Goal: Transaction & Acquisition: Purchase product/service

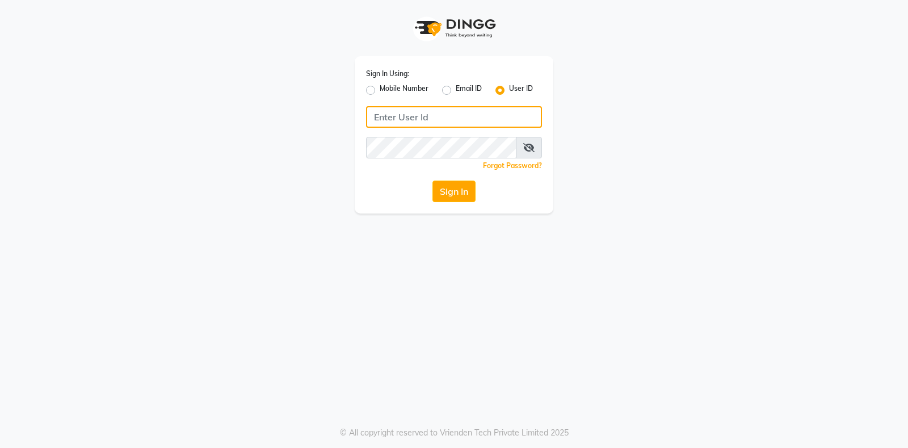
click at [484, 118] on input "Username" at bounding box center [454, 117] width 176 height 22
click at [438, 112] on input "exhake7" at bounding box center [454, 117] width 176 height 22
type input "exhale7"
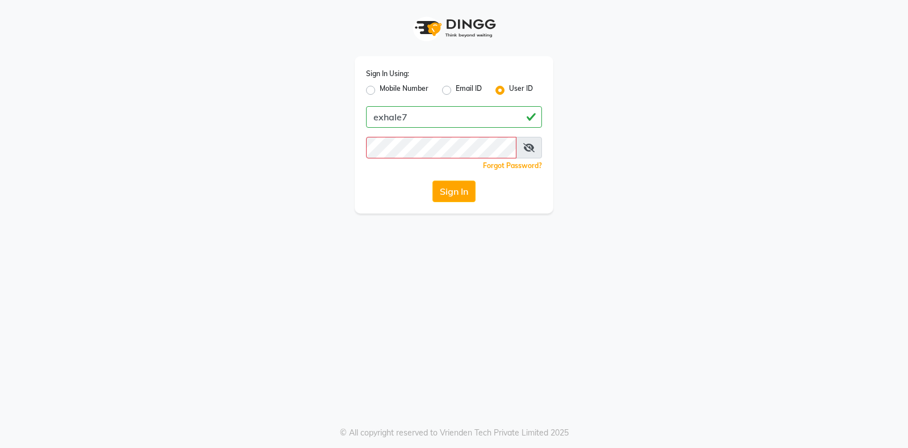
click at [429, 159] on div "Sign In Using: Mobile Number Email ID User ID exhale7 Remember me Forgot Passwo…" at bounding box center [454, 134] width 199 height 157
click at [433, 181] on button "Sign In" at bounding box center [454, 192] width 43 height 22
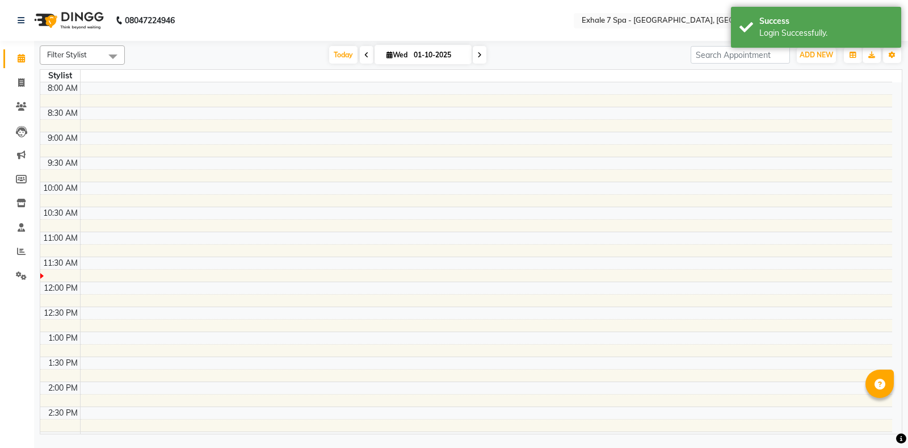
select select "en"
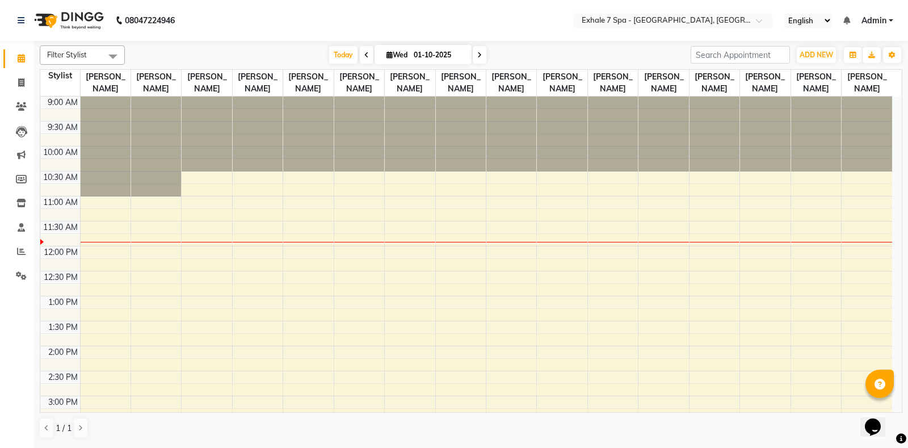
drag, startPoint x: 429, startPoint y: 158, endPoint x: 438, endPoint y: 154, distance: 9.9
click at [439, 154] on div at bounding box center [461, 134] width 50 height 75
click at [12, 83] on span at bounding box center [21, 83] width 20 height 13
select select "service"
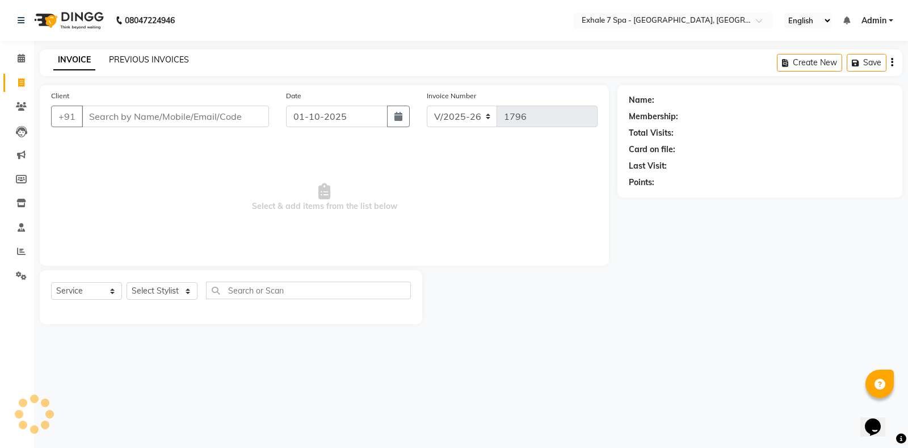
click at [174, 60] on link "PREVIOUS INVOICES" at bounding box center [149, 60] width 80 height 10
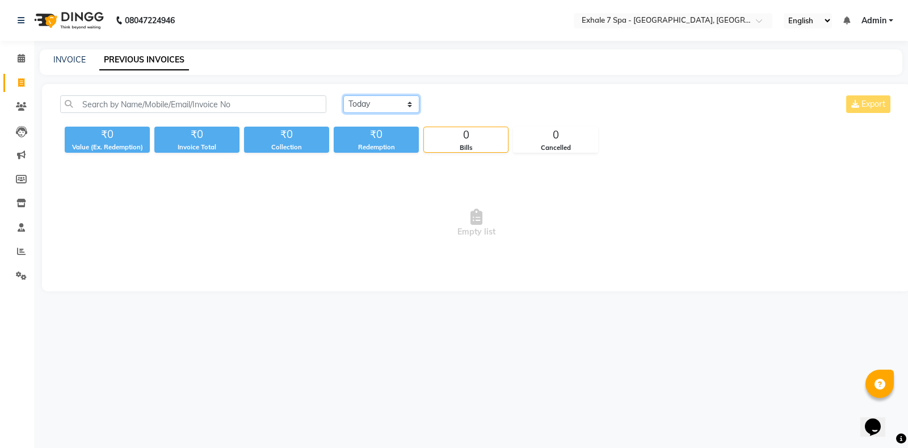
click at [381, 110] on select "[DATE] [DATE] Custom Range" at bounding box center [381, 104] width 76 height 18
select select "[DATE]"
click at [343, 95] on select "[DATE] [DATE] Custom Range" at bounding box center [381, 104] width 76 height 18
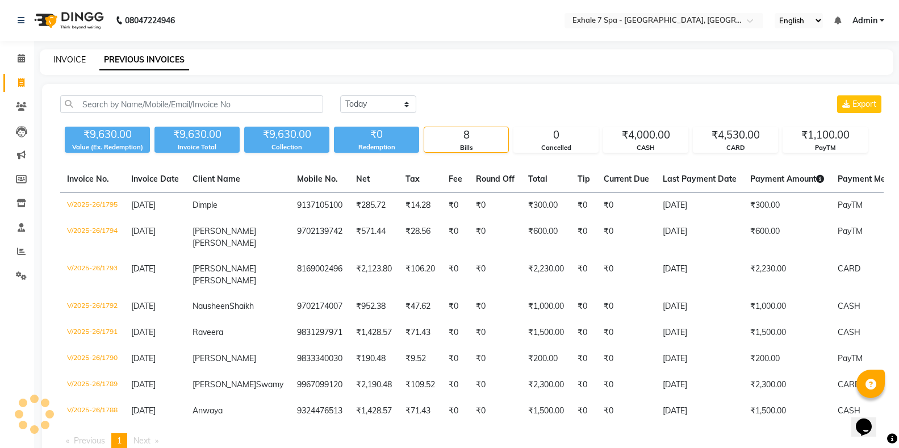
click at [59, 63] on link "INVOICE" at bounding box center [69, 60] width 32 height 10
select select "service"
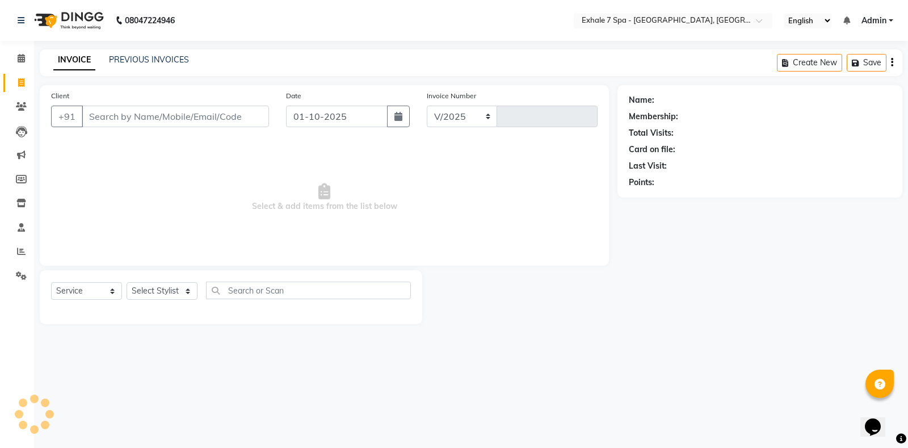
select select "4480"
type input "1796"
click at [112, 115] on input "Client" at bounding box center [175, 117] width 187 height 22
click at [17, 248] on icon at bounding box center [21, 251] width 9 height 9
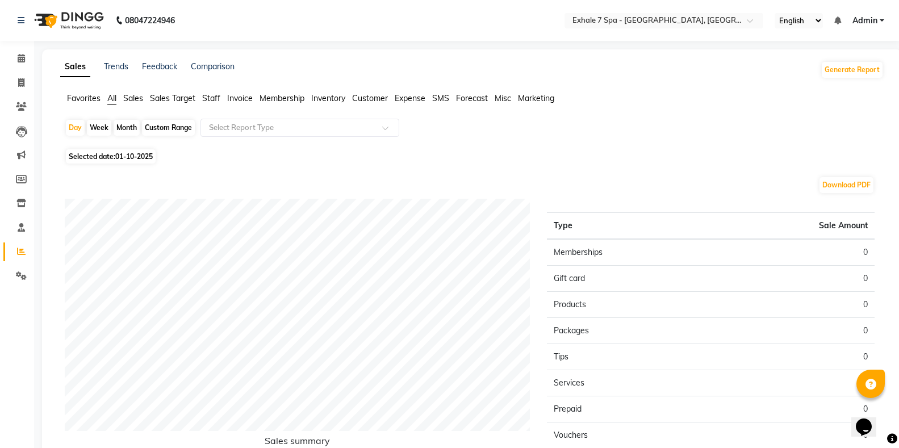
click at [208, 94] on span "Staff" at bounding box center [211, 98] width 18 height 10
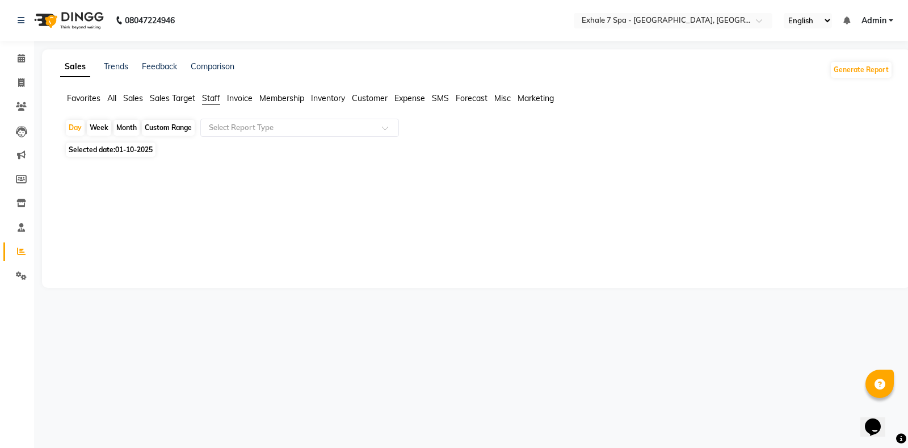
click at [162, 127] on div "Custom Range" at bounding box center [168, 128] width 53 height 16
select select "10"
select select "2025"
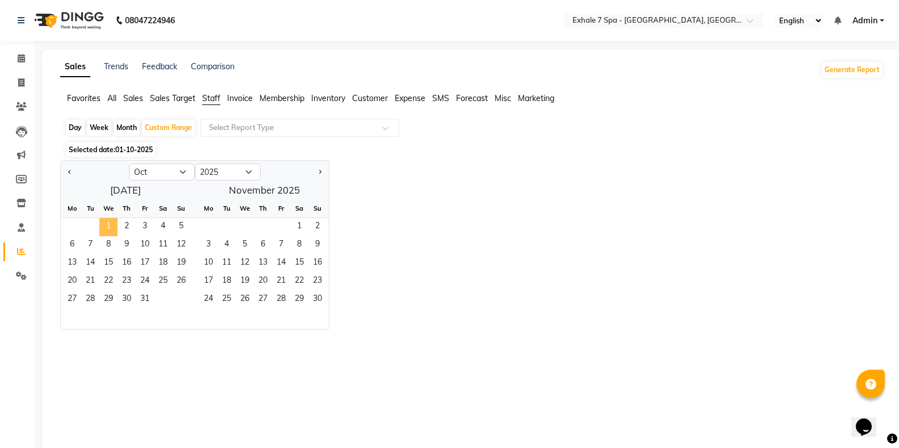
click at [103, 227] on span "1" at bounding box center [108, 227] width 18 height 18
click at [146, 304] on span "31" at bounding box center [145, 300] width 18 height 18
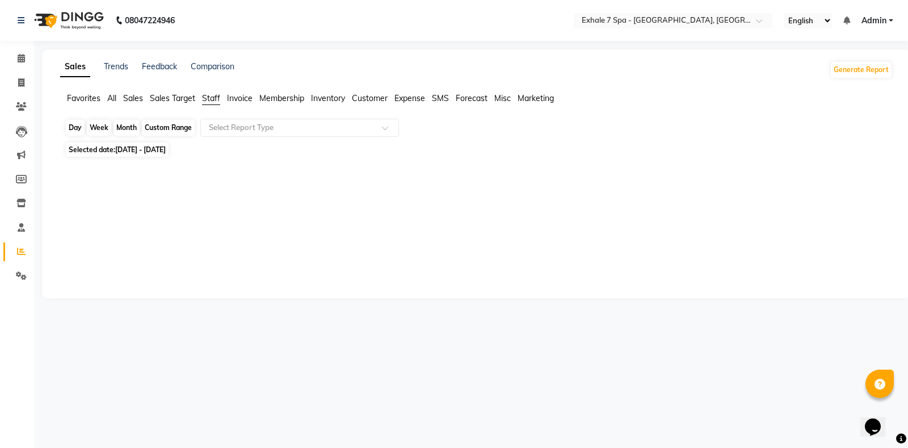
click at [161, 128] on div "Custom Range" at bounding box center [168, 128] width 53 height 16
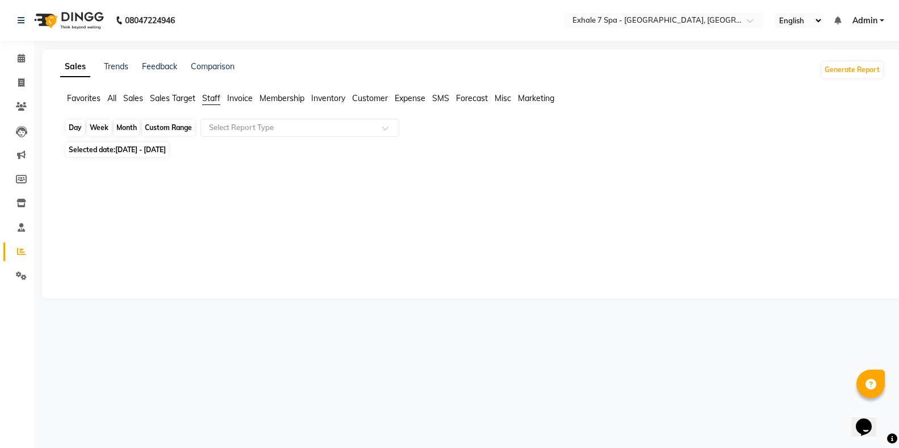
select select "10"
select select "2025"
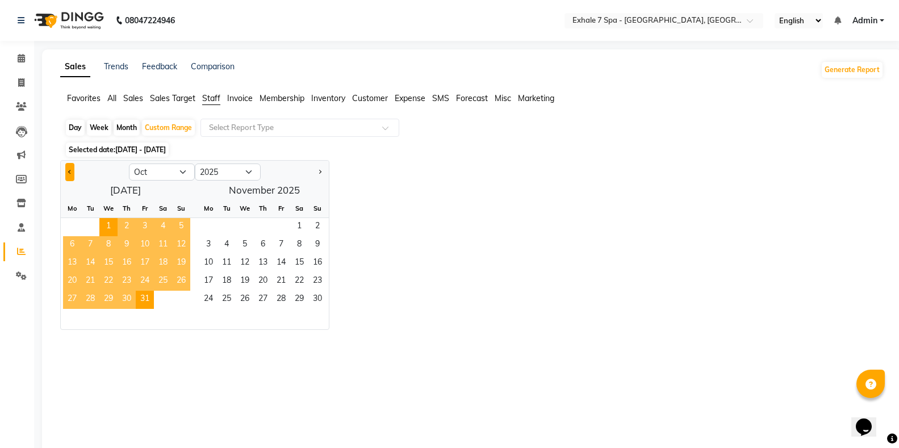
click at [66, 167] on button "Previous month" at bounding box center [69, 172] width 9 height 18
select select "9"
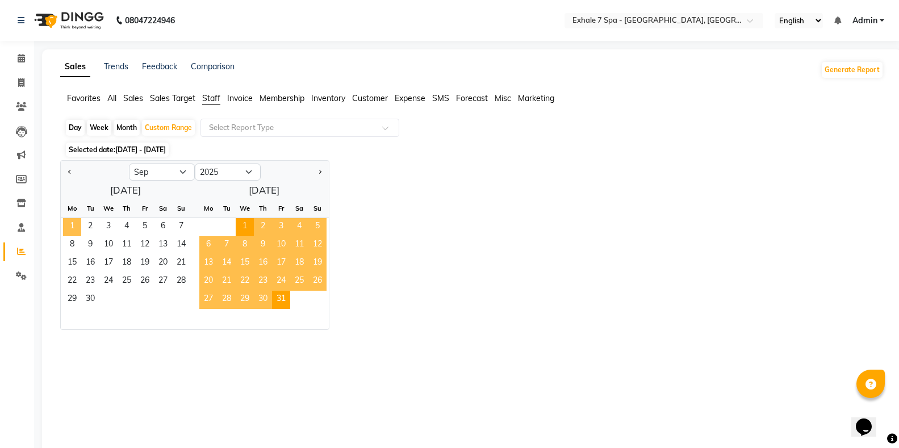
click at [68, 221] on span "1" at bounding box center [72, 227] width 18 height 18
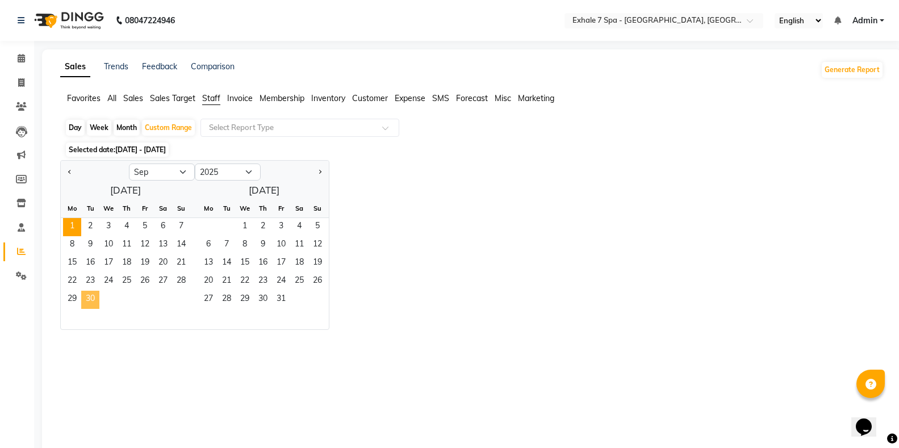
click at [97, 304] on span "30" at bounding box center [90, 300] width 18 height 18
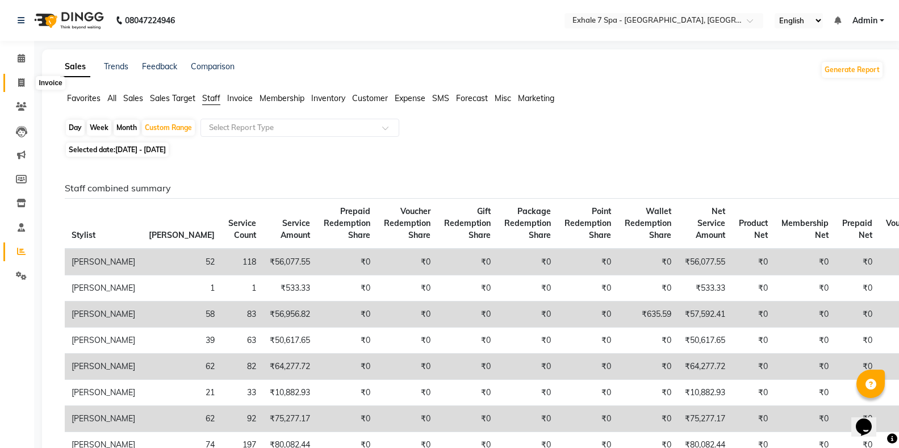
click at [15, 82] on span at bounding box center [21, 83] width 20 height 13
select select "service"
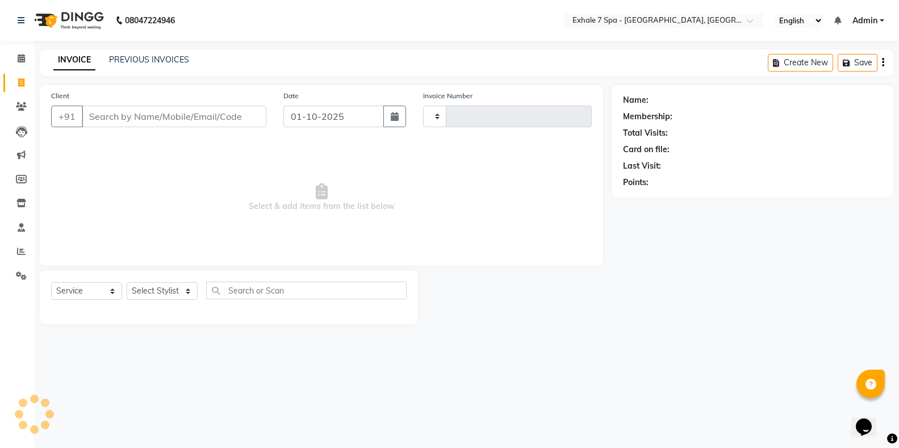
type input "1796"
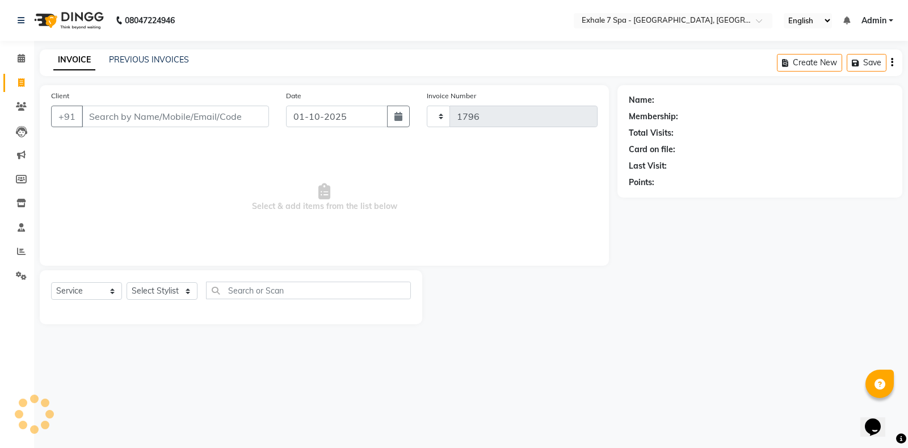
select select "4480"
click at [133, 53] on div "INVOICE PREVIOUS INVOICES Create New Save" at bounding box center [471, 62] width 863 height 27
click at [20, 103] on icon at bounding box center [21, 106] width 11 height 9
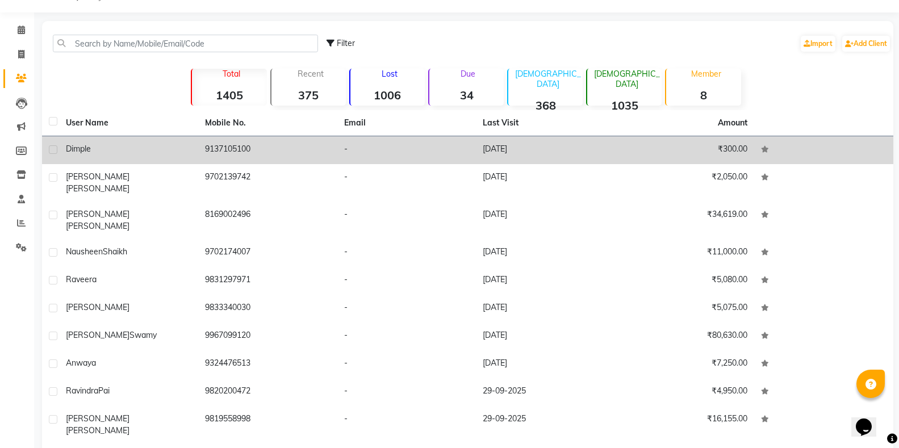
scroll to position [44, 0]
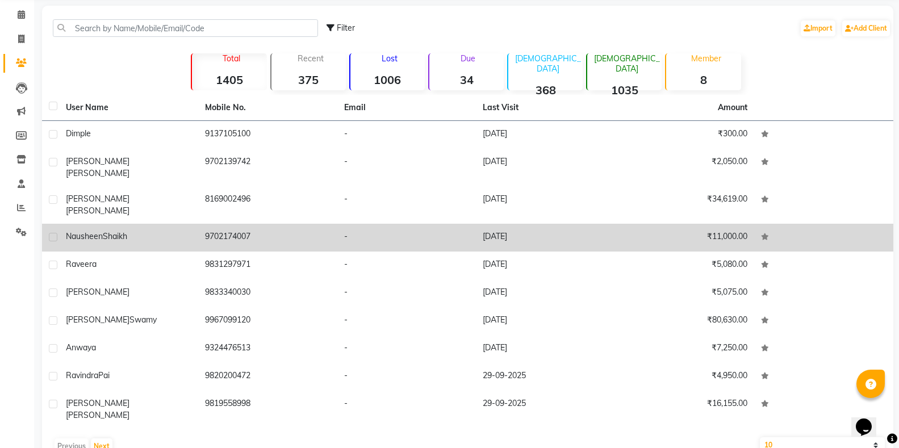
click at [96, 231] on span "Nausheen" at bounding box center [84, 236] width 37 height 10
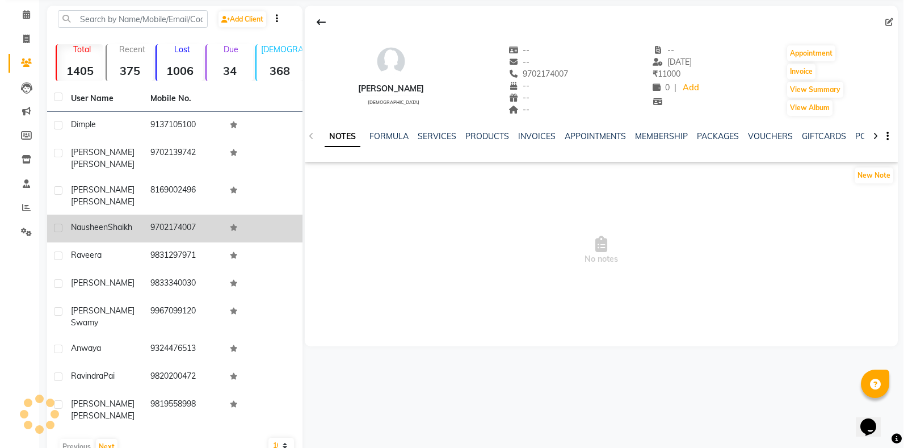
scroll to position [35, 0]
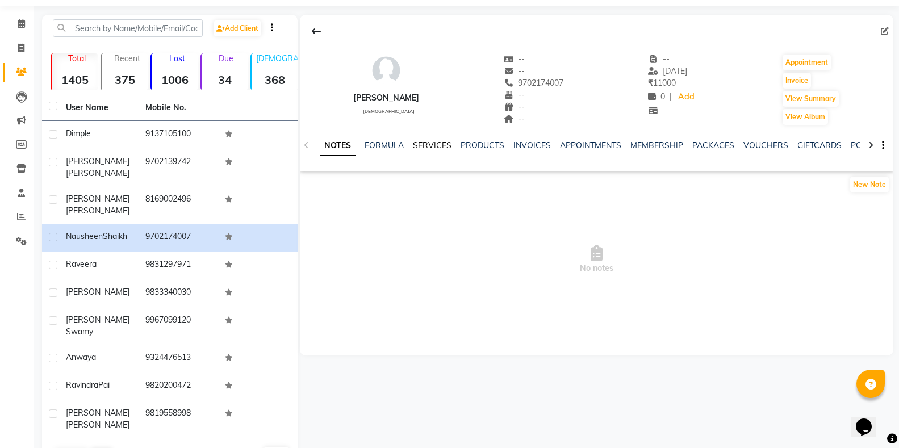
click at [440, 142] on link "SERVICES" at bounding box center [432, 145] width 39 height 10
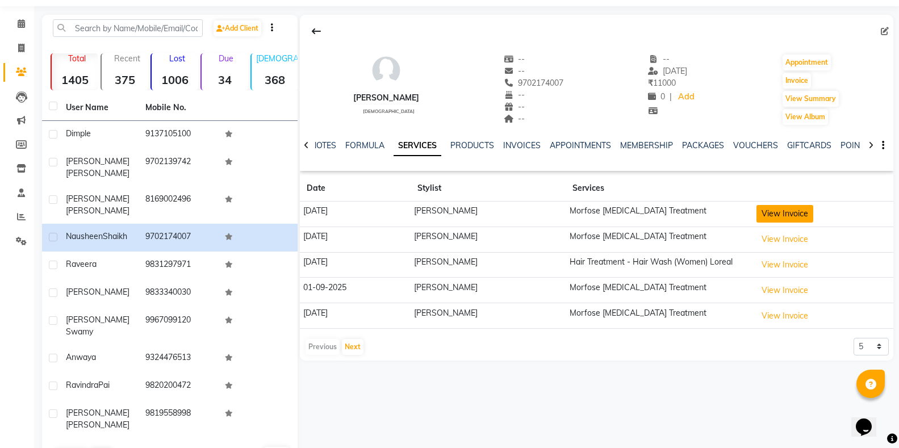
click at [780, 215] on button "View Invoice" at bounding box center [784, 214] width 57 height 18
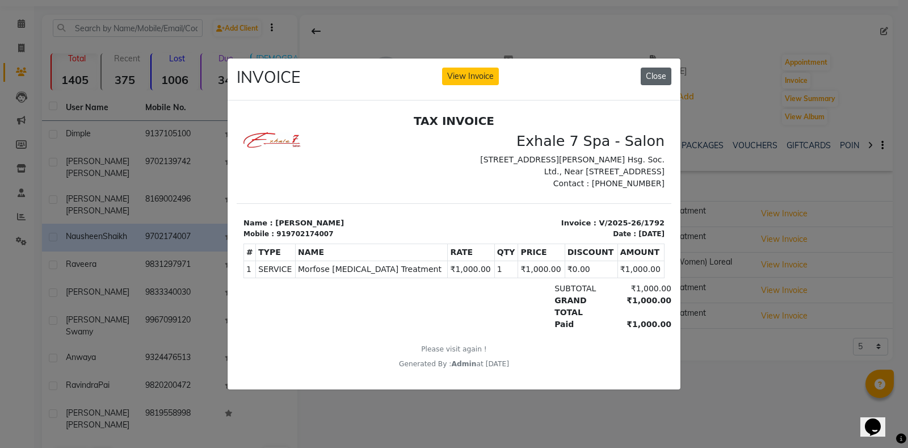
click at [656, 74] on button "Close" at bounding box center [656, 77] width 31 height 18
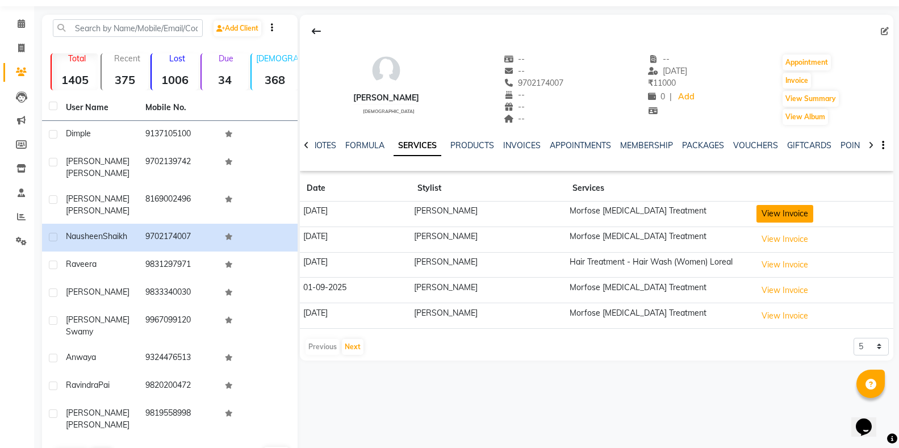
click at [783, 214] on button "View Invoice" at bounding box center [784, 214] width 57 height 18
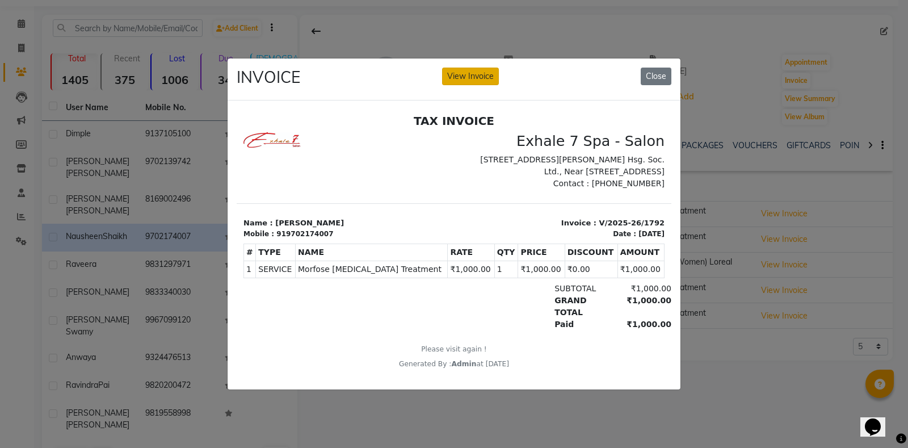
click at [468, 68] on button "View Invoice" at bounding box center [470, 77] width 57 height 18
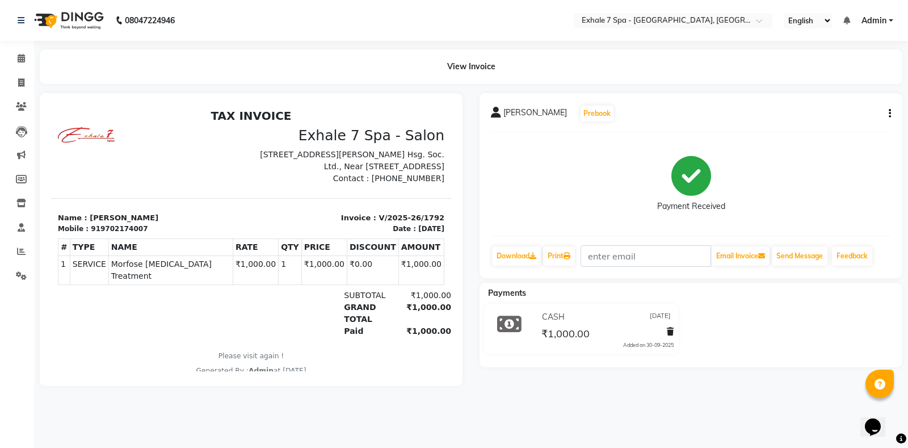
click at [890, 114] on icon "button" at bounding box center [890, 114] width 2 height 1
click at [828, 128] on div "Edit Invoice" at bounding box center [834, 128] width 78 height 14
select select "service"
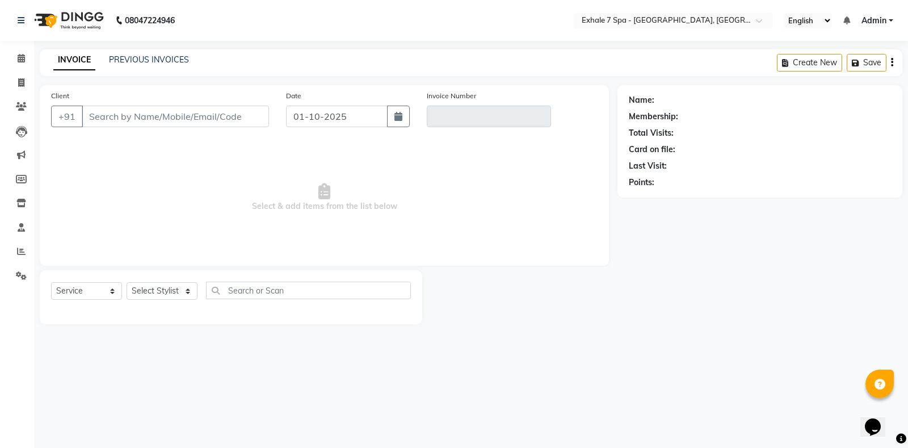
type input "9702174007"
type input "V/2025-26/1792"
type input "[DATE]"
select select "select"
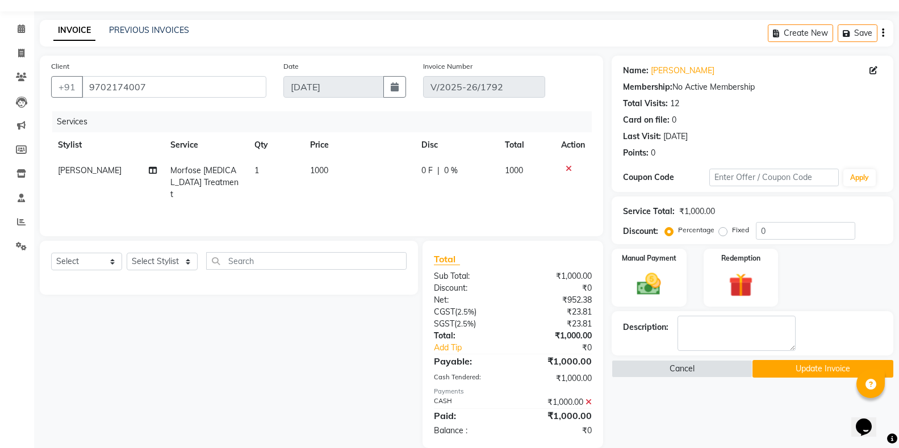
scroll to position [47, 0]
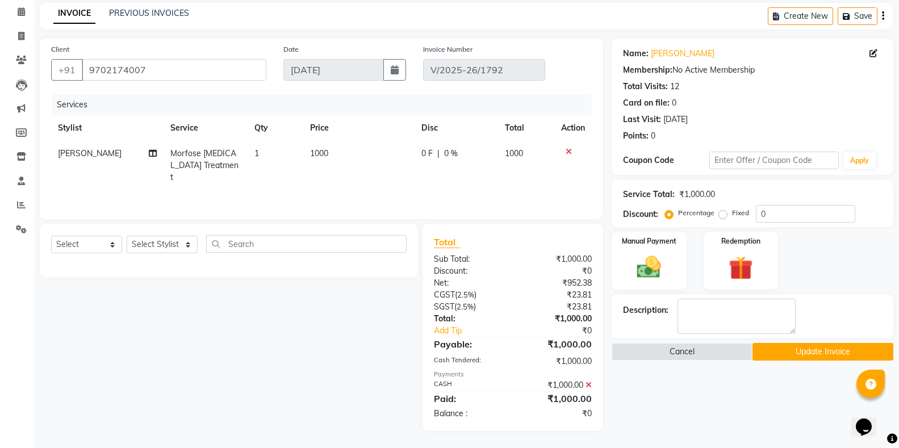
click at [76, 157] on span "[PERSON_NAME]" at bounding box center [90, 153] width 64 height 10
select select "37082"
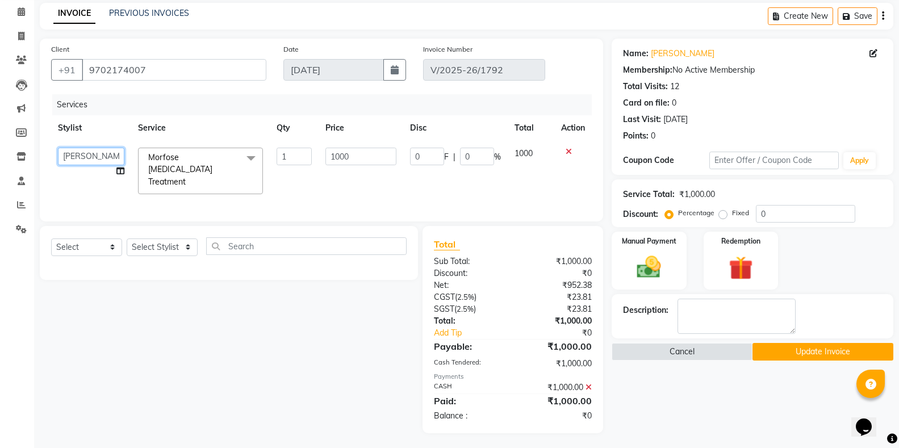
click at [77, 157] on select "[PERSON_NAME] [PERSON_NAME] Faraheem [PERSON_NAME] [PERSON_NAME] [PERSON_NAME] …" at bounding box center [91, 157] width 66 height 18
select select "71278"
click at [780, 353] on button "Update Invoice" at bounding box center [822, 352] width 141 height 18
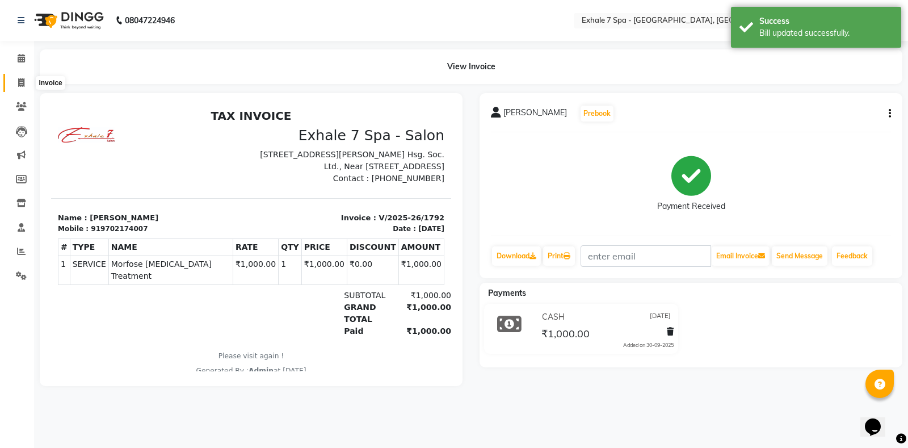
click at [18, 77] on span at bounding box center [21, 83] width 20 height 13
select select "4480"
select select "service"
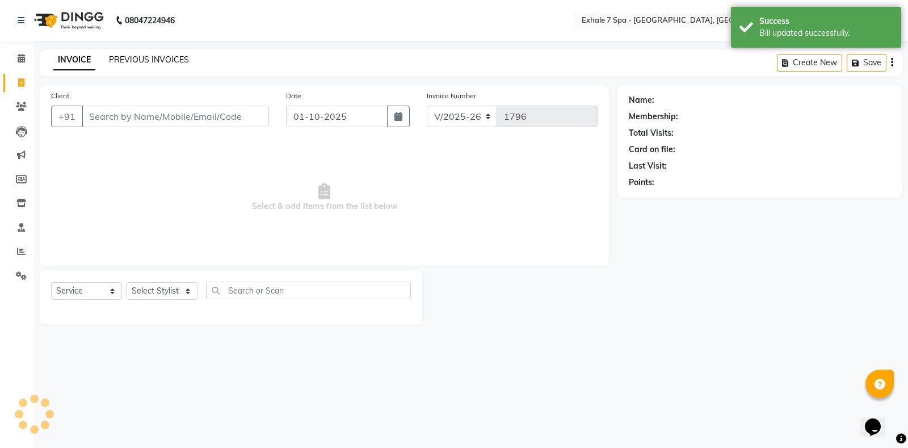
click at [164, 59] on link "PREVIOUS INVOICES" at bounding box center [149, 60] width 80 height 10
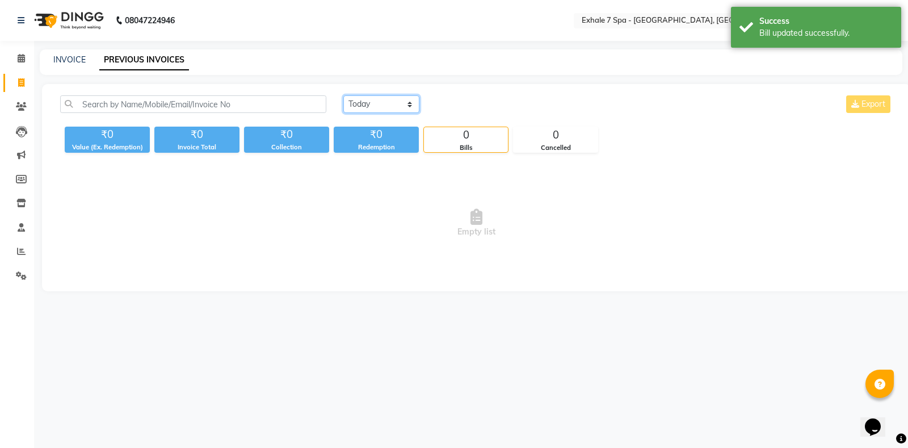
click at [361, 104] on select "[DATE] [DATE] Custom Range" at bounding box center [381, 104] width 76 height 18
select select "range"
click at [343, 95] on select "[DATE] [DATE] Custom Range" at bounding box center [381, 104] width 76 height 18
click at [460, 102] on input "01-10-2025" at bounding box center [473, 105] width 79 height 16
select select "10"
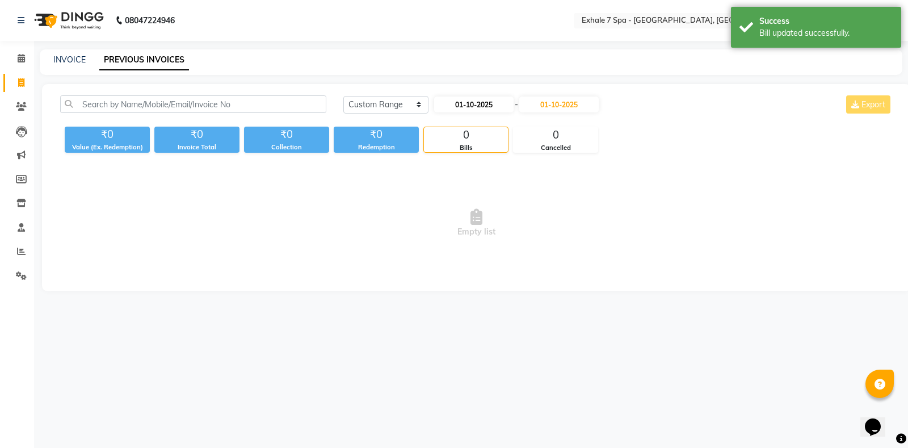
select select "2025"
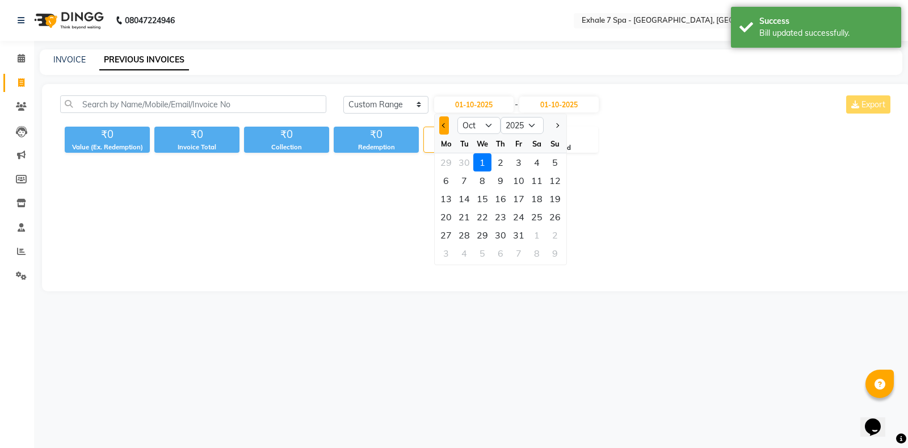
click at [440, 126] on button "Previous month" at bounding box center [444, 125] width 10 height 18
select select "9"
click at [451, 170] on div "1" at bounding box center [446, 162] width 18 height 18
type input "01-09-2025"
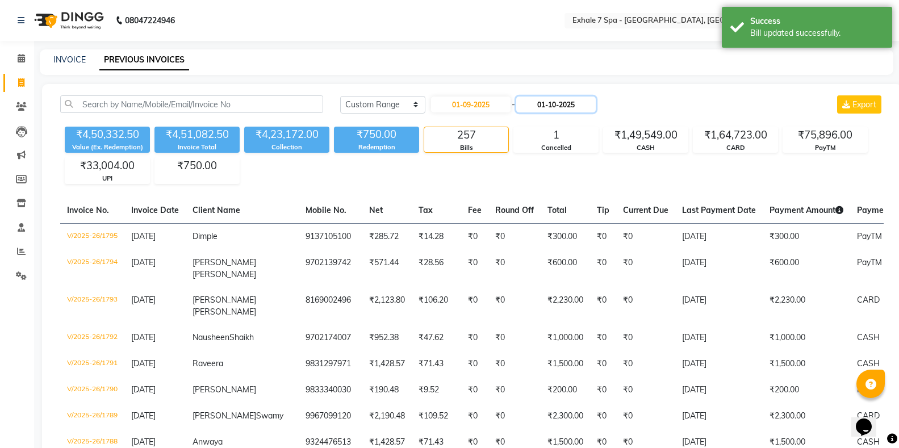
click at [540, 111] on input "01-10-2025" at bounding box center [555, 105] width 79 height 16
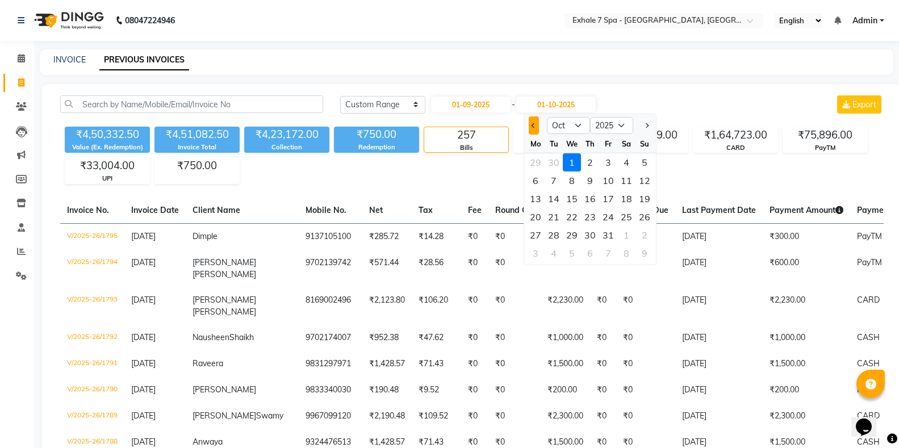
click at [533, 127] on span "Previous month" at bounding box center [533, 125] width 5 height 5
select select "9"
click at [556, 233] on div "30" at bounding box center [553, 235] width 18 height 18
type input "[DATE]"
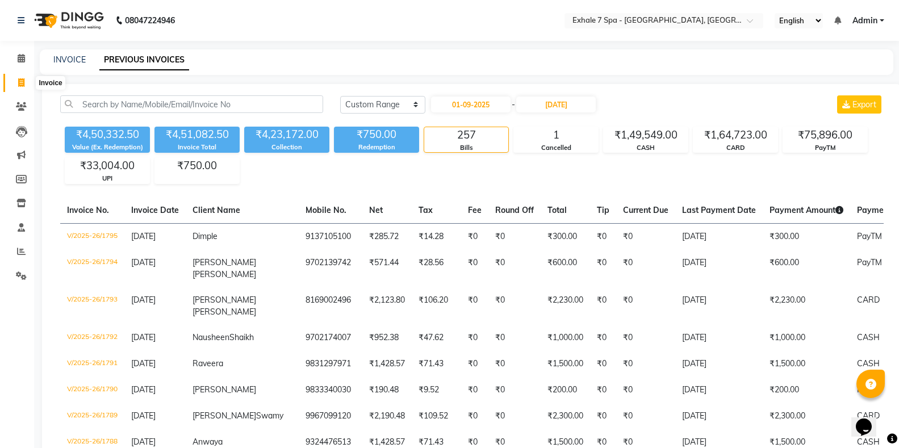
click at [20, 86] on icon at bounding box center [21, 82] width 6 height 9
select select "service"
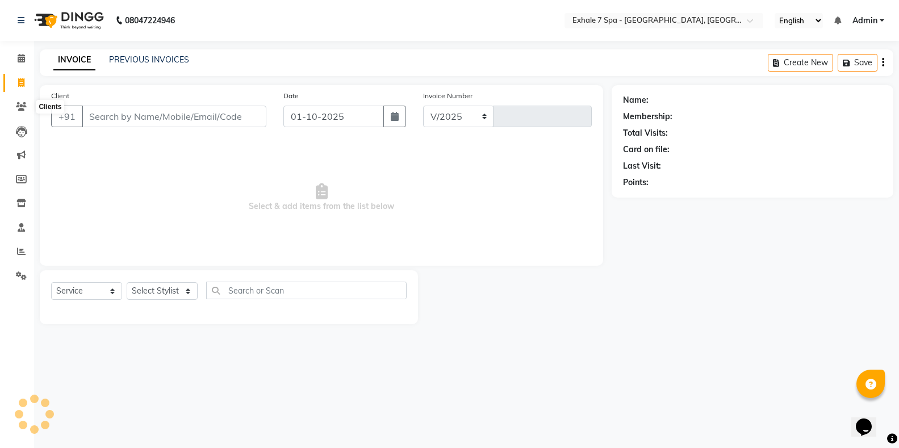
select select "4480"
type input "1796"
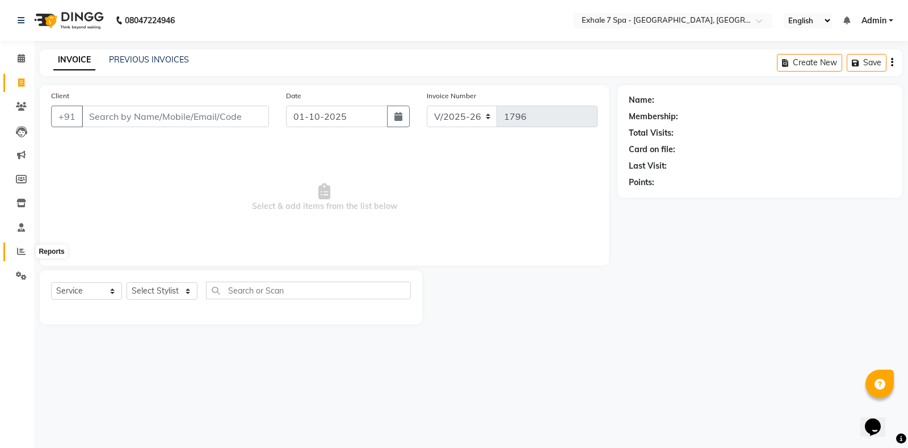
click at [21, 250] on icon at bounding box center [21, 251] width 9 height 9
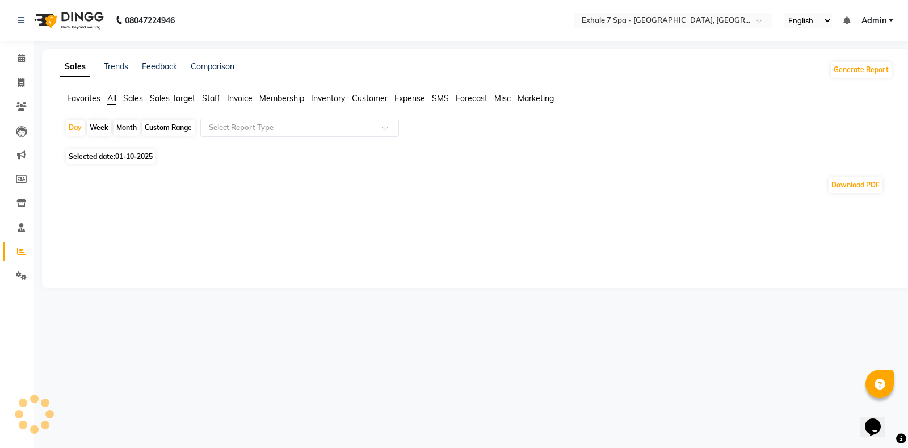
click at [200, 103] on ul "Favorites All Sales Sales Target Staff Invoice Membership Inventory Customer Ex…" at bounding box center [476, 99] width 833 height 12
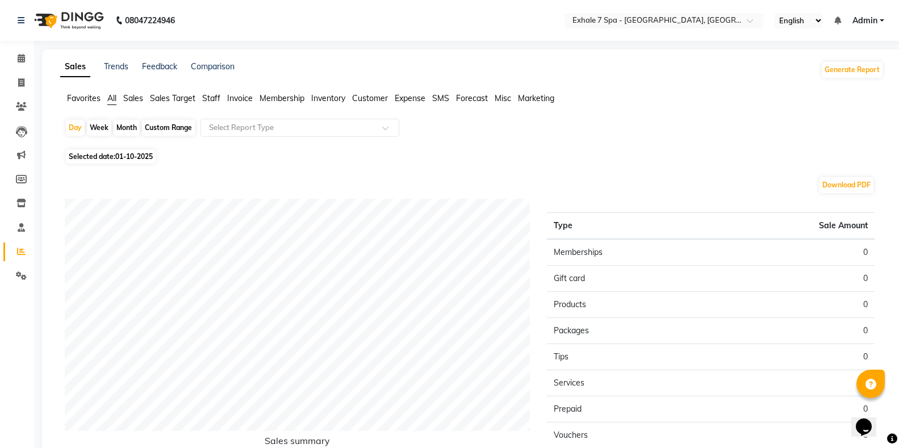
click at [211, 96] on span "Staff" at bounding box center [211, 98] width 18 height 10
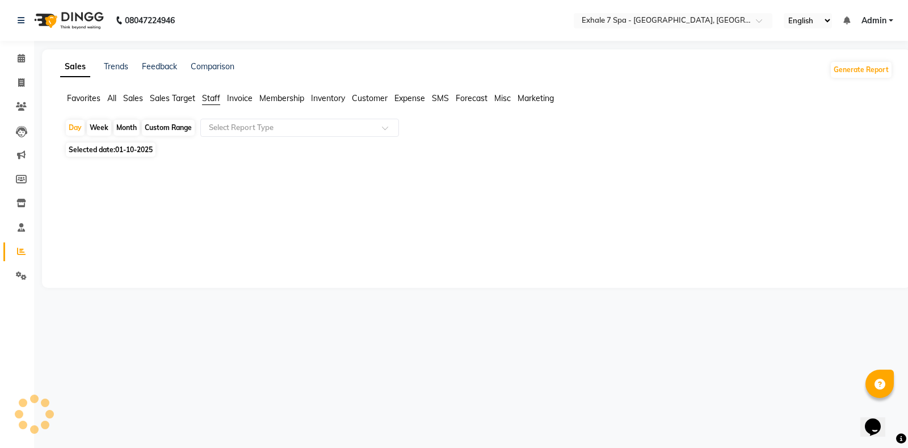
click at [142, 128] on div "Custom Range" at bounding box center [168, 128] width 53 height 16
select select "10"
select select "2025"
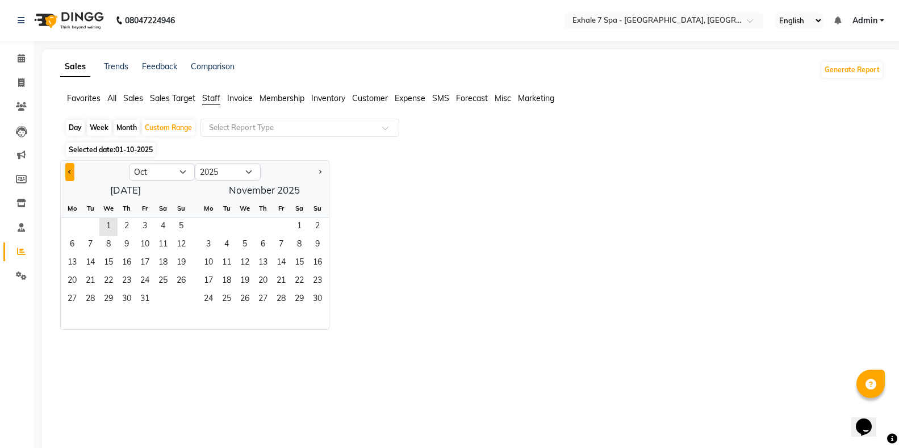
click at [65, 171] on button "Previous month" at bounding box center [69, 172] width 9 height 18
select select "9"
click at [73, 227] on span "1" at bounding box center [72, 227] width 18 height 18
click at [94, 301] on span "30" at bounding box center [90, 300] width 18 height 18
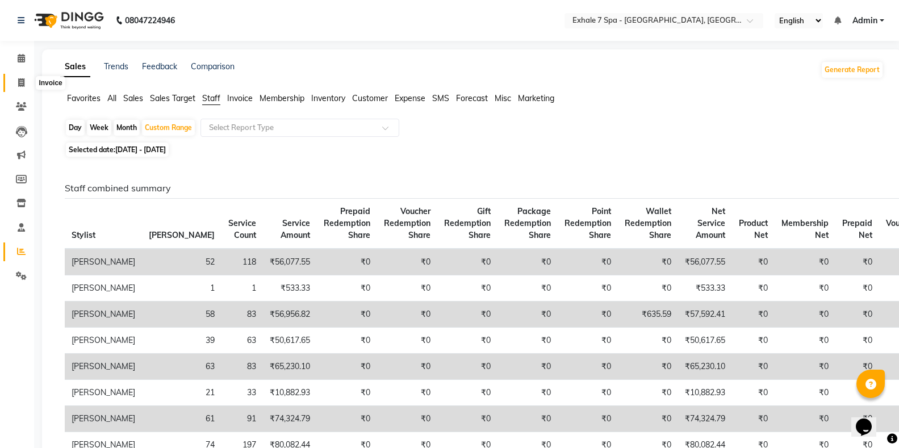
click at [22, 87] on span at bounding box center [21, 83] width 20 height 13
select select "service"
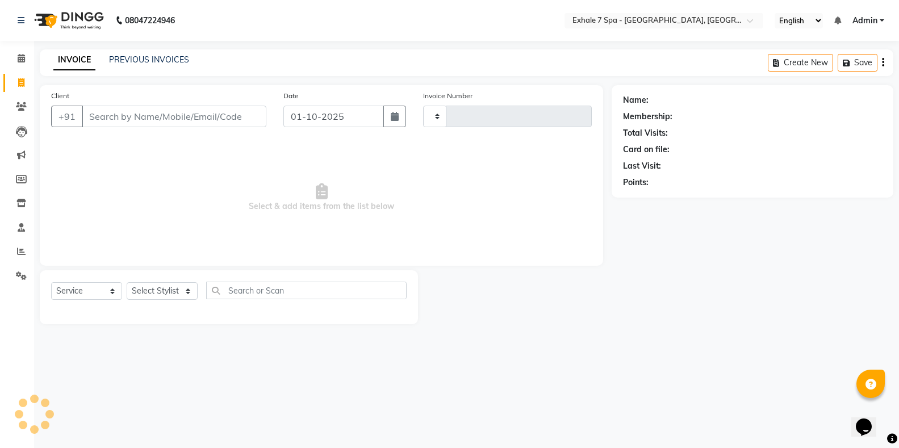
type input "1796"
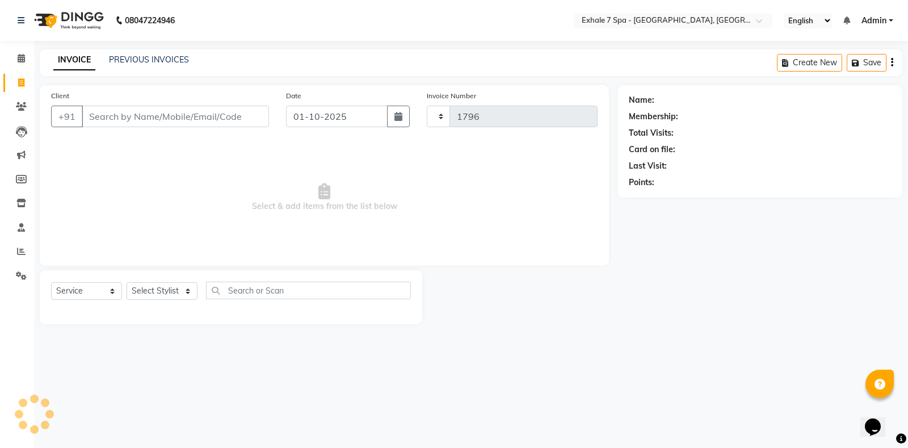
select select "4480"
click at [161, 58] on link "PREVIOUS INVOICES" at bounding box center [149, 60] width 80 height 10
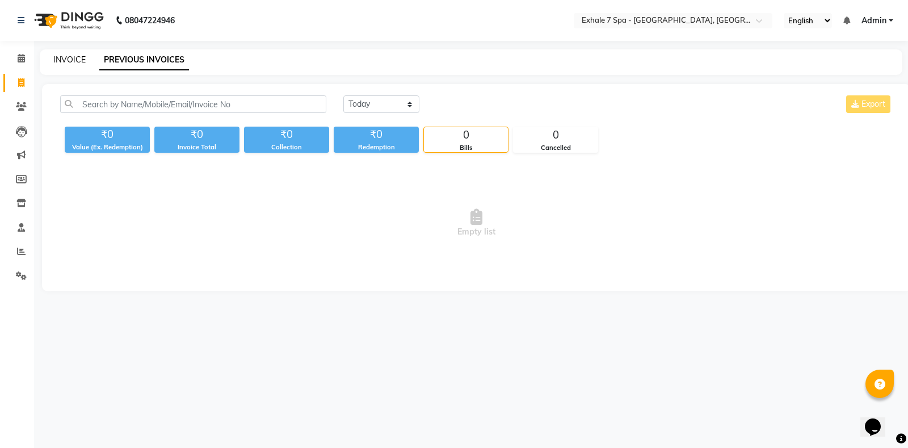
click at [57, 57] on link "INVOICE" at bounding box center [69, 60] width 32 height 10
select select "4480"
select select "service"
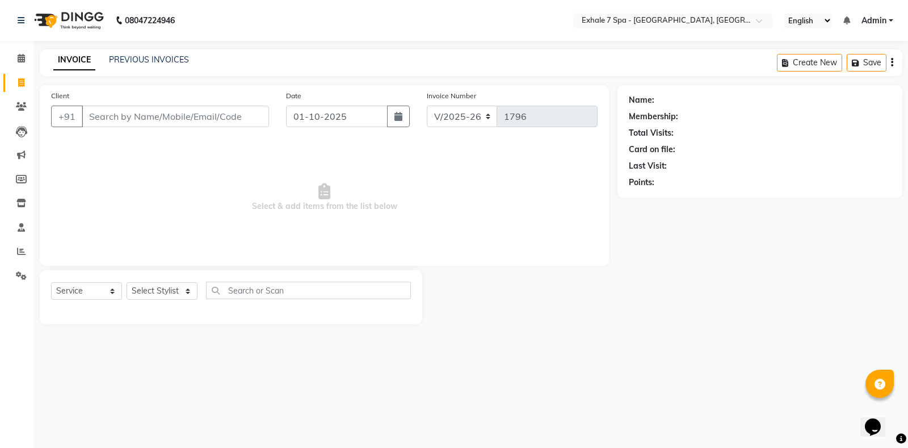
click at [204, 109] on input "Client" at bounding box center [175, 117] width 187 height 22
click at [202, 112] on input "Client" at bounding box center [175, 117] width 187 height 22
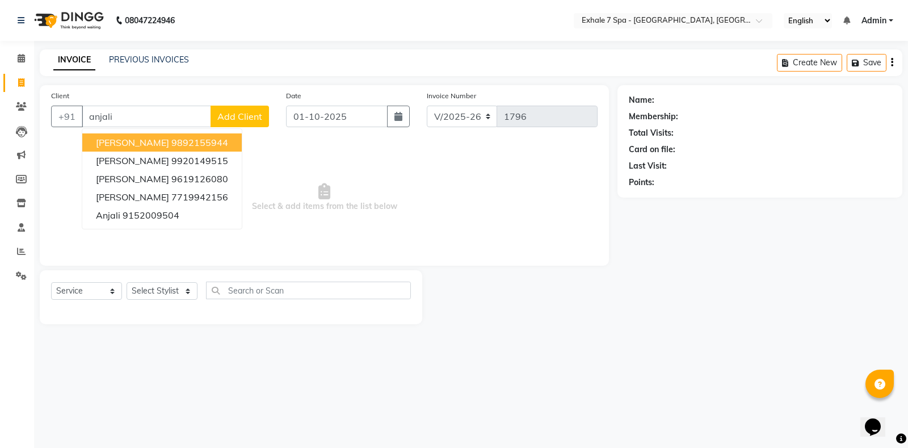
click at [181, 139] on ngb-highlight "9892155944" at bounding box center [199, 142] width 57 height 11
type input "9892155944"
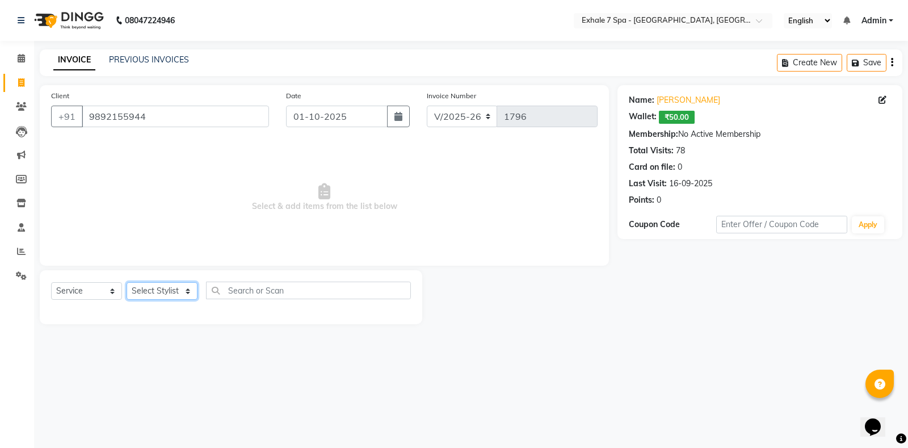
click at [142, 292] on select "Select Stylist [PERSON_NAME] [PERSON_NAME] Faraheem [PERSON_NAME] [PERSON_NAME]…" at bounding box center [162, 291] width 71 height 18
select select "64938"
click at [127, 282] on select "Select Stylist [PERSON_NAME] [PERSON_NAME] Faraheem [PERSON_NAME] [PERSON_NAME]…" at bounding box center [162, 291] width 71 height 18
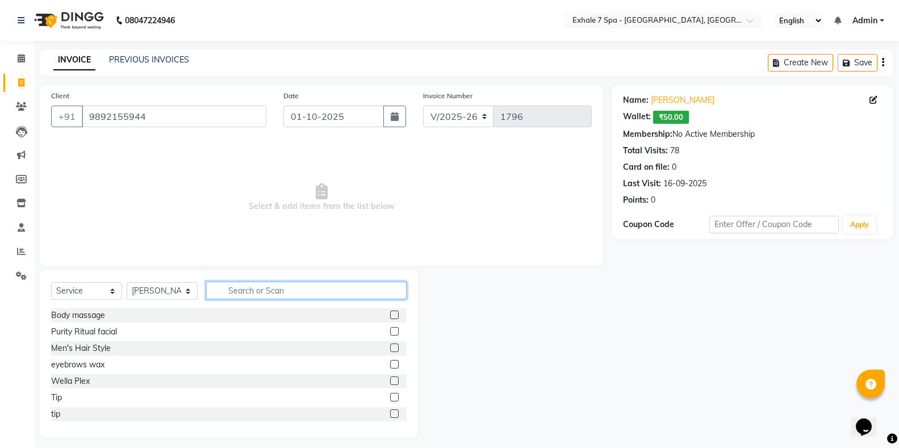
click at [244, 290] on input "text" at bounding box center [306, 291] width 200 height 18
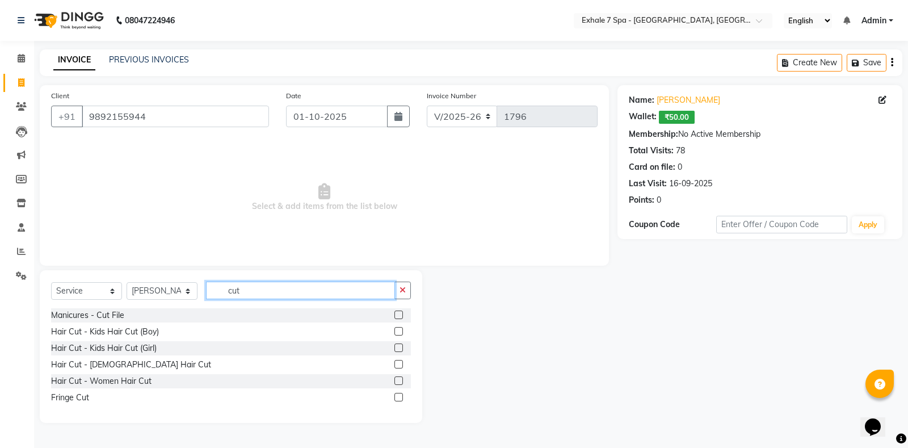
type input "cut"
click at [403, 315] on label at bounding box center [399, 315] width 9 height 9
click at [402, 315] on input "checkbox" at bounding box center [398, 315] width 7 height 7
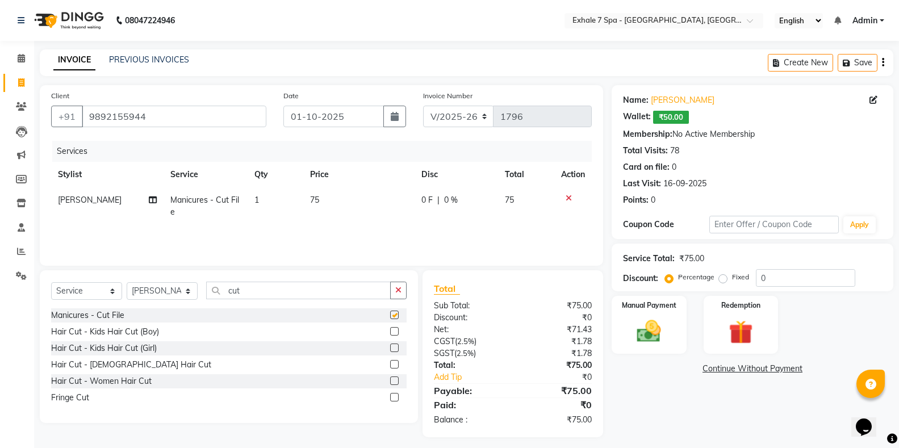
checkbox input "false"
click at [400, 287] on icon "button" at bounding box center [398, 290] width 6 height 8
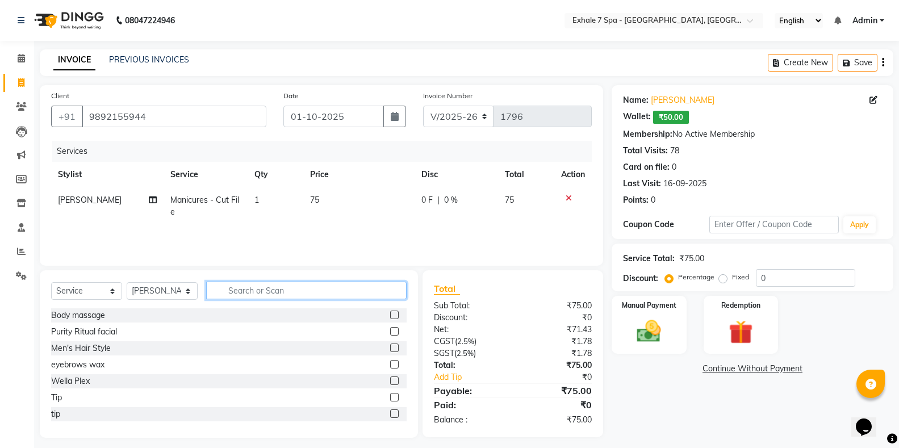
click at [390, 288] on input "text" at bounding box center [306, 291] width 200 height 18
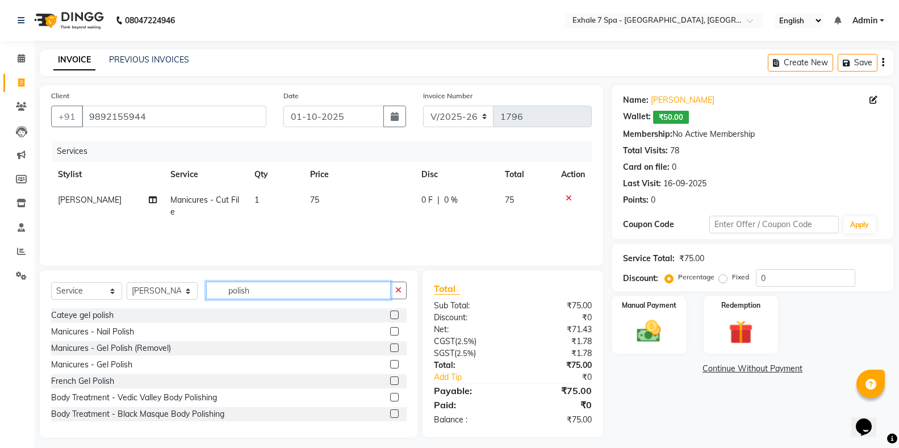
type input "polish"
click at [390, 329] on label at bounding box center [394, 331] width 9 height 9
click at [390, 329] on input "checkbox" at bounding box center [393, 331] width 7 height 7
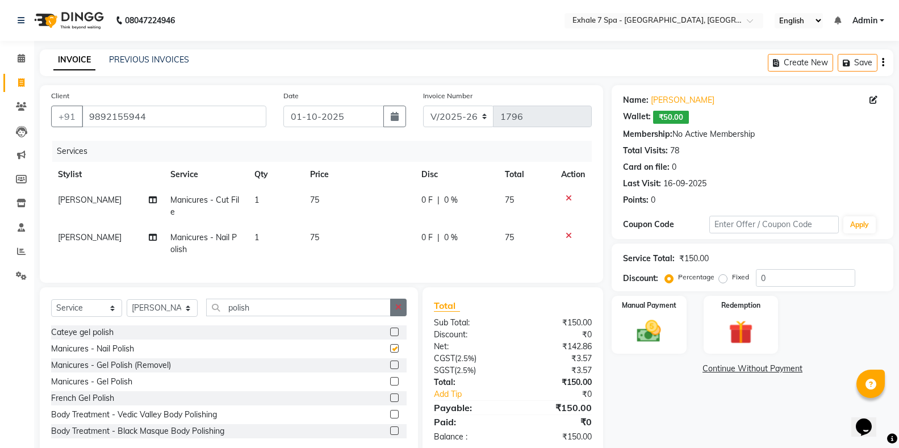
checkbox input "false"
drag, startPoint x: 394, startPoint y: 312, endPoint x: 388, endPoint y: 314, distance: 6.5
click at [394, 312] on button "button" at bounding box center [398, 308] width 16 height 18
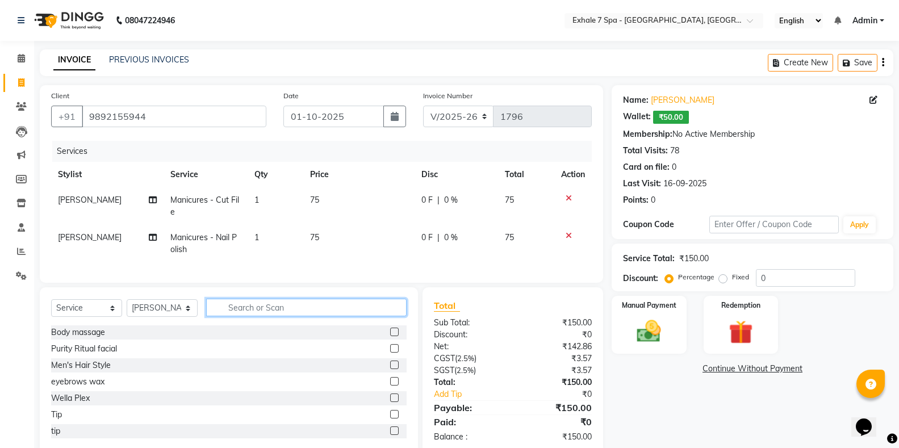
click at [371, 316] on input "text" at bounding box center [306, 308] width 200 height 18
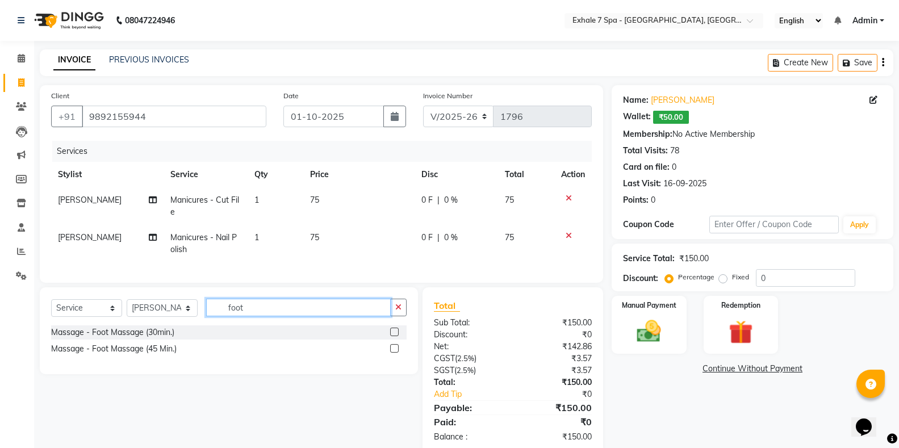
type input "foot"
drag, startPoint x: 394, startPoint y: 359, endPoint x: 400, endPoint y: 347, distance: 13.2
click at [394, 353] on label at bounding box center [394, 348] width 9 height 9
click at [394, 353] on input "checkbox" at bounding box center [393, 348] width 7 height 7
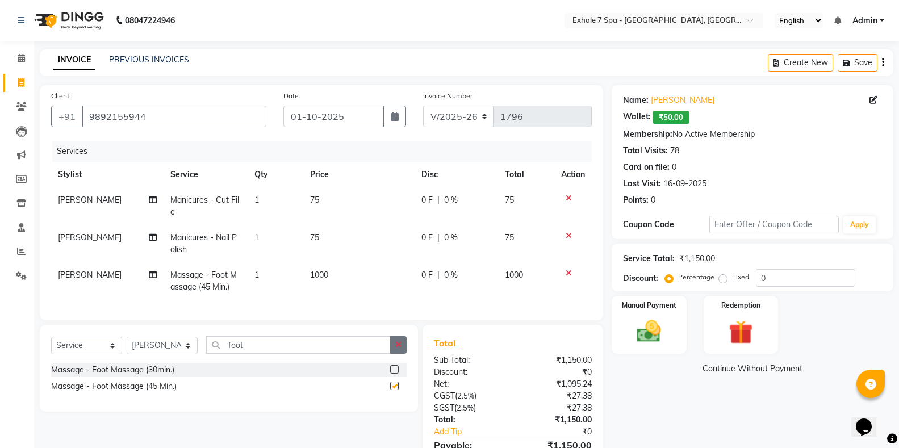
checkbox input "false"
click at [300, 276] on td "1" at bounding box center [276, 280] width 56 height 37
select select "64938"
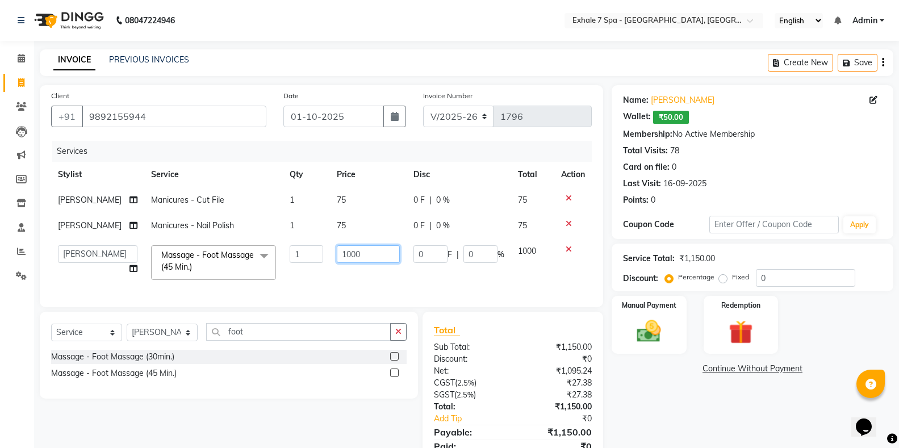
click at [357, 258] on input "1000" at bounding box center [368, 254] width 63 height 18
type input "1"
type input "1200"
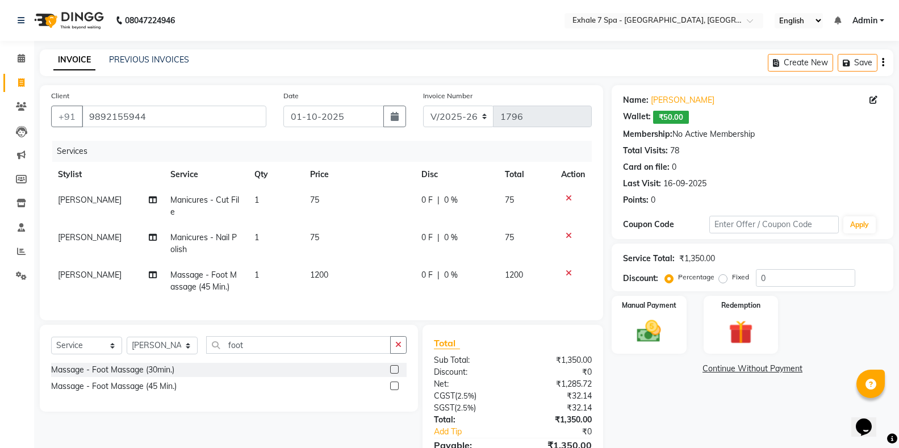
click at [358, 276] on td "1200" at bounding box center [358, 280] width 111 height 37
select select "64938"
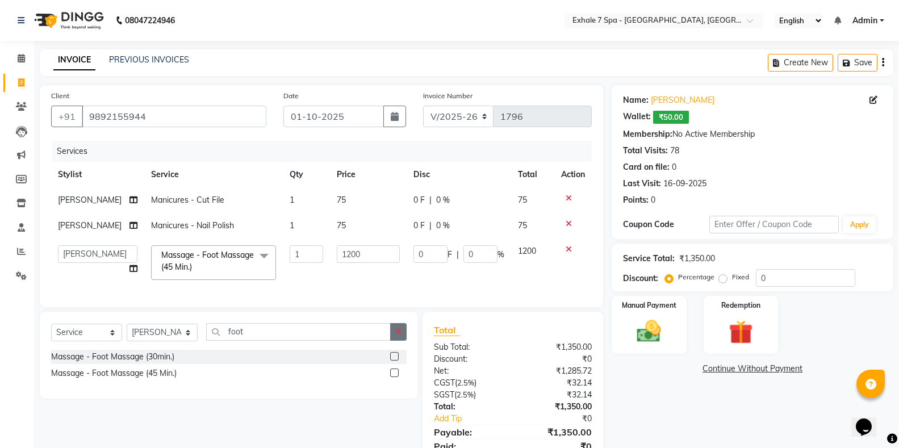
click at [398, 336] on icon "button" at bounding box center [398, 332] width 6 height 8
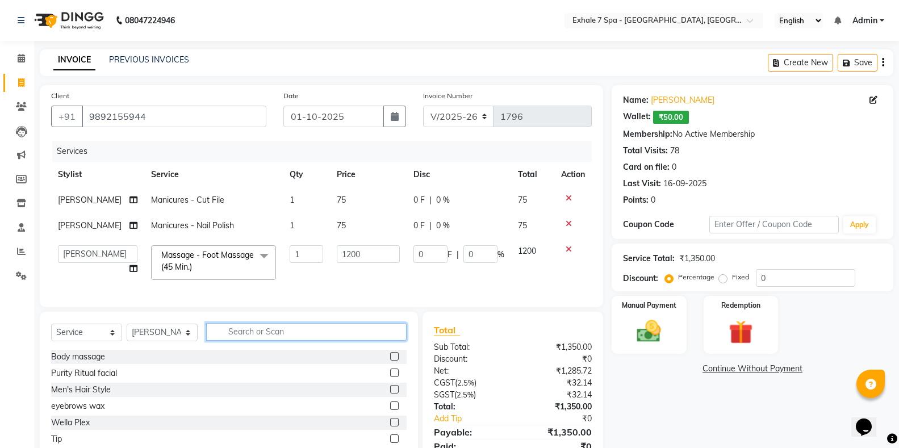
click at [232, 341] on input "text" at bounding box center [306, 332] width 200 height 18
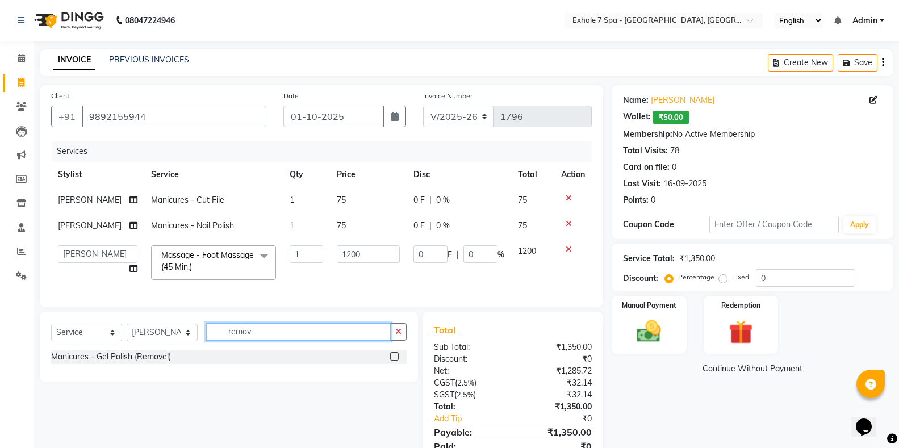
type input "remov"
click at [393, 361] on label at bounding box center [394, 356] width 9 height 9
click at [393, 361] on input "checkbox" at bounding box center [393, 356] width 7 height 7
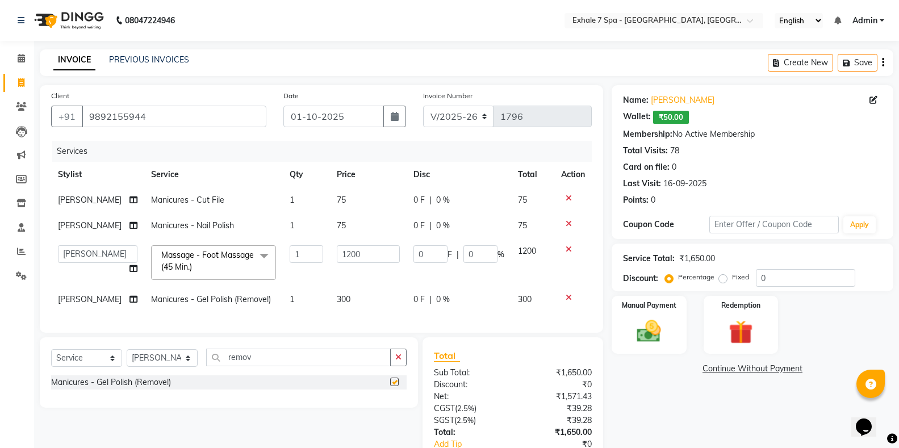
checkbox input "false"
click at [400, 361] on icon "button" at bounding box center [398, 357] width 6 height 8
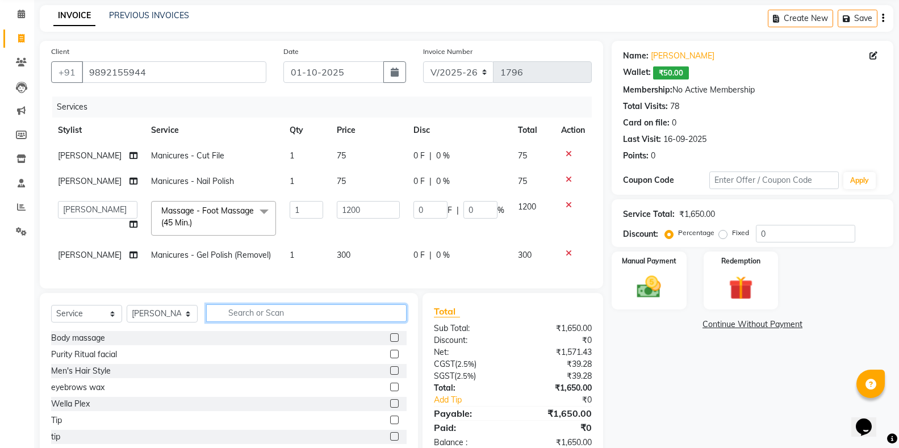
scroll to position [83, 0]
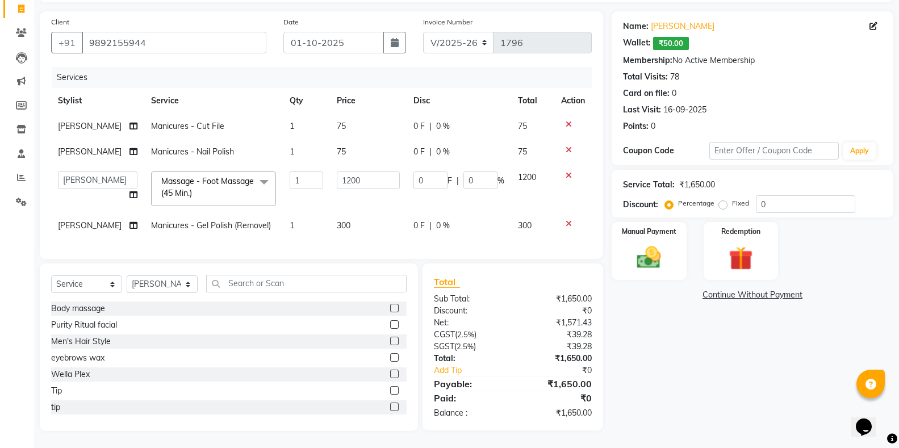
click at [375, 219] on td "300" at bounding box center [368, 226] width 77 height 26
select select "64938"
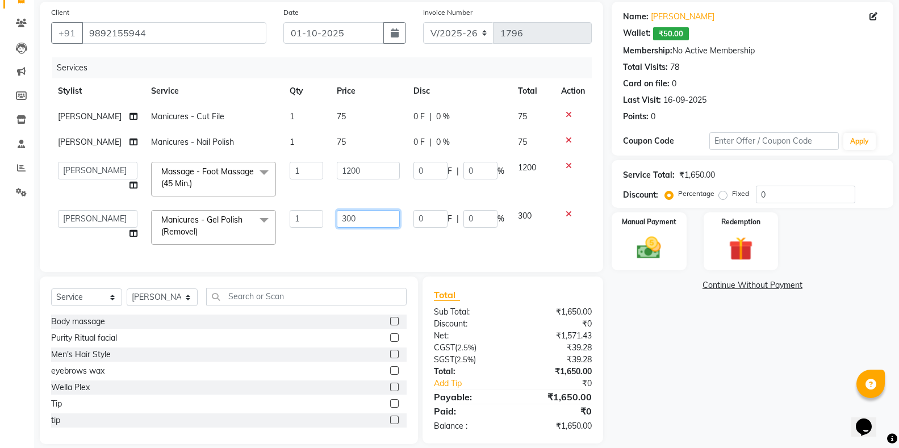
click at [376, 217] on input "300" at bounding box center [368, 219] width 63 height 18
type input "3"
type input "500"
click at [385, 238] on div "Services Stylist Service Qty Price Disc Total Action [PERSON_NAME] Manicures - …" at bounding box center [321, 158] width 541 height 203
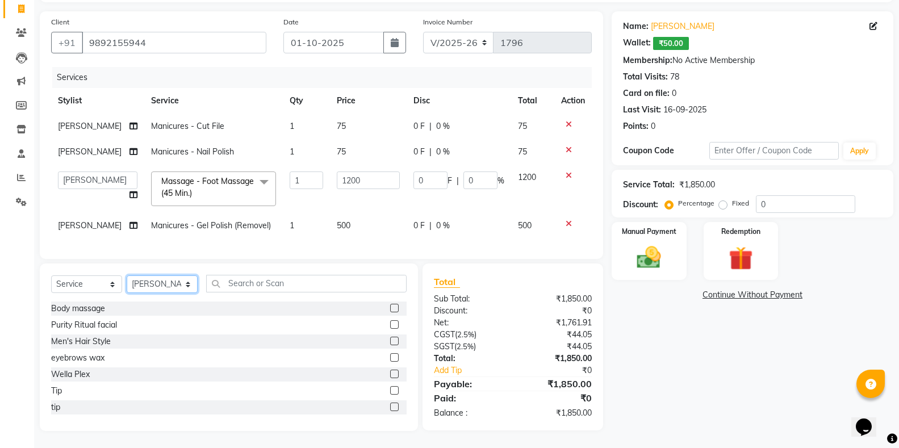
click at [175, 283] on select "Select Stylist [PERSON_NAME] [PERSON_NAME] Faraheem [PERSON_NAME] [PERSON_NAME]…" at bounding box center [162, 284] width 71 height 18
select select "37082"
click at [127, 275] on select "Select Stylist [PERSON_NAME] [PERSON_NAME] Faraheem [PERSON_NAME] [PERSON_NAME]…" at bounding box center [162, 284] width 71 height 18
click at [240, 285] on input "text" at bounding box center [306, 284] width 200 height 18
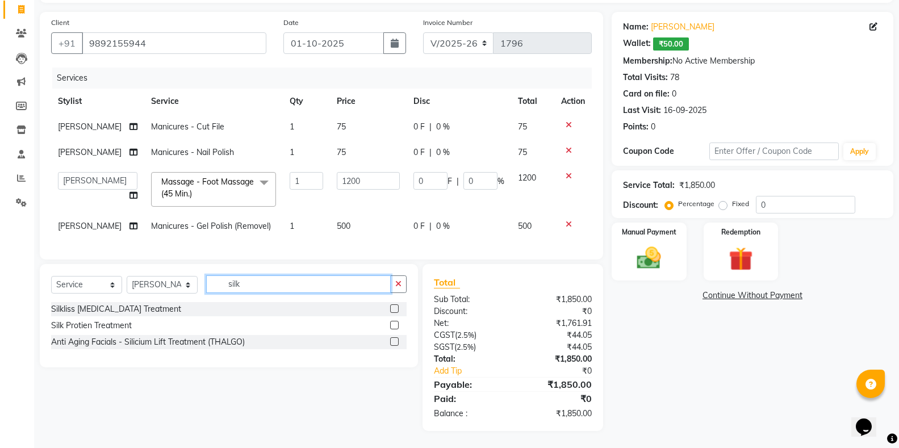
scroll to position [83, 0]
type input "silk"
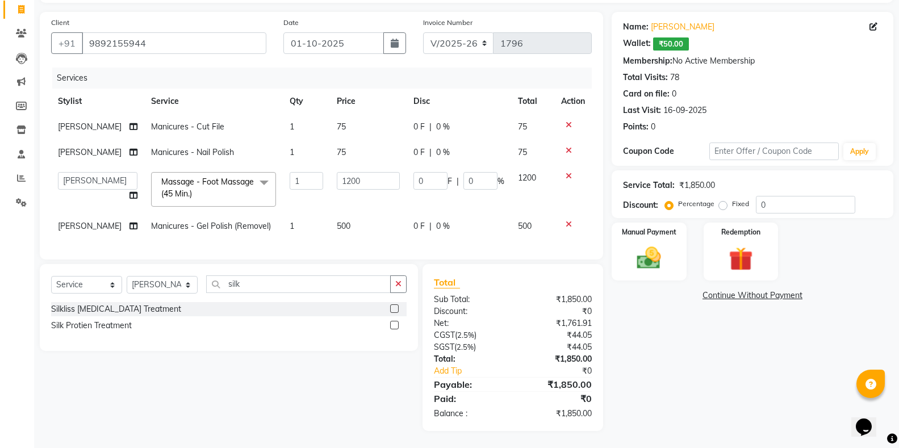
click at [396, 310] on label at bounding box center [394, 308] width 9 height 9
click at [396, 310] on input "checkbox" at bounding box center [393, 308] width 7 height 7
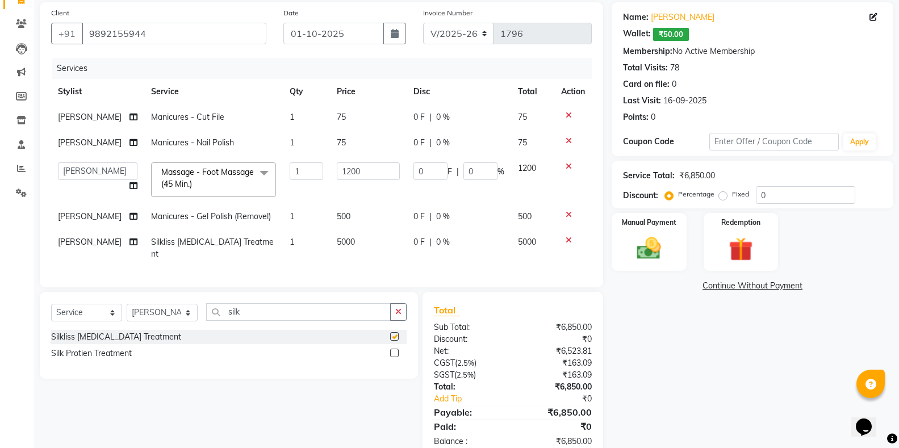
checkbox input "false"
click at [393, 319] on button "button" at bounding box center [398, 312] width 16 height 18
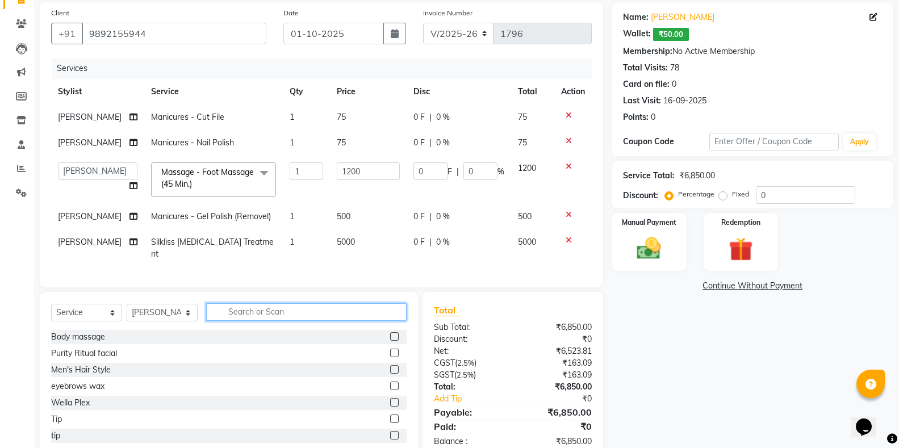
click at [375, 319] on input "text" at bounding box center [306, 312] width 200 height 18
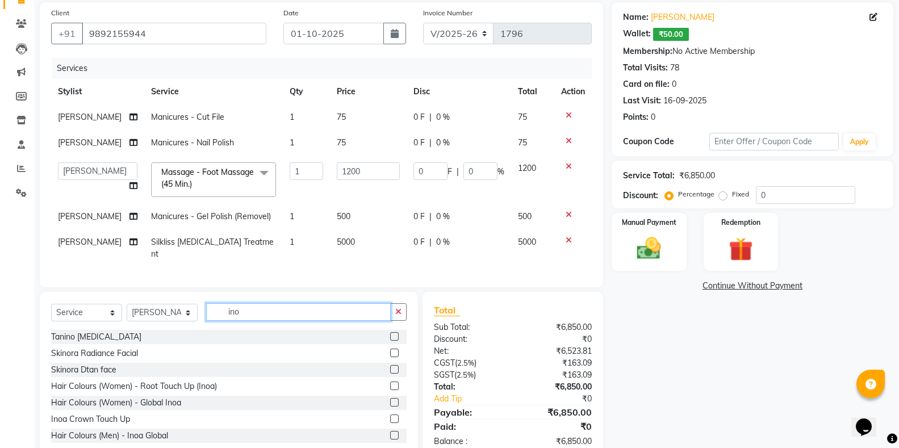
type input "ino"
click at [390, 390] on label at bounding box center [394, 386] width 9 height 9
click at [390, 390] on input "checkbox" at bounding box center [393, 386] width 7 height 7
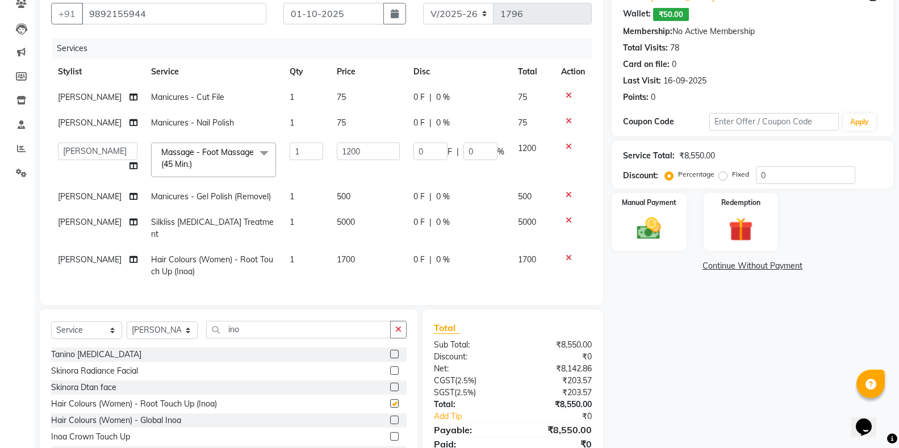
checkbox input "false"
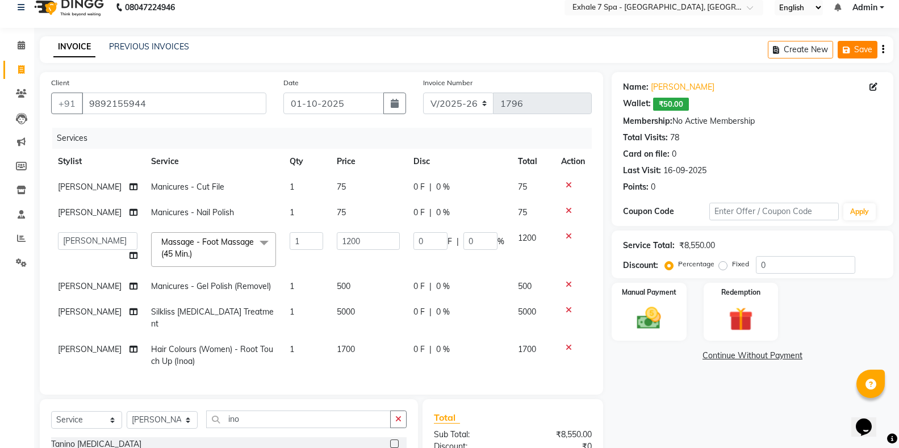
scroll to position [0, 0]
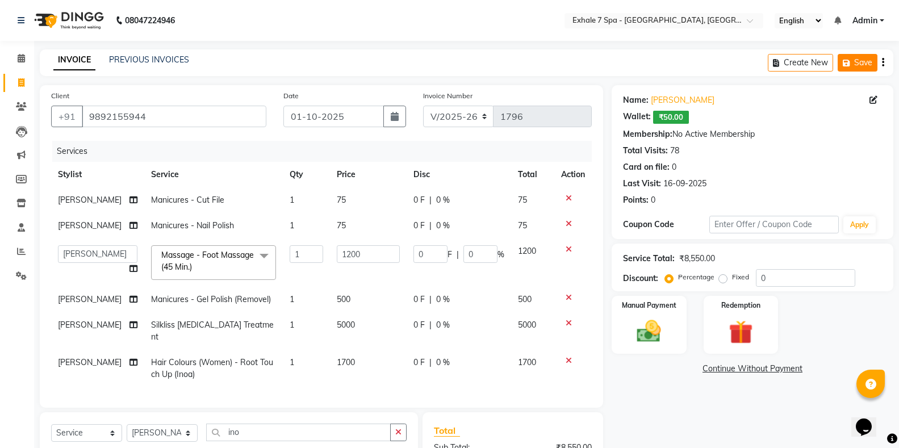
click at [864, 62] on button "Save" at bounding box center [857, 63] width 40 height 18
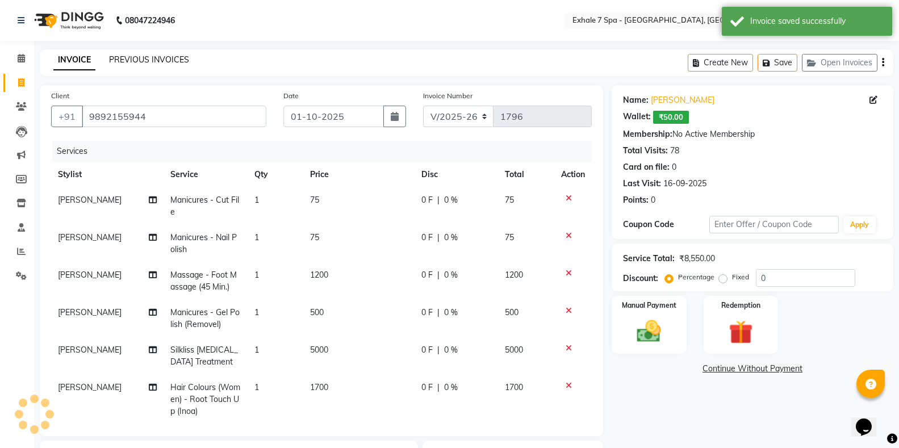
click at [179, 58] on link "PREVIOUS INVOICES" at bounding box center [149, 60] width 80 height 10
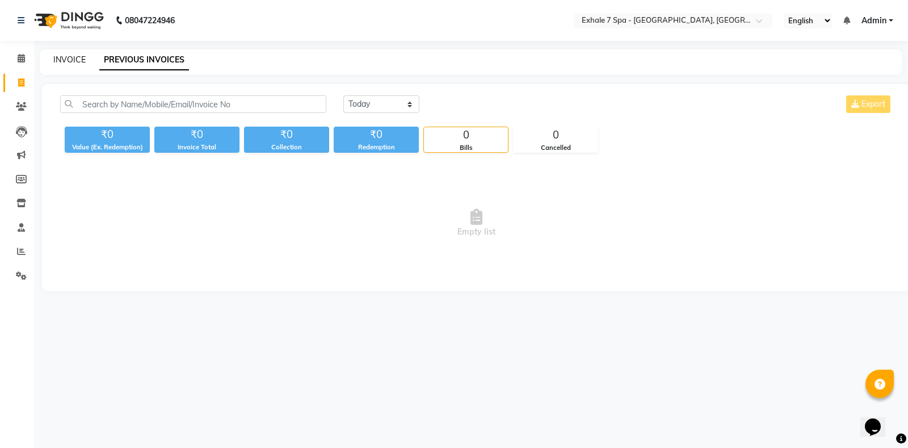
click at [66, 60] on link "INVOICE" at bounding box center [69, 60] width 32 height 10
select select "4480"
select select "service"
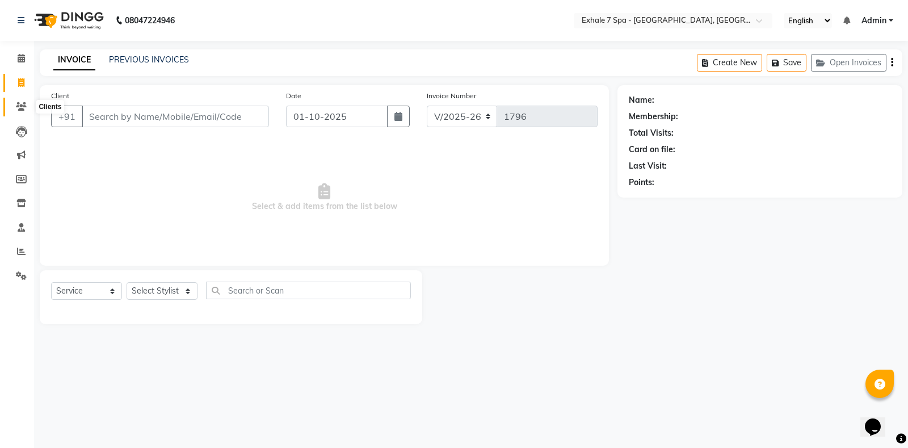
click at [16, 107] on icon at bounding box center [21, 106] width 11 height 9
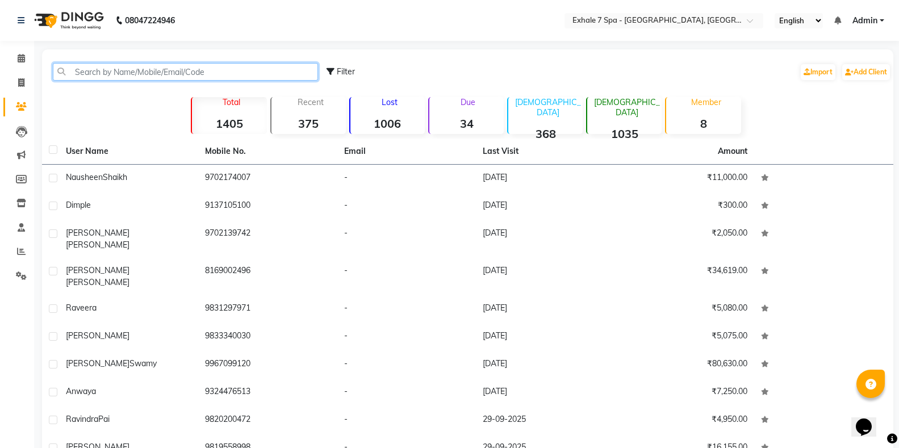
click at [115, 75] on input "text" at bounding box center [185, 72] width 265 height 18
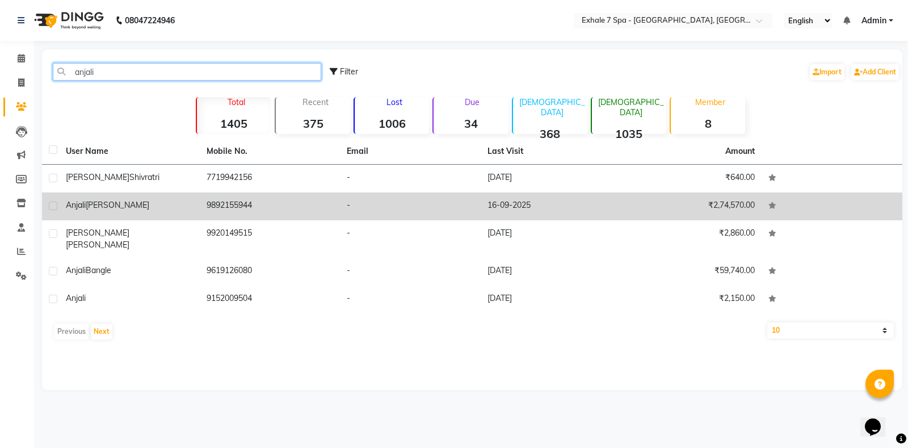
type input "anjali"
click at [126, 202] on span "[PERSON_NAME]" at bounding box center [118, 205] width 64 height 10
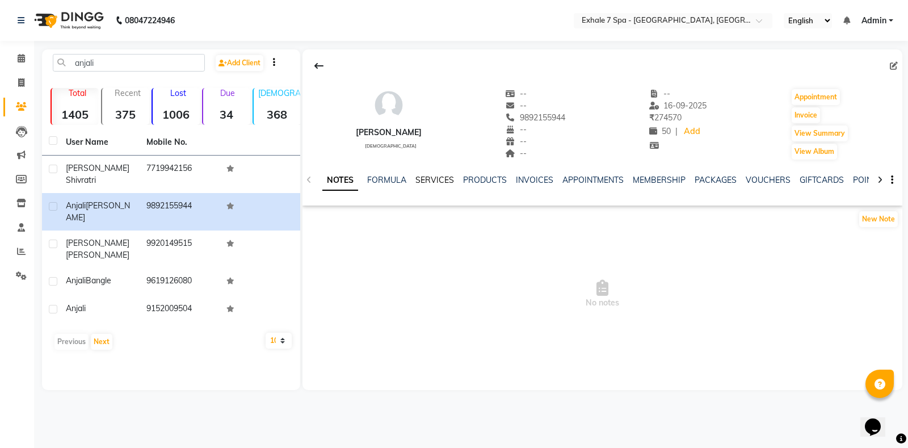
click at [435, 184] on link "SERVICES" at bounding box center [435, 180] width 39 height 10
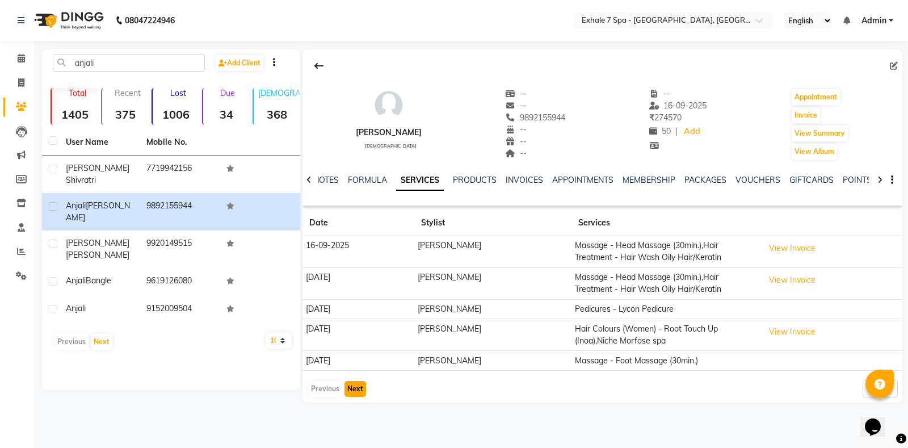
click at [363, 388] on button "Next" at bounding box center [356, 389] width 22 height 16
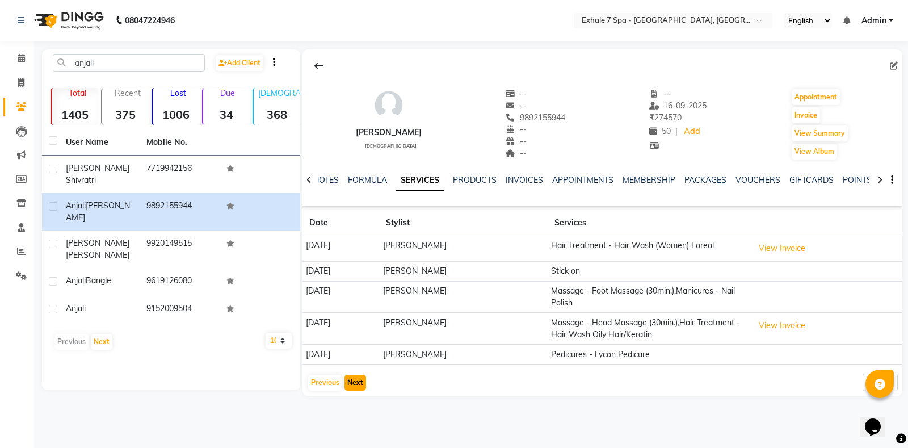
click at [361, 384] on button "Next" at bounding box center [356, 383] width 22 height 16
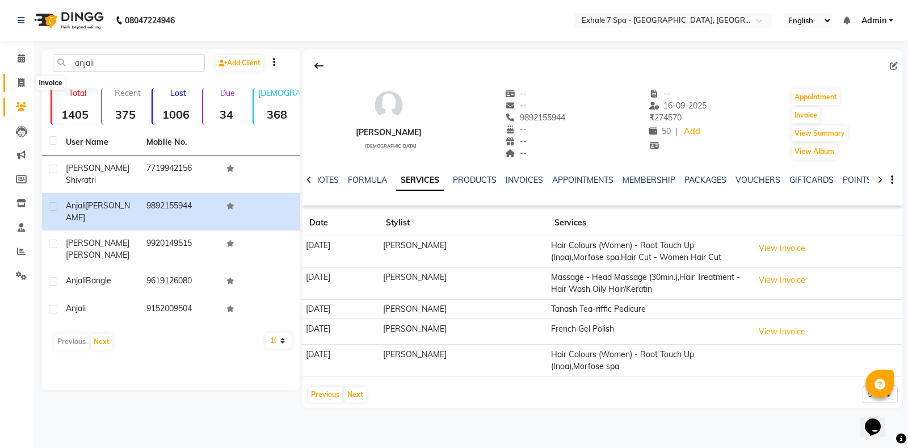
click at [20, 81] on icon at bounding box center [21, 82] width 6 height 9
select select "service"
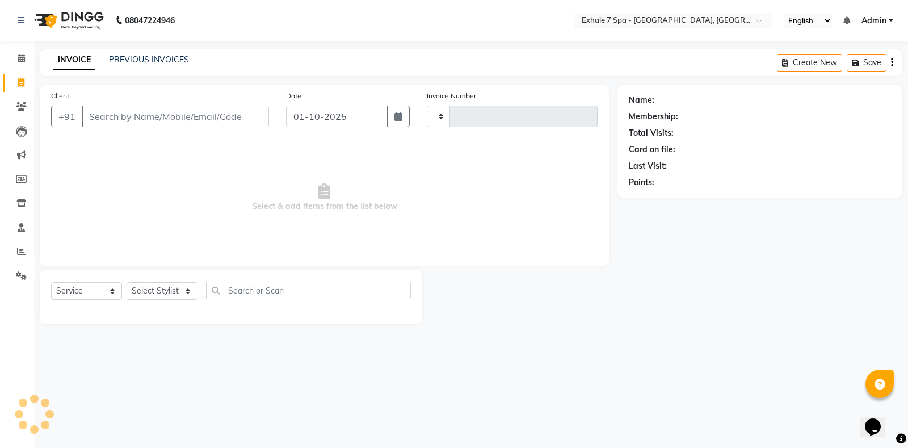
type input "1796"
select select "4480"
click at [106, 116] on input "Client" at bounding box center [175, 117] width 187 height 22
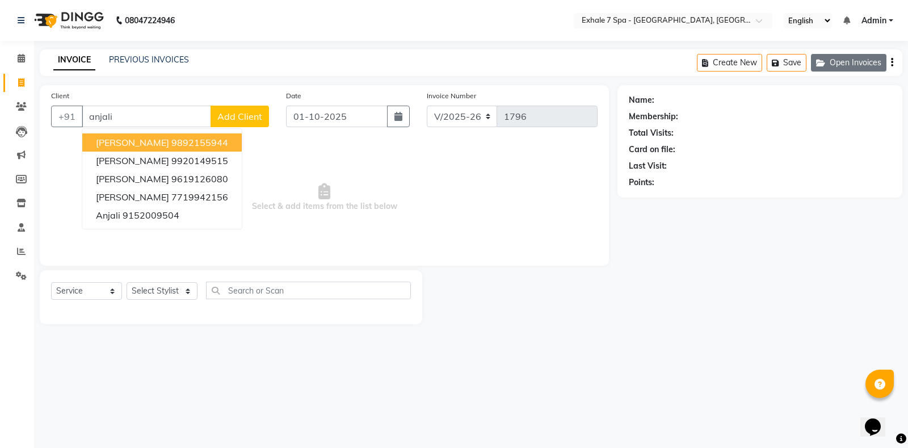
click at [829, 62] on button "Open Invoices" at bounding box center [849, 63] width 76 height 18
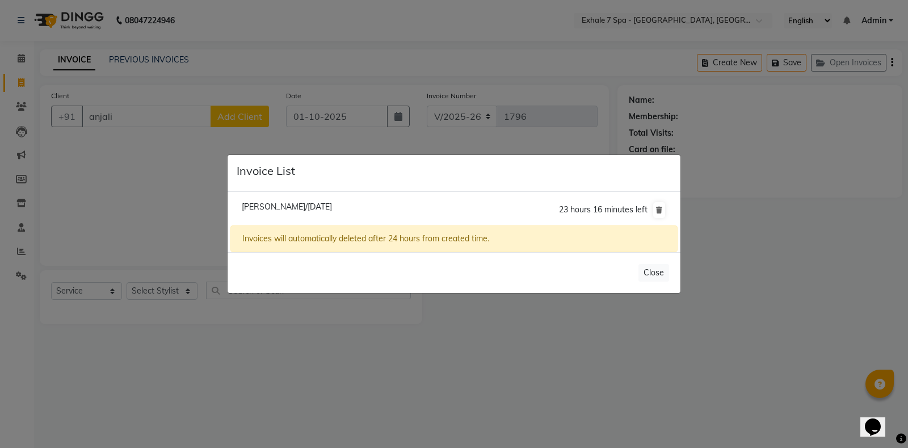
click at [273, 213] on li "[PERSON_NAME]/[DATE] 23 hours 16 minutes left" at bounding box center [454, 210] width 447 height 32
click at [279, 208] on span "[PERSON_NAME]/[DATE]" at bounding box center [287, 207] width 90 height 10
type input "9892155944"
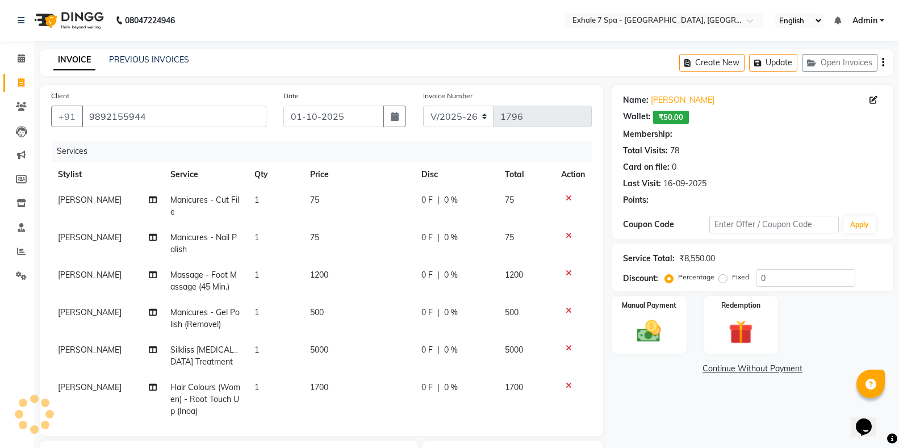
scroll to position [18, 0]
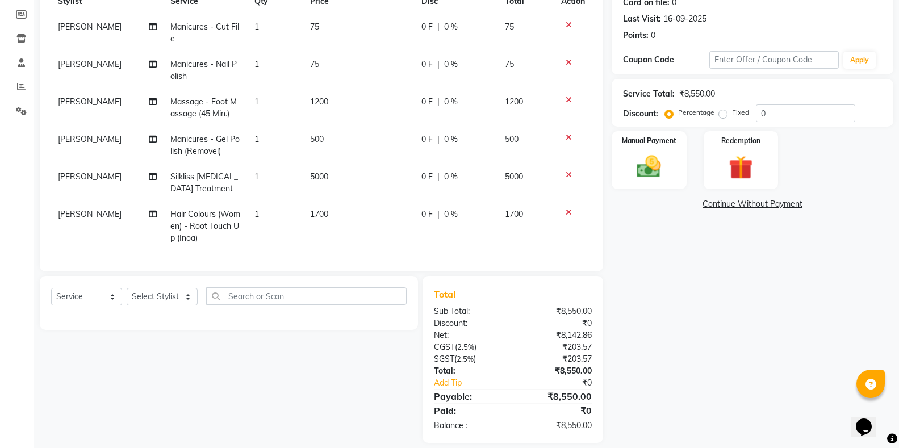
click at [329, 167] on td "5000" at bounding box center [358, 182] width 111 height 37
select select "37082"
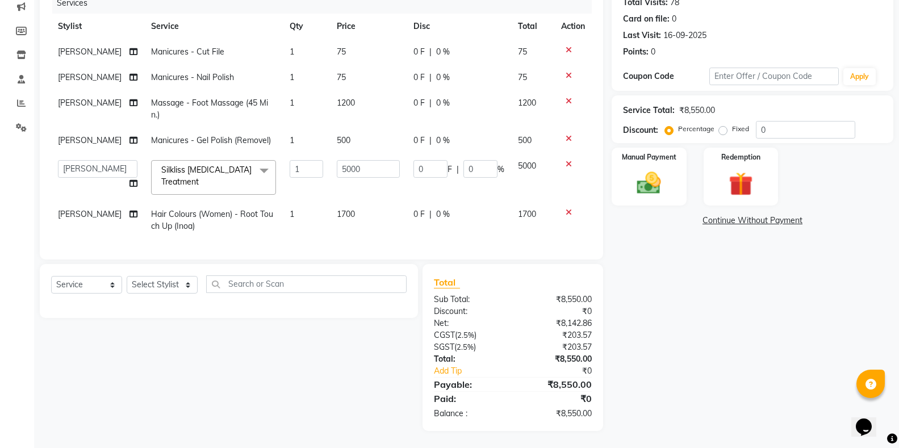
scroll to position [0, 0]
click at [342, 162] on input "5000" at bounding box center [368, 169] width 63 height 18
type input "4500"
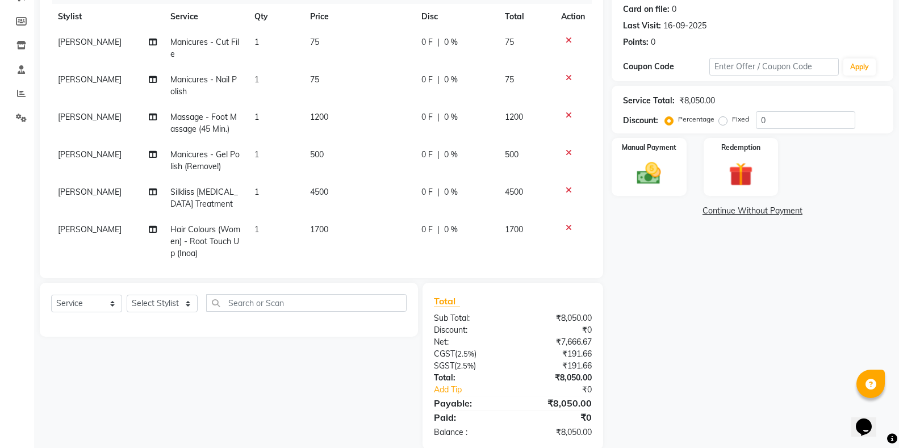
click at [481, 228] on td "0 F | 0 %" at bounding box center [455, 241] width 83 height 49
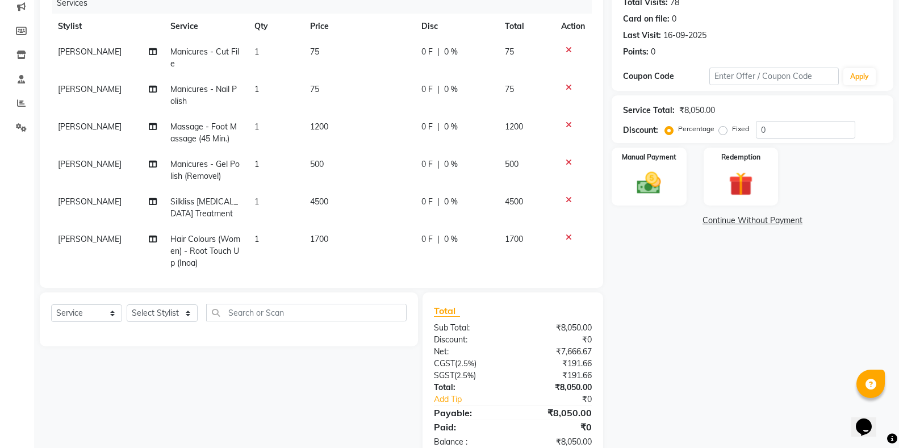
select select "37082"
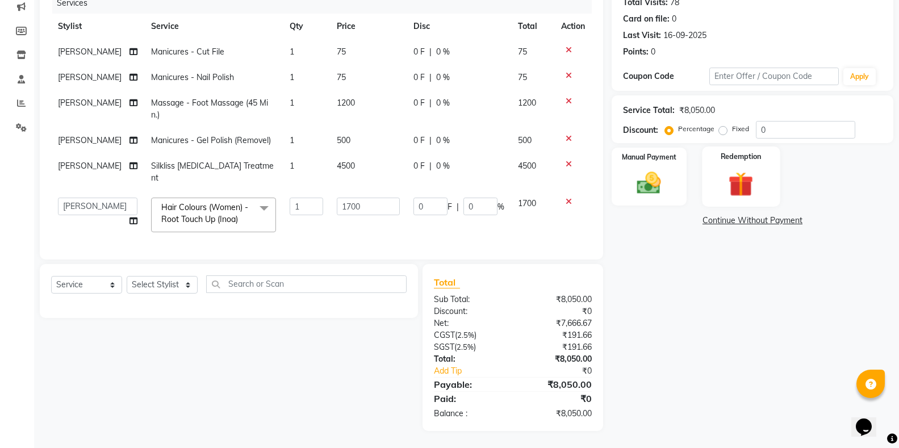
scroll to position [158, 0]
click at [795, 130] on div "Service Total: ₹8,050.00 Discount: Percentage Fixed 0" at bounding box center [752, 119] width 282 height 48
click at [792, 124] on input "0" at bounding box center [805, 130] width 99 height 18
type input "1"
type input "17"
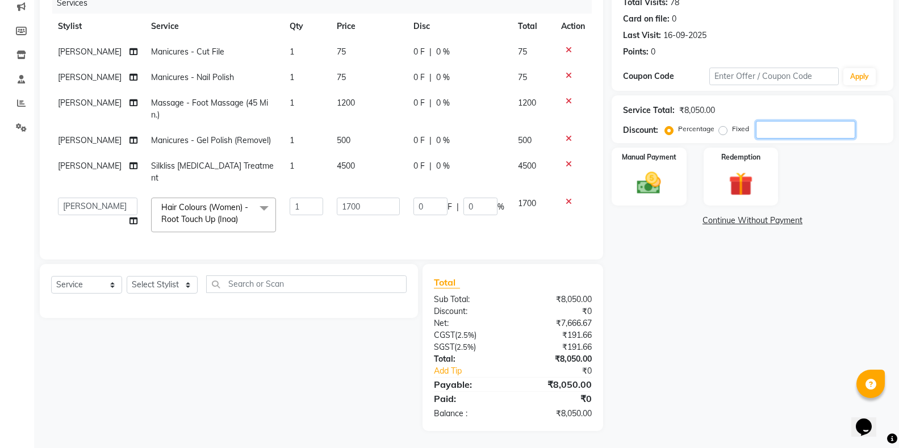
type input "1"
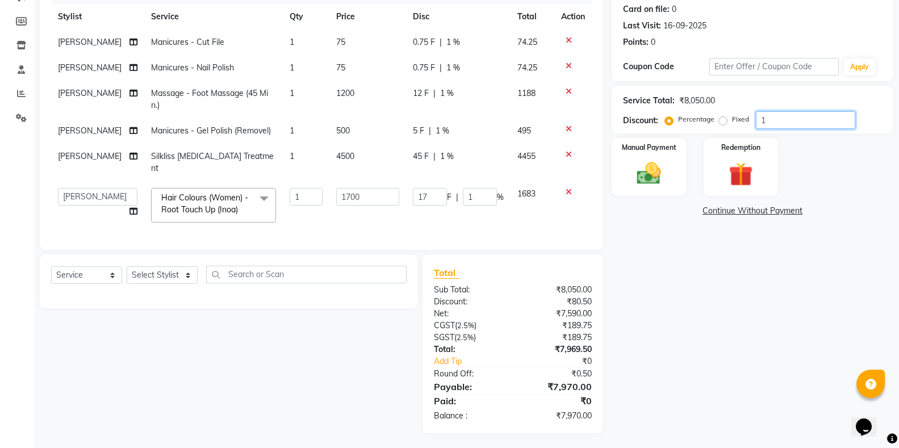
type input "10"
type input "170"
type input "10"
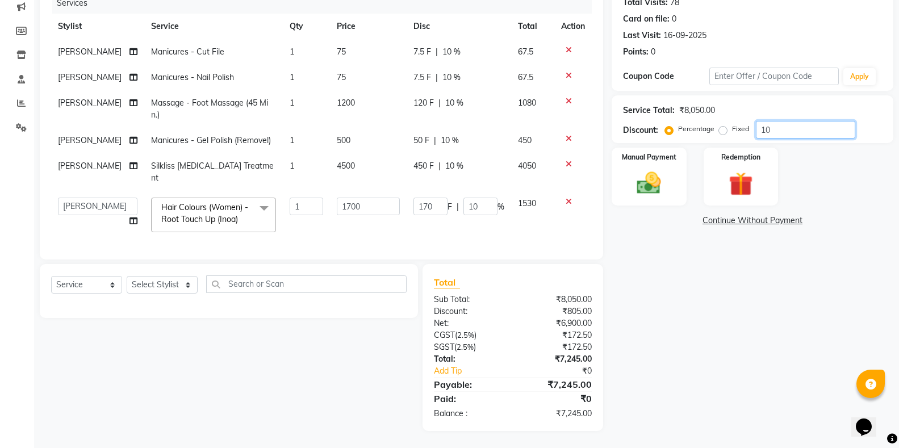
type input "10"
click at [451, 72] on span "10 %" at bounding box center [451, 78] width 18 height 12
select select "64938"
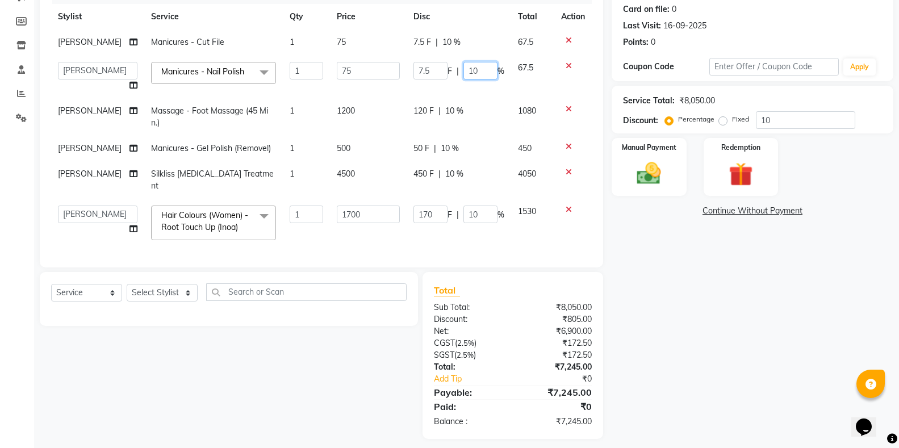
click at [481, 76] on input "10" at bounding box center [480, 71] width 34 height 18
type input "1"
click at [468, 46] on div "7.5 F | 10 %" at bounding box center [458, 42] width 91 height 12
select select "64938"
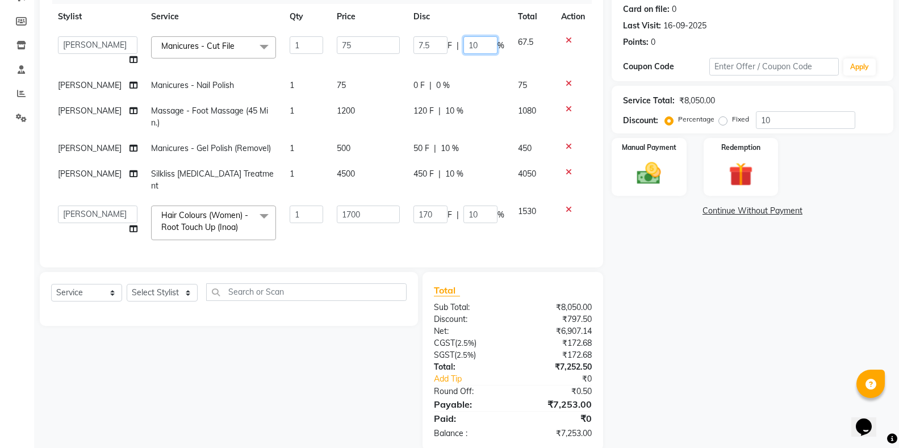
click at [492, 42] on input "10" at bounding box center [480, 45] width 34 height 18
type input "1"
click at [479, 81] on tbody "[PERSON_NAME] [PERSON_NAME] Faraheem [PERSON_NAME] [PERSON_NAME] [PERSON_NAME] …" at bounding box center [321, 138] width 541 height 217
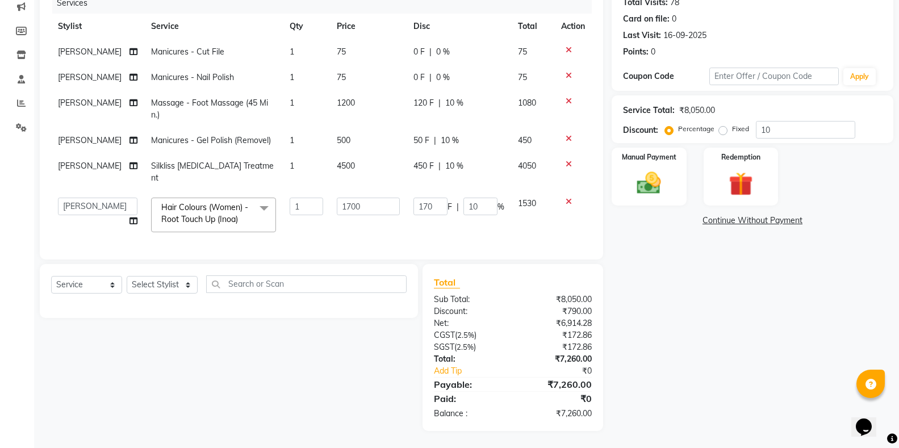
click at [481, 232] on div "Services Stylist Service Qty Price Disc Total Action [PERSON_NAME] Manicures - …" at bounding box center [321, 120] width 541 height 255
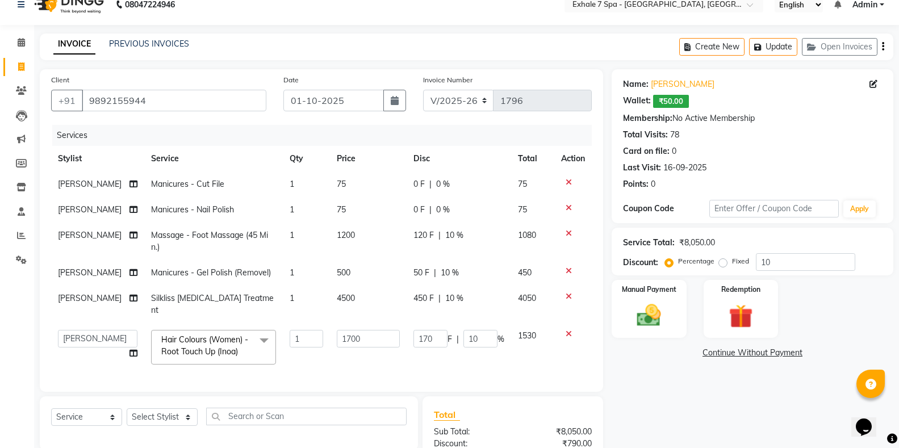
scroll to position [0, 0]
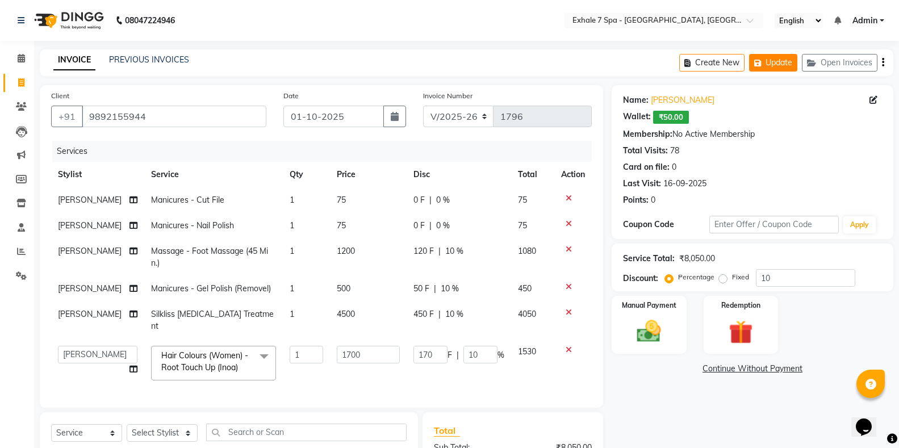
click at [768, 66] on button "Update" at bounding box center [773, 63] width 48 height 18
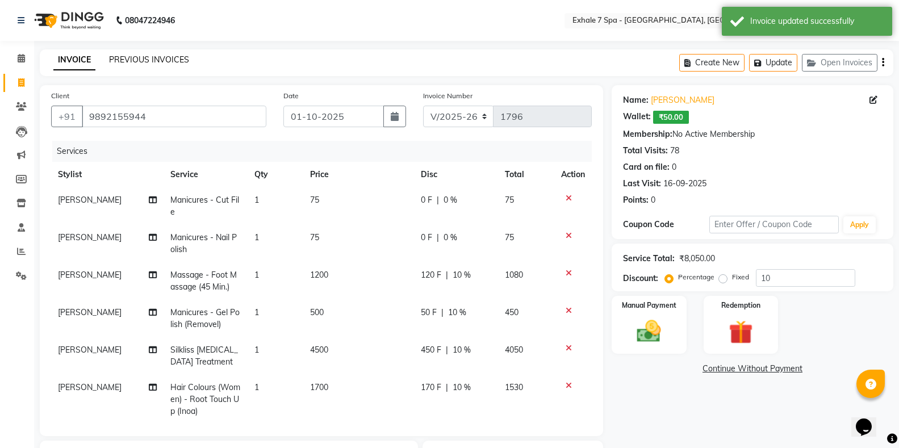
click at [132, 60] on link "PREVIOUS INVOICES" at bounding box center [149, 60] width 80 height 10
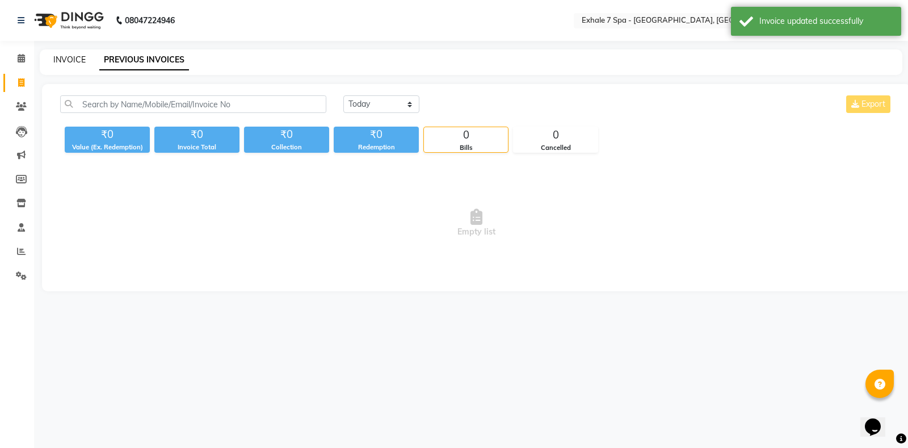
click at [74, 57] on link "INVOICE" at bounding box center [69, 60] width 32 height 10
select select "service"
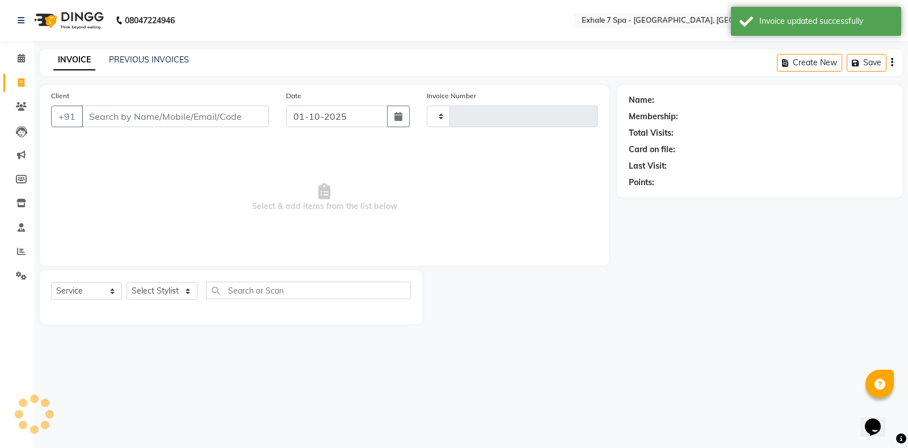
type input "1796"
select select "4480"
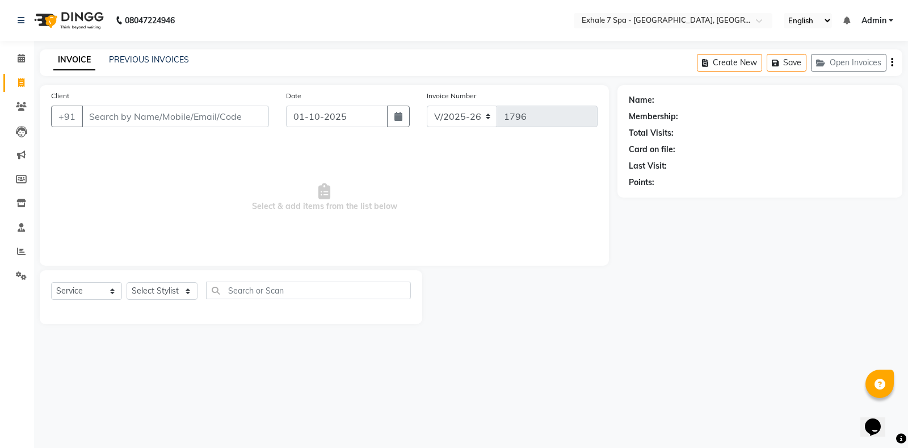
click at [95, 68] on link "INVOICE" at bounding box center [74, 60] width 42 height 20
click at [143, 68] on div "INVOICE PREVIOUS INVOICES Create New Save Open Invoices" at bounding box center [471, 62] width 863 height 27
click at [144, 59] on link "PREVIOUS INVOICES" at bounding box center [149, 60] width 80 height 10
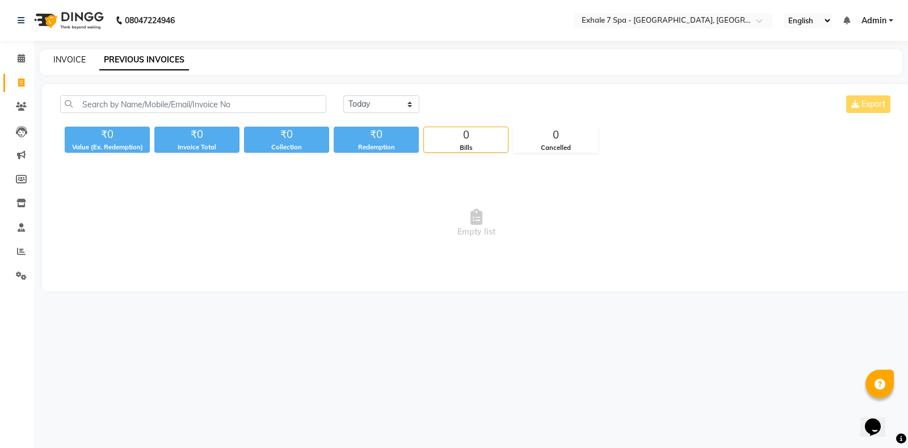
click at [65, 57] on link "INVOICE" at bounding box center [69, 60] width 32 height 10
select select "service"
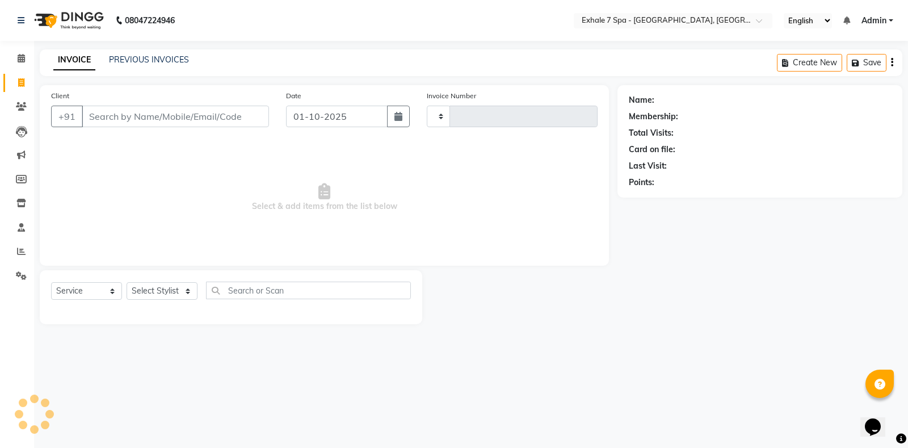
type input "1796"
select select "4480"
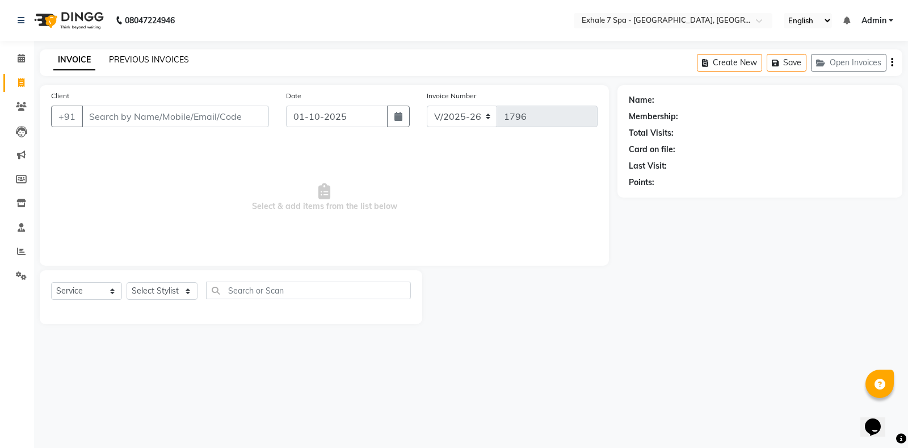
click at [118, 59] on link "PREVIOUS INVOICES" at bounding box center [149, 60] width 80 height 10
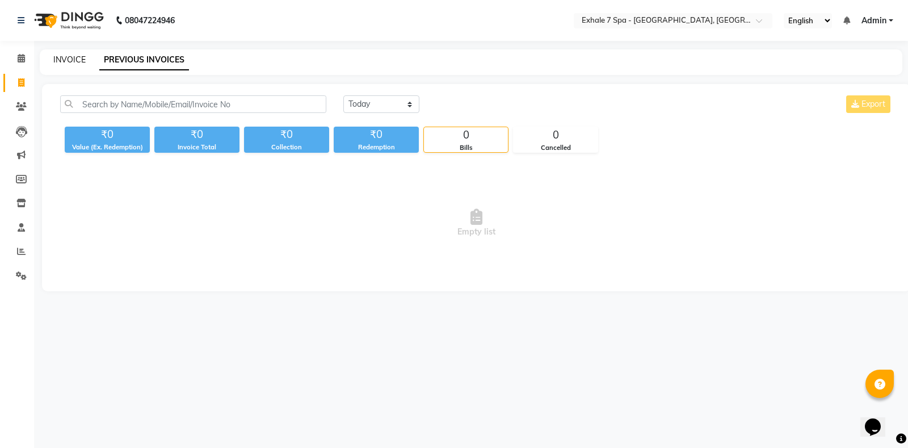
click at [57, 60] on link "INVOICE" at bounding box center [69, 60] width 32 height 10
select select "service"
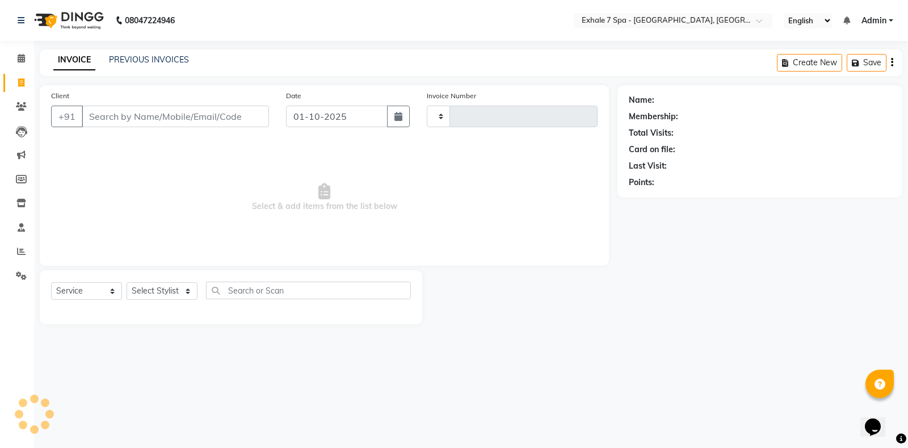
type input "1796"
select select "4480"
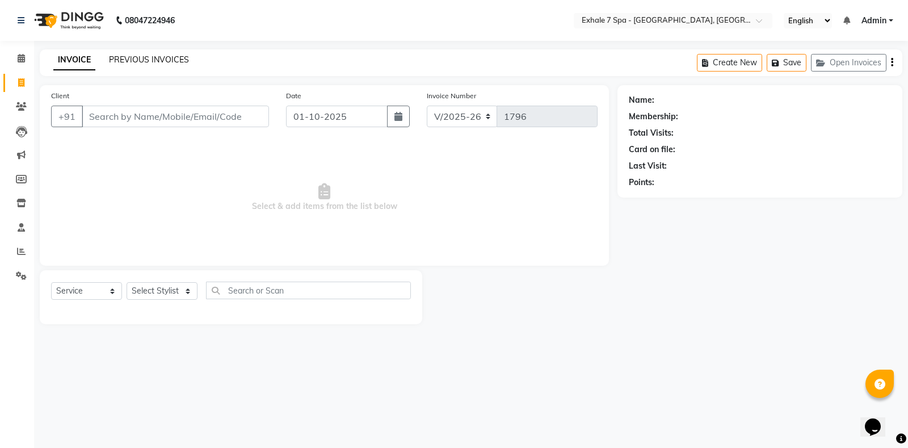
click at [118, 62] on link "PREVIOUS INVOICES" at bounding box center [149, 60] width 80 height 10
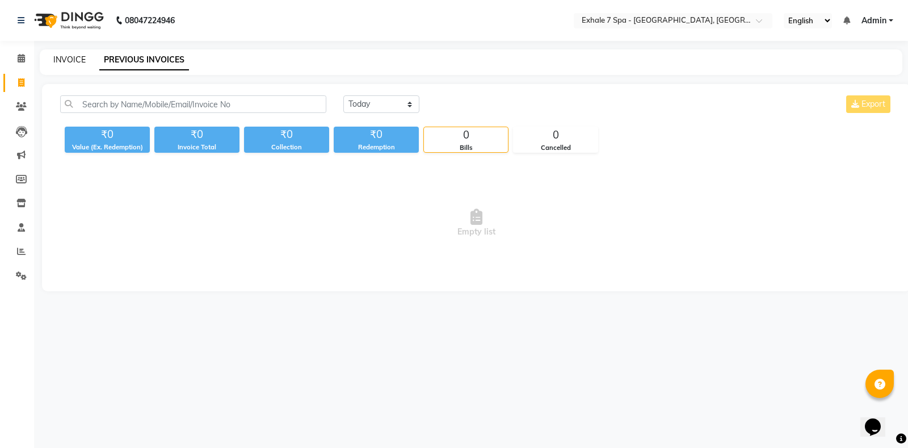
click at [68, 56] on link "INVOICE" at bounding box center [69, 60] width 32 height 10
select select "service"
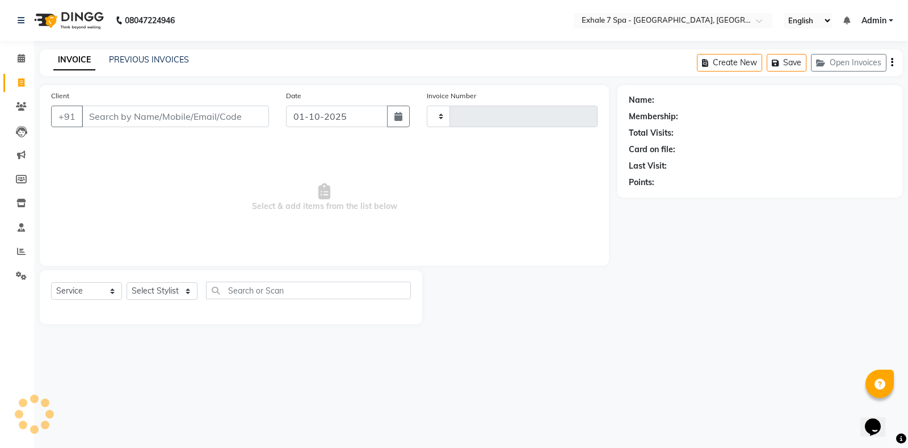
type input "1796"
select select "4480"
click at [107, 57] on div "INVOICE PREVIOUS INVOICES" at bounding box center [114, 60] width 149 height 12
click at [110, 57] on link "PREVIOUS INVOICES" at bounding box center [149, 60] width 80 height 10
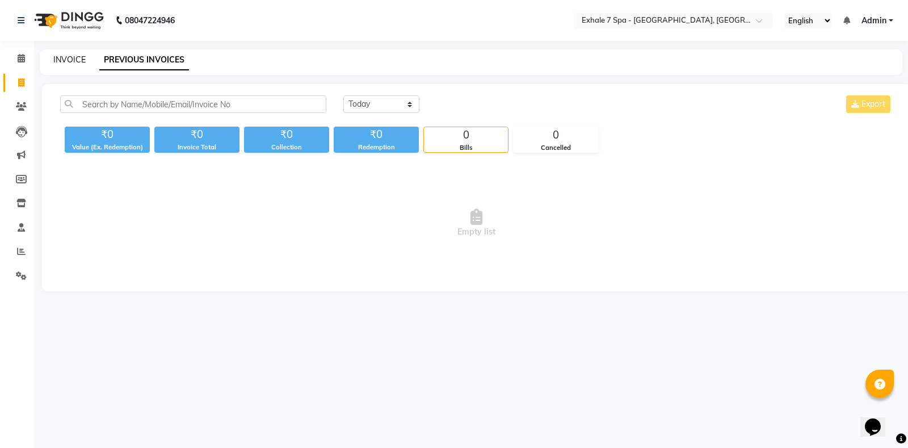
click at [69, 56] on link "INVOICE" at bounding box center [69, 60] width 32 height 10
select select "service"
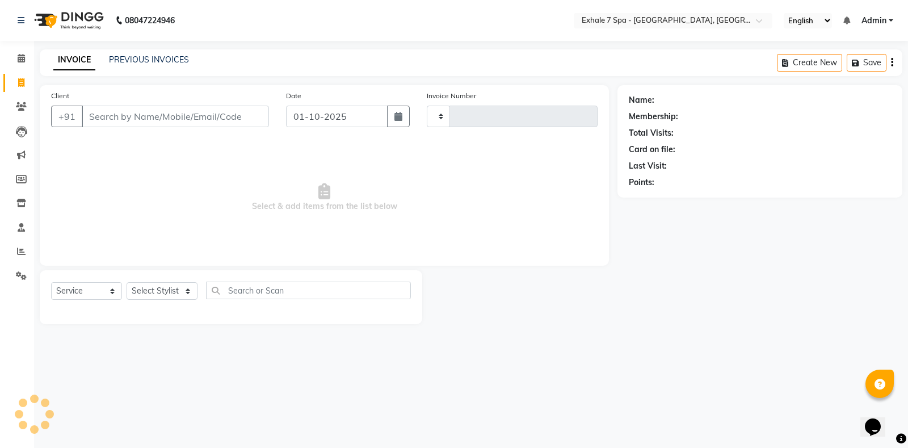
type input "1796"
select select "4480"
click at [136, 63] on link "PREVIOUS INVOICES" at bounding box center [149, 60] width 80 height 10
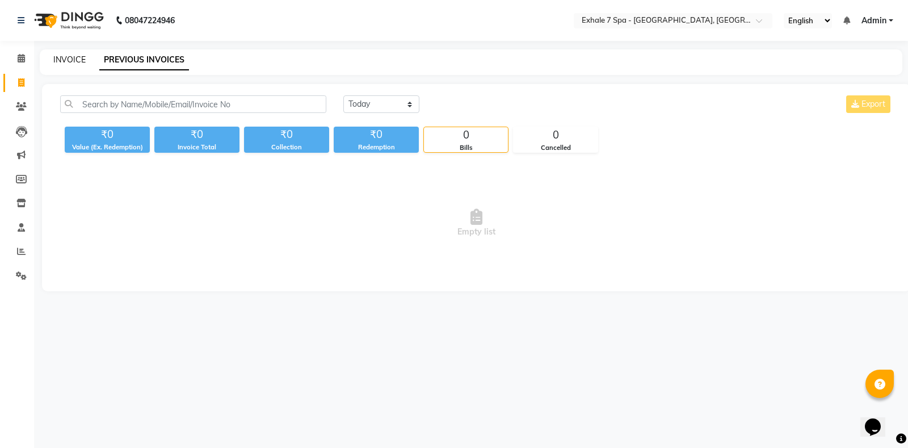
click at [54, 55] on link "INVOICE" at bounding box center [69, 60] width 32 height 10
select select "service"
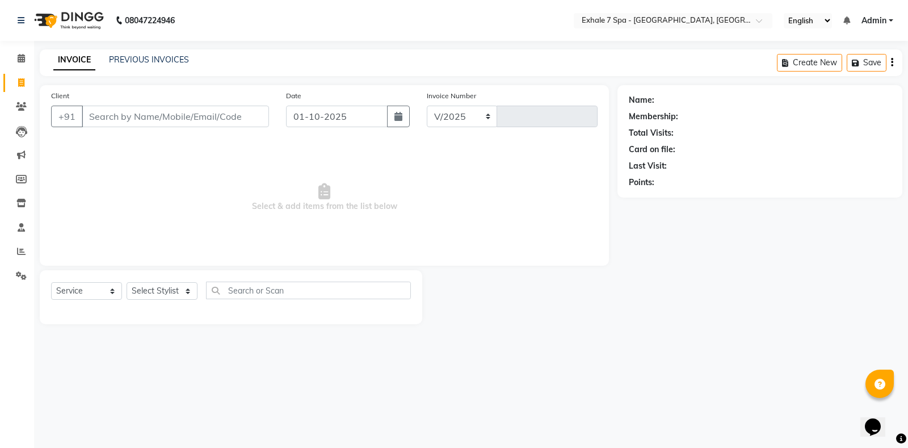
select select "4480"
type input "1796"
click at [133, 57] on link "PREVIOUS INVOICES" at bounding box center [149, 60] width 80 height 10
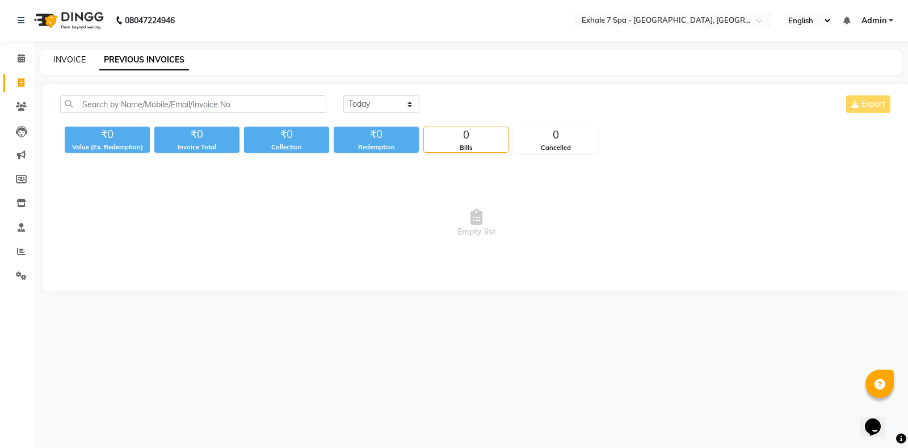
click at [81, 61] on link "INVOICE" at bounding box center [69, 60] width 32 height 10
select select "4480"
select select "service"
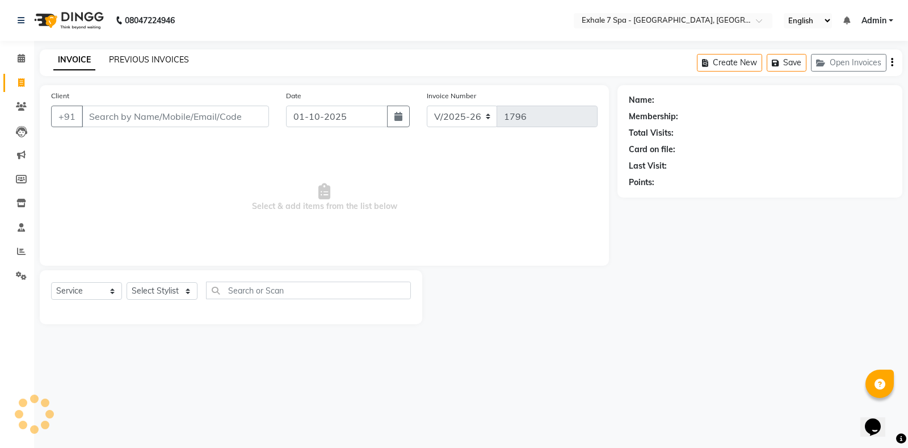
click at [112, 55] on link "PREVIOUS INVOICES" at bounding box center [149, 60] width 80 height 10
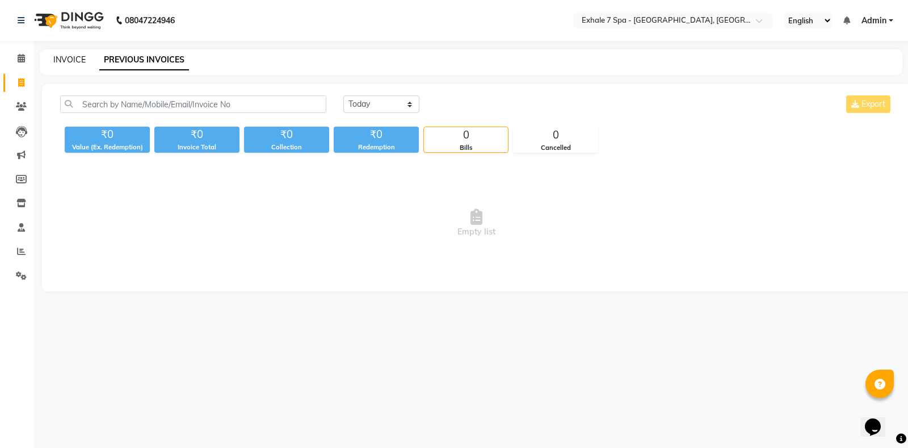
click at [80, 56] on link "INVOICE" at bounding box center [69, 60] width 32 height 10
select select "service"
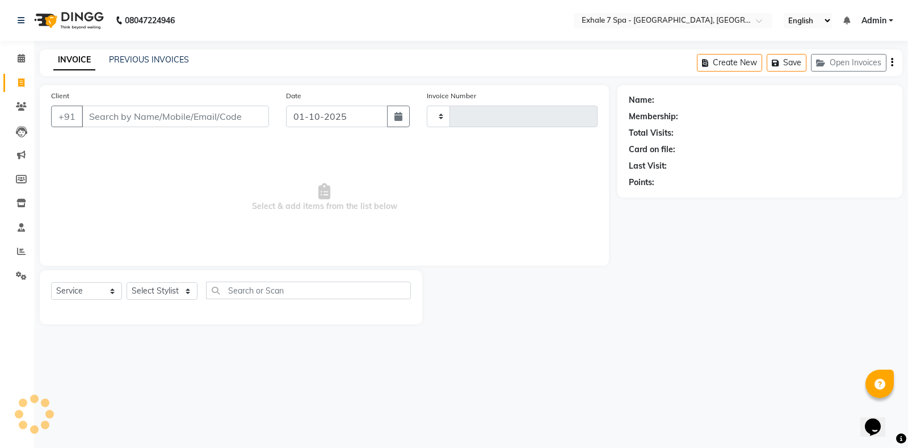
type input "1796"
select select "4480"
click at [113, 59] on link "PREVIOUS INVOICES" at bounding box center [149, 60] width 80 height 10
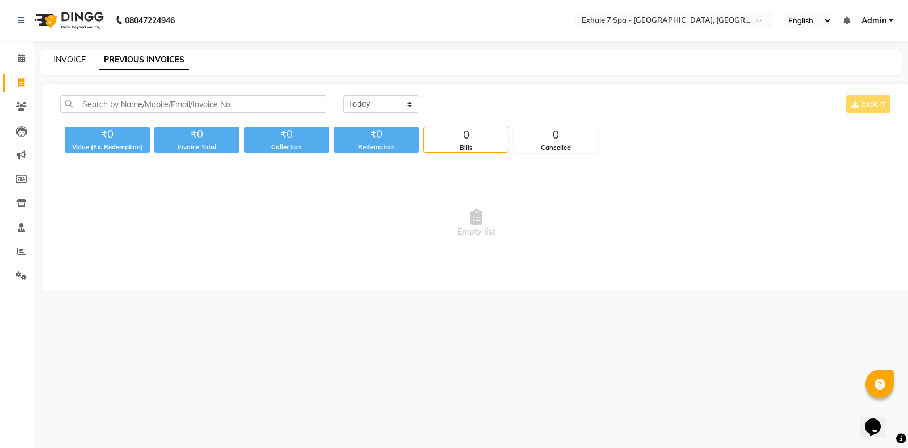
click at [78, 56] on link "INVOICE" at bounding box center [69, 60] width 32 height 10
select select "4480"
select select "service"
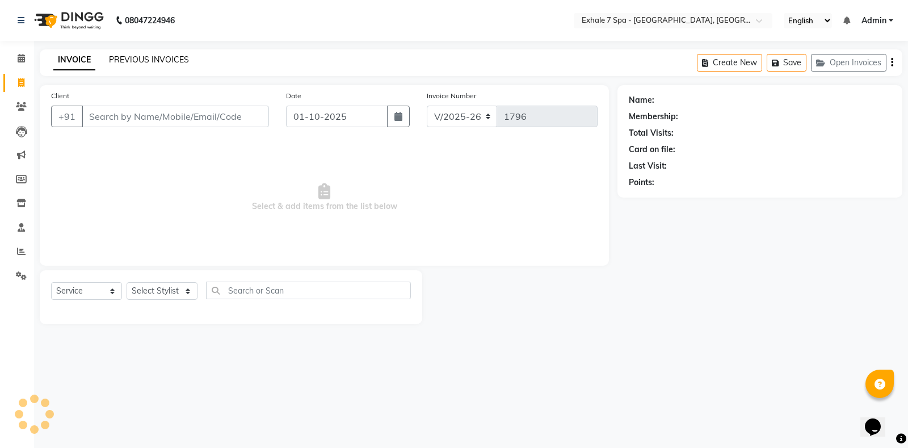
click at [129, 57] on link "PREVIOUS INVOICES" at bounding box center [149, 60] width 80 height 10
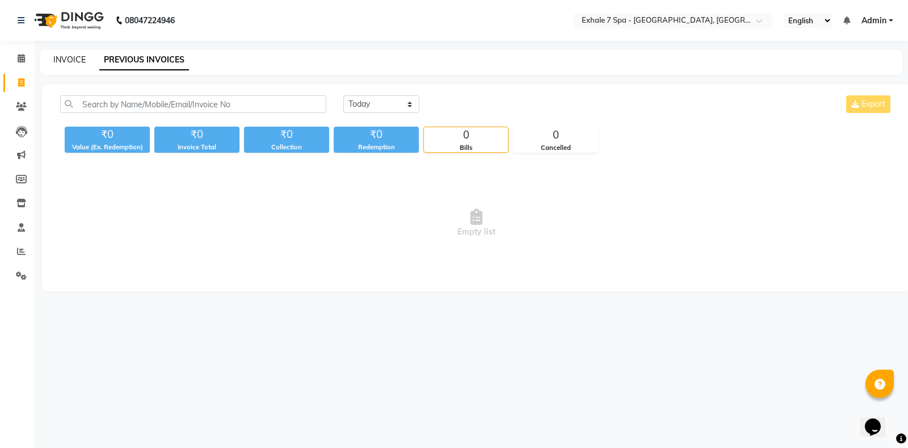
click at [57, 60] on link "INVOICE" at bounding box center [69, 60] width 32 height 10
select select "service"
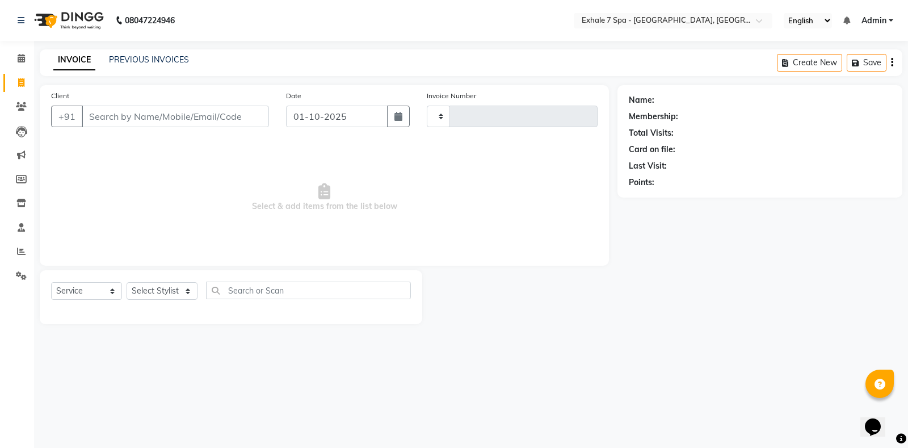
type input "1796"
select select "4480"
click at [113, 58] on link "PREVIOUS INVOICES" at bounding box center [149, 60] width 80 height 10
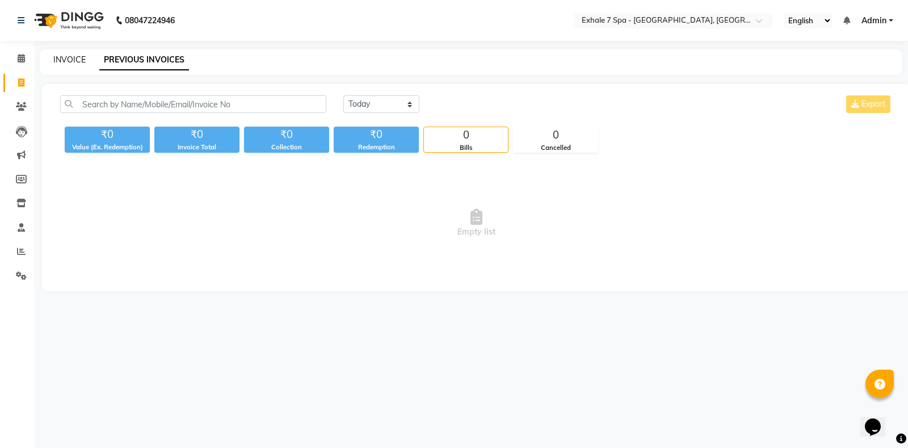
click at [66, 64] on link "INVOICE" at bounding box center [69, 60] width 32 height 10
select select "4480"
select select "service"
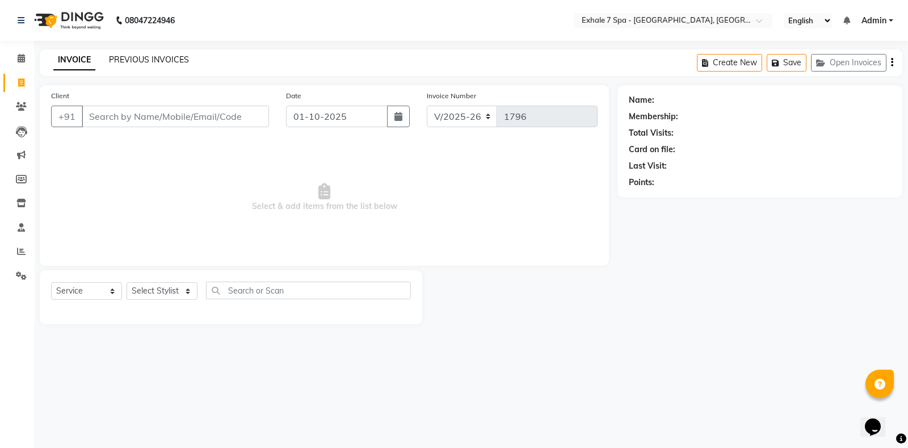
click at [120, 61] on link "PREVIOUS INVOICES" at bounding box center [149, 60] width 80 height 10
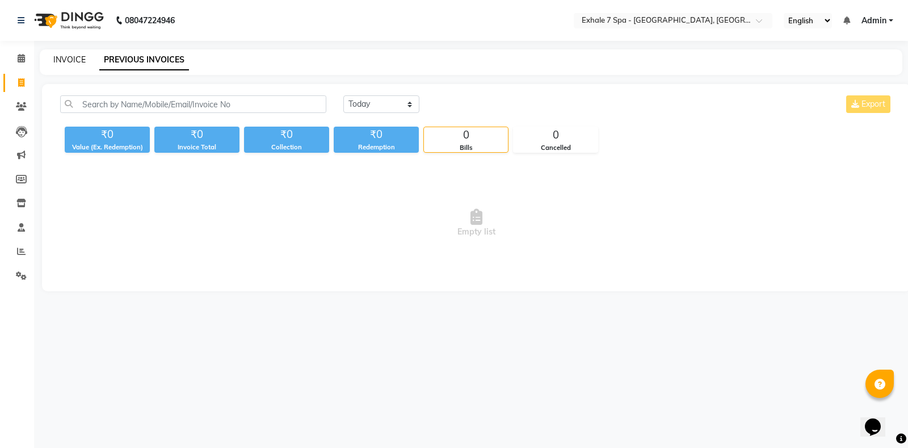
click at [76, 57] on link "INVOICE" at bounding box center [69, 60] width 32 height 10
select select "service"
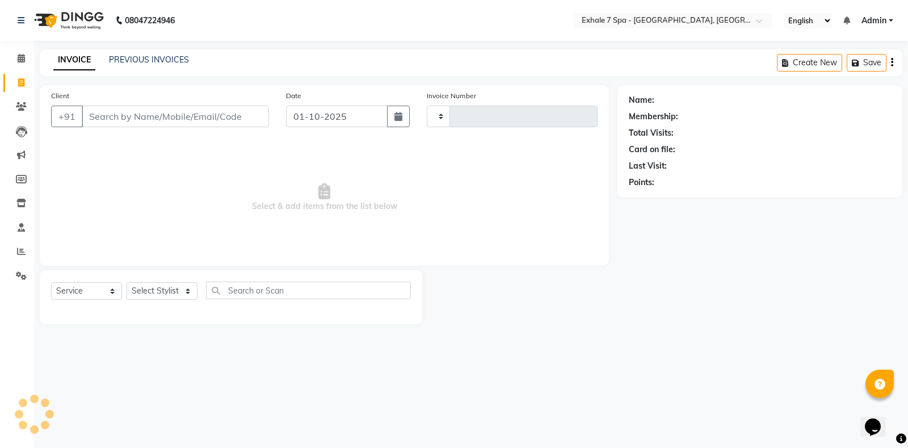
type input "1796"
select select "4480"
click at [118, 61] on link "PREVIOUS INVOICES" at bounding box center [149, 60] width 80 height 10
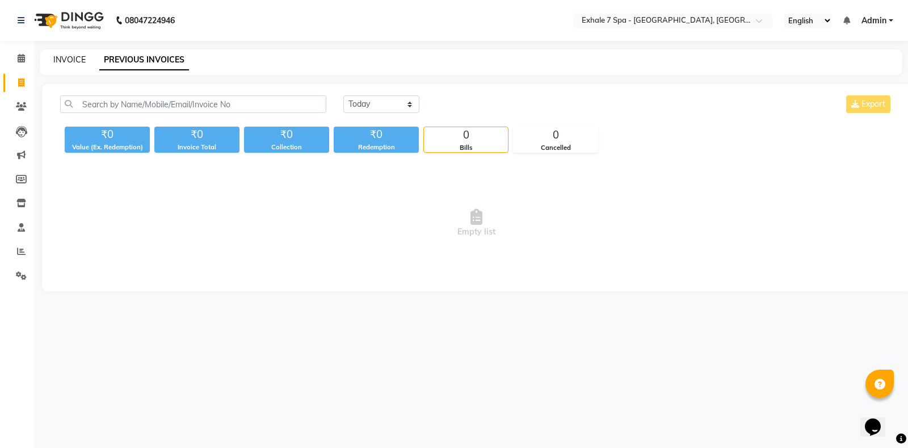
click at [66, 58] on link "INVOICE" at bounding box center [69, 60] width 32 height 10
select select "4480"
select select "service"
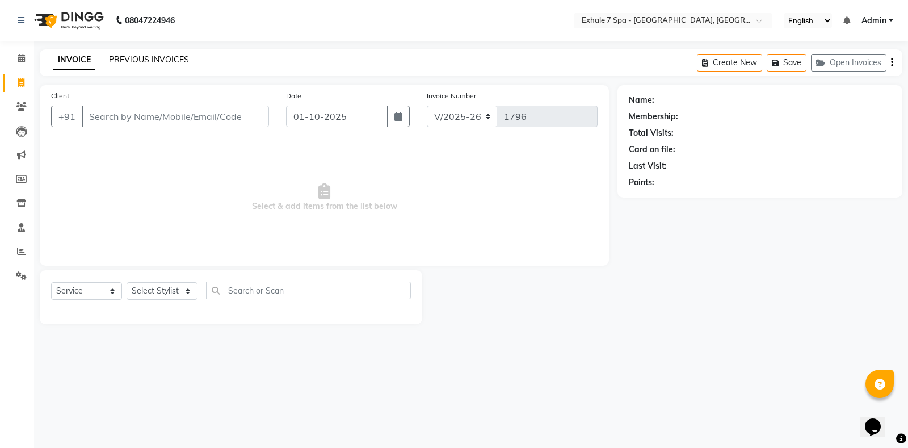
click at [149, 60] on link "PREVIOUS INVOICES" at bounding box center [149, 60] width 80 height 10
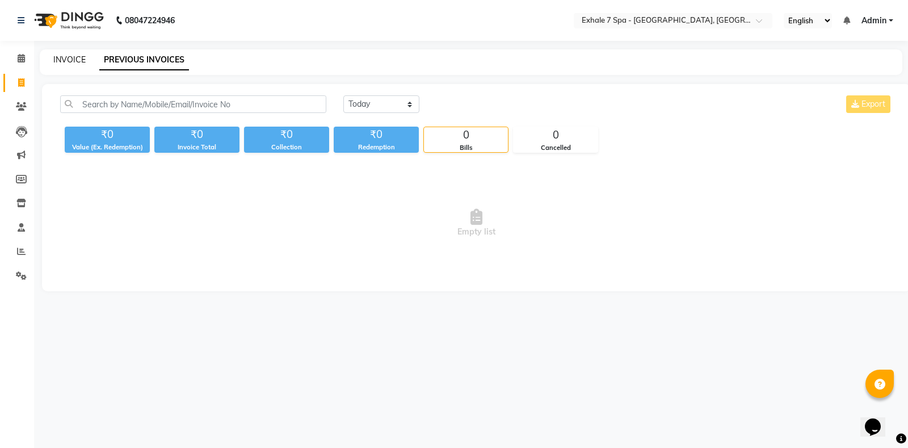
click at [73, 55] on link "INVOICE" at bounding box center [69, 60] width 32 height 10
select select "service"
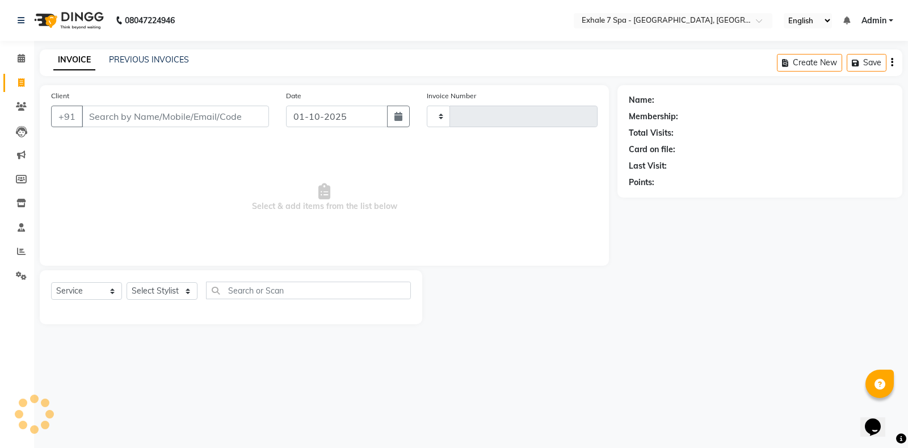
type input "1796"
select select "4480"
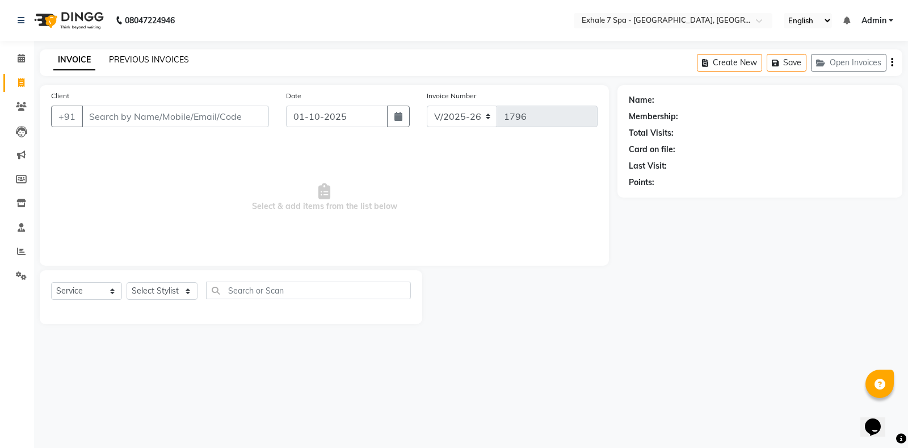
click at [116, 58] on link "PREVIOUS INVOICES" at bounding box center [149, 60] width 80 height 10
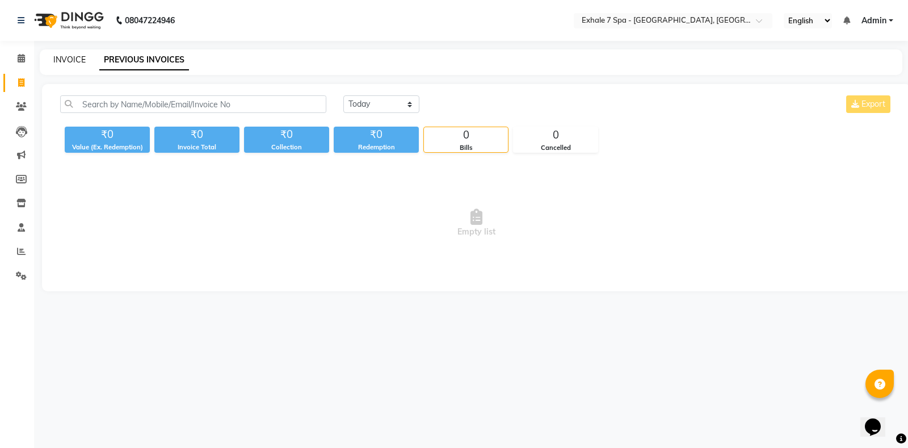
click at [72, 56] on link "INVOICE" at bounding box center [69, 60] width 32 height 10
select select "4480"
select select "service"
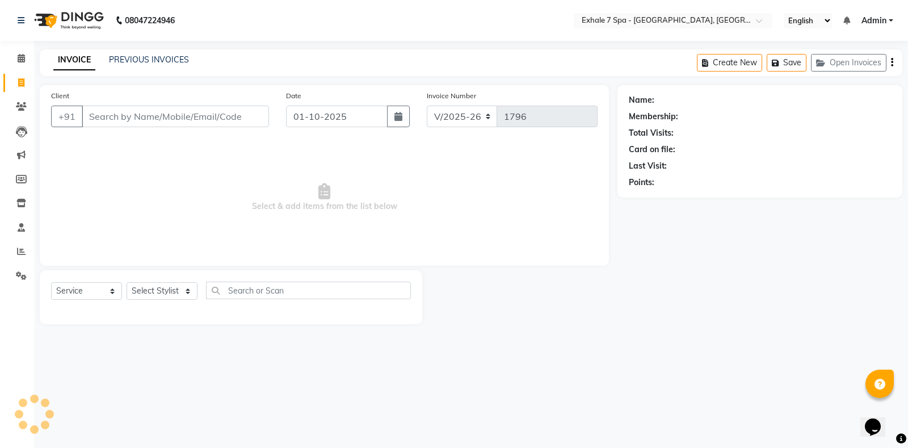
click at [140, 65] on div "PREVIOUS INVOICES" at bounding box center [149, 60] width 80 height 12
click at [137, 61] on link "PREVIOUS INVOICES" at bounding box center [149, 60] width 80 height 10
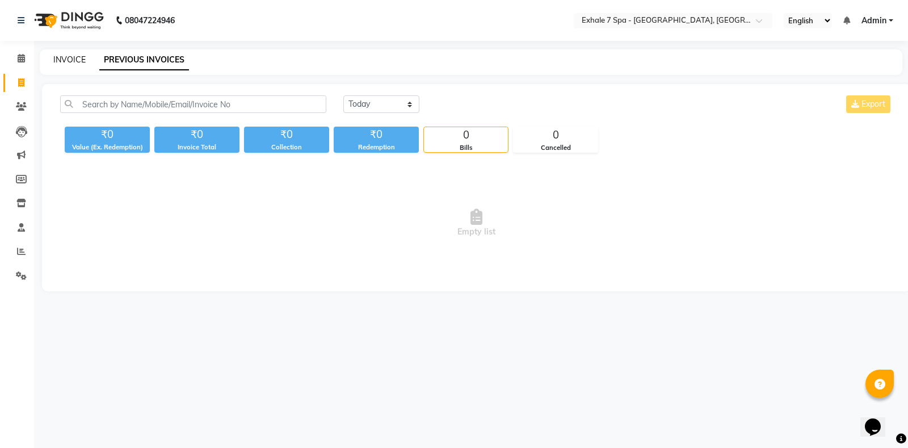
click at [66, 55] on link "INVOICE" at bounding box center [69, 60] width 32 height 10
select select "service"
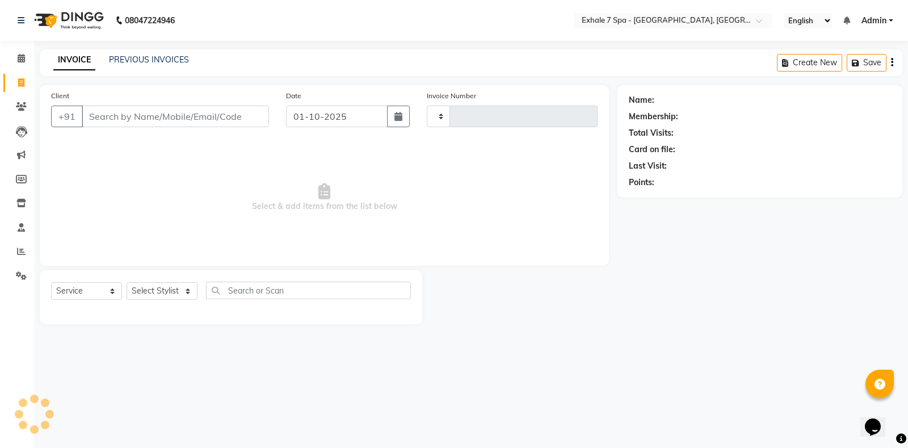
type input "1796"
select select "4480"
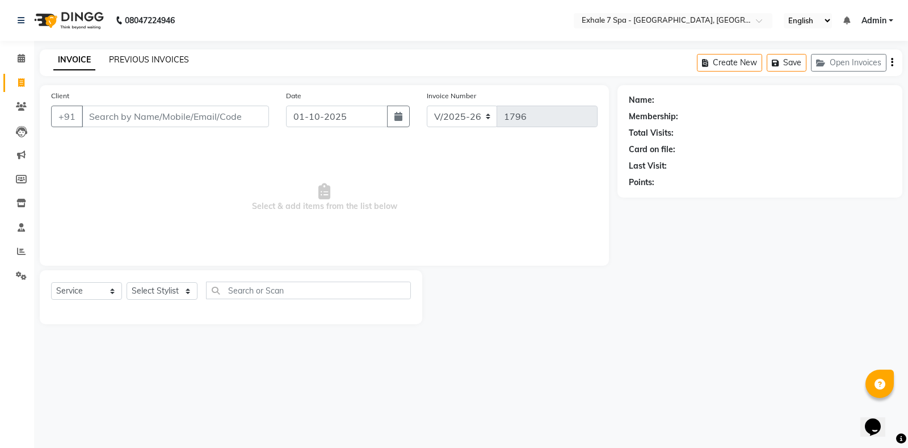
click at [125, 61] on link "PREVIOUS INVOICES" at bounding box center [149, 60] width 80 height 10
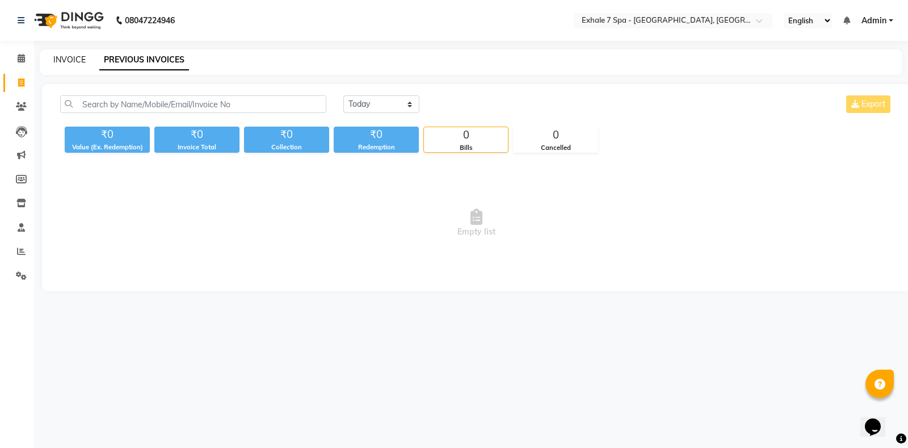
click at [76, 57] on link "INVOICE" at bounding box center [69, 60] width 32 height 10
select select "service"
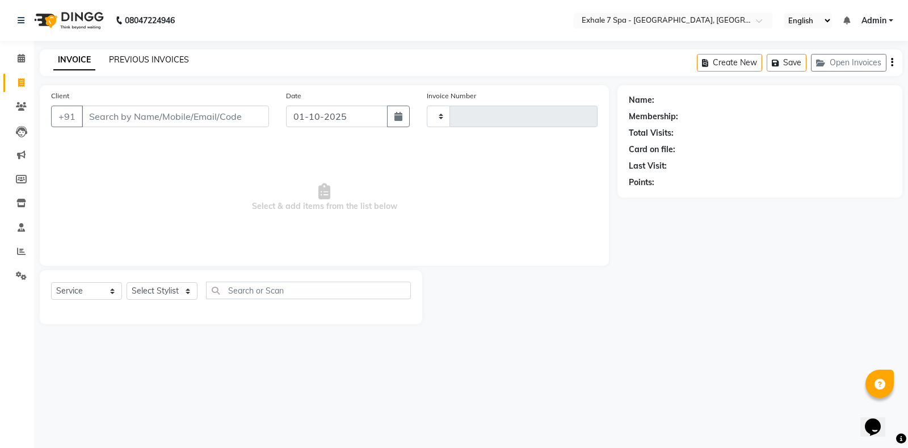
type input "1796"
click at [118, 64] on link "PREVIOUS INVOICES" at bounding box center [149, 60] width 80 height 10
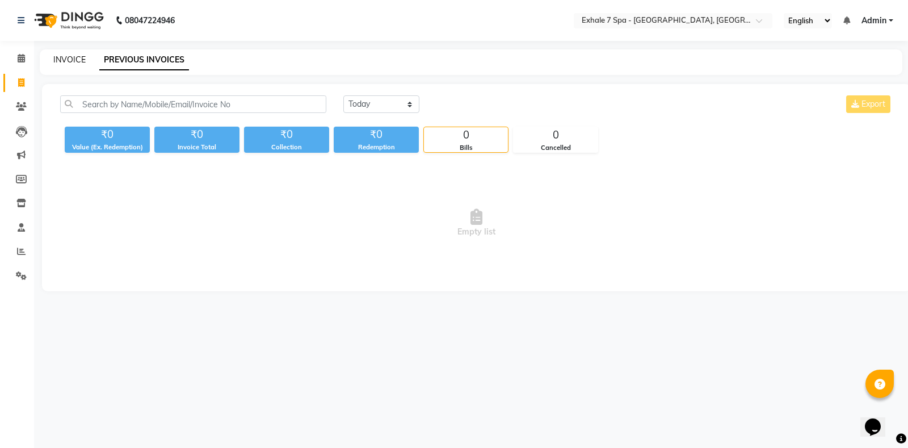
click at [75, 56] on link "INVOICE" at bounding box center [69, 60] width 32 height 10
select select "service"
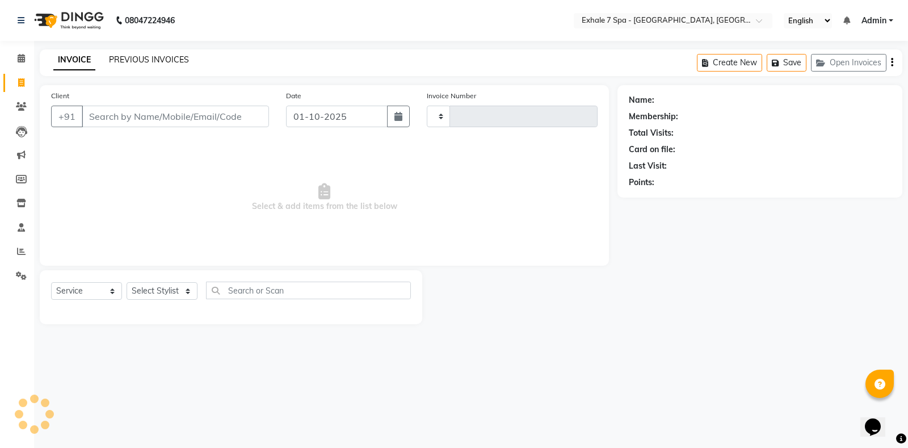
type input "1796"
select select "4480"
click at [125, 60] on link "PREVIOUS INVOICES" at bounding box center [149, 60] width 80 height 10
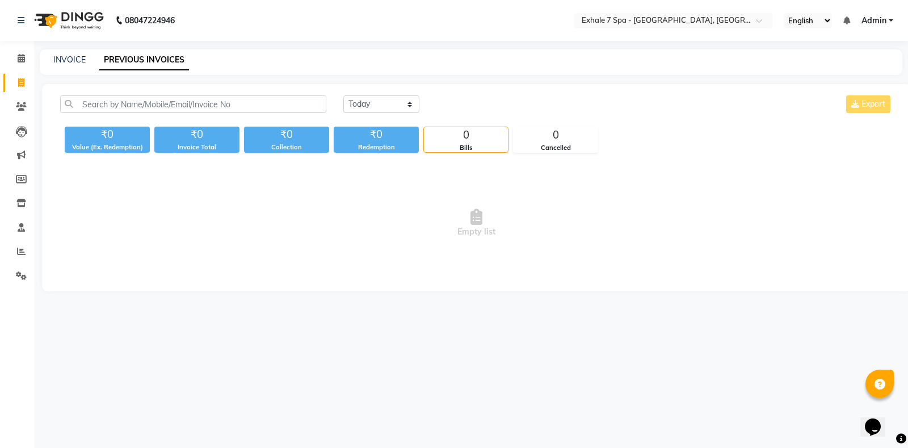
click at [624, 380] on div "08047224946 Select Location × Exhale 7 Spa - Salon, Goregaon English ENGLISH Es…" at bounding box center [454, 224] width 908 height 448
click at [70, 57] on link "INVOICE" at bounding box center [69, 60] width 32 height 10
select select "service"
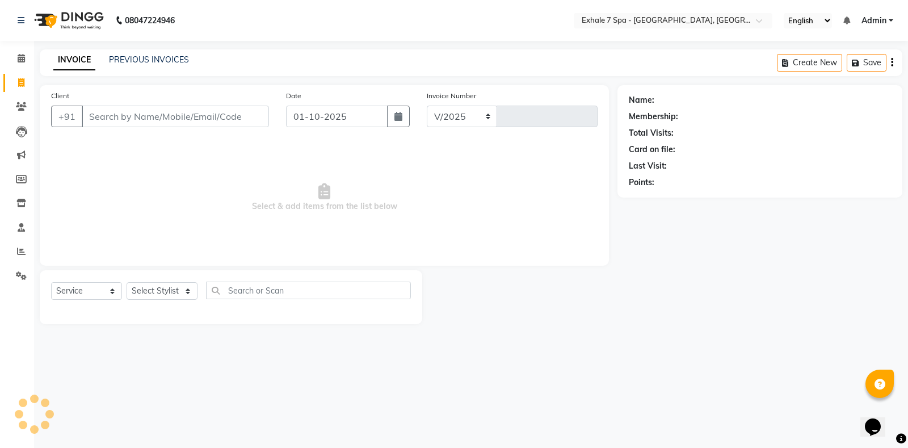
select select "4480"
type input "1796"
click at [129, 58] on link "PREVIOUS INVOICES" at bounding box center [149, 60] width 80 height 10
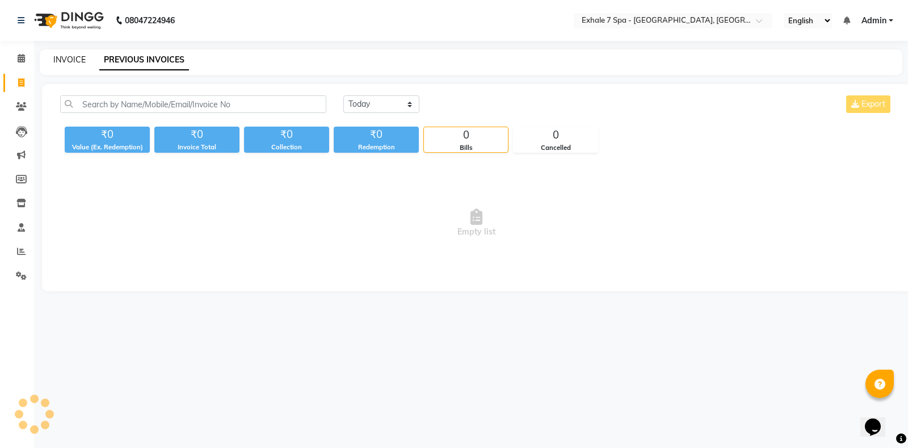
click at [77, 61] on link "INVOICE" at bounding box center [69, 60] width 32 height 10
select select "4480"
select select "service"
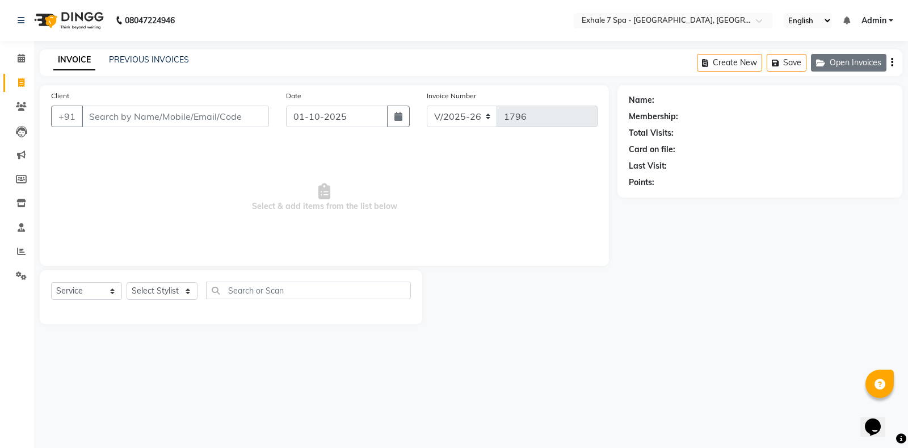
click at [834, 65] on button "Open Invoices" at bounding box center [849, 63] width 76 height 18
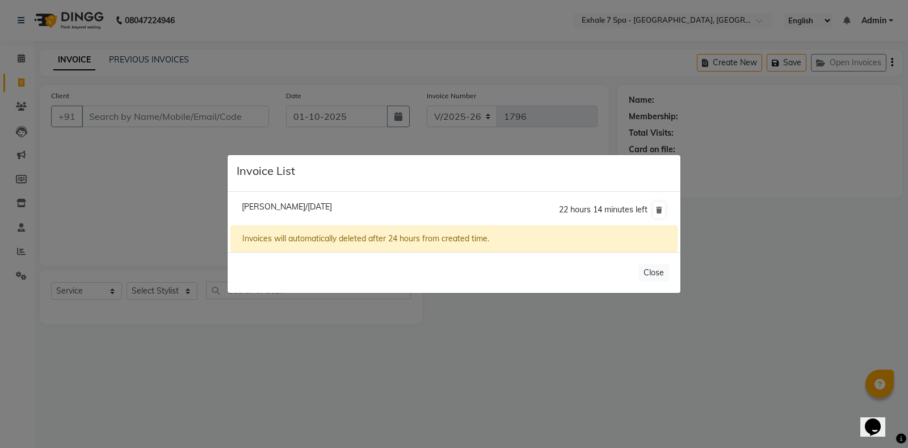
click at [121, 183] on ngb-modal-window "Invoice List [PERSON_NAME]/[DATE] 22 hours 14 minutes left Invoices will automa…" at bounding box center [454, 224] width 908 height 448
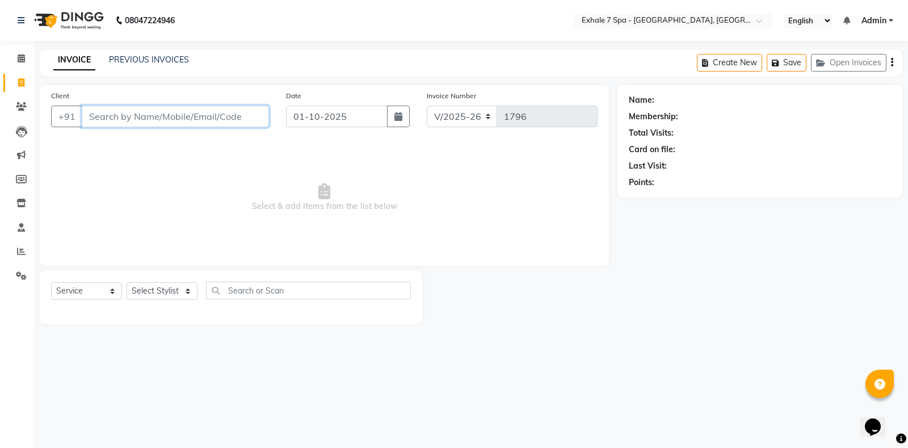
click at [131, 110] on input "Client" at bounding box center [175, 117] width 187 height 22
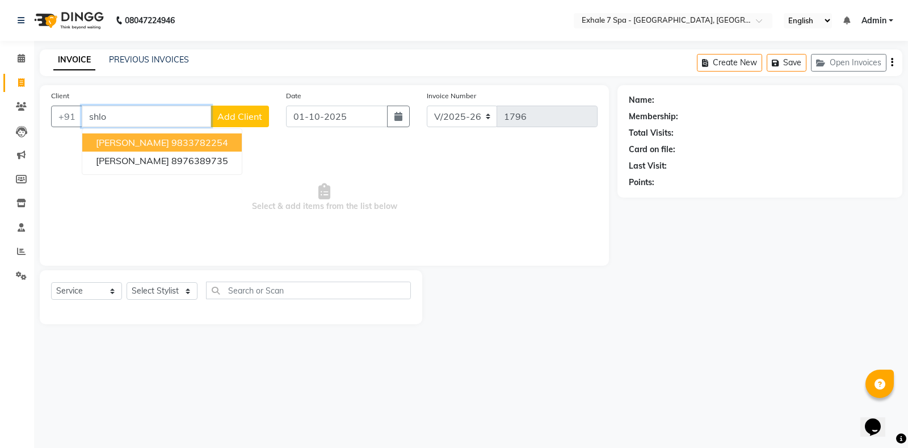
click at [136, 141] on span "[PERSON_NAME]" at bounding box center [132, 142] width 73 height 11
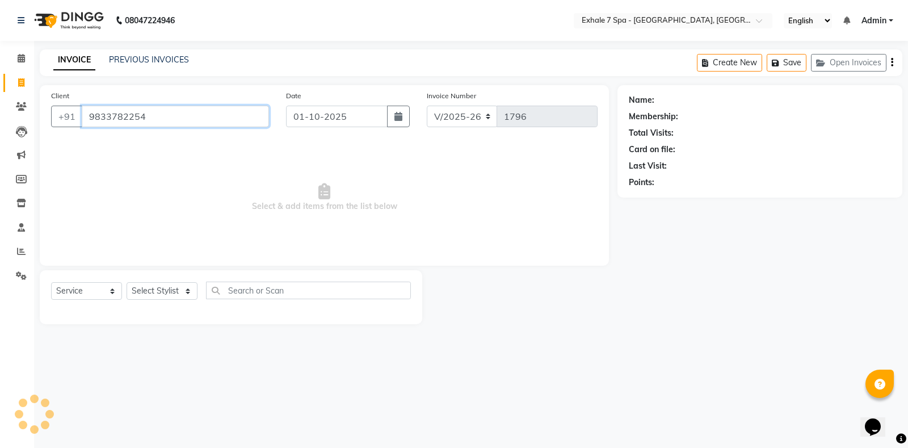
type input "9833782254"
click at [171, 294] on select "Select Stylist [PERSON_NAME] [PERSON_NAME] Faraheem [PERSON_NAME] [PERSON_NAME]…" at bounding box center [162, 291] width 71 height 18
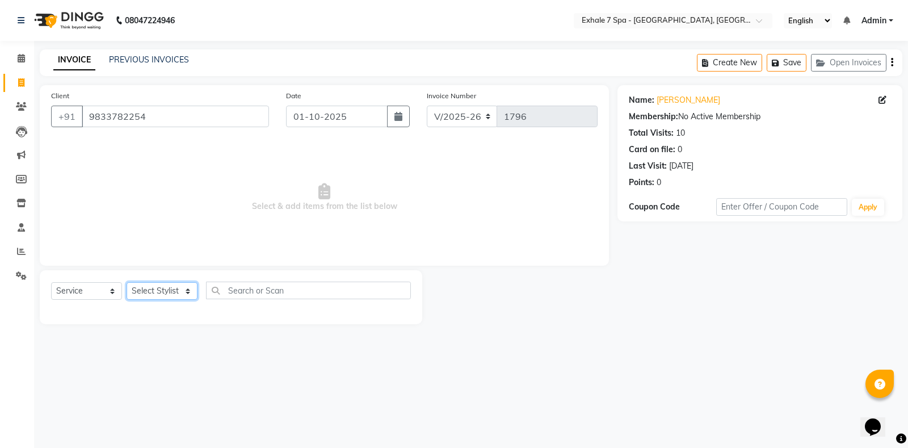
select select "37472"
click at [127, 282] on select "Select Stylist [PERSON_NAME] [PERSON_NAME] Faraheem [PERSON_NAME] [PERSON_NAME]…" at bounding box center [162, 291] width 71 height 18
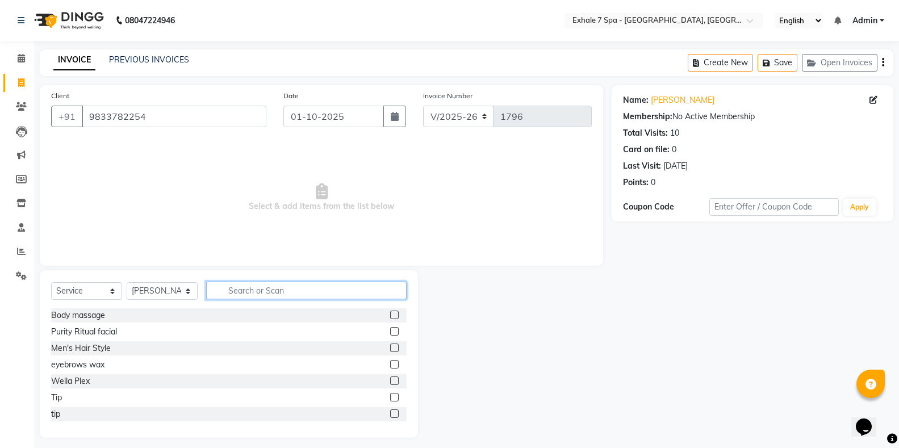
click at [244, 295] on input "text" at bounding box center [306, 291] width 200 height 18
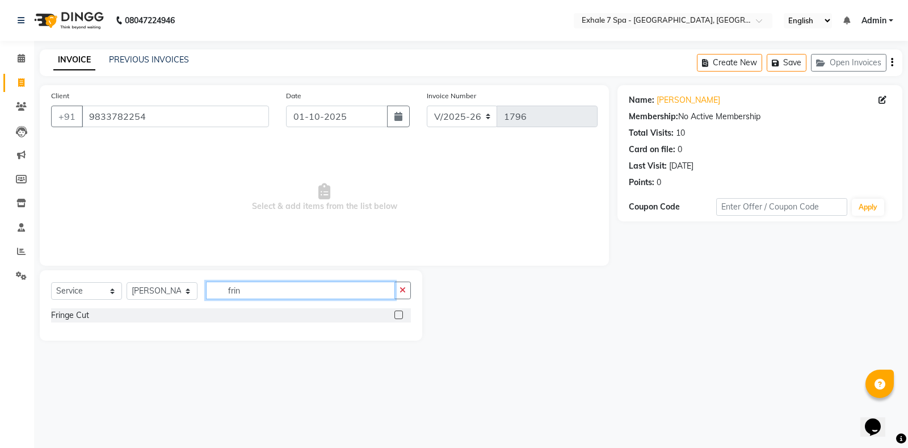
type input "frin"
click at [396, 315] on label at bounding box center [399, 315] width 9 height 9
click at [396, 315] on input "checkbox" at bounding box center [398, 315] width 7 height 7
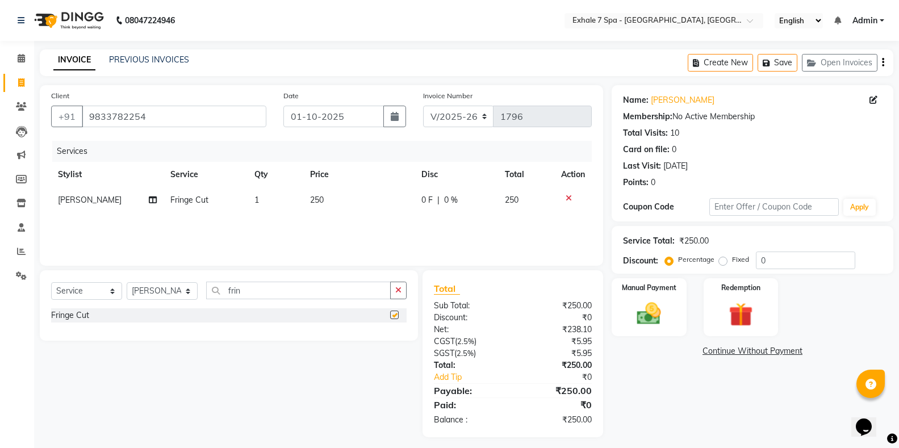
checkbox input "false"
click at [396, 287] on icon "button" at bounding box center [398, 290] width 6 height 8
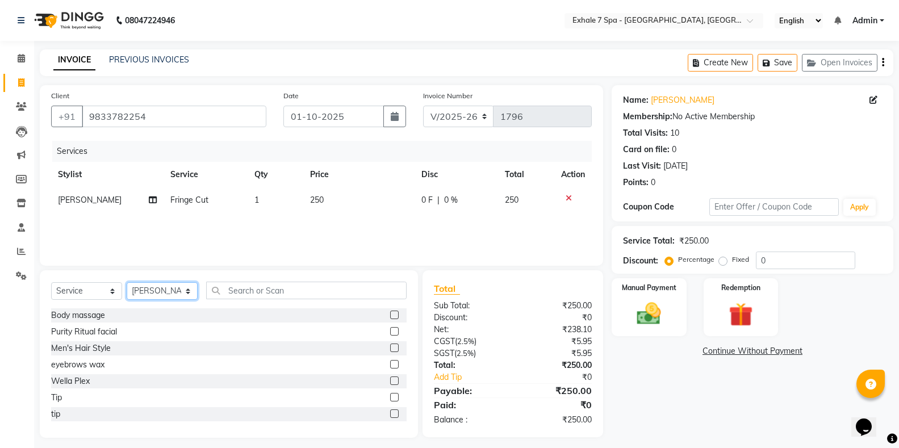
click at [131, 294] on select "Select Stylist [PERSON_NAME] [PERSON_NAME] Faraheem [PERSON_NAME] [PERSON_NAME]…" at bounding box center [162, 291] width 71 height 18
select select "33965"
click at [127, 282] on select "Select Stylist [PERSON_NAME] [PERSON_NAME] Faraheem [PERSON_NAME] [PERSON_NAME]…" at bounding box center [162, 291] width 71 height 18
click at [227, 297] on input "text" at bounding box center [306, 291] width 200 height 18
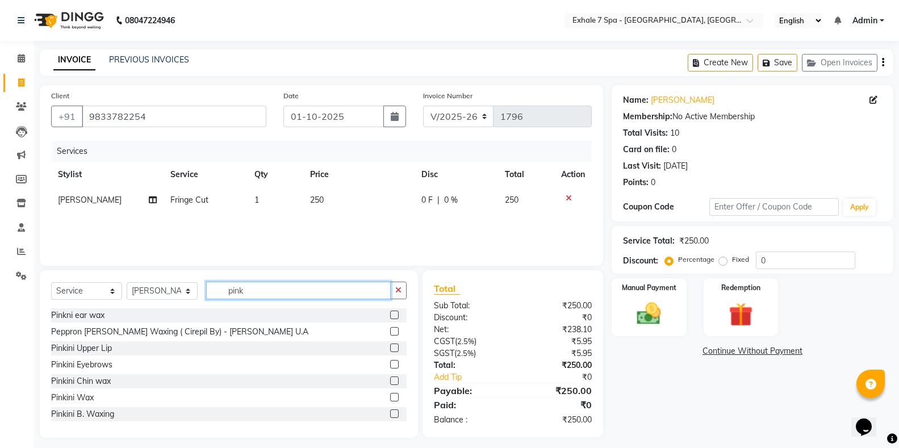
type input "pink"
click at [390, 412] on label at bounding box center [394, 413] width 9 height 9
click at [390, 412] on input "checkbox" at bounding box center [393, 413] width 7 height 7
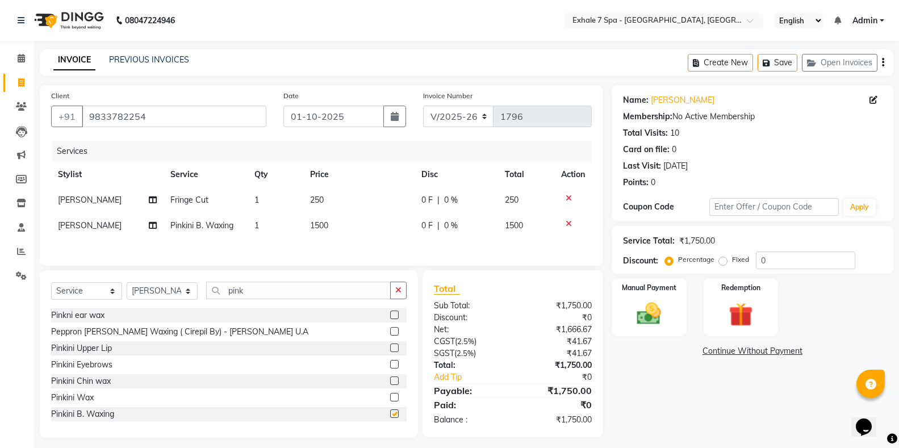
checkbox input "false"
click at [778, 61] on button "Save" at bounding box center [777, 63] width 40 height 18
click at [141, 64] on link "PREVIOUS INVOICES" at bounding box center [149, 60] width 80 height 10
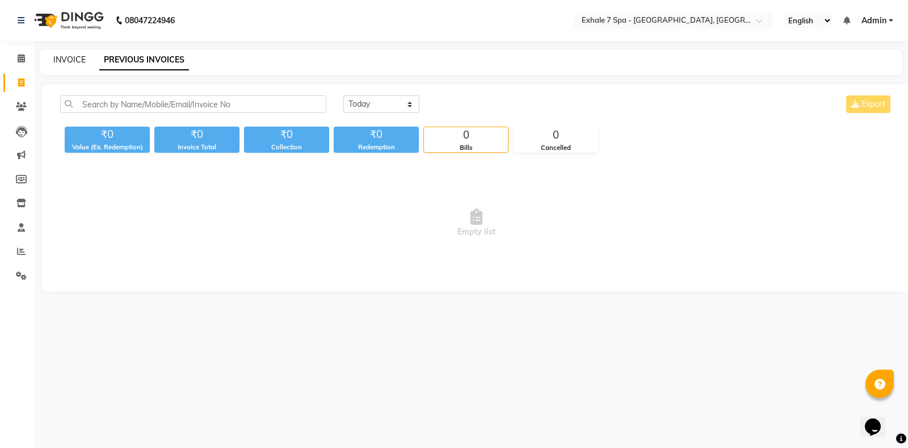
click at [60, 59] on link "INVOICE" at bounding box center [69, 60] width 32 height 10
select select "service"
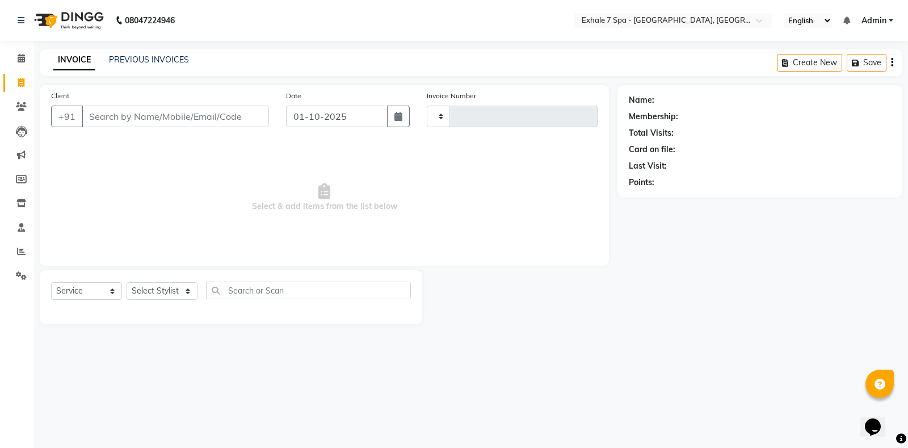
type input "1796"
select select "4480"
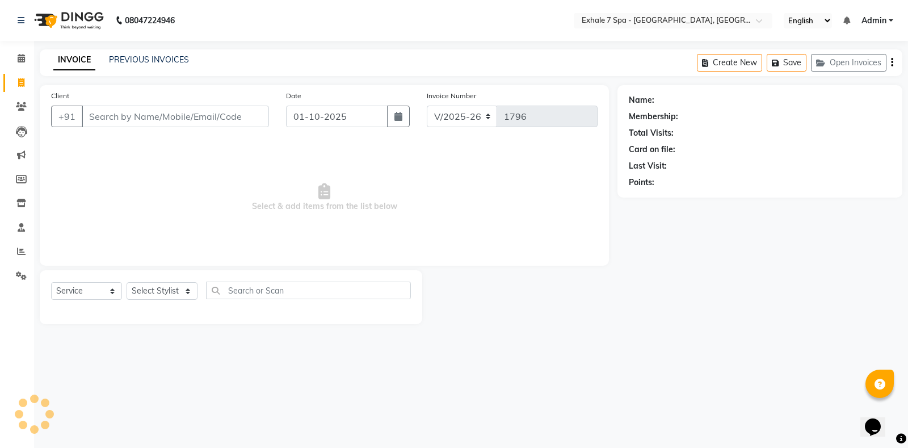
click at [100, 57] on div "INVOICE PREVIOUS INVOICES" at bounding box center [114, 60] width 149 height 12
click at [858, 65] on button "Open Invoices" at bounding box center [849, 63] width 76 height 18
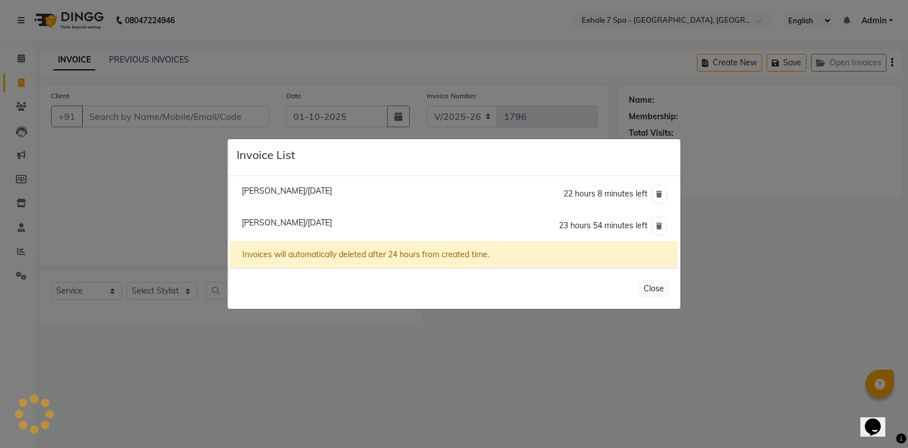
click at [306, 217] on li "[PERSON_NAME]/[DATE] 23 hours 54 minutes left" at bounding box center [454, 226] width 447 height 32
click at [304, 220] on span "[PERSON_NAME]/[DATE]" at bounding box center [287, 222] width 90 height 10
type input "9833782254"
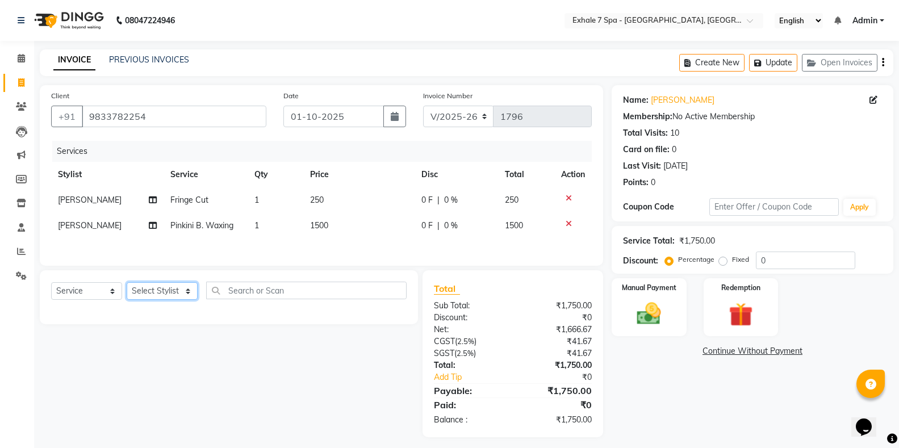
click at [178, 288] on select "Select Stylist [PERSON_NAME] [PERSON_NAME] Faraheem [PERSON_NAME] [PERSON_NAME]…" at bounding box center [162, 291] width 71 height 18
select select "33965"
click at [127, 285] on select "Select Stylist [PERSON_NAME] [PERSON_NAME] Faraheem [PERSON_NAME] [PERSON_NAME]…" at bounding box center [162, 291] width 71 height 18
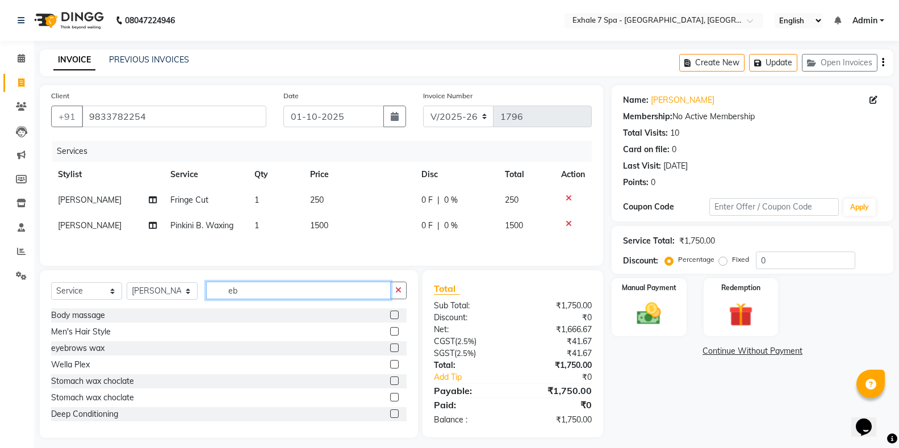
click at [236, 294] on input "eb" at bounding box center [298, 291] width 185 height 18
type input "eb"
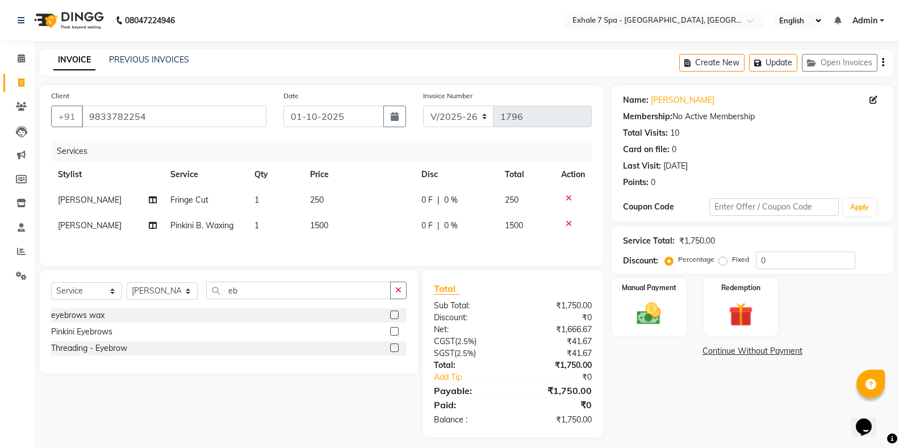
click at [400, 349] on div at bounding box center [398, 348] width 16 height 14
click at [392, 349] on label at bounding box center [394, 347] width 9 height 9
click at [392, 349] on input "checkbox" at bounding box center [393, 348] width 7 height 7
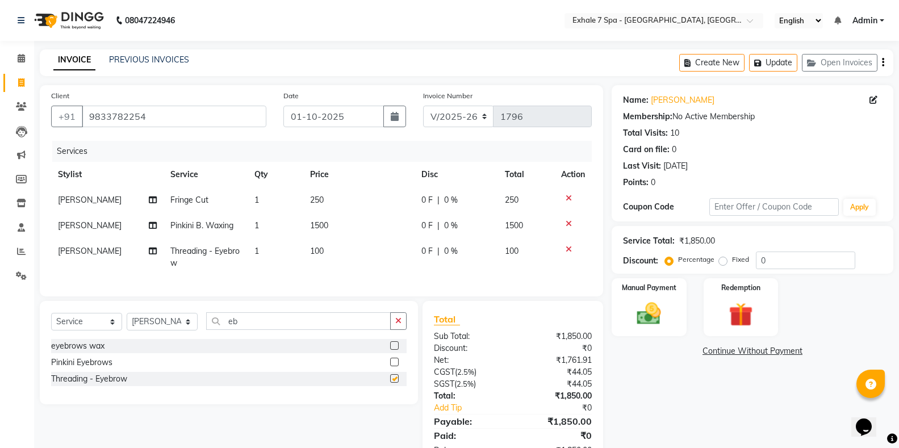
checkbox input "false"
click at [775, 63] on button "Update" at bounding box center [773, 63] width 48 height 18
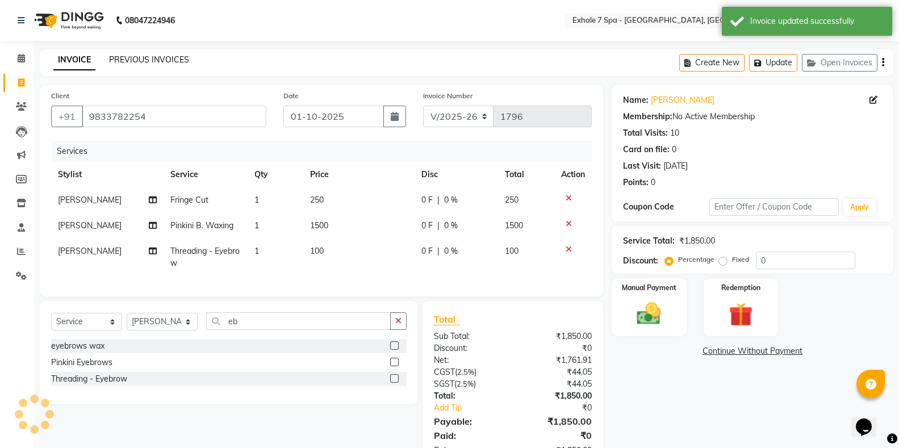
click at [140, 64] on link "PREVIOUS INVOICES" at bounding box center [149, 60] width 80 height 10
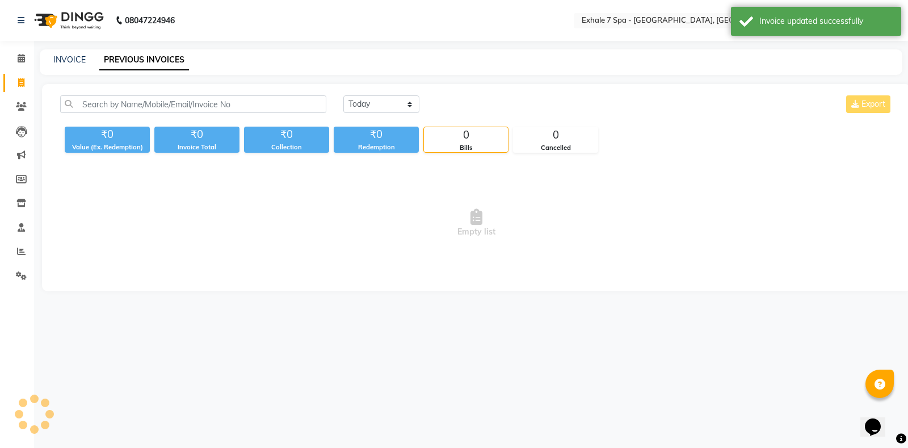
click at [71, 53] on div "INVOICE PREVIOUS INVOICES" at bounding box center [471, 62] width 863 height 26
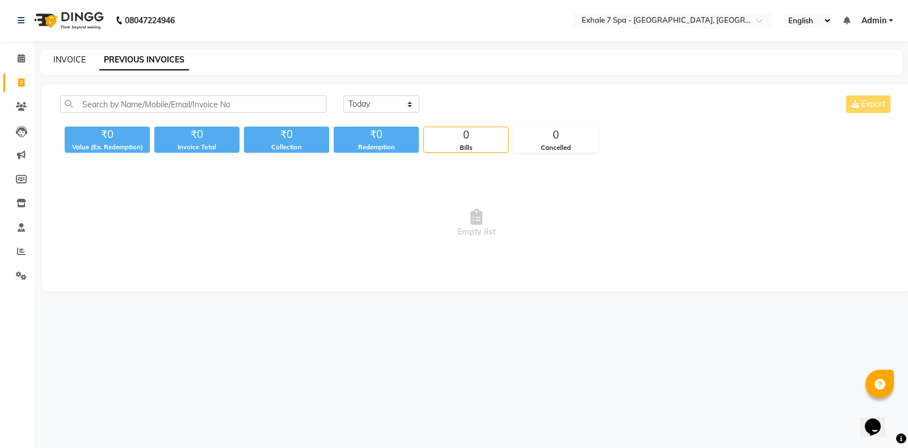
click at [78, 58] on link "INVOICE" at bounding box center [69, 60] width 32 height 10
select select "service"
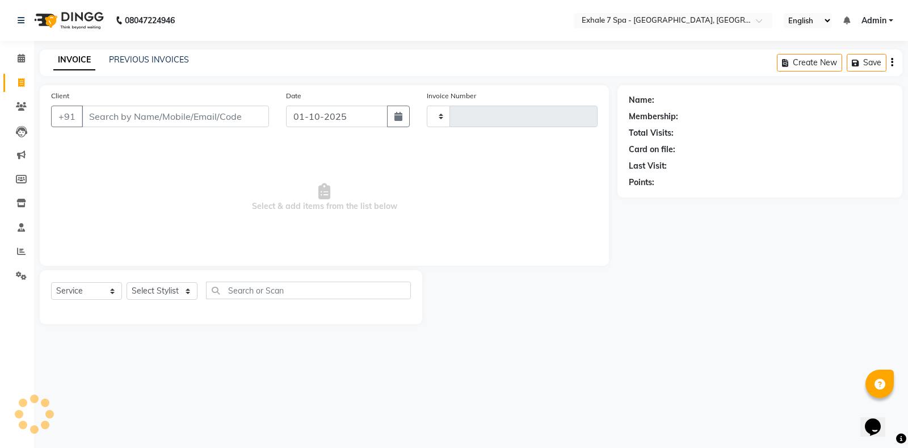
type input "1796"
select select "4480"
click at [866, 63] on button "Open Invoices" at bounding box center [849, 63] width 76 height 18
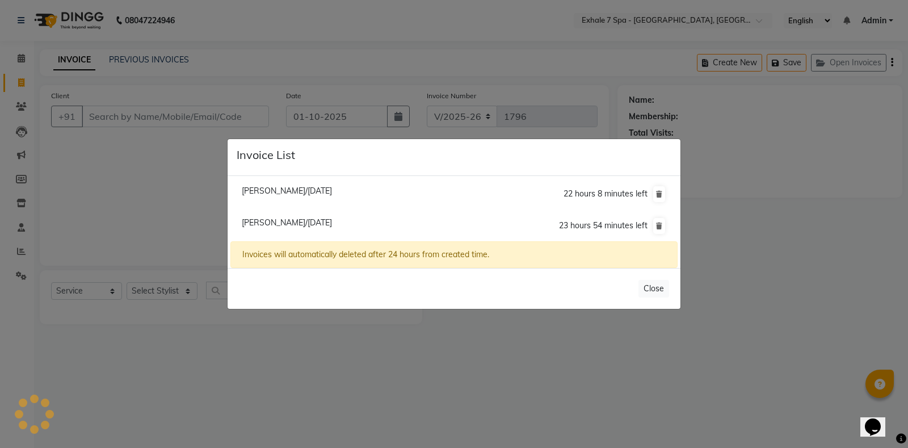
click at [281, 225] on span "[PERSON_NAME]/[DATE]" at bounding box center [287, 222] width 90 height 10
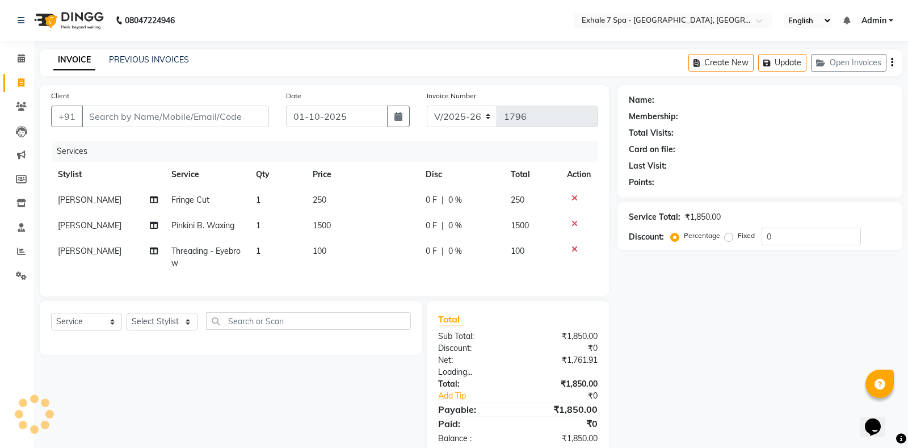
type input "9833782254"
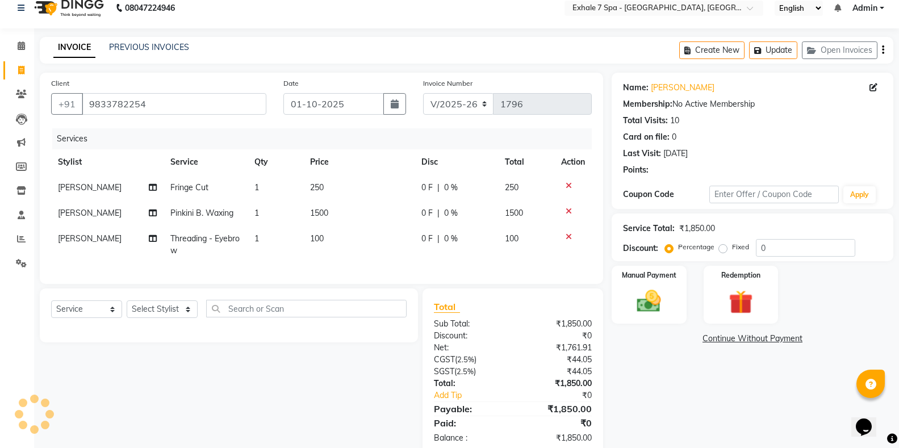
scroll to position [47, 0]
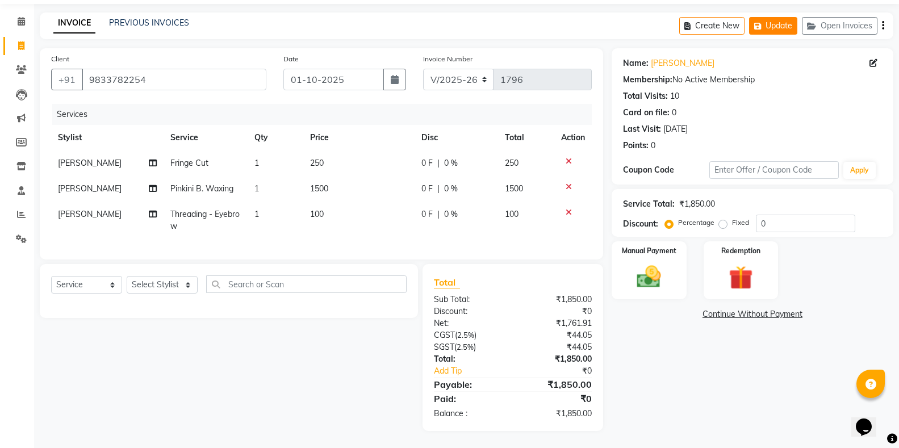
click at [770, 18] on button "Update" at bounding box center [773, 26] width 48 height 18
click at [161, 18] on link "PREVIOUS INVOICES" at bounding box center [149, 23] width 80 height 10
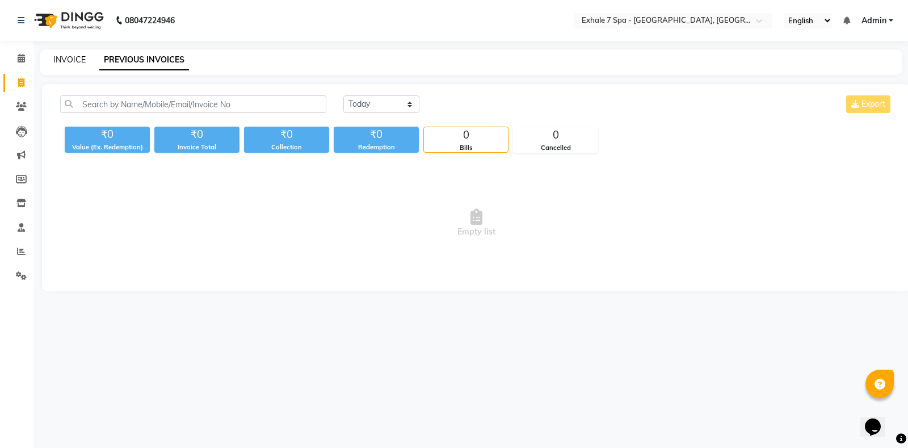
click at [68, 63] on link "INVOICE" at bounding box center [69, 60] width 32 height 10
select select "service"
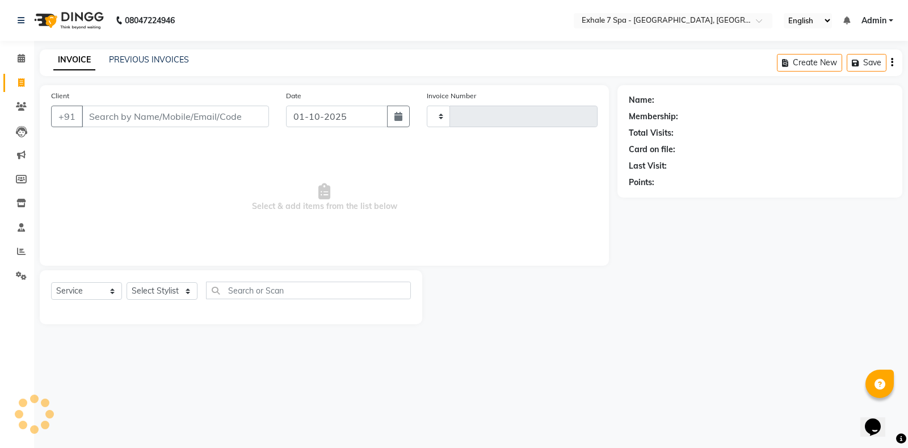
type input "1796"
select select "4480"
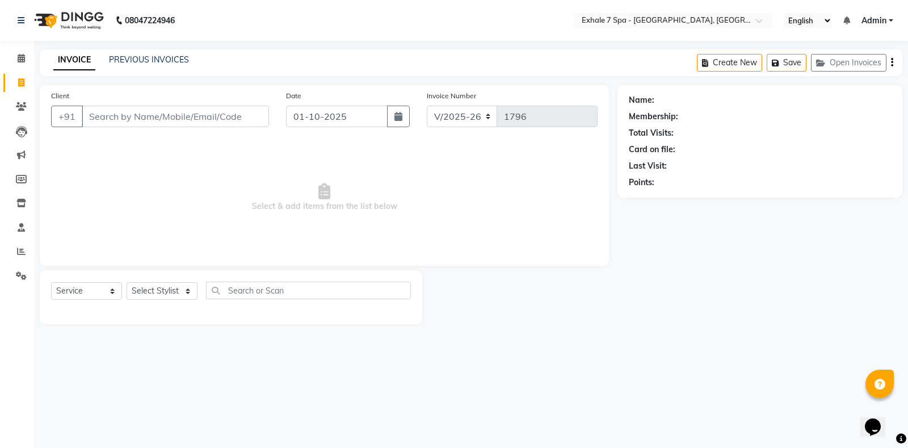
click at [158, 49] on div "INVOICE PREVIOUS INVOICES Create New Save Open Invoices" at bounding box center [471, 62] width 863 height 27
click at [154, 60] on link "PREVIOUS INVOICES" at bounding box center [149, 60] width 80 height 10
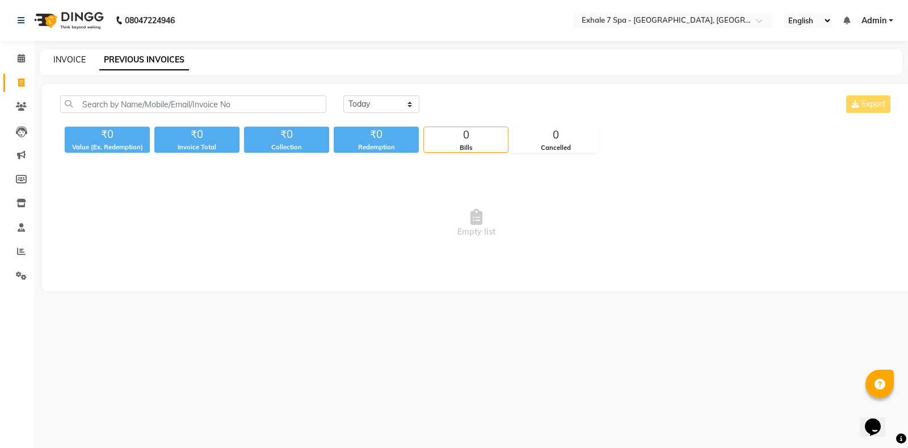
click at [82, 57] on link "INVOICE" at bounding box center [69, 60] width 32 height 10
select select "service"
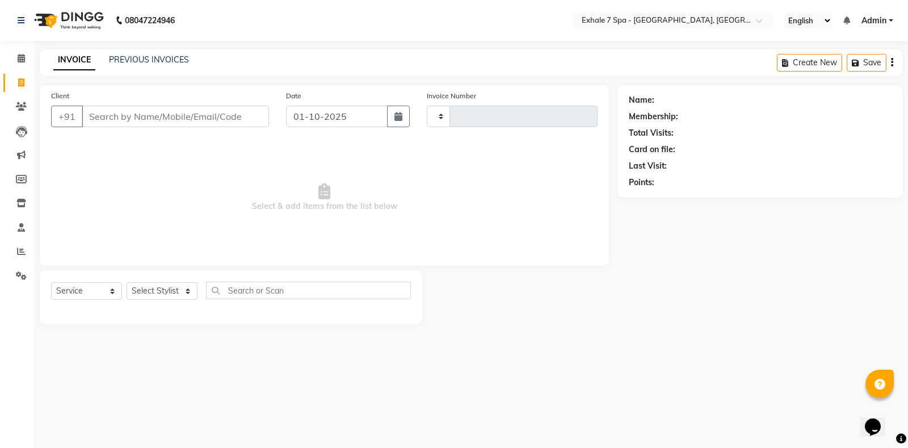
type input "1796"
select select "4480"
click at [150, 58] on link "PREVIOUS INVOICES" at bounding box center [149, 60] width 80 height 10
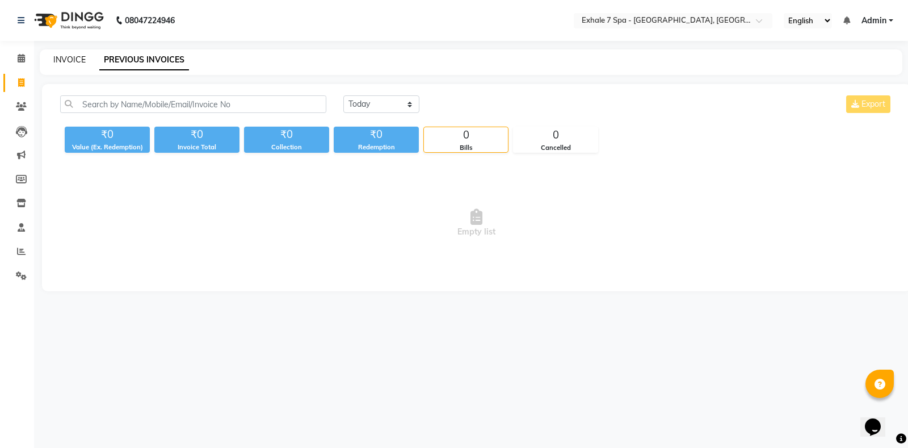
click at [73, 63] on link "INVOICE" at bounding box center [69, 60] width 32 height 10
select select "service"
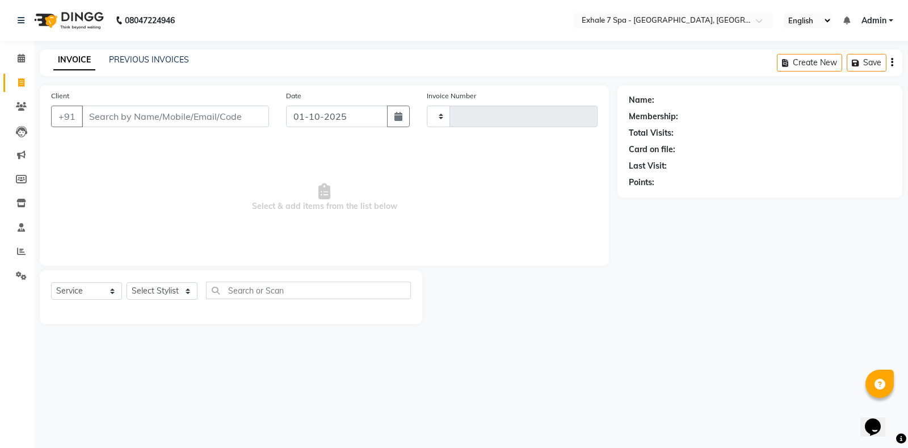
type input "1796"
select select "4480"
drag, startPoint x: 217, startPoint y: 156, endPoint x: 432, endPoint y: 242, distance: 231.6
click at [432, 242] on span "Select & add items from the list below" at bounding box center [324, 198] width 547 height 114
click at [440, 233] on span "Select & add items from the list below" at bounding box center [324, 198] width 547 height 114
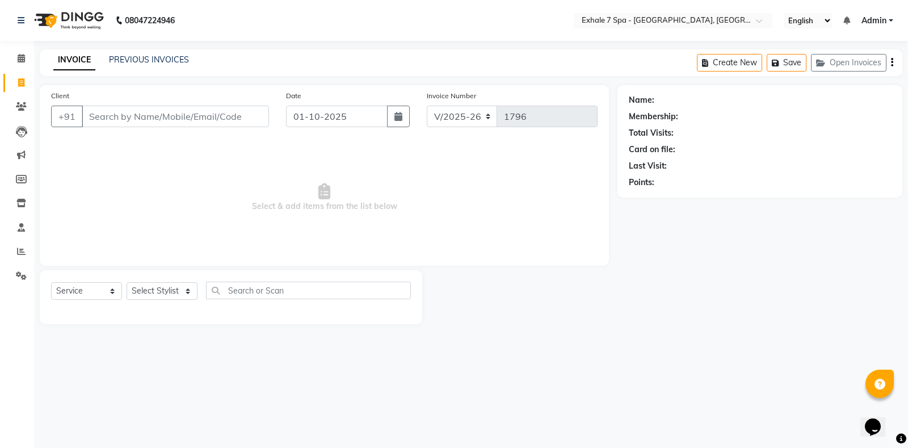
drag, startPoint x: 163, startPoint y: 196, endPoint x: 550, endPoint y: 209, distance: 386.9
click at [550, 209] on span "Select & add items from the list below" at bounding box center [324, 198] width 547 height 114
click at [25, 109] on icon at bounding box center [21, 106] width 11 height 9
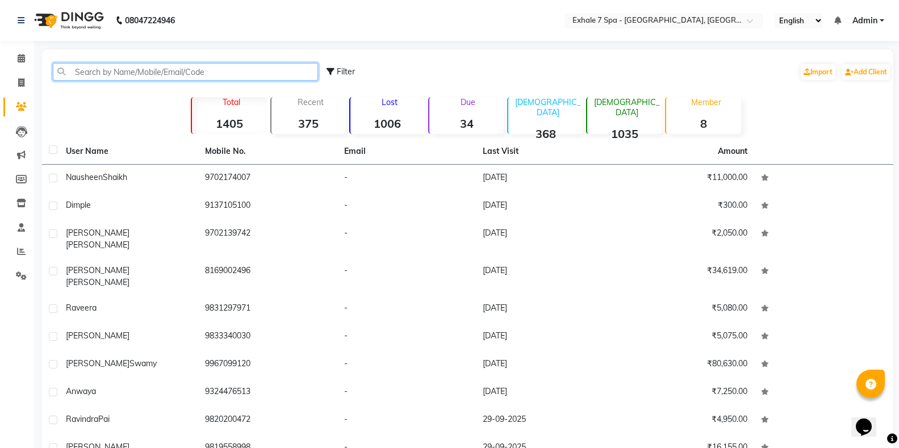
click at [100, 74] on input "text" at bounding box center [185, 72] width 265 height 18
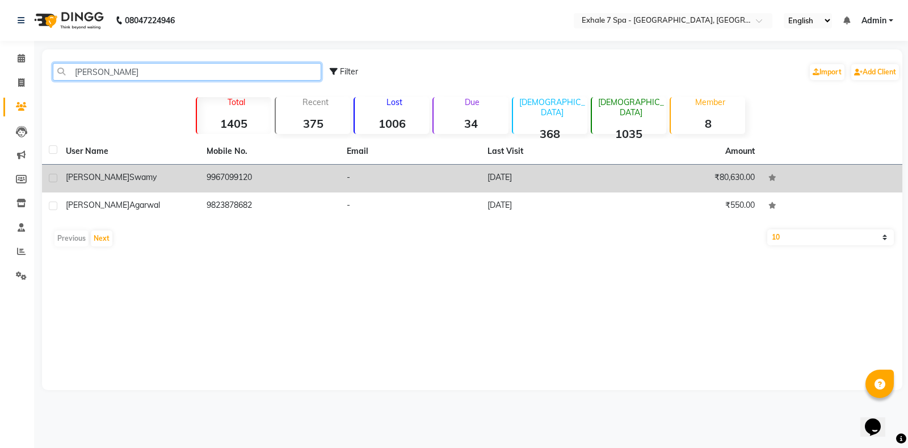
type input "[PERSON_NAME]"
click at [118, 171] on td "[PERSON_NAME]" at bounding box center [129, 179] width 141 height 28
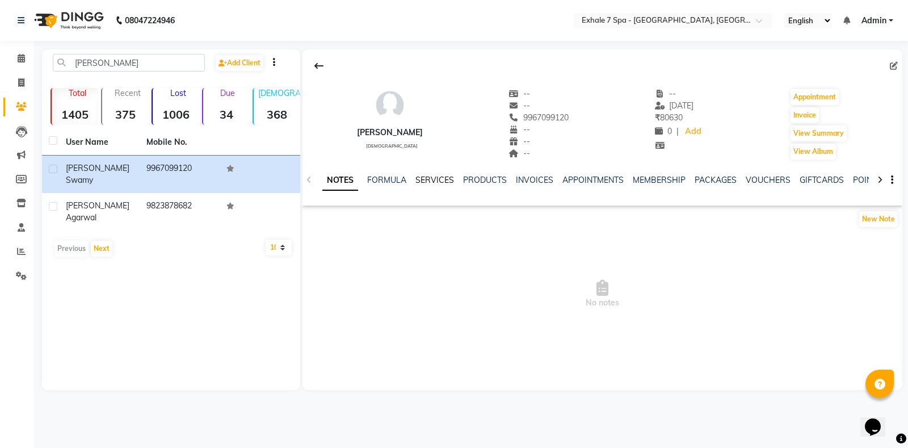
click at [437, 179] on link "SERVICES" at bounding box center [435, 180] width 39 height 10
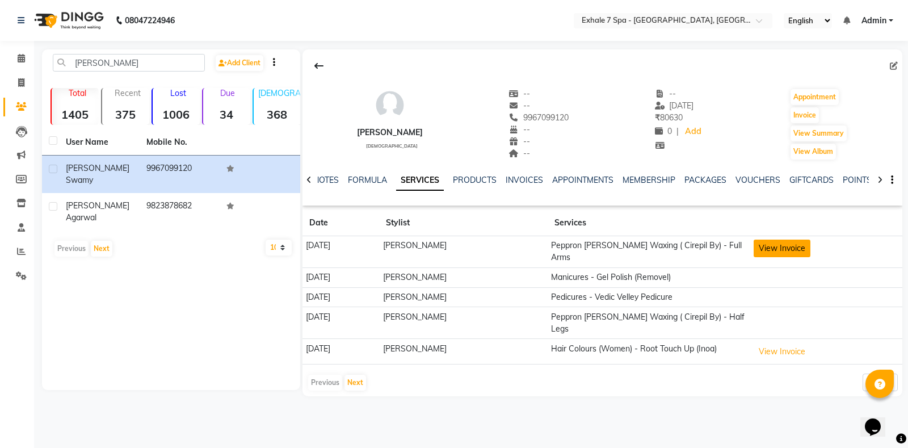
click at [784, 245] on button "View Invoice" at bounding box center [782, 249] width 57 height 18
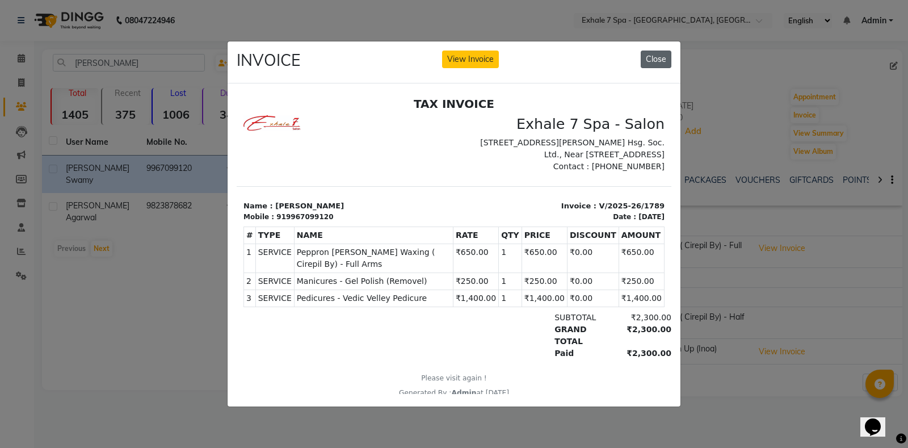
click at [648, 57] on button "Close" at bounding box center [656, 60] width 31 height 18
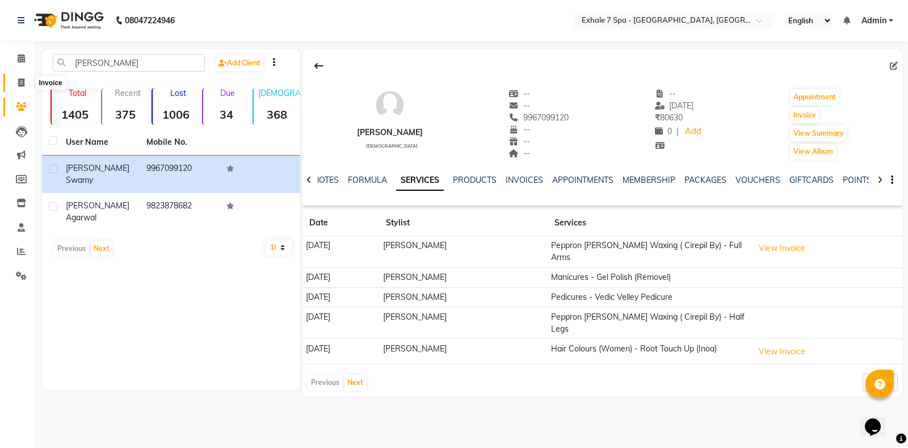
click at [22, 86] on icon at bounding box center [21, 82] width 6 height 9
select select "service"
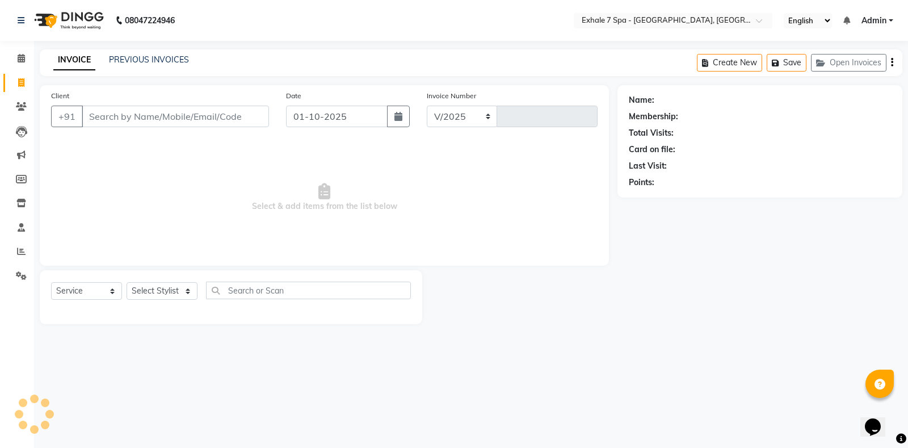
select select "4480"
type input "1796"
click at [150, 292] on select "Select Stylist" at bounding box center [162, 291] width 71 height 18
select select "33965"
click at [127, 282] on select "Select Stylist [PERSON_NAME] [PERSON_NAME] Faraheem [PERSON_NAME] [PERSON_NAME]…" at bounding box center [162, 291] width 71 height 18
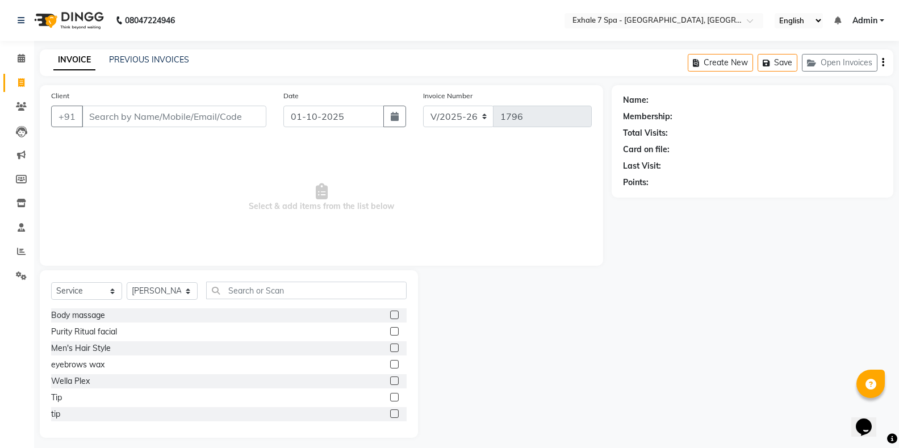
click at [224, 279] on div "Select Service Product Membership Package Voucher Prepaid Gift Card Select Styl…" at bounding box center [229, 353] width 378 height 167
click at [225, 282] on input "text" at bounding box center [306, 291] width 200 height 18
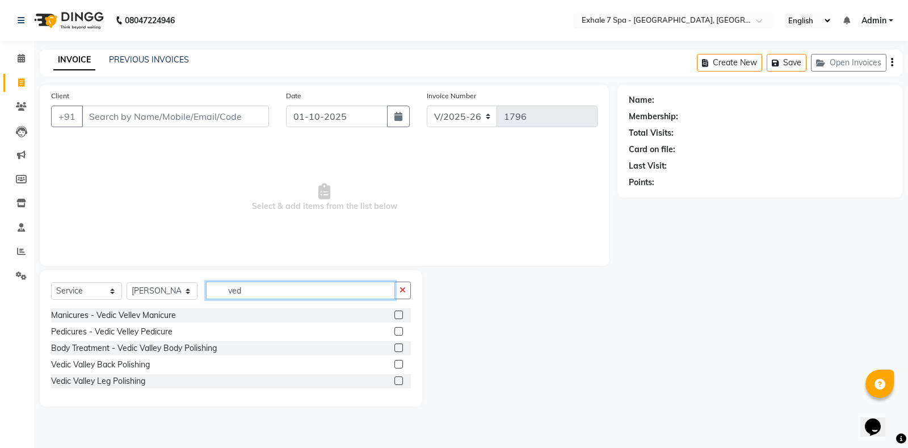
type input "ved"
click at [401, 317] on label at bounding box center [399, 315] width 9 height 9
click at [401, 317] on input "checkbox" at bounding box center [398, 315] width 7 height 7
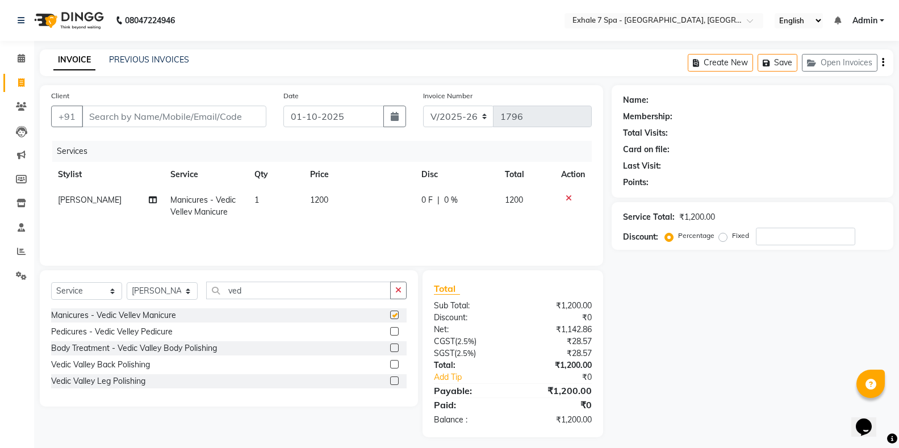
checkbox input "false"
click at [853, 63] on button "Open Invoices" at bounding box center [840, 63] width 76 height 18
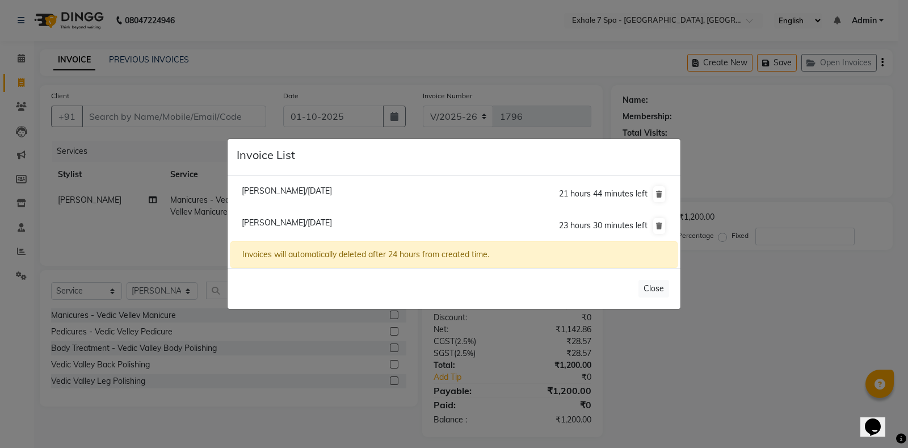
click at [262, 193] on span "[PERSON_NAME]/[DATE]" at bounding box center [287, 191] width 90 height 10
type input "9892155944"
type input "10"
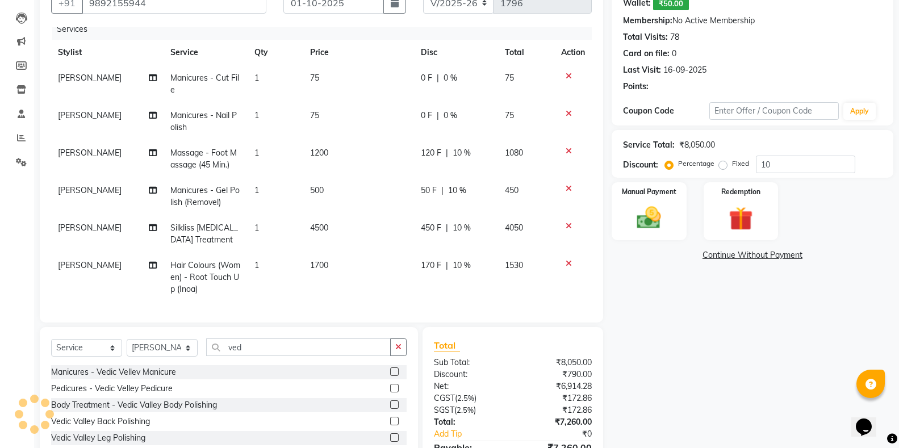
scroll to position [170, 0]
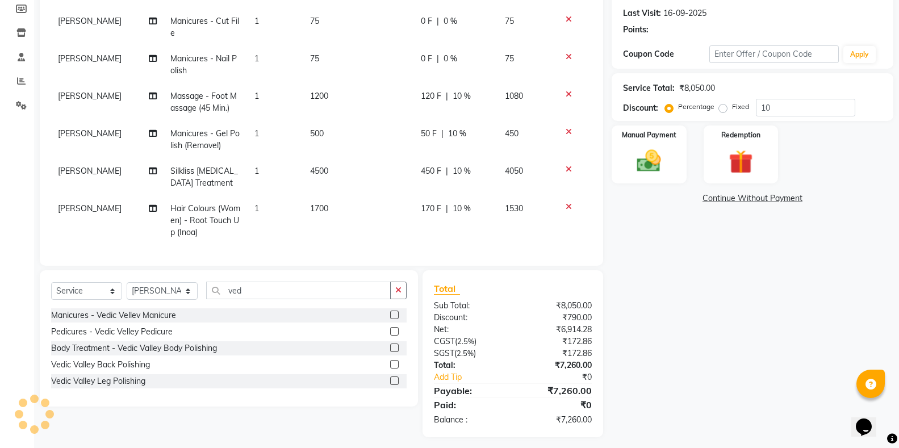
select select
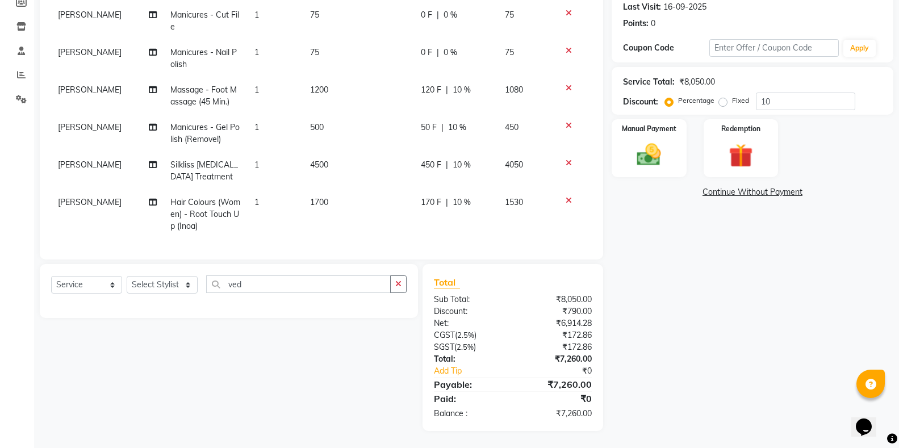
scroll to position [18, 9]
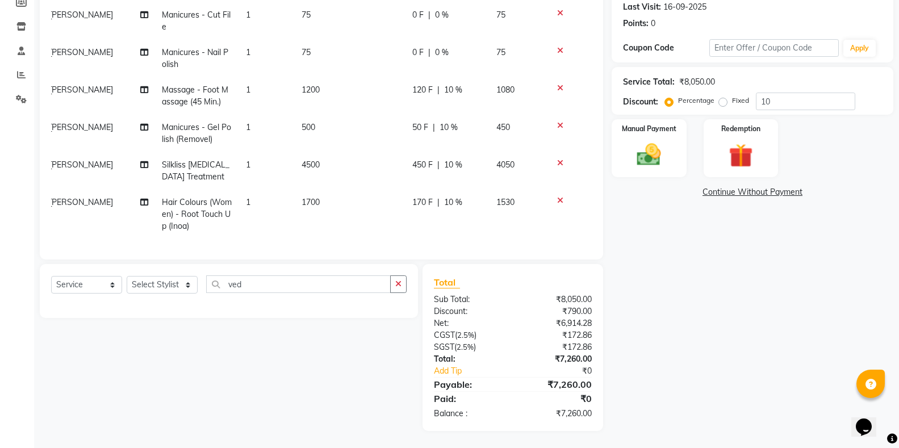
click at [641, 179] on div "Name: [PERSON_NAME] Wallet: ₹50.00 Membership: No Active Membership Total Visit…" at bounding box center [756, 170] width 290 height 522
click at [647, 174] on div "Manual Payment" at bounding box center [649, 148] width 78 height 61
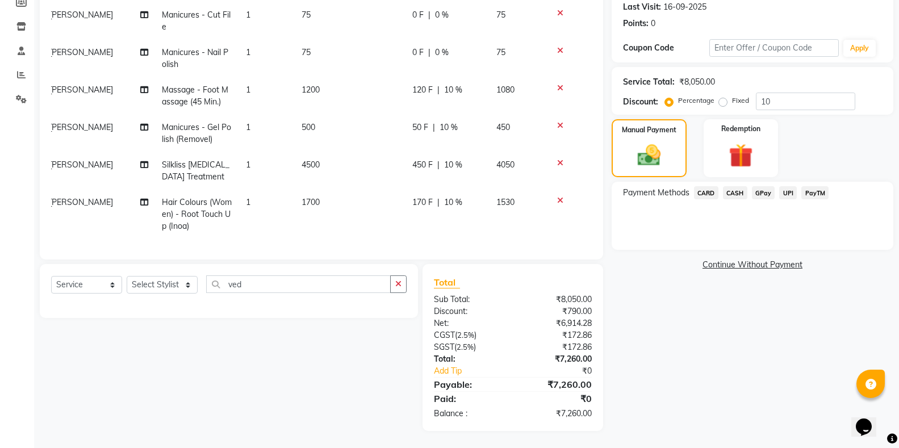
click at [705, 190] on span "CARD" at bounding box center [706, 192] width 24 height 13
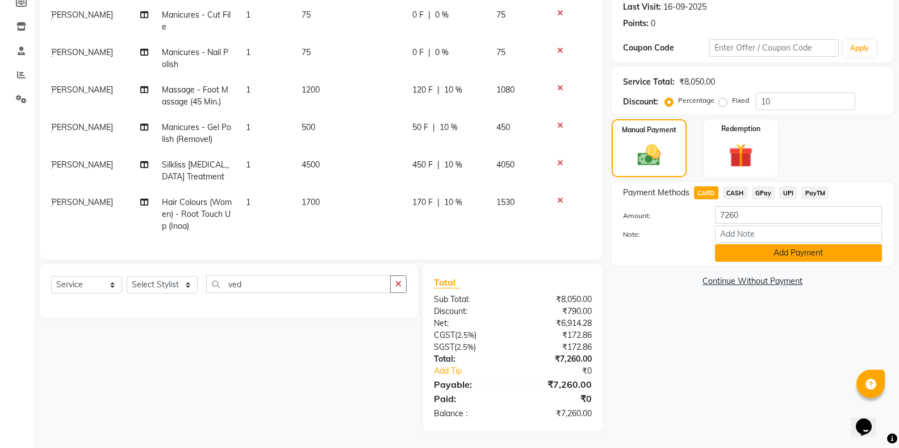
click at [736, 252] on button "Add Payment" at bounding box center [798, 253] width 167 height 18
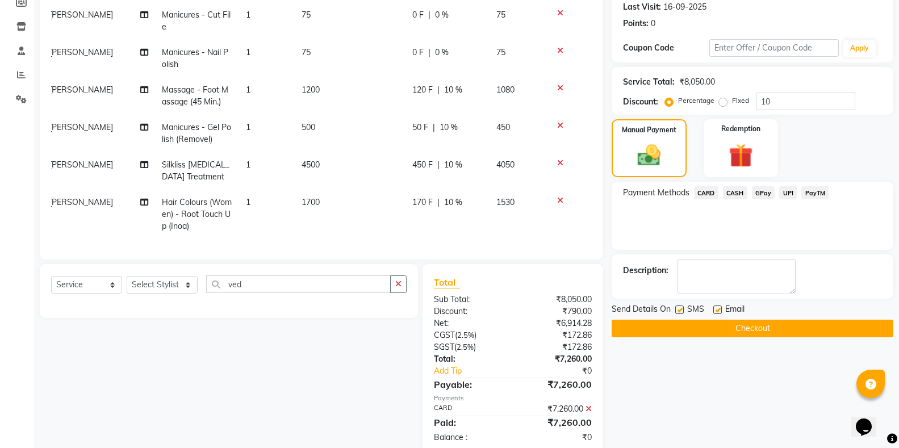
click at [688, 325] on button "Checkout" at bounding box center [752, 329] width 282 height 18
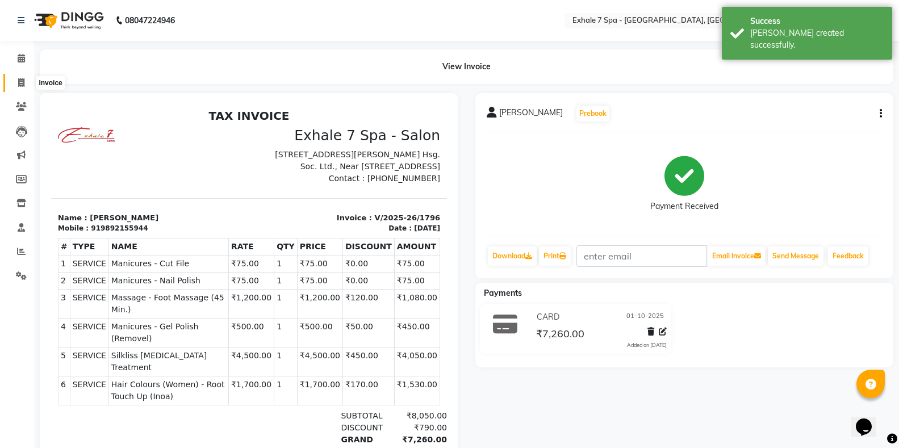
click at [18, 84] on icon at bounding box center [21, 82] width 6 height 9
select select "service"
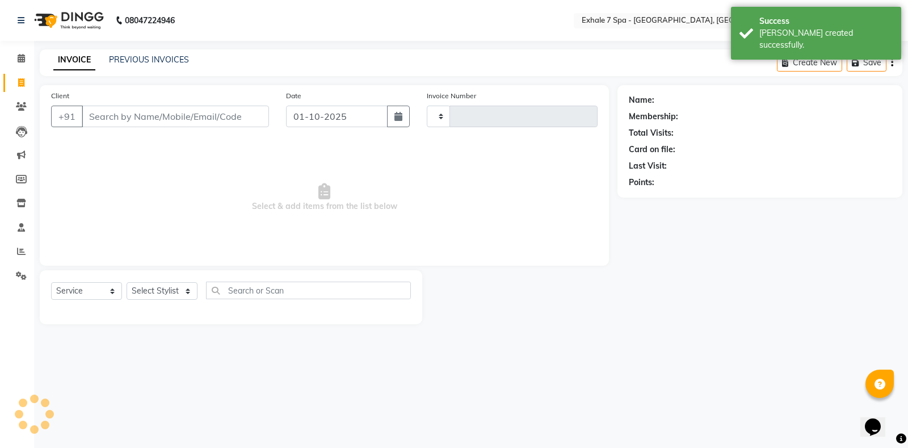
type input "1797"
select select "4480"
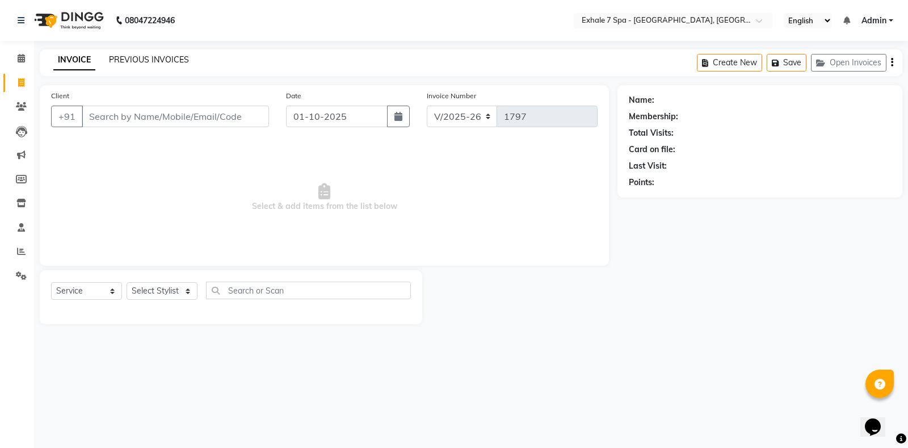
click at [157, 61] on link "PREVIOUS INVOICES" at bounding box center [149, 60] width 80 height 10
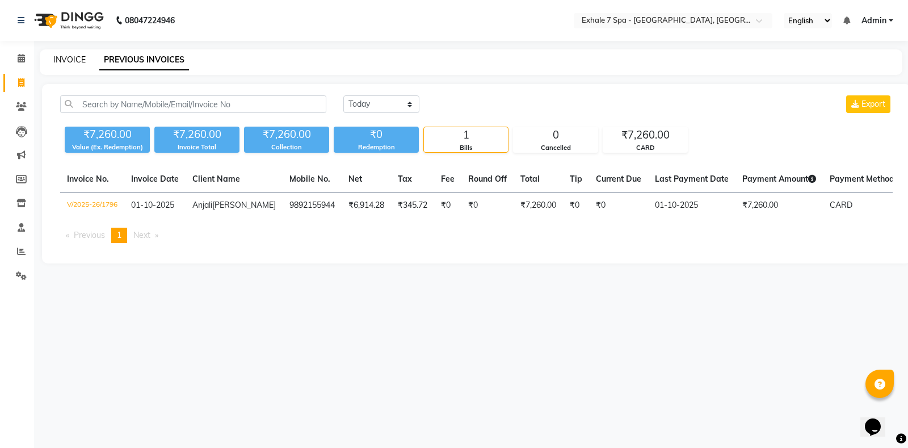
click at [74, 61] on link "INVOICE" at bounding box center [69, 60] width 32 height 10
select select "service"
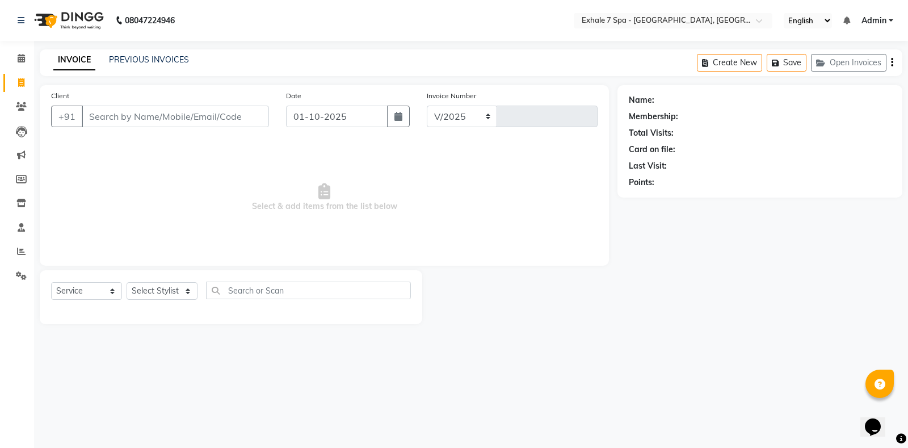
select select "4480"
type input "1797"
click at [829, 69] on button "Open Invoices" at bounding box center [849, 63] width 76 height 18
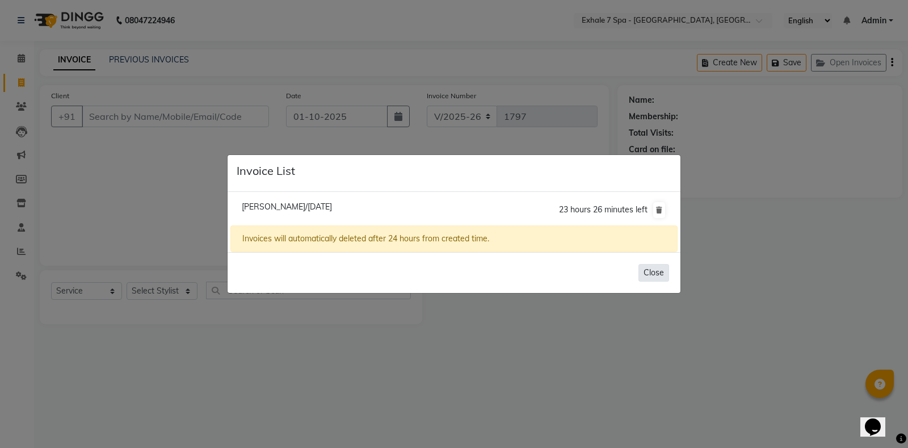
click at [668, 275] on button "Close" at bounding box center [654, 273] width 31 height 18
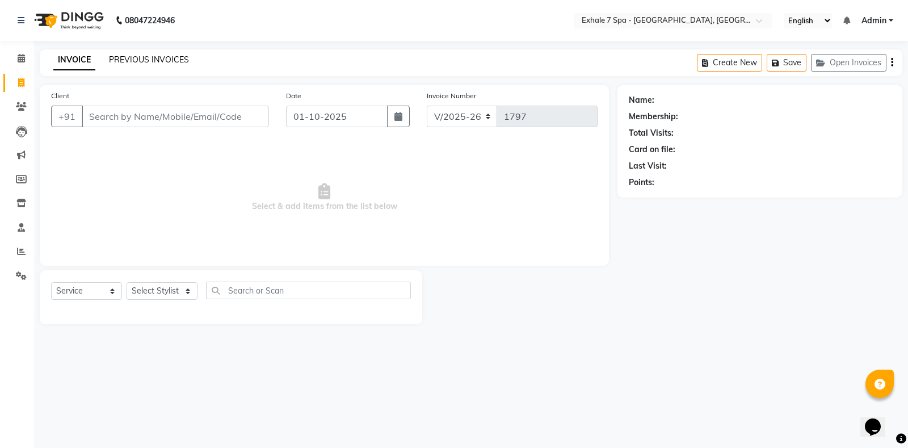
click at [145, 61] on link "PREVIOUS INVOICES" at bounding box center [149, 60] width 80 height 10
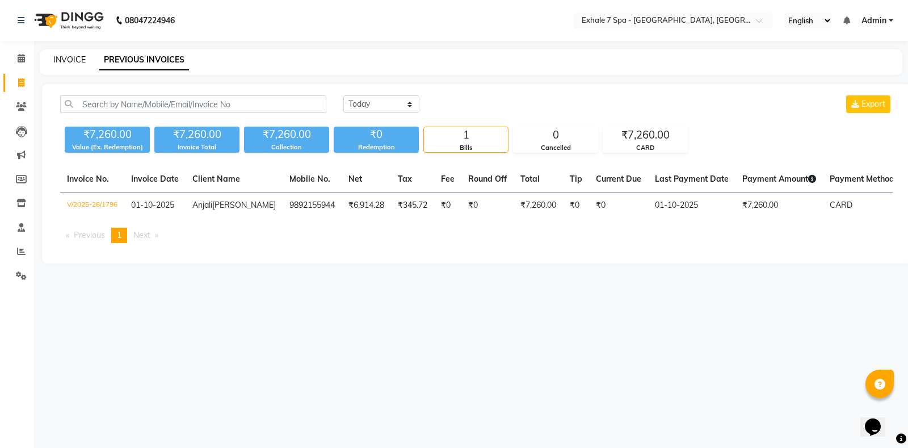
click at [79, 57] on link "INVOICE" at bounding box center [69, 60] width 32 height 10
select select "4480"
select select "service"
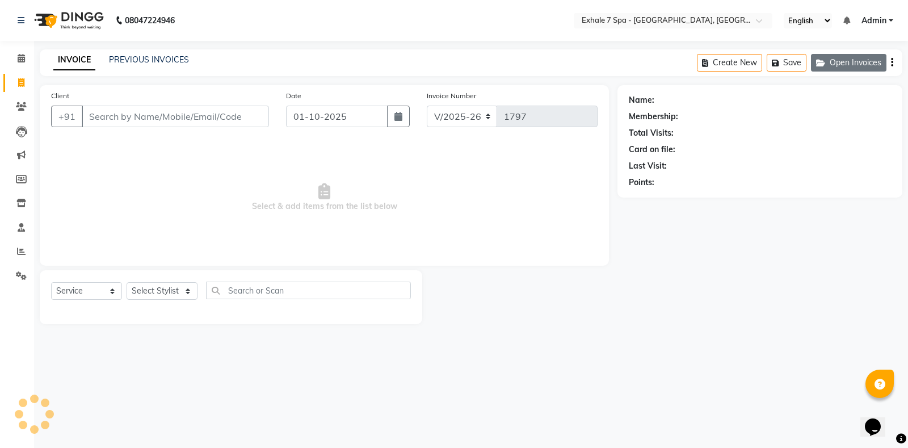
click at [845, 66] on button "Open Invoices" at bounding box center [849, 63] width 76 height 18
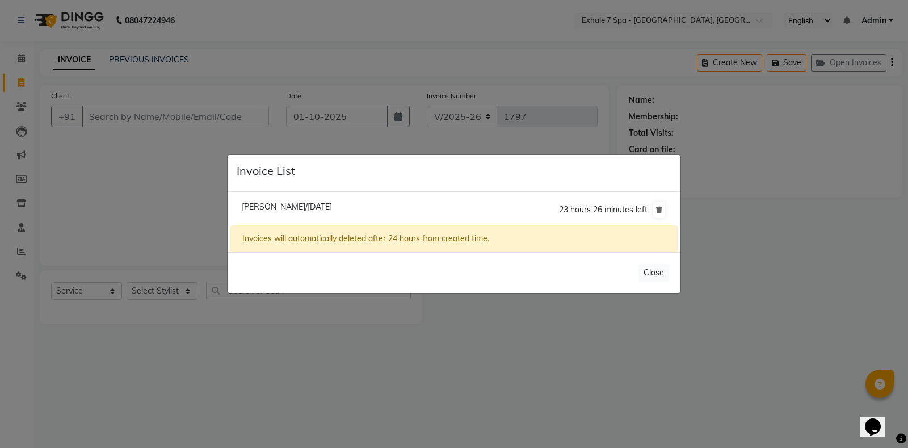
click at [325, 203] on span "[PERSON_NAME]/[DATE]" at bounding box center [287, 207] width 90 height 10
type input "9833782254"
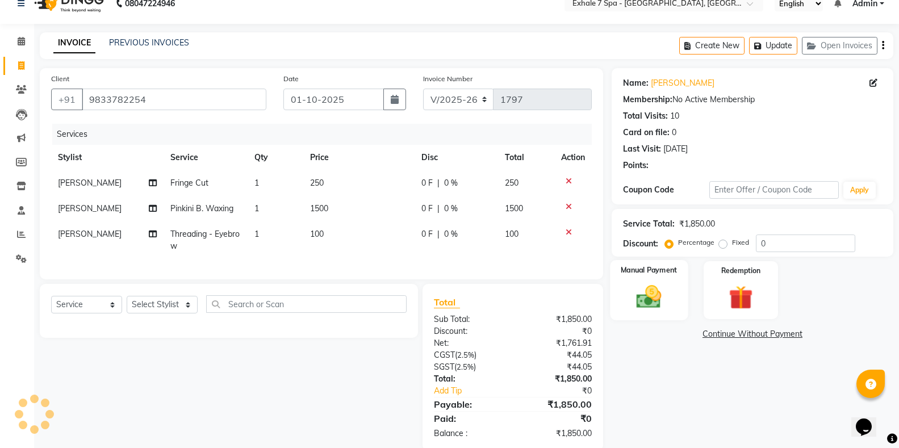
scroll to position [47, 0]
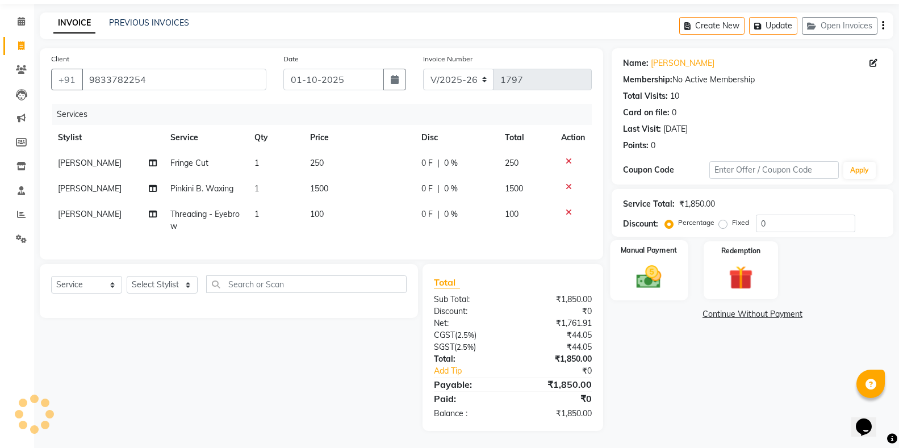
click at [647, 262] on img at bounding box center [649, 276] width 40 height 29
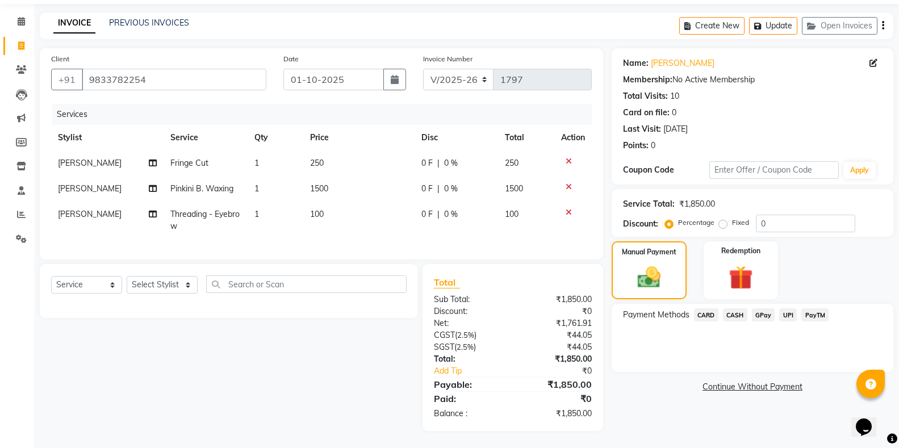
click at [739, 308] on span "CASH" at bounding box center [735, 314] width 24 height 13
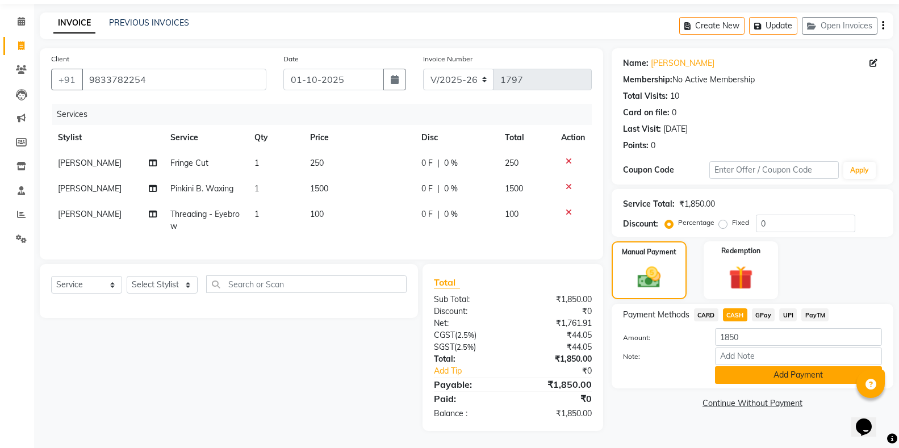
click at [738, 368] on button "Add Payment" at bounding box center [798, 375] width 167 height 18
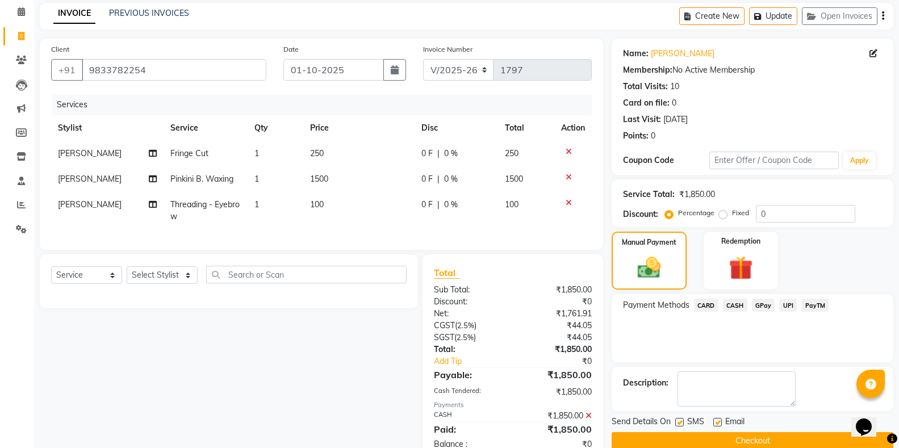
scroll to position [87, 0]
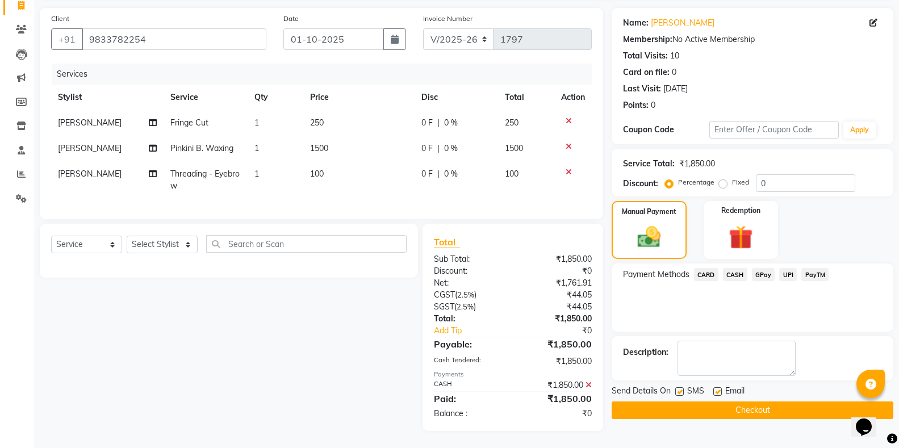
click at [677, 387] on label at bounding box center [679, 391] width 9 height 9
click at [677, 388] on input "checkbox" at bounding box center [678, 391] width 7 height 7
checkbox input "false"
click at [681, 401] on button "Checkout" at bounding box center [752, 410] width 282 height 18
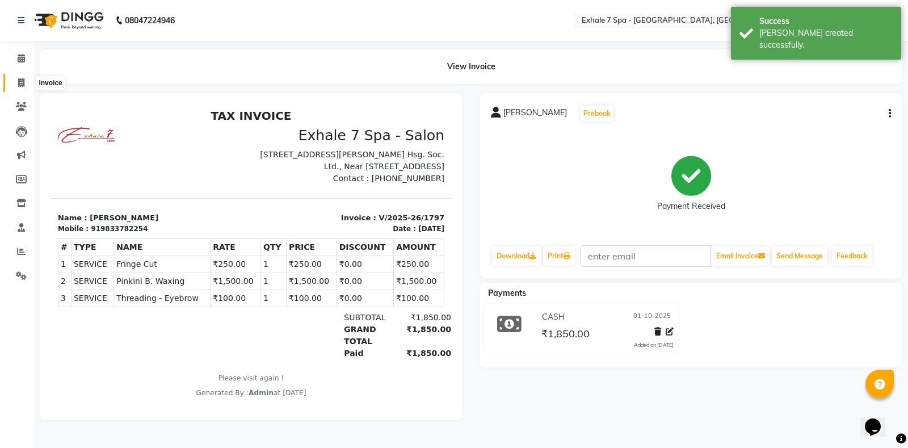
click at [24, 85] on icon at bounding box center [21, 82] width 6 height 9
select select "service"
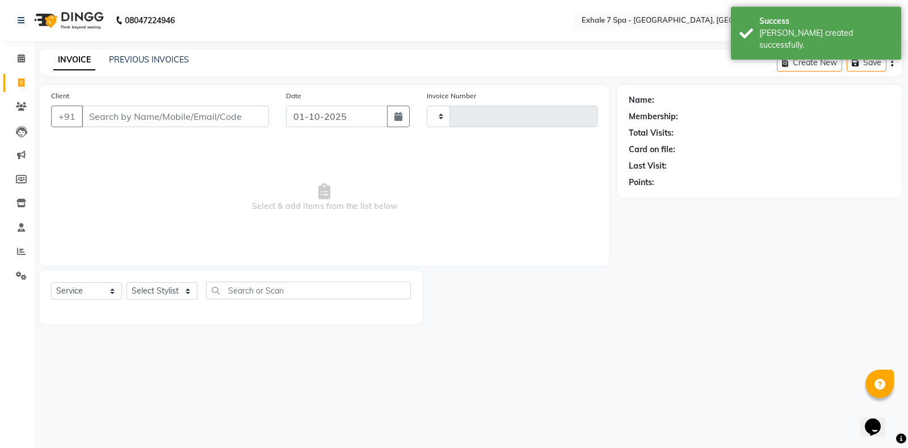
type input "1798"
select select "4480"
click at [134, 58] on link "PREVIOUS INVOICES" at bounding box center [149, 60] width 80 height 10
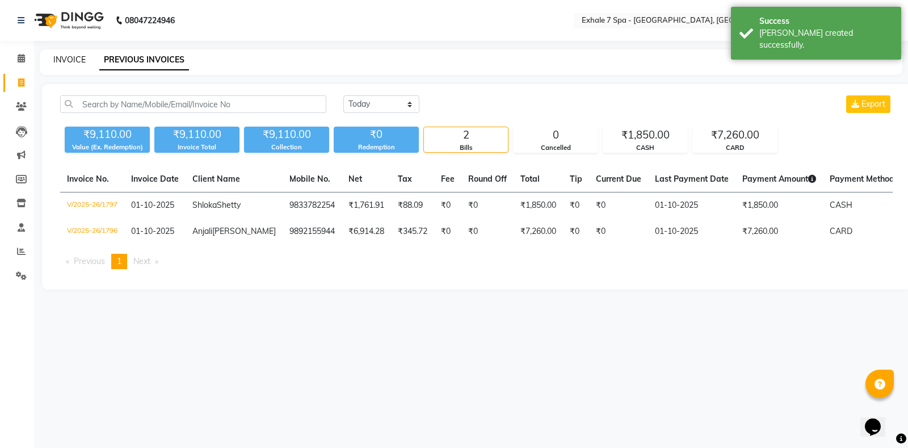
click at [71, 61] on link "INVOICE" at bounding box center [69, 60] width 32 height 10
select select "4480"
select select "service"
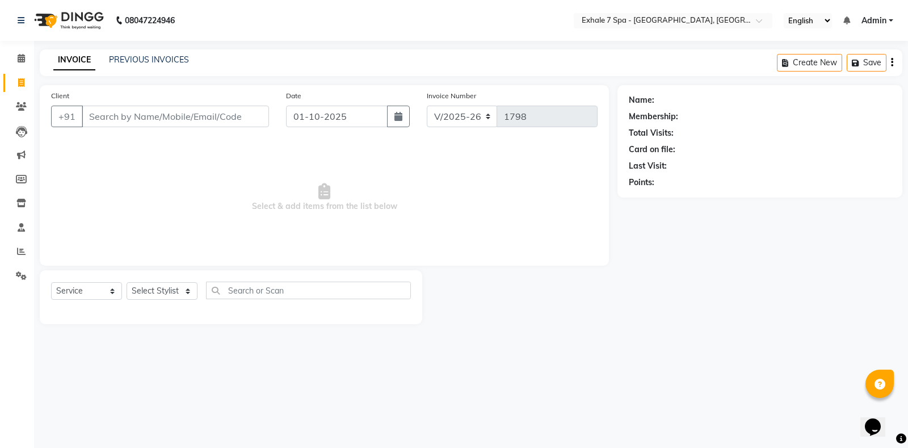
click at [151, 121] on input "Client" at bounding box center [175, 117] width 187 height 22
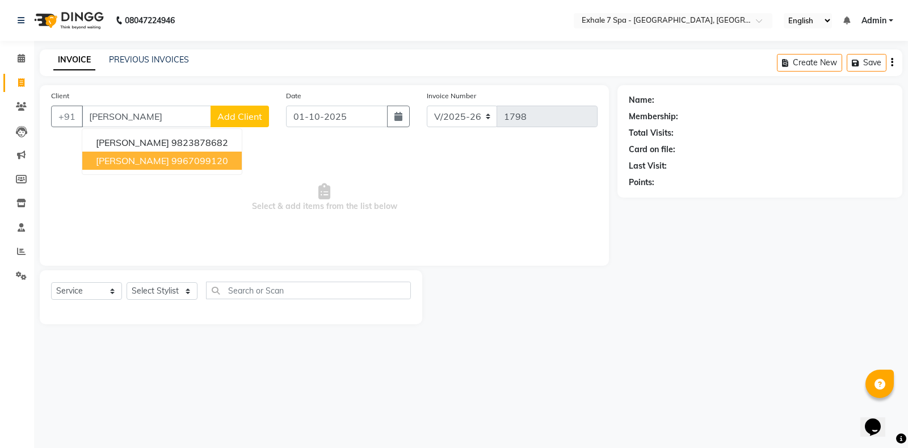
click at [168, 153] on button "[PERSON_NAME] 9967099120" at bounding box center [162, 161] width 160 height 18
type input "9967099120"
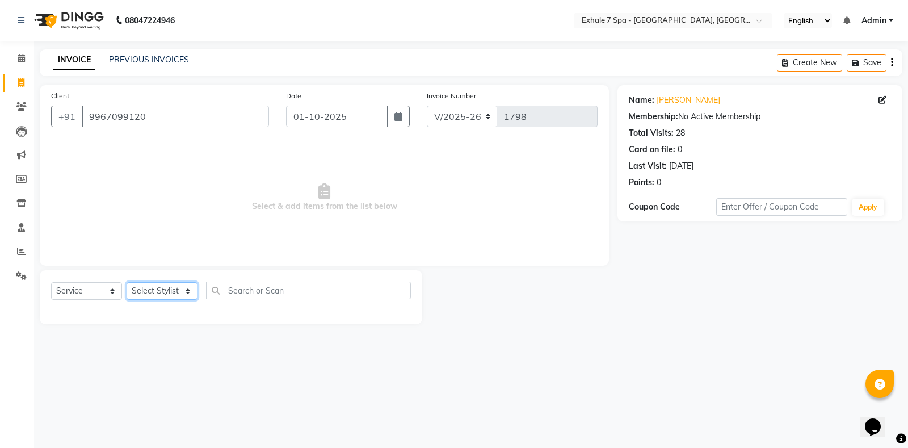
click at [141, 294] on select "Select Stylist [PERSON_NAME] [PERSON_NAME] Faraheem [PERSON_NAME] [PERSON_NAME]…" at bounding box center [162, 291] width 71 height 18
select select "64938"
click at [127, 282] on select "Select Stylist [PERSON_NAME] [PERSON_NAME] Faraheem [PERSON_NAME] [PERSON_NAME]…" at bounding box center [162, 291] width 71 height 18
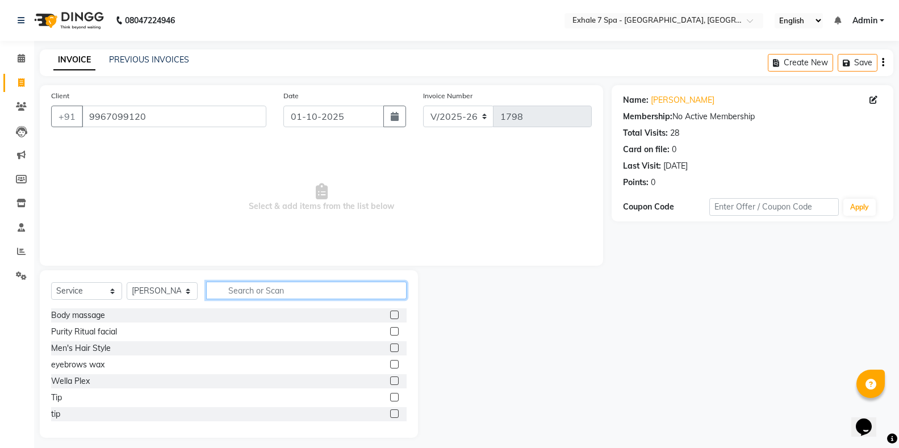
click at [246, 284] on input "text" at bounding box center [306, 291] width 200 height 18
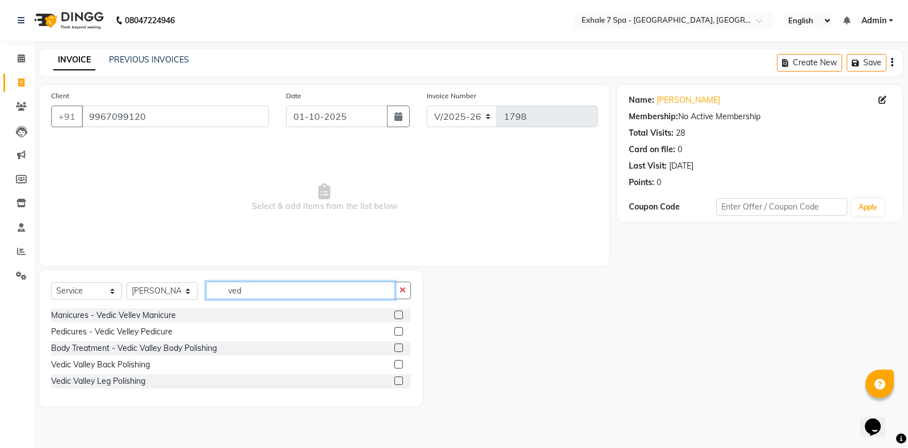
type input "ved"
click at [399, 316] on label at bounding box center [399, 315] width 9 height 9
click at [399, 316] on input "checkbox" at bounding box center [398, 315] width 7 height 7
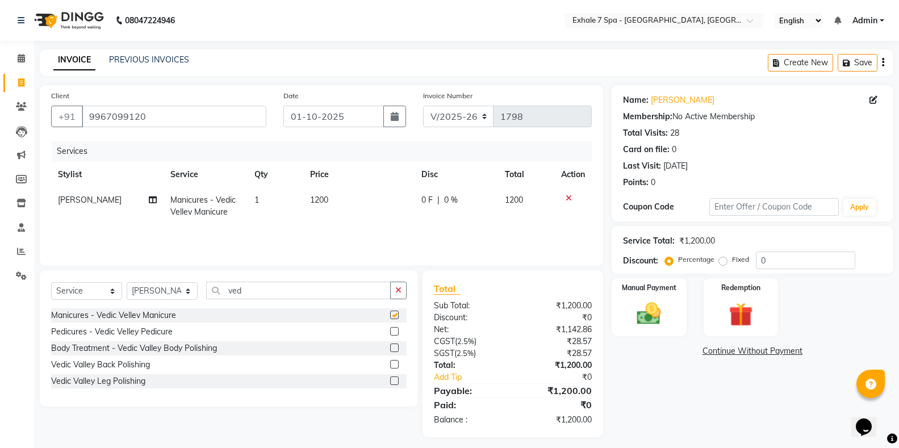
checkbox input "false"
click at [631, 320] on img at bounding box center [649, 313] width 40 height 29
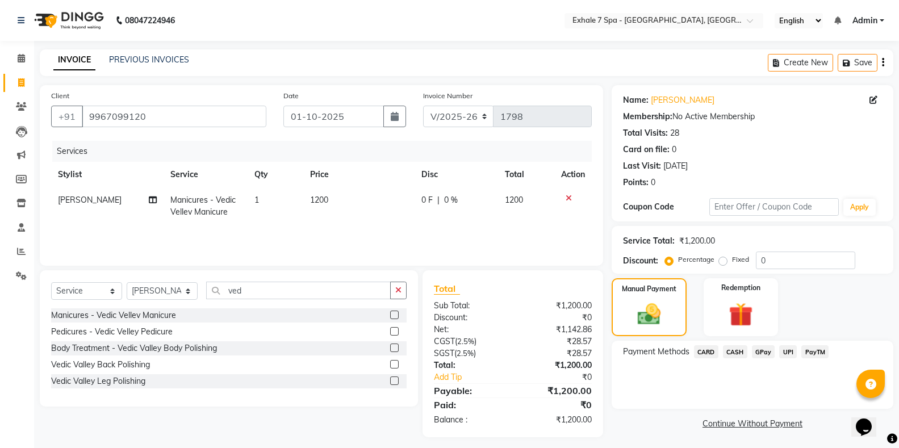
click at [734, 349] on span "CASH" at bounding box center [735, 351] width 24 height 13
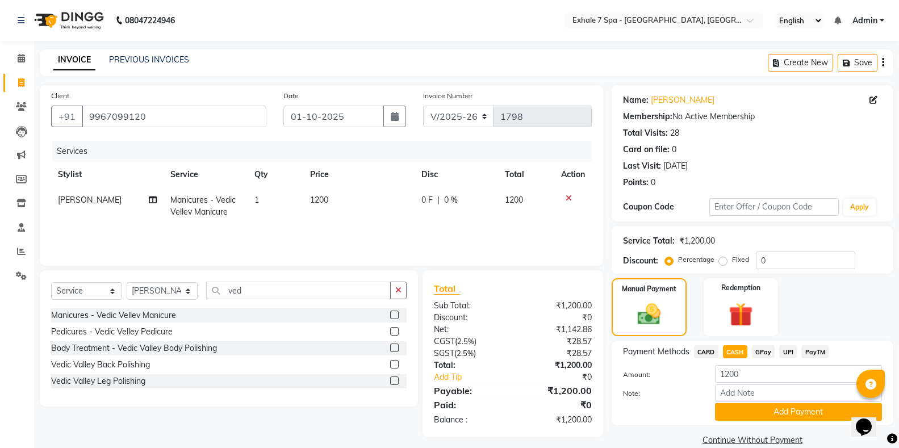
click at [741, 407] on button "Add Payment" at bounding box center [798, 412] width 167 height 18
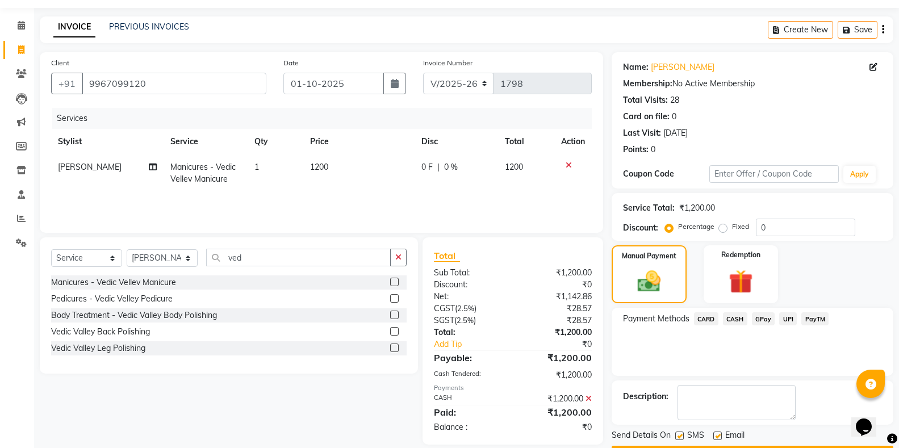
scroll to position [65, 0]
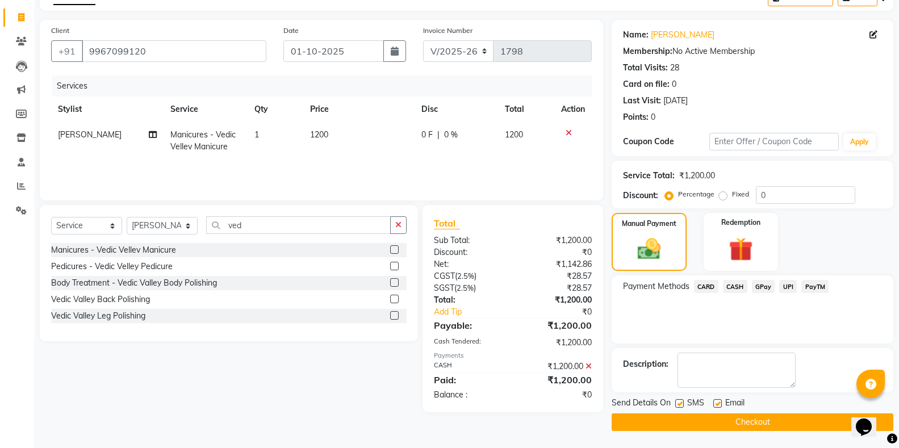
click at [683, 398] on div "SMS" at bounding box center [694, 404] width 38 height 14
click at [679, 406] on label at bounding box center [679, 403] width 9 height 9
click at [679, 406] on input "checkbox" at bounding box center [678, 403] width 7 height 7
checkbox input "false"
click at [688, 431] on button "Checkout" at bounding box center [752, 422] width 282 height 18
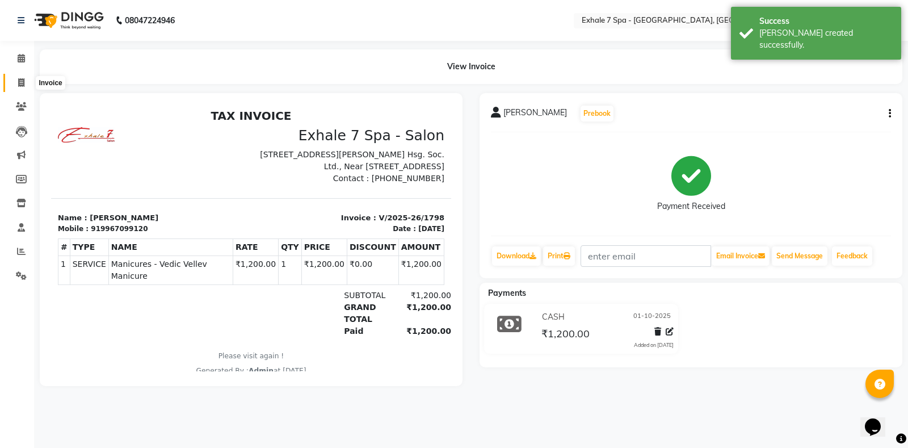
click at [20, 82] on icon at bounding box center [21, 82] width 6 height 9
select select "service"
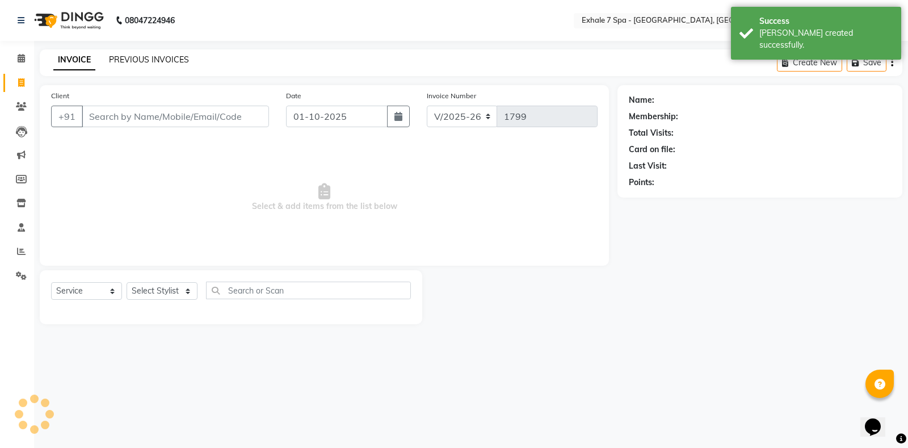
click at [144, 58] on link "PREVIOUS INVOICES" at bounding box center [149, 60] width 80 height 10
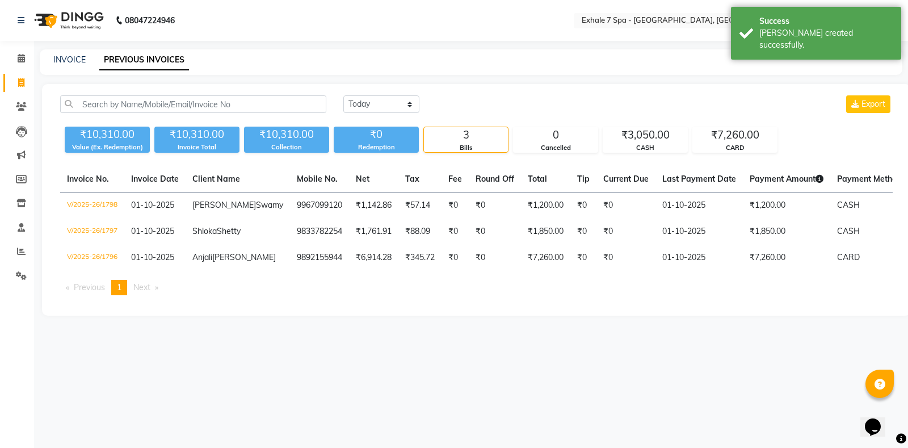
click at [56, 54] on div "INVOICE" at bounding box center [69, 60] width 32 height 12
click at [60, 57] on link "INVOICE" at bounding box center [69, 60] width 32 height 10
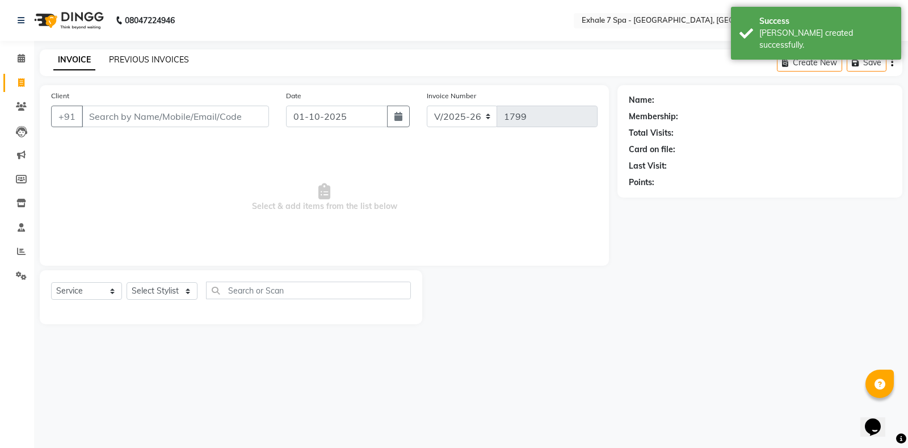
click at [157, 58] on link "PREVIOUS INVOICES" at bounding box center [149, 60] width 80 height 10
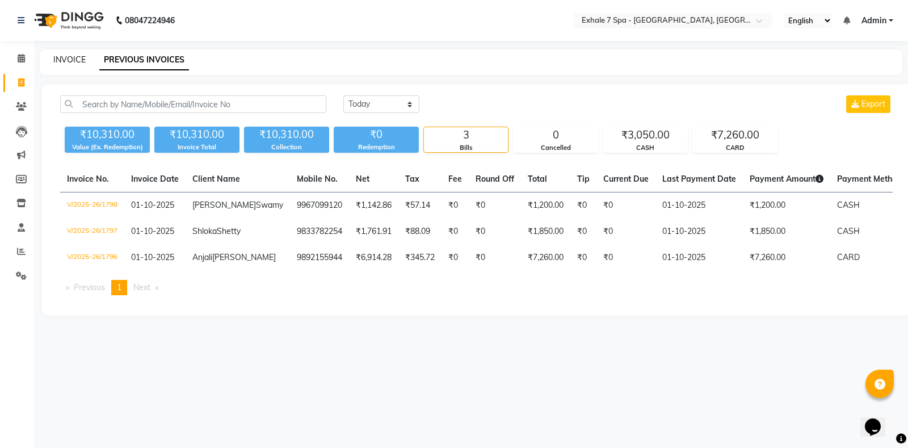
click at [58, 60] on link "INVOICE" at bounding box center [69, 60] width 32 height 10
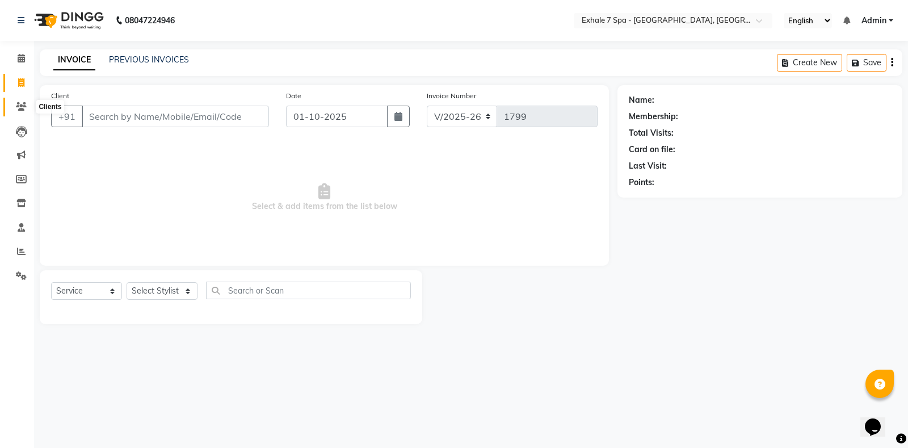
click at [15, 103] on span at bounding box center [21, 106] width 20 height 13
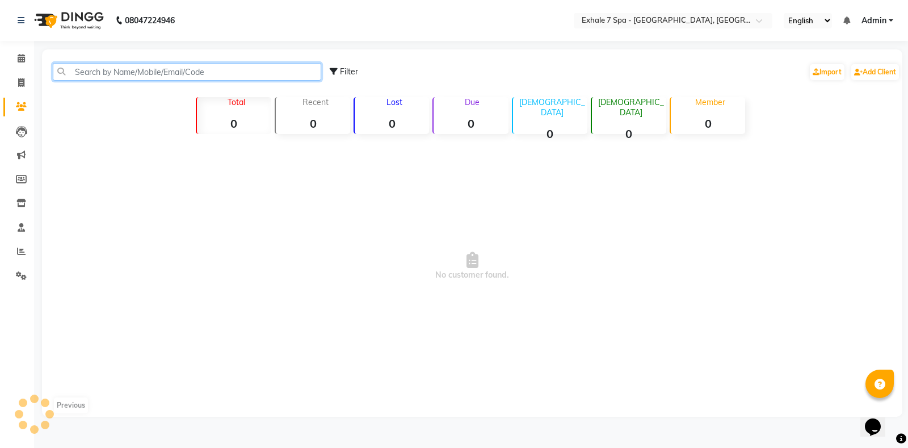
drag, startPoint x: 15, startPoint y: 103, endPoint x: 108, endPoint y: 73, distance: 98.4
click at [108, 73] on input "text" at bounding box center [187, 72] width 269 height 18
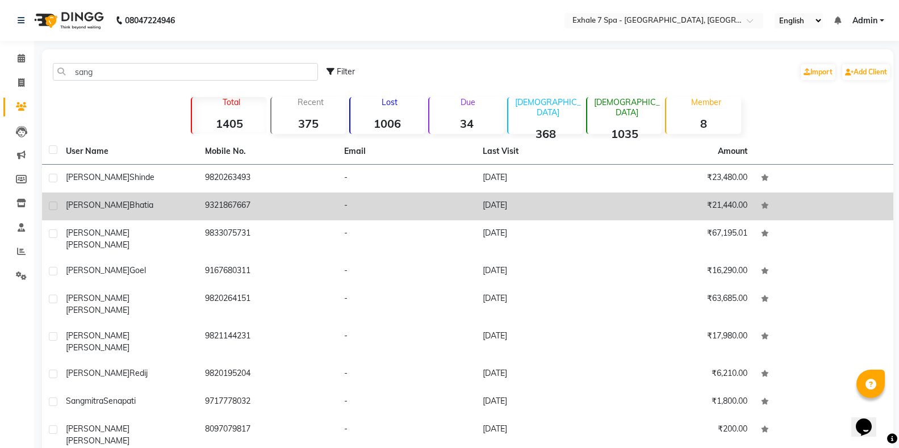
click at [129, 208] on span "Bhatia" at bounding box center [141, 205] width 24 height 10
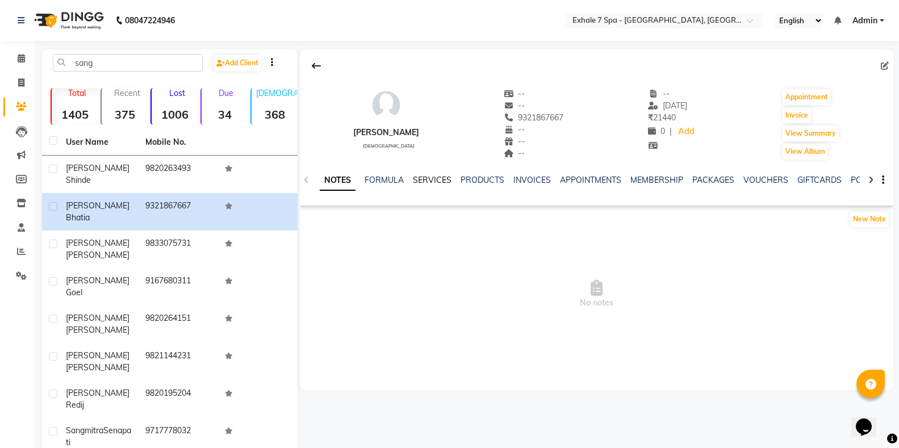
click at [425, 181] on link "SERVICES" at bounding box center [432, 180] width 39 height 10
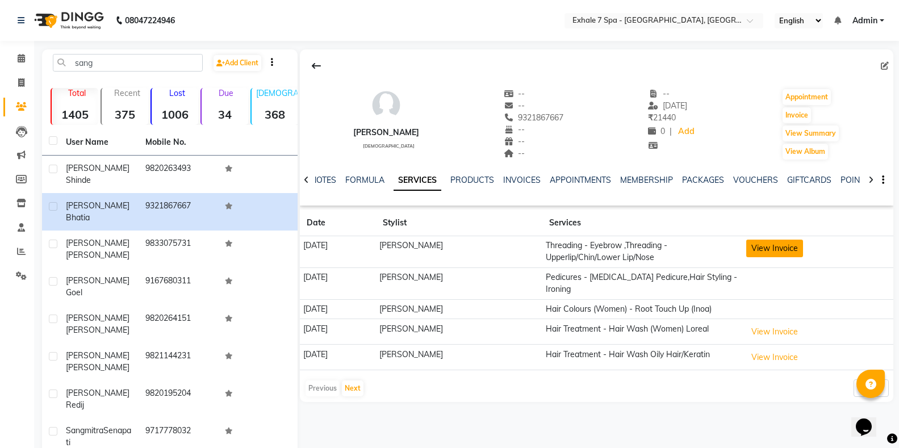
click at [781, 247] on button "View Invoice" at bounding box center [774, 249] width 57 height 18
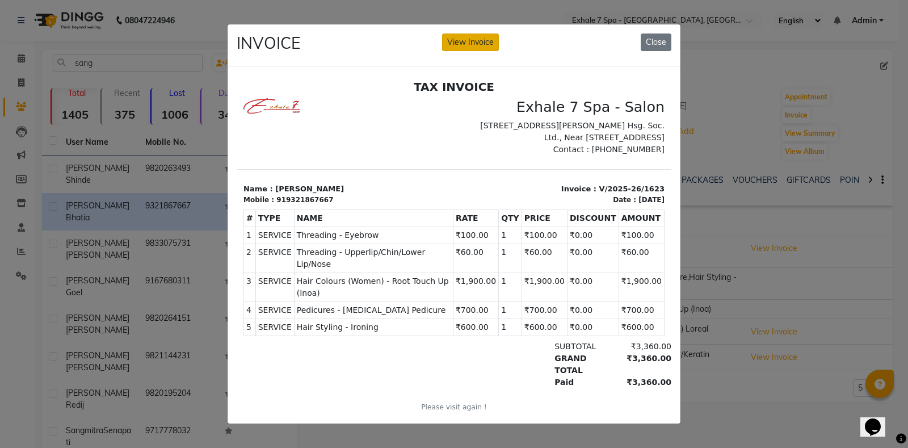
click at [458, 39] on button "View Invoice" at bounding box center [470, 42] width 57 height 18
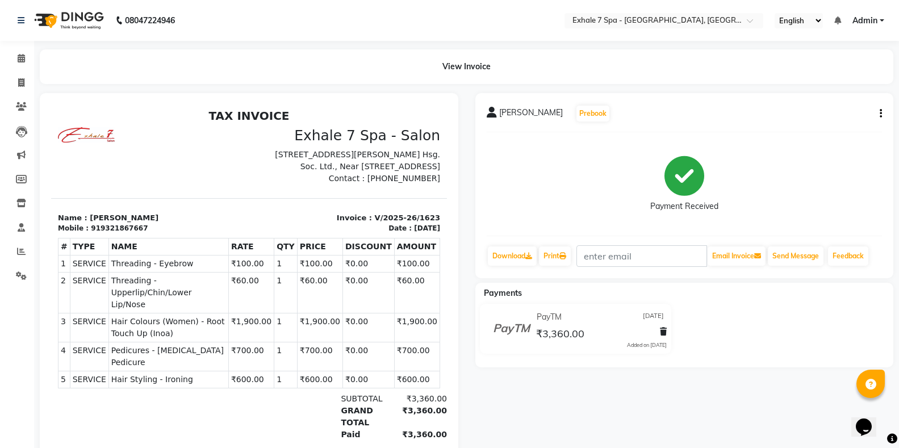
click at [875, 115] on button "button" at bounding box center [878, 114] width 7 height 12
click at [833, 126] on div "Edit Invoice" at bounding box center [824, 128] width 78 height 14
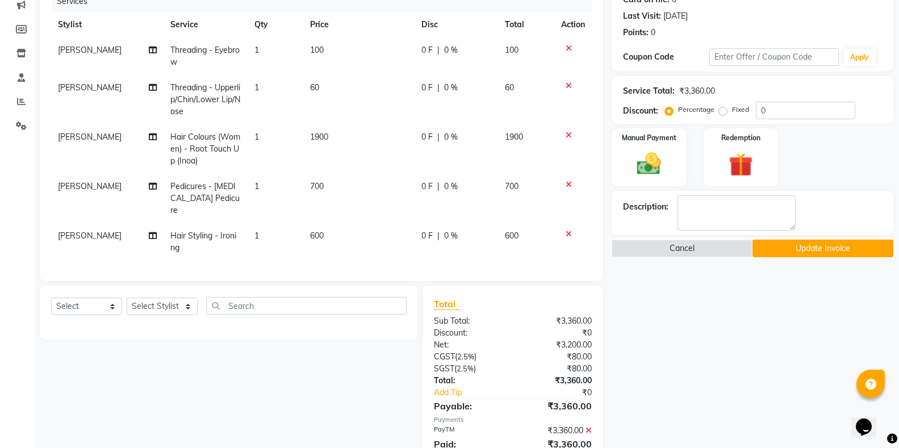
scroll to position [170, 0]
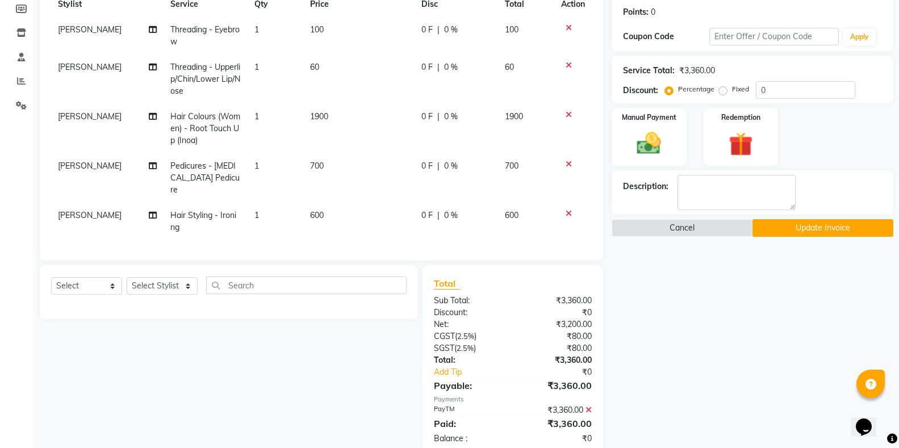
click at [70, 213] on td "[PERSON_NAME]" at bounding box center [107, 221] width 112 height 37
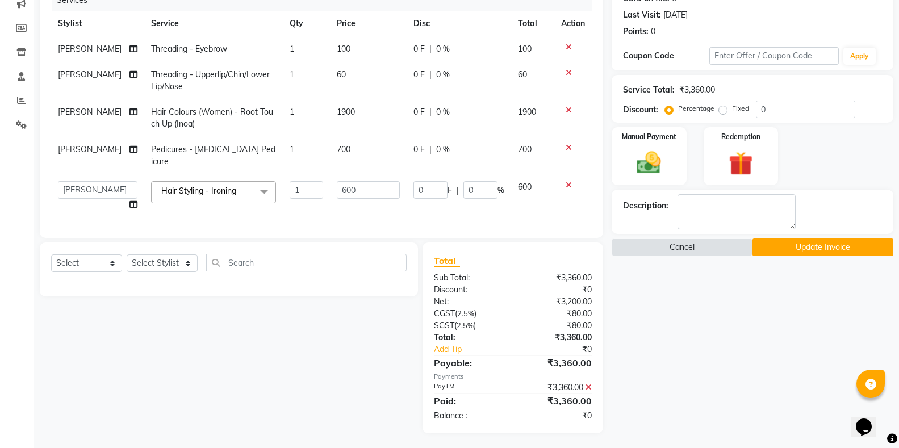
click at [85, 187] on td "[PERSON_NAME] [PERSON_NAME] Faraheem [PERSON_NAME] [PERSON_NAME] [PERSON_NAME] …" at bounding box center [97, 195] width 93 height 43
click at [86, 184] on select "[PERSON_NAME] [PERSON_NAME] Faraheem [PERSON_NAME] [PERSON_NAME] [PERSON_NAME] …" at bounding box center [97, 190] width 79 height 18
click at [71, 181] on select "[PERSON_NAME] [PERSON_NAME] Faraheem [PERSON_NAME] [PERSON_NAME] [PERSON_NAME] …" at bounding box center [97, 190] width 79 height 18
click at [785, 253] on button "Update Invoice" at bounding box center [822, 247] width 141 height 18
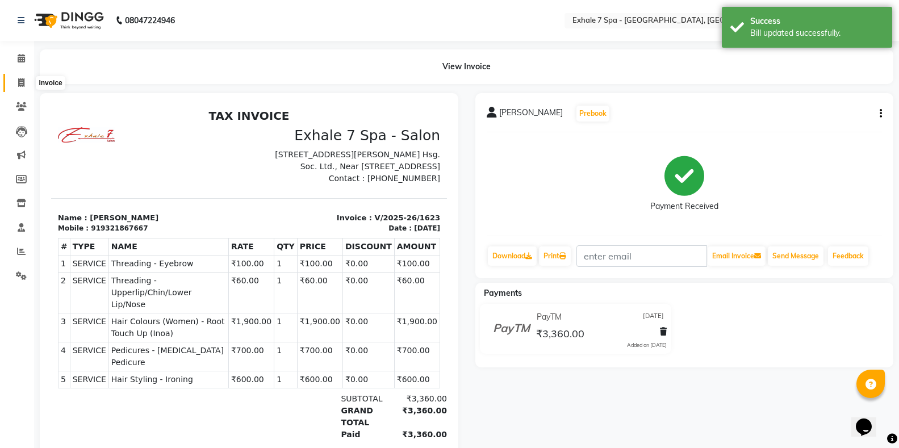
click at [18, 82] on icon at bounding box center [21, 82] width 6 height 9
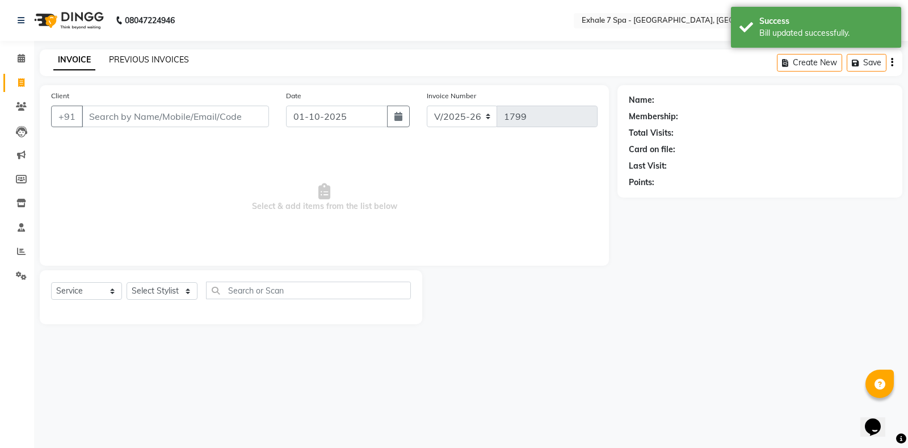
click at [152, 60] on link "PREVIOUS INVOICES" at bounding box center [149, 60] width 80 height 10
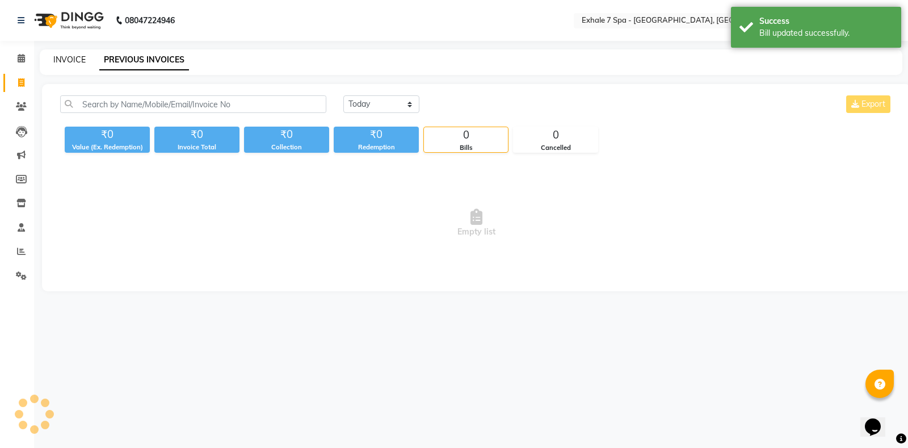
click at [55, 61] on link "INVOICE" at bounding box center [69, 60] width 32 height 10
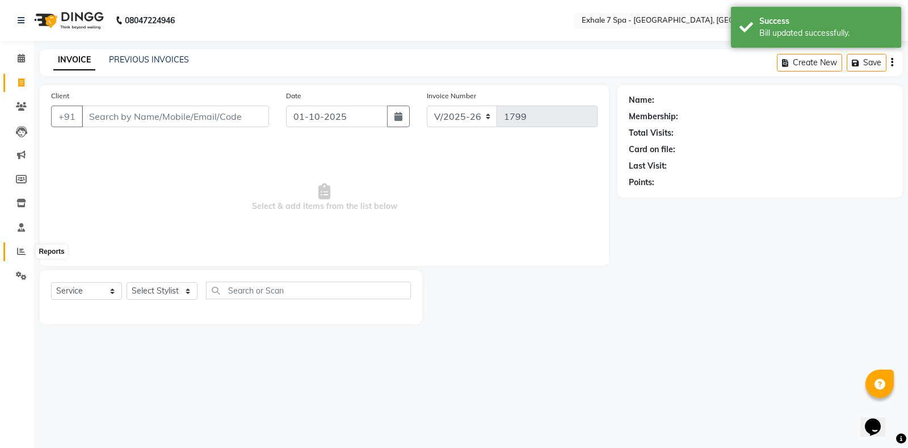
click at [14, 254] on span at bounding box center [21, 251] width 20 height 13
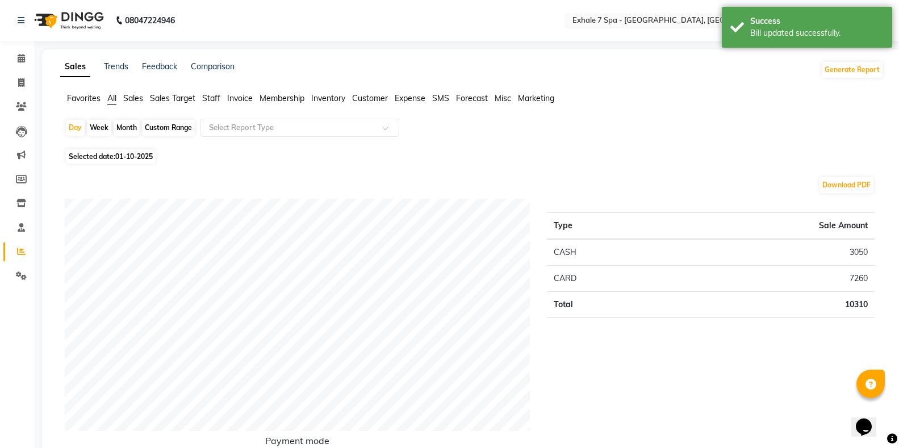
click at [211, 100] on span "Staff" at bounding box center [211, 98] width 18 height 10
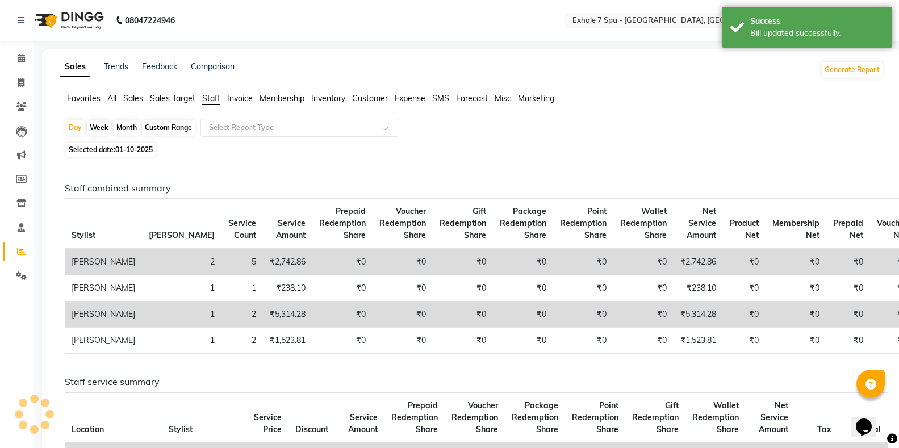
click at [164, 127] on div "Custom Range" at bounding box center [168, 128] width 53 height 16
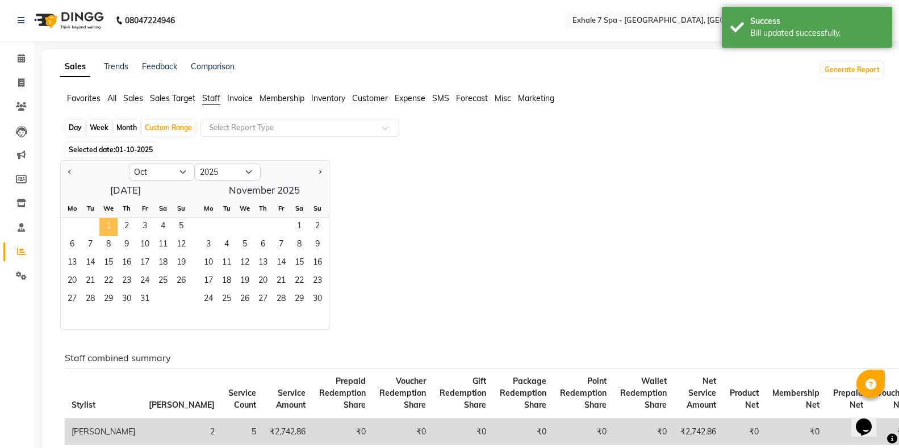
click at [103, 227] on span "1" at bounding box center [108, 227] width 18 height 18
click at [148, 300] on span "31" at bounding box center [145, 300] width 18 height 18
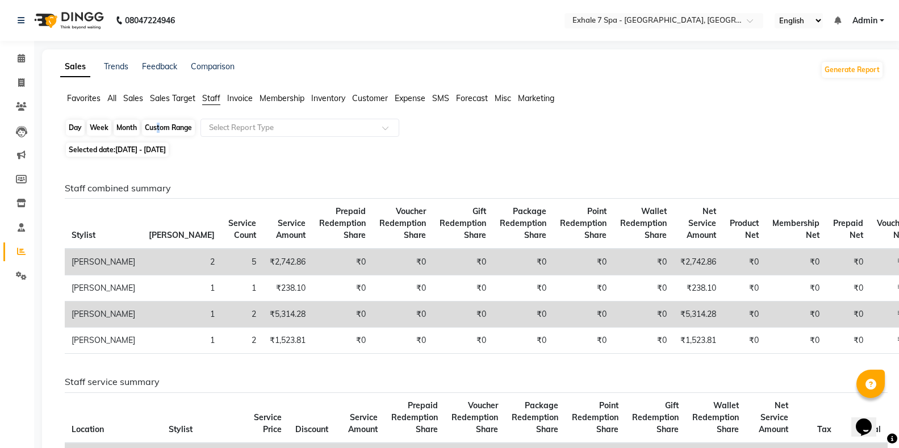
click at [156, 120] on div "Custom Range" at bounding box center [168, 128] width 53 height 16
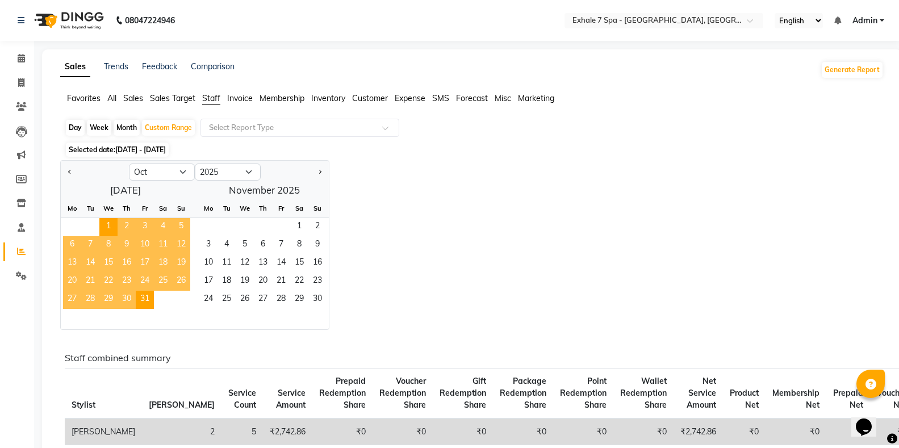
click at [65, 167] on div at bounding box center [95, 172] width 68 height 18
click at [68, 173] on button "Previous month" at bounding box center [69, 172] width 9 height 18
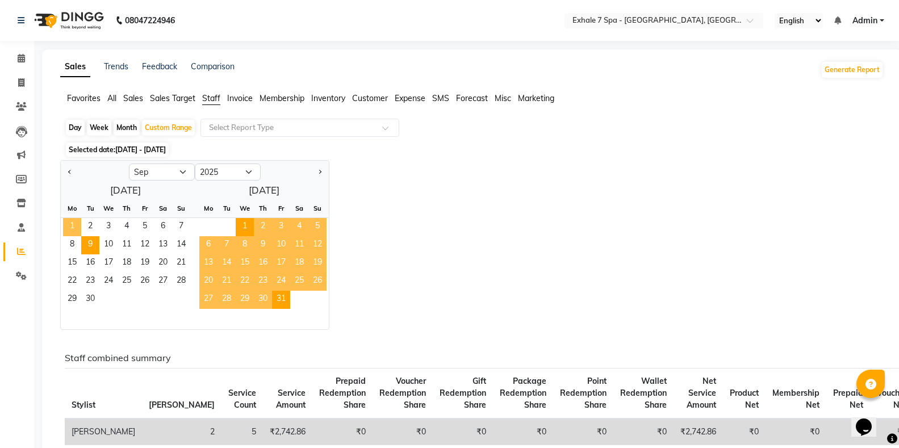
drag, startPoint x: 72, startPoint y: 231, endPoint x: 82, endPoint y: 249, distance: 21.1
click at [72, 230] on span "1" at bounding box center [72, 227] width 18 height 18
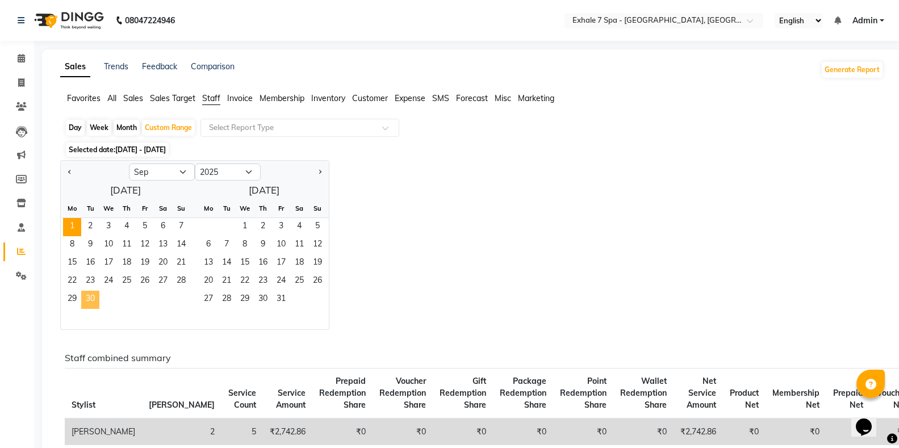
click at [96, 300] on span "30" at bounding box center [90, 300] width 18 height 18
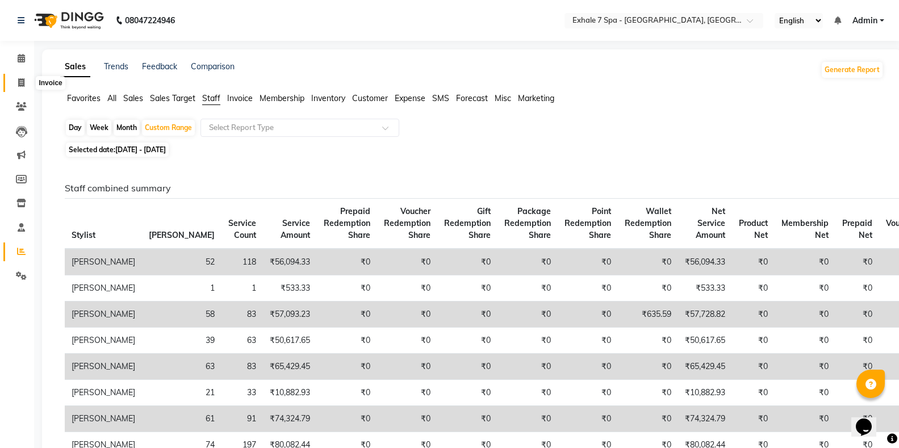
click at [18, 84] on icon at bounding box center [21, 82] width 6 height 9
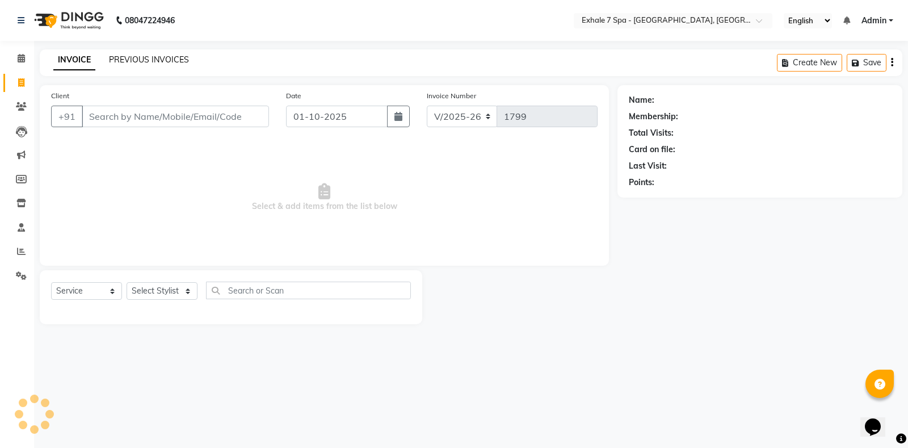
click at [156, 62] on link "PREVIOUS INVOICES" at bounding box center [149, 60] width 80 height 10
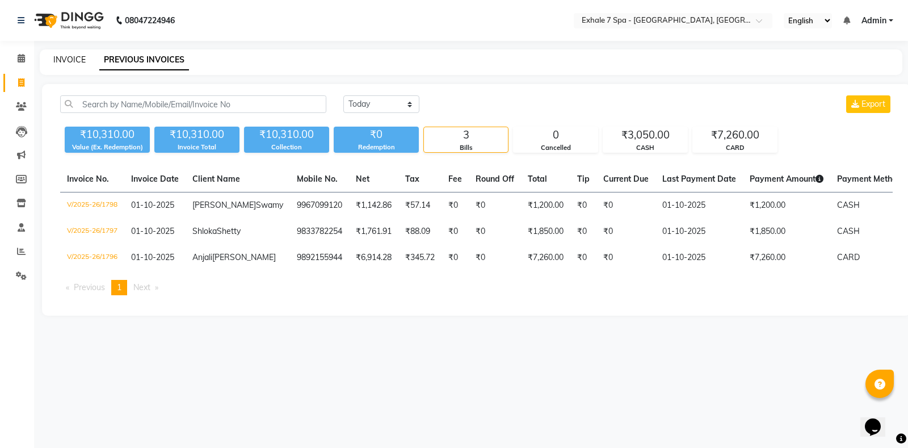
click at [71, 59] on link "INVOICE" at bounding box center [69, 60] width 32 height 10
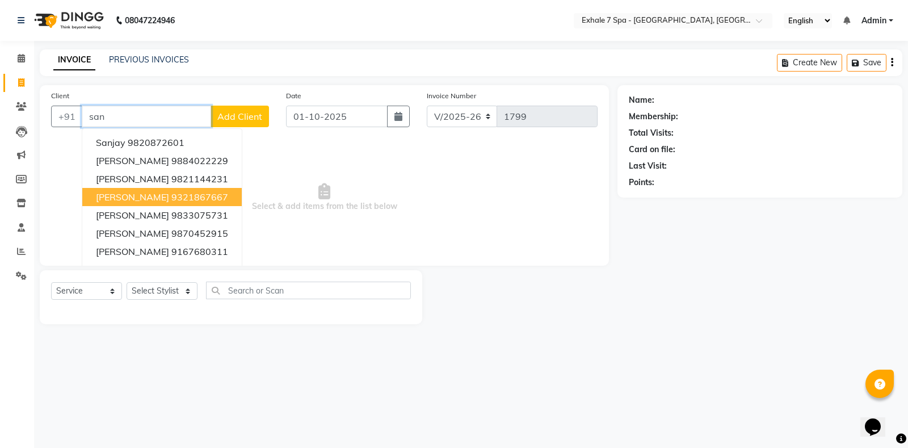
click at [137, 194] on span "[PERSON_NAME]" at bounding box center [132, 196] width 73 height 11
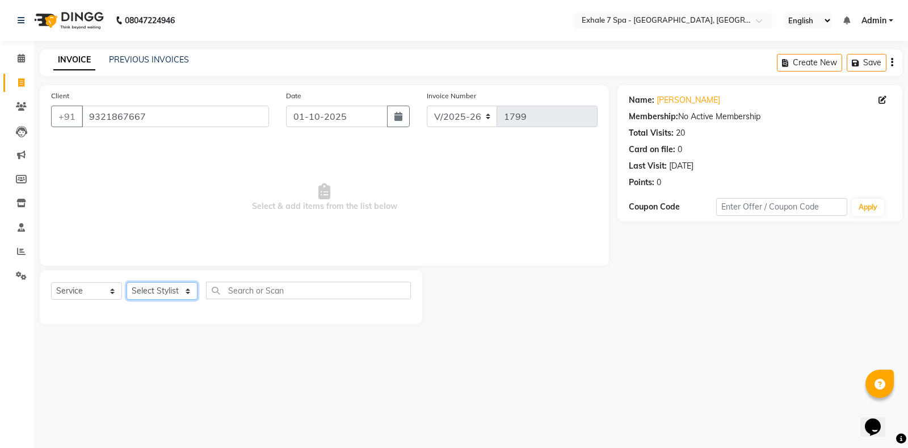
click at [146, 291] on select "Select Stylist [PERSON_NAME] [PERSON_NAME] Faraheem [PERSON_NAME] [PERSON_NAME]…" at bounding box center [162, 291] width 71 height 18
click at [127, 282] on select "Select Stylist [PERSON_NAME] [PERSON_NAME] Faraheem [PERSON_NAME] [PERSON_NAME]…" at bounding box center [162, 291] width 71 height 18
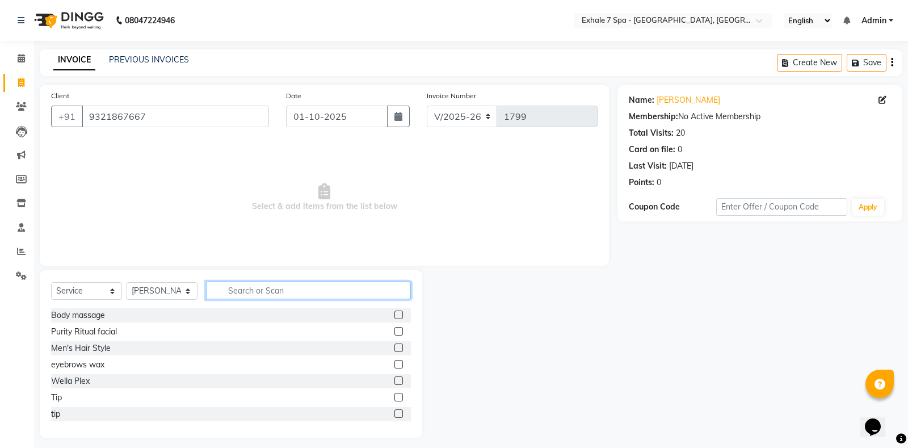
click at [229, 299] on input "text" at bounding box center [308, 291] width 205 height 18
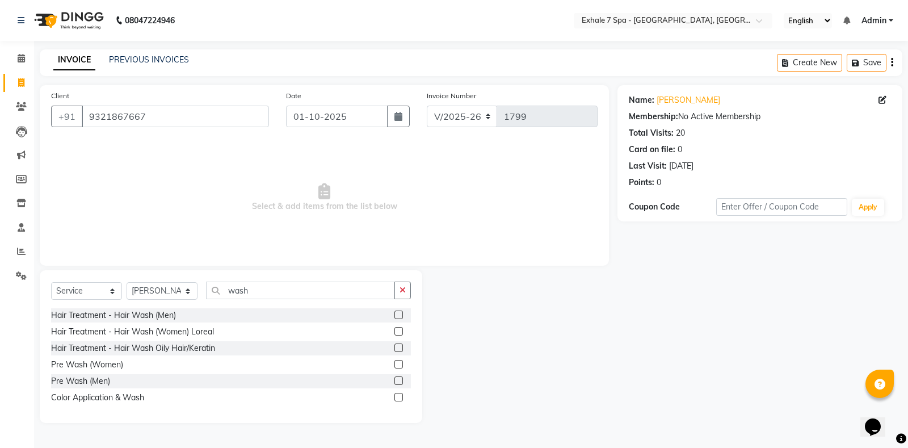
click at [397, 330] on label at bounding box center [399, 331] width 9 height 9
click at [397, 330] on input "checkbox" at bounding box center [398, 331] width 7 height 7
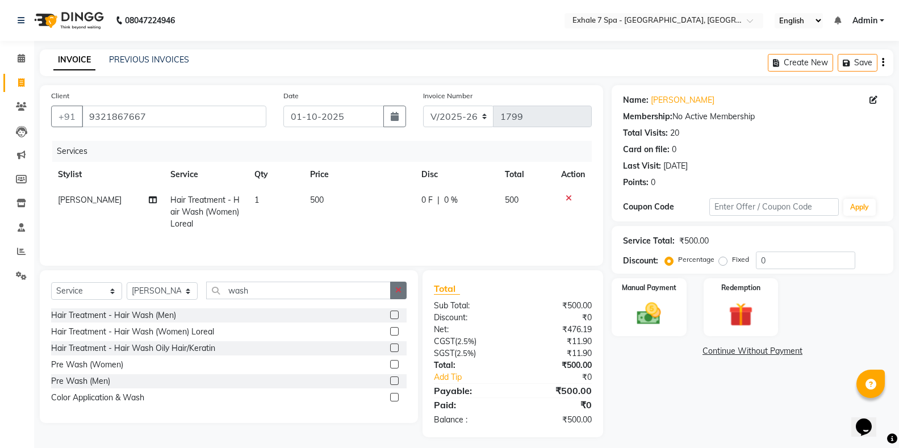
click at [397, 293] on icon "button" at bounding box center [398, 290] width 6 height 8
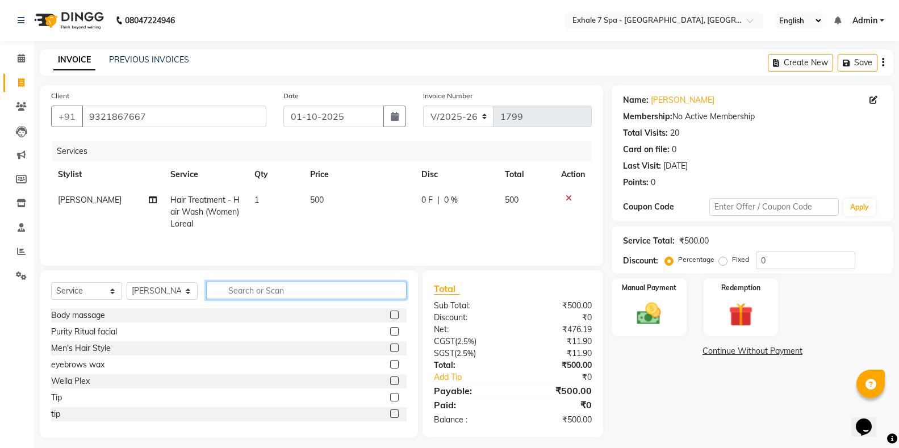
click at [376, 292] on input "text" at bounding box center [306, 291] width 200 height 18
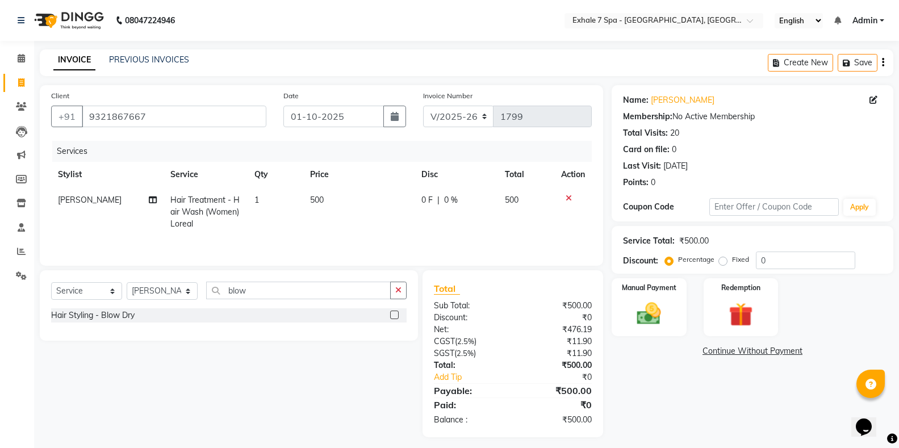
click at [394, 316] on label at bounding box center [394, 315] width 9 height 9
click at [394, 316] on input "checkbox" at bounding box center [393, 315] width 7 height 7
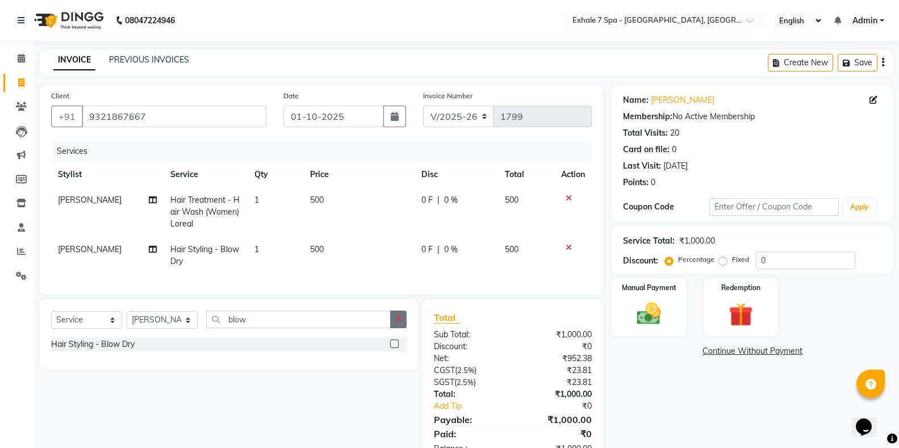
click at [391, 328] on button "button" at bounding box center [398, 320] width 16 height 18
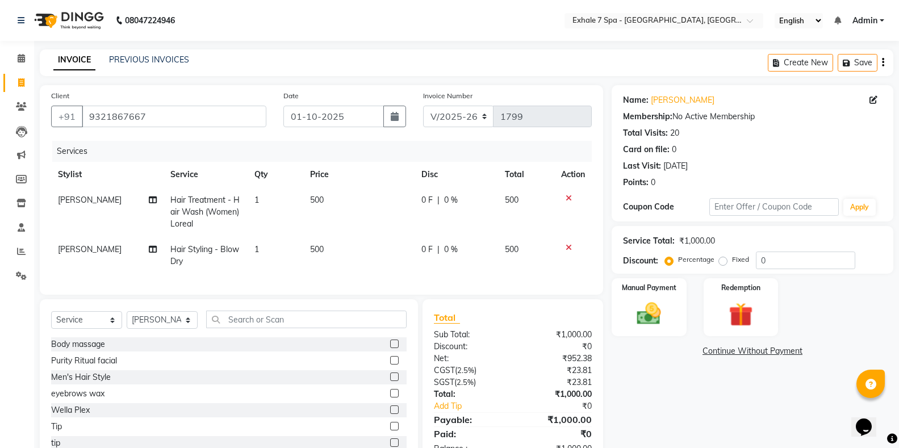
click at [305, 255] on td "500" at bounding box center [358, 255] width 111 height 37
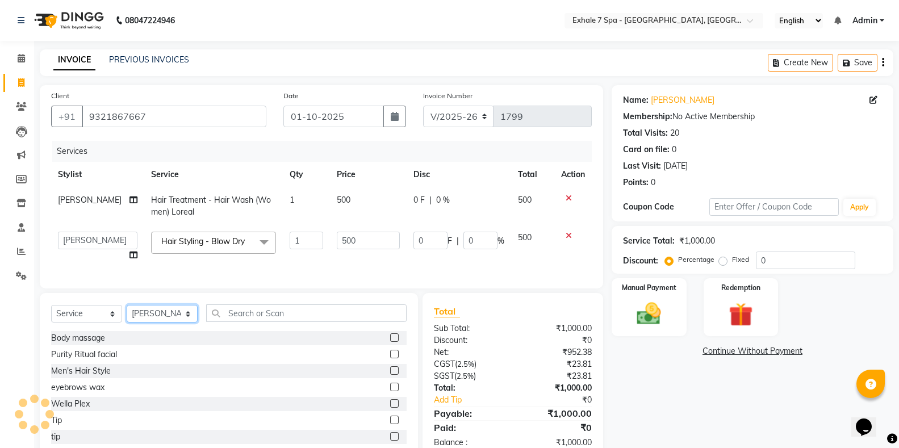
click at [152, 322] on select "Select Stylist [PERSON_NAME] [PERSON_NAME] Faraheem [PERSON_NAME] [PERSON_NAME]…" at bounding box center [162, 314] width 71 height 18
click at [127, 315] on select "Select Stylist [PERSON_NAME] [PERSON_NAME] Faraheem [PERSON_NAME] [PERSON_NAME]…" at bounding box center [162, 314] width 71 height 18
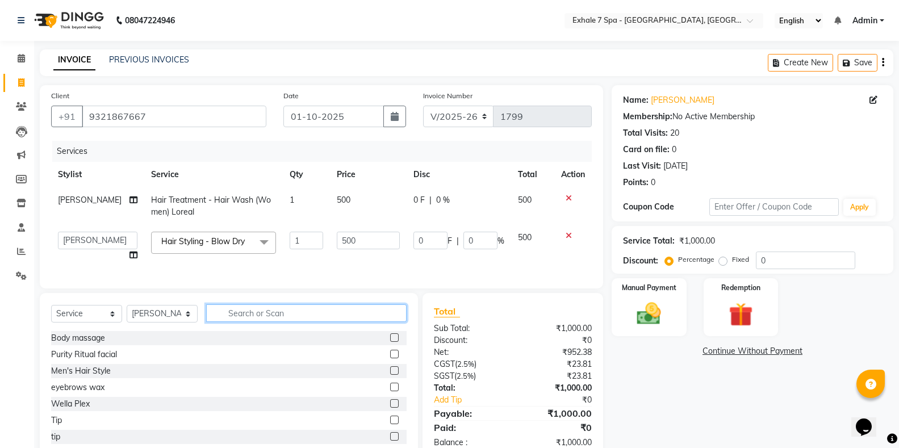
click at [240, 322] on input "text" at bounding box center [306, 313] width 200 height 18
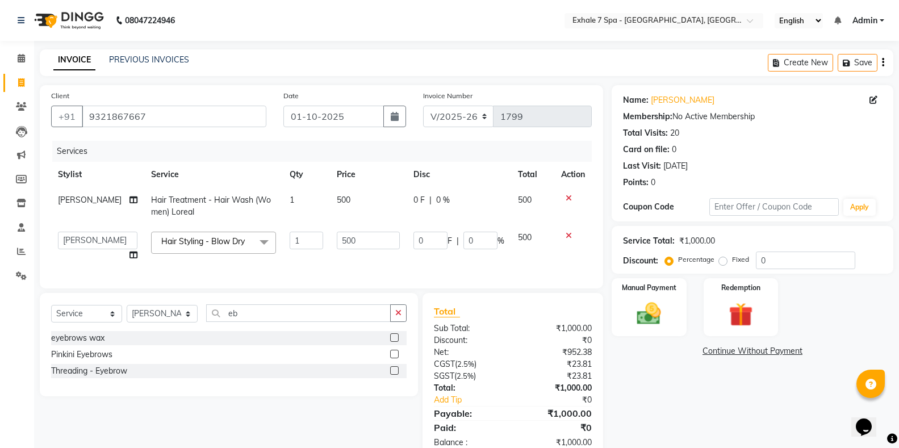
click at [395, 375] on label at bounding box center [394, 370] width 9 height 9
click at [395, 375] on input "checkbox" at bounding box center [393, 370] width 7 height 7
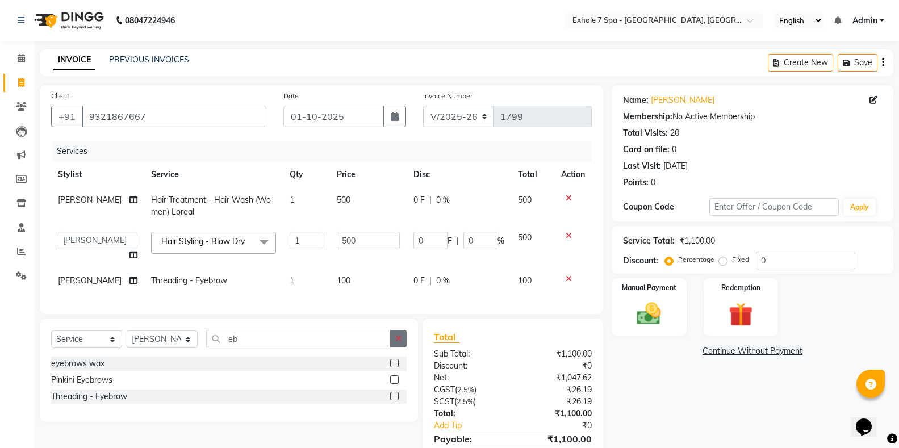
click at [397, 347] on button "button" at bounding box center [398, 339] width 16 height 18
click at [163, 347] on select "Select Stylist [PERSON_NAME] [PERSON_NAME] Faraheem [PERSON_NAME] [PERSON_NAME]…" at bounding box center [162, 339] width 71 height 18
click at [127, 340] on select "Select Stylist [PERSON_NAME] [PERSON_NAME] Faraheem [PERSON_NAME] [PERSON_NAME]…" at bounding box center [162, 339] width 71 height 18
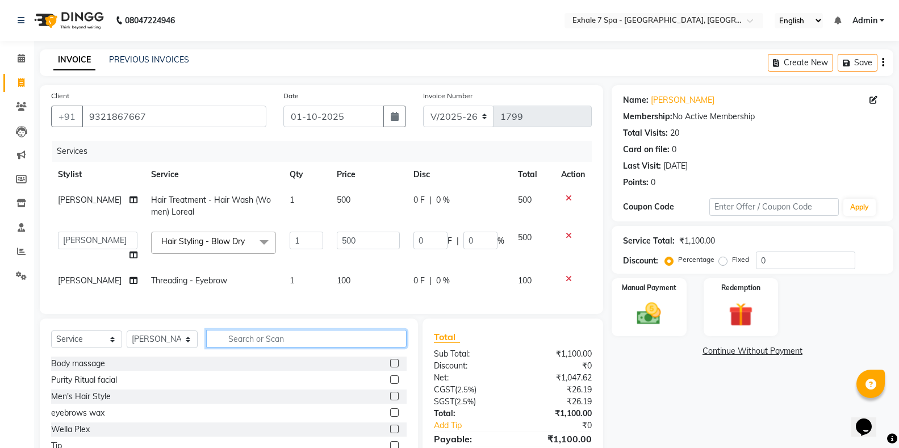
click at [227, 347] on input "text" at bounding box center [306, 339] width 200 height 18
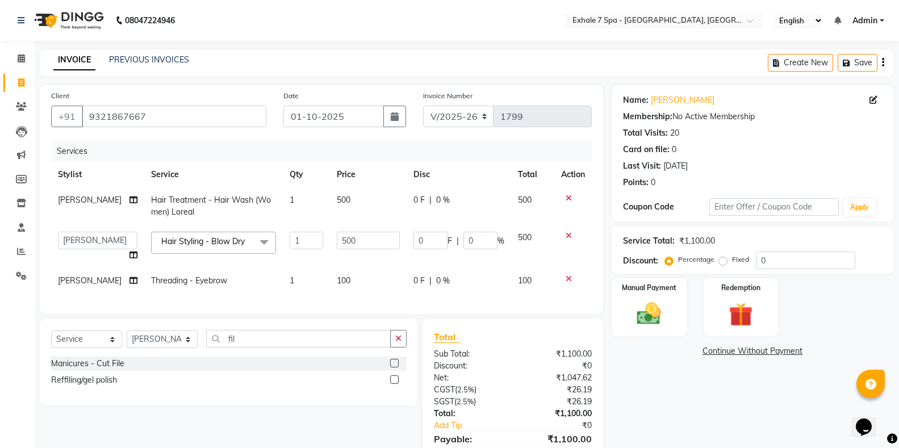
click at [391, 367] on label at bounding box center [394, 363] width 9 height 9
click at [391, 367] on input "checkbox" at bounding box center [393, 363] width 7 height 7
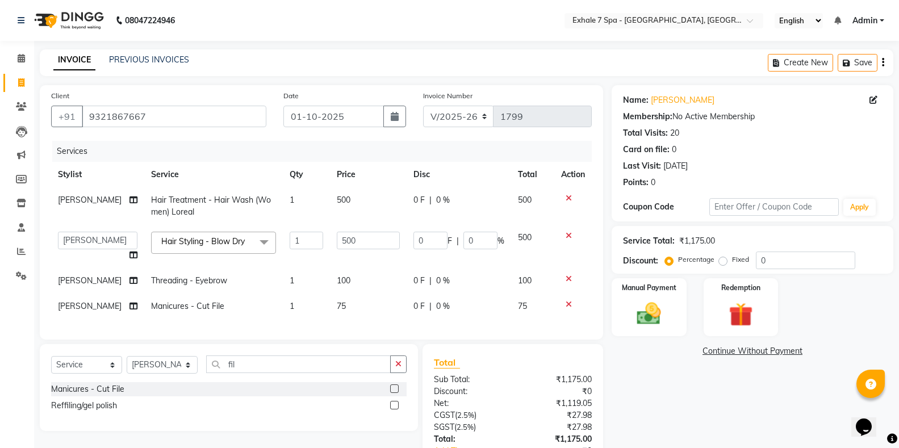
drag, startPoint x: 604, startPoint y: 199, endPoint x: 663, endPoint y: 409, distance: 218.8
click at [663, 409] on div "Name: [PERSON_NAME] Membership: No Active Membership Total Visits: 20 Card on f…" at bounding box center [756, 298] width 290 height 426
drag, startPoint x: 630, startPoint y: 397, endPoint x: 688, endPoint y: 414, distance: 60.4
click at [688, 414] on div "Name: [PERSON_NAME] Membership: No Active Membership Total Visits: 20 Card on f…" at bounding box center [756, 298] width 290 height 426
click at [647, 412] on div "Name: [PERSON_NAME] Membership: No Active Membership Total Visits: 20 Card on f…" at bounding box center [756, 298] width 290 height 426
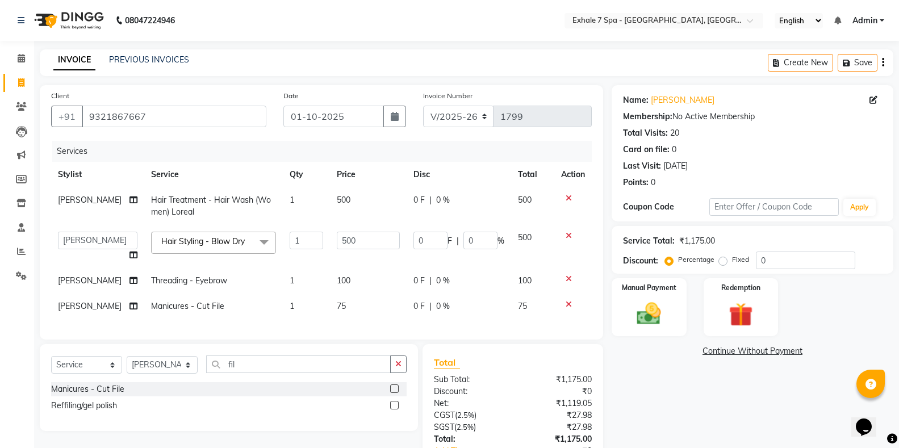
drag, startPoint x: 627, startPoint y: 395, endPoint x: 707, endPoint y: 457, distance: 101.2
click at [707, 447] on html "08047224946 Select Location × Exhale 7 Spa - Salon, Goregaon English ENGLISH Es…" at bounding box center [449, 224] width 899 height 448
click at [646, 405] on div "Name: [PERSON_NAME] Membership: No Active Membership Total Visits: 20 Card on f…" at bounding box center [756, 298] width 290 height 426
drag, startPoint x: 641, startPoint y: 393, endPoint x: 648, endPoint y: 401, distance: 10.4
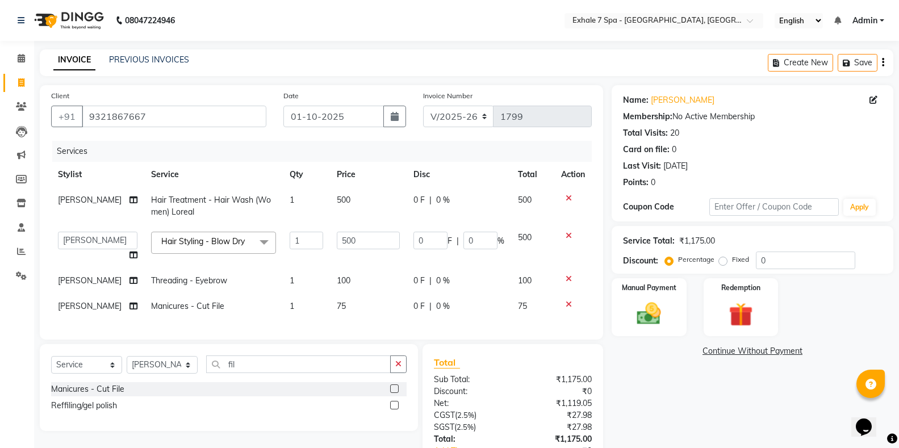
click at [648, 401] on div "Name: [PERSON_NAME] Membership: No Active Membership Total Visits: 20 Card on f…" at bounding box center [756, 298] width 290 height 426
drag, startPoint x: 701, startPoint y: 402, endPoint x: 703, endPoint y: 424, distance: 21.7
click at [703, 424] on div "Name: [PERSON_NAME] Membership: No Active Membership Total Visits: 20 Card on f…" at bounding box center [756, 298] width 290 height 426
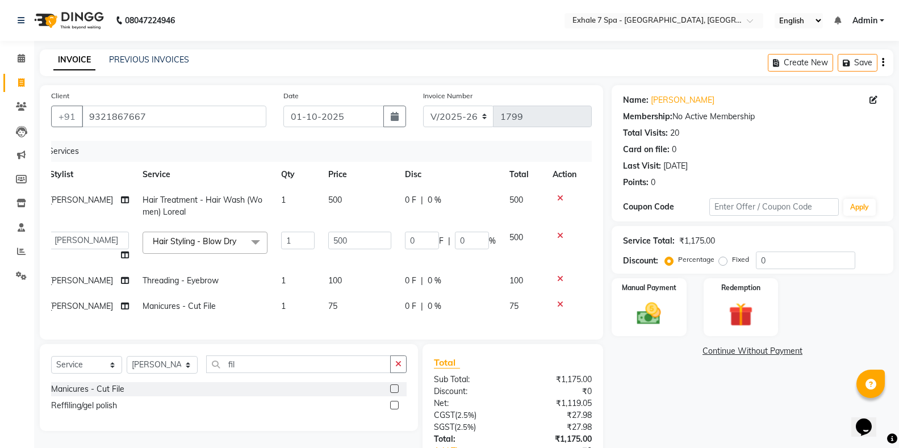
click at [591, 338] on div "Client [PHONE_NUMBER] Date [DATE] Invoice Number V/2025 V/[PHONE_NUMBER] Servic…" at bounding box center [321, 212] width 563 height 254
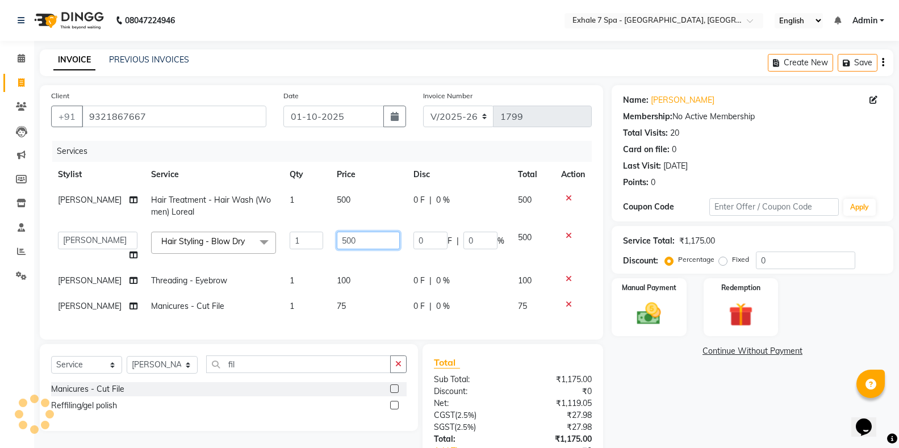
click at [337, 243] on input "500" at bounding box center [368, 241] width 63 height 18
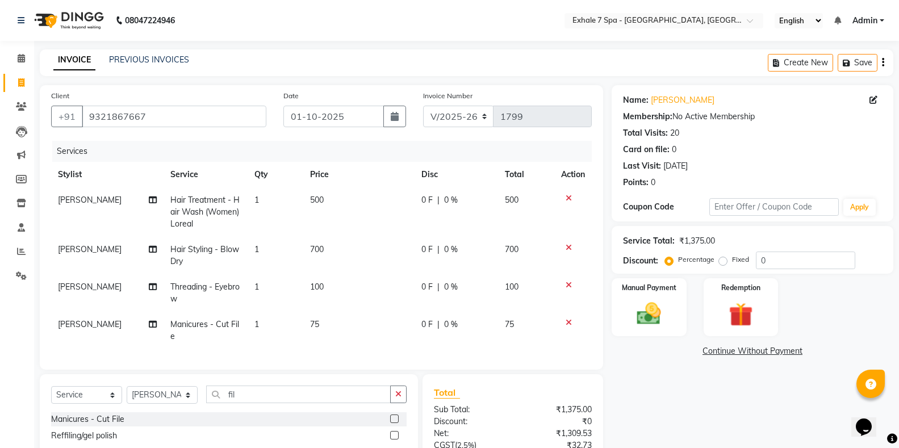
click at [372, 305] on tbody "[PERSON_NAME] Hair Treatment - Hair Wash (Women) Loreal 1 500 0 F | 0 % 500 [PE…" at bounding box center [321, 268] width 541 height 162
click at [854, 64] on button "Save" at bounding box center [857, 63] width 40 height 18
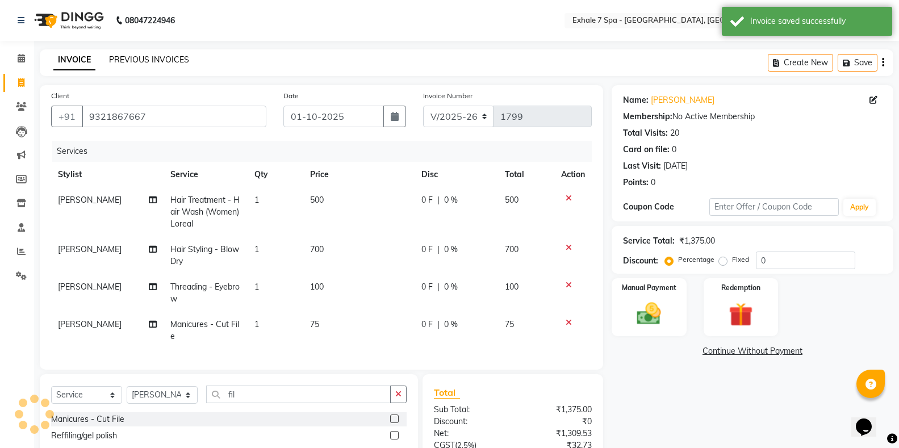
click at [133, 59] on link "PREVIOUS INVOICES" at bounding box center [149, 60] width 80 height 10
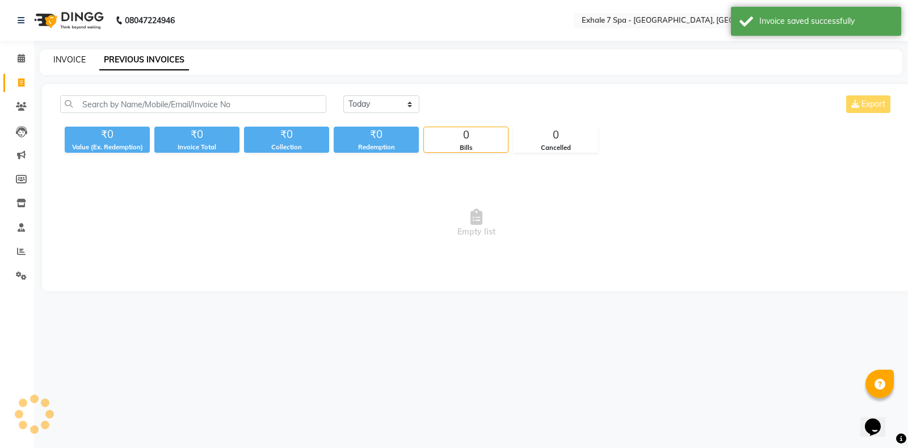
click at [77, 61] on link "INVOICE" at bounding box center [69, 60] width 32 height 10
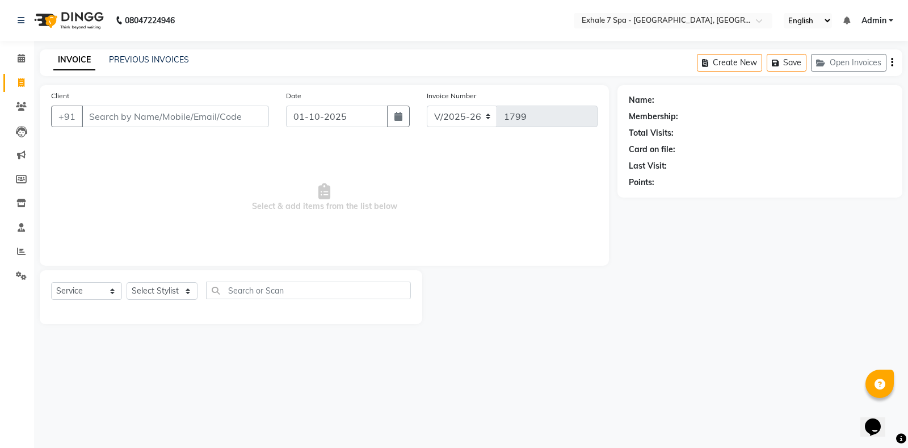
drag, startPoint x: 210, startPoint y: 163, endPoint x: 450, endPoint y: 238, distance: 251.8
click at [523, 237] on span "Select & add items from the list below" at bounding box center [324, 198] width 547 height 114
click at [832, 57] on button "Open Invoices" at bounding box center [849, 63] width 76 height 18
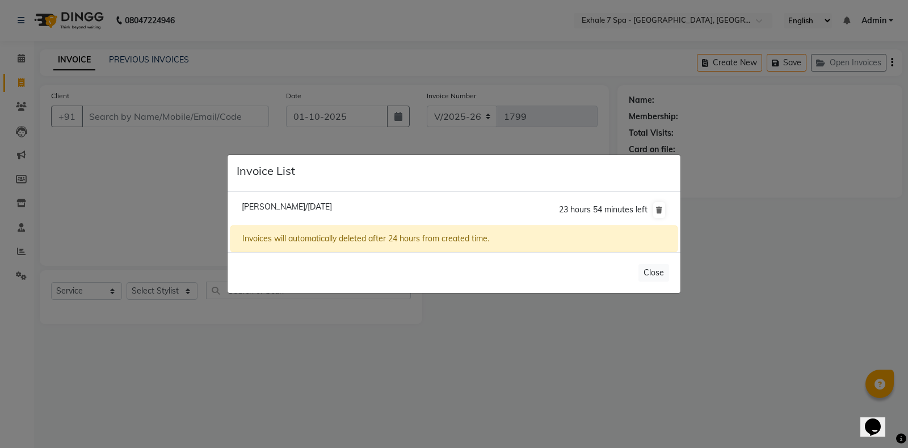
click at [254, 211] on span "[PERSON_NAME]/[DATE]" at bounding box center [287, 207] width 90 height 10
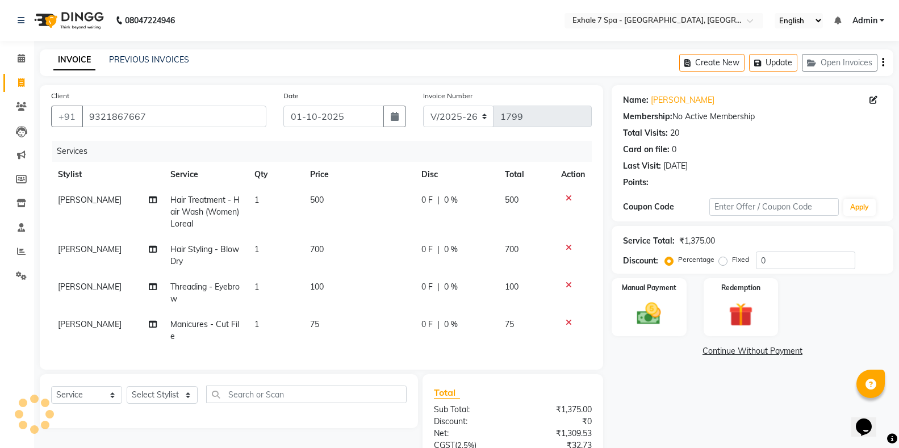
click at [173, 390] on div "Select Service Product Membership Package Voucher Prepaid Gift Card Select Styl…" at bounding box center [229, 401] width 378 height 54
click at [164, 404] on select "Select Stylist [PERSON_NAME] [PERSON_NAME] Faraheem [PERSON_NAME] [PERSON_NAME]…" at bounding box center [162, 395] width 71 height 18
click at [127, 396] on select "Select Stylist [PERSON_NAME] [PERSON_NAME] Faraheem [PERSON_NAME] [PERSON_NAME]…" at bounding box center [162, 395] width 71 height 18
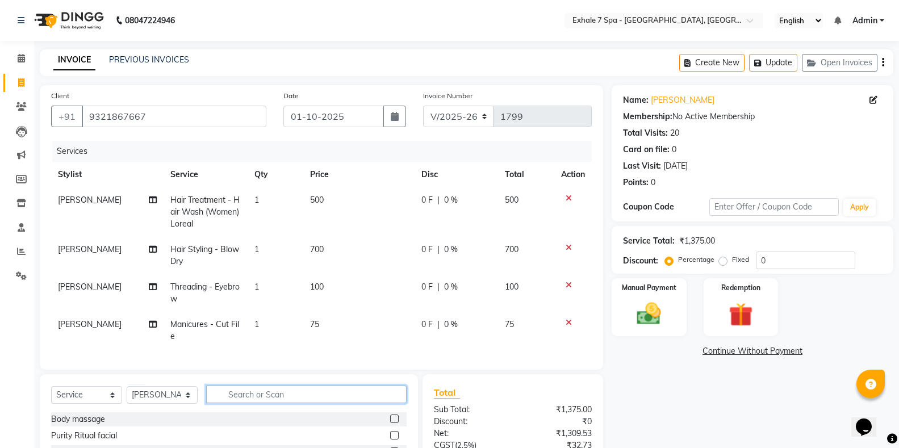
click at [221, 401] on input "text" at bounding box center [306, 395] width 200 height 18
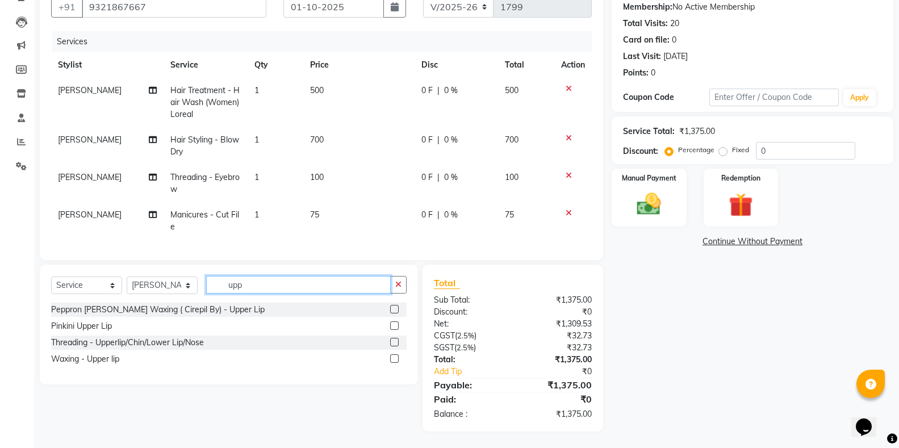
scroll to position [114, 0]
click at [392, 346] on label at bounding box center [394, 341] width 9 height 9
click at [392, 346] on input "checkbox" at bounding box center [393, 341] width 7 height 7
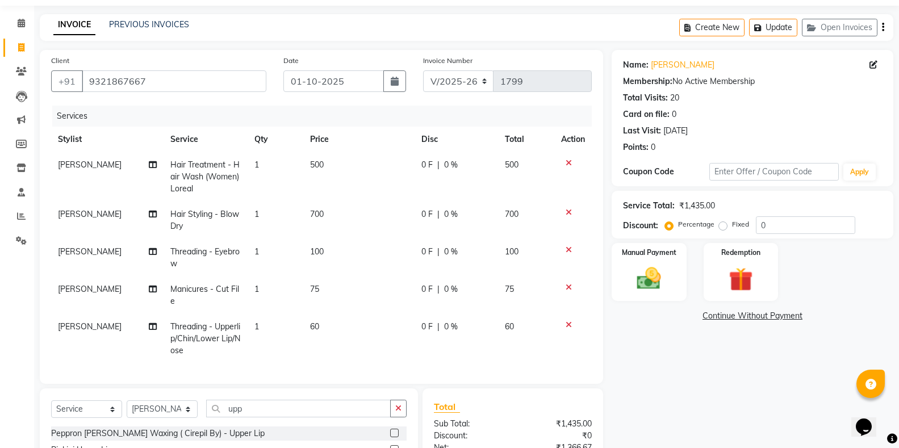
scroll to position [0, 0]
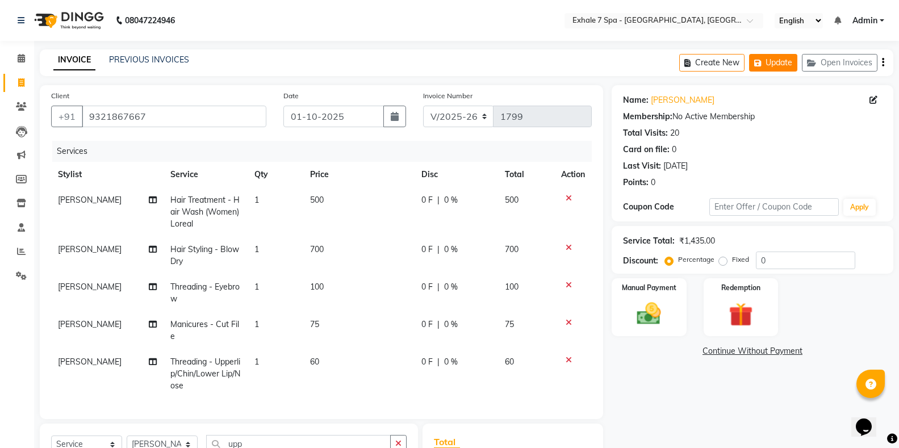
click at [763, 56] on button "Update" at bounding box center [773, 63] width 48 height 18
click at [115, 58] on link "PREVIOUS INVOICES" at bounding box center [149, 60] width 80 height 10
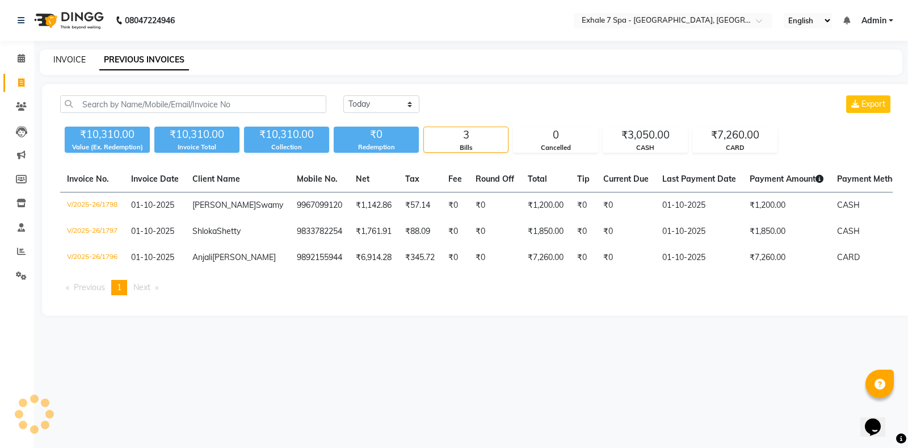
click at [69, 57] on link "INVOICE" at bounding box center [69, 60] width 32 height 10
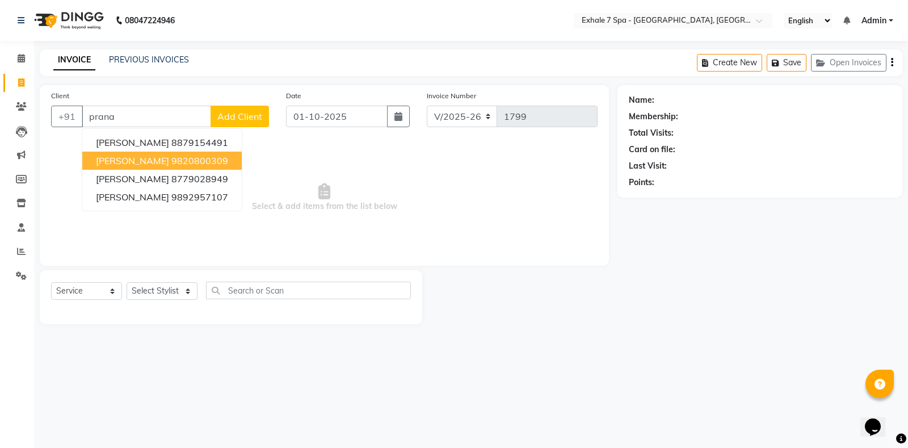
click at [131, 156] on span "[PERSON_NAME]" at bounding box center [132, 160] width 73 height 11
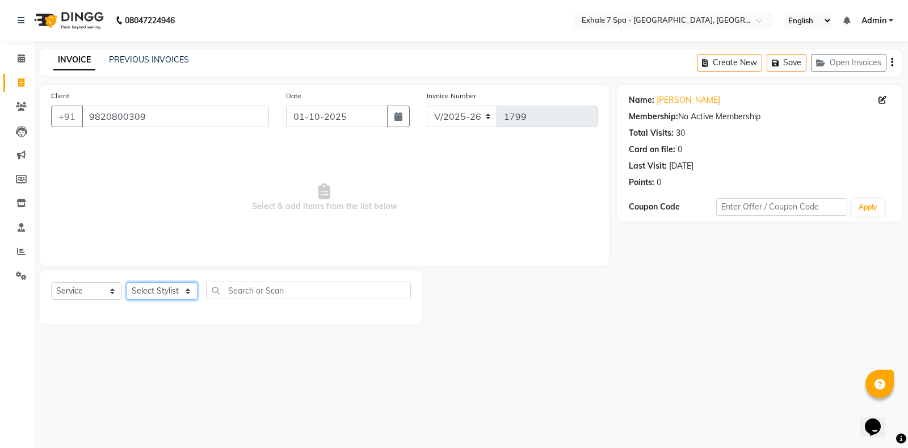
click at [157, 294] on select "Select Stylist [PERSON_NAME] [PERSON_NAME] Faraheem [PERSON_NAME] [PERSON_NAME]…" at bounding box center [162, 291] width 71 height 18
click at [127, 282] on select "Select Stylist [PERSON_NAME] [PERSON_NAME] Faraheem [PERSON_NAME] [PERSON_NAME]…" at bounding box center [162, 291] width 71 height 18
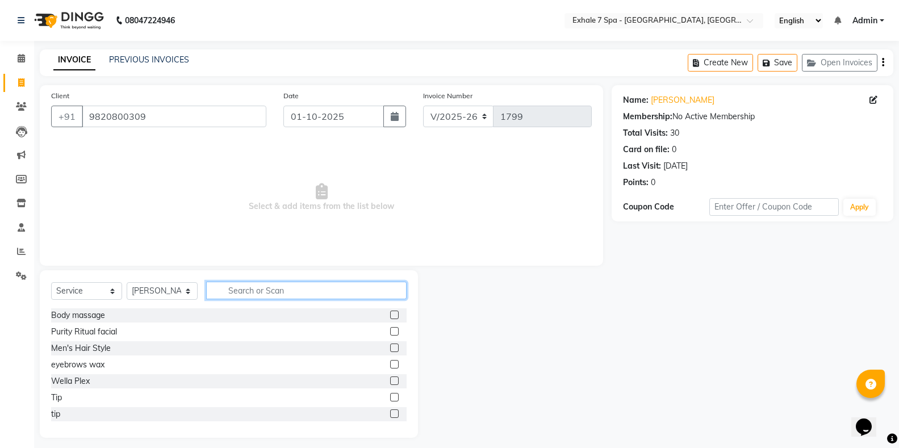
click at [234, 286] on input "text" at bounding box center [306, 291] width 200 height 18
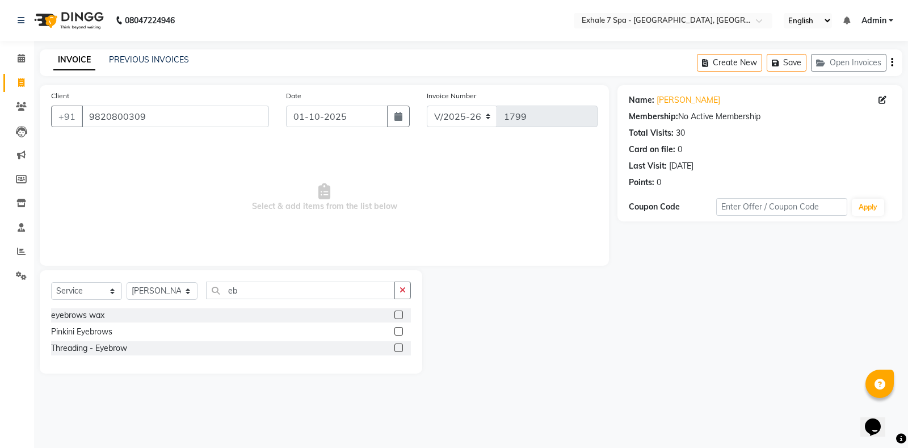
click at [395, 346] on label at bounding box center [399, 347] width 9 height 9
click at [395, 346] on input "checkbox" at bounding box center [398, 348] width 7 height 7
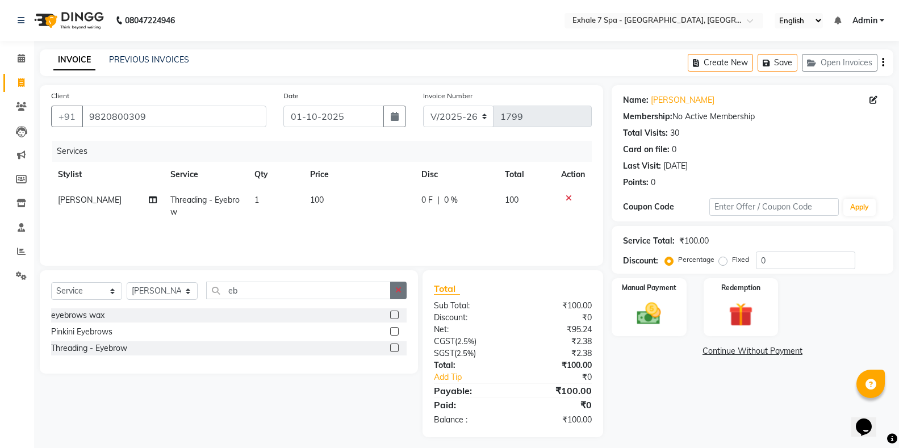
click at [395, 289] on icon "button" at bounding box center [398, 290] width 6 height 8
click at [181, 290] on select "Select Stylist [PERSON_NAME] [PERSON_NAME] Faraheem [PERSON_NAME] [PERSON_NAME]…" at bounding box center [162, 291] width 71 height 18
click at [127, 282] on select "Select Stylist [PERSON_NAME] [PERSON_NAME] Faraheem [PERSON_NAME] [PERSON_NAME]…" at bounding box center [162, 291] width 71 height 18
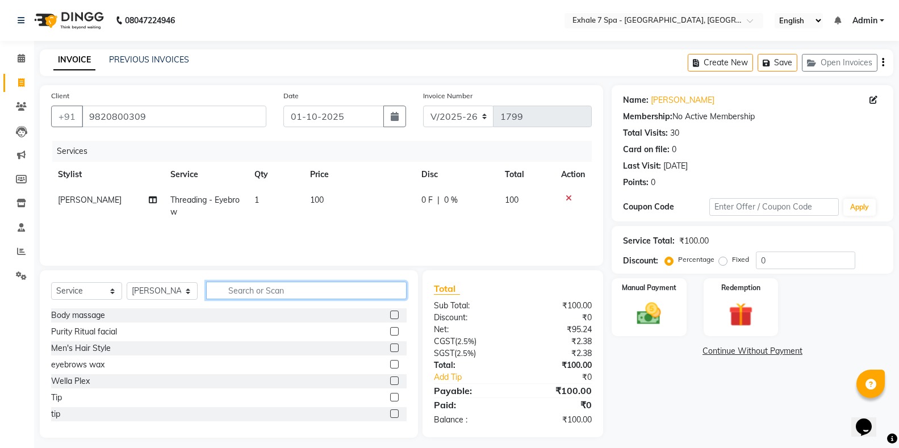
click at [233, 288] on input "text" at bounding box center [306, 291] width 200 height 18
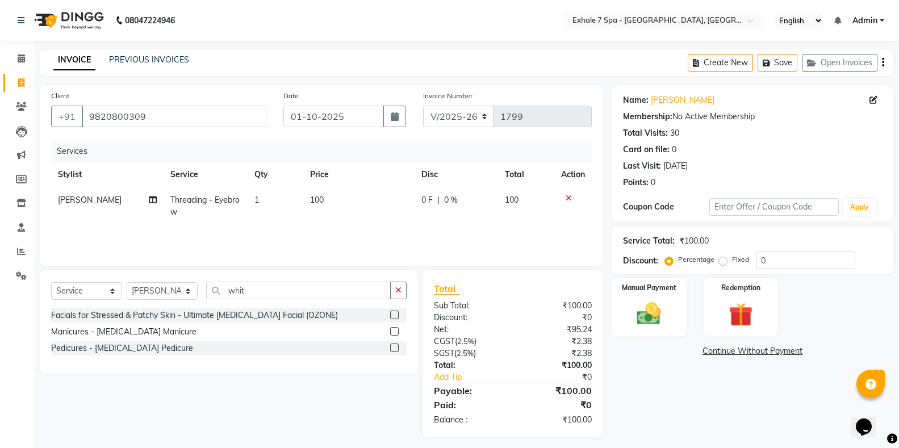
click at [393, 332] on label at bounding box center [394, 331] width 9 height 9
click at [393, 332] on input "checkbox" at bounding box center [393, 331] width 7 height 7
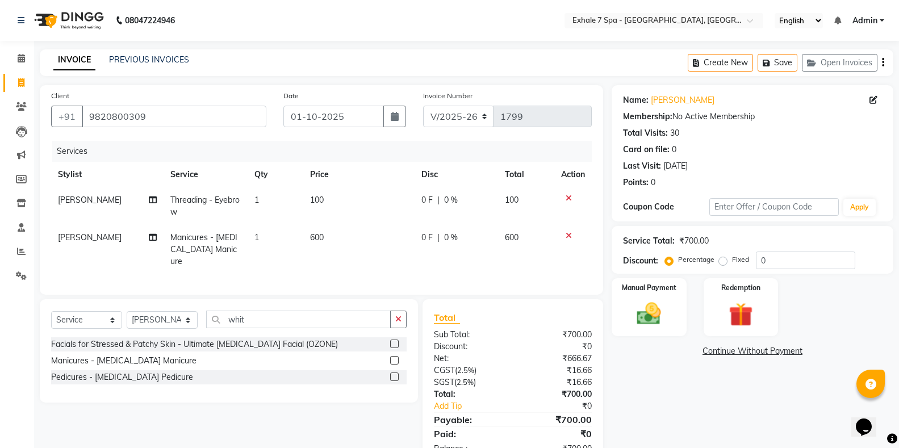
click at [393, 374] on label at bounding box center [394, 376] width 9 height 9
click at [393, 374] on input "checkbox" at bounding box center [393, 377] width 7 height 7
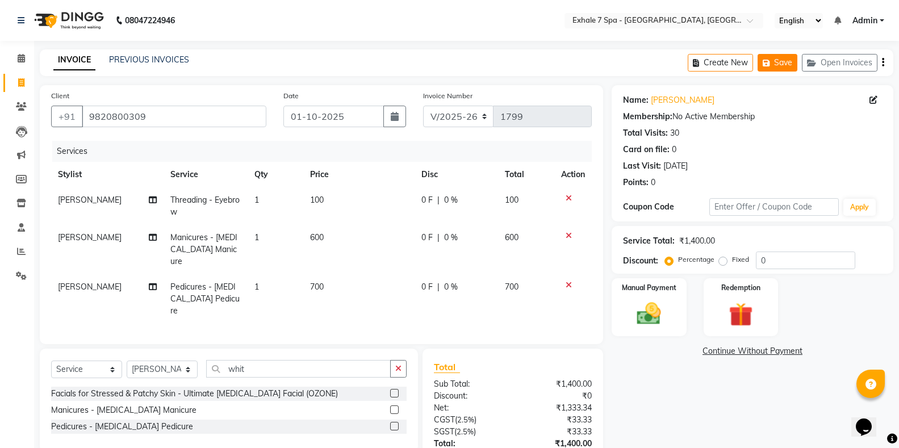
click at [772, 70] on button "Save" at bounding box center [777, 63] width 40 height 18
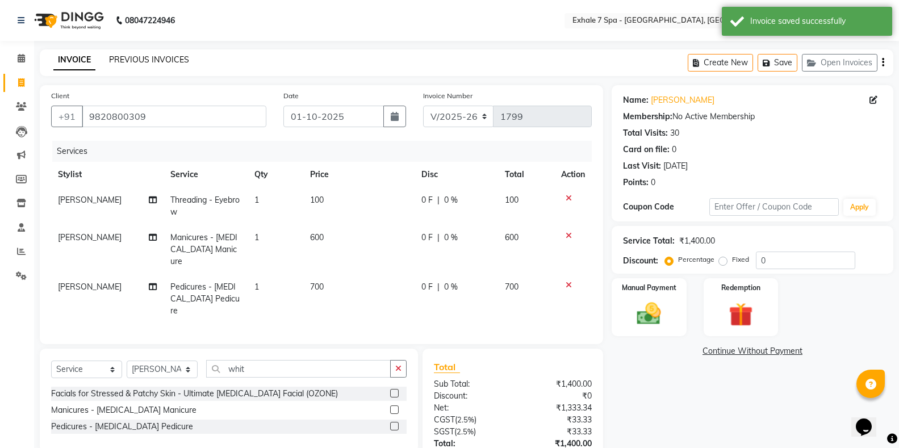
click at [121, 59] on link "PREVIOUS INVOICES" at bounding box center [149, 60] width 80 height 10
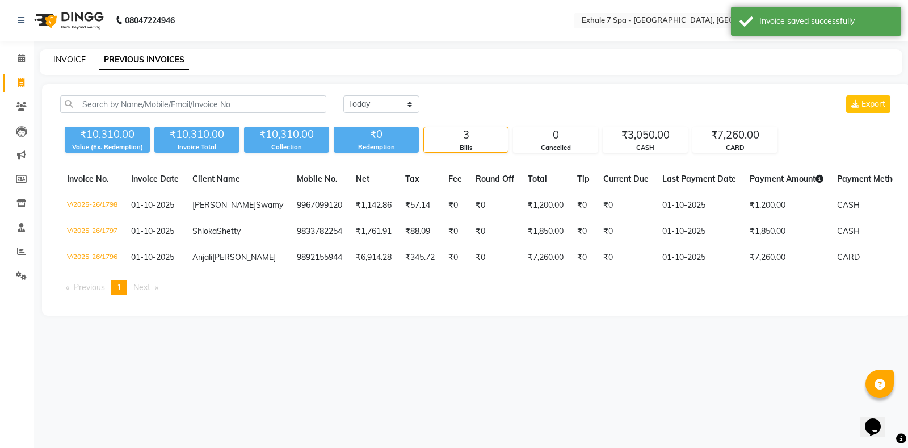
click at [76, 64] on link "INVOICE" at bounding box center [69, 60] width 32 height 10
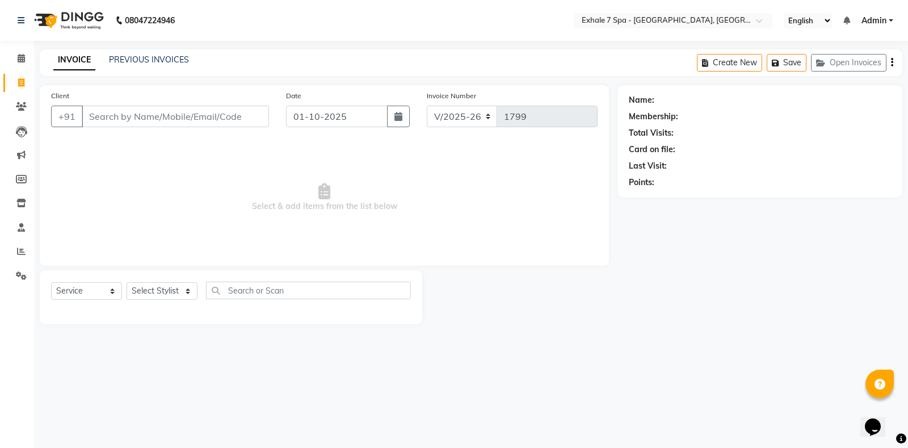
click at [587, 301] on div at bounding box center [519, 297] width 195 height 54
drag, startPoint x: 28, startPoint y: 110, endPoint x: 34, endPoint y: 102, distance: 10.1
click at [28, 110] on span at bounding box center [21, 106] width 20 height 13
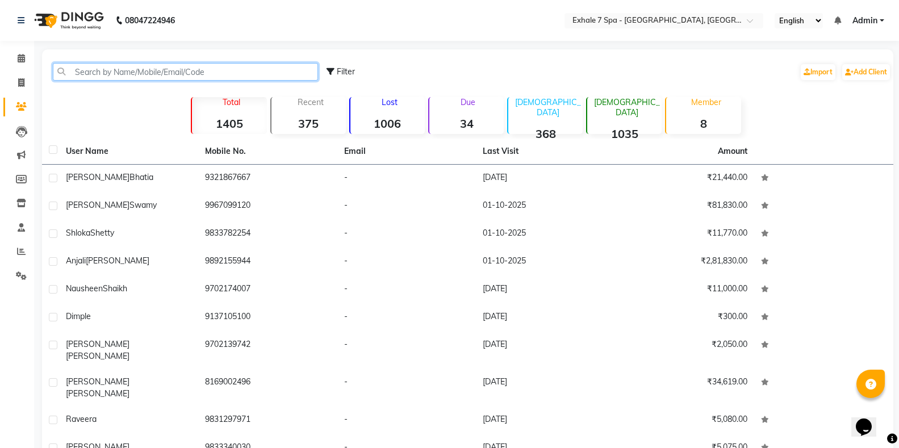
click at [87, 76] on input "text" at bounding box center [185, 72] width 265 height 18
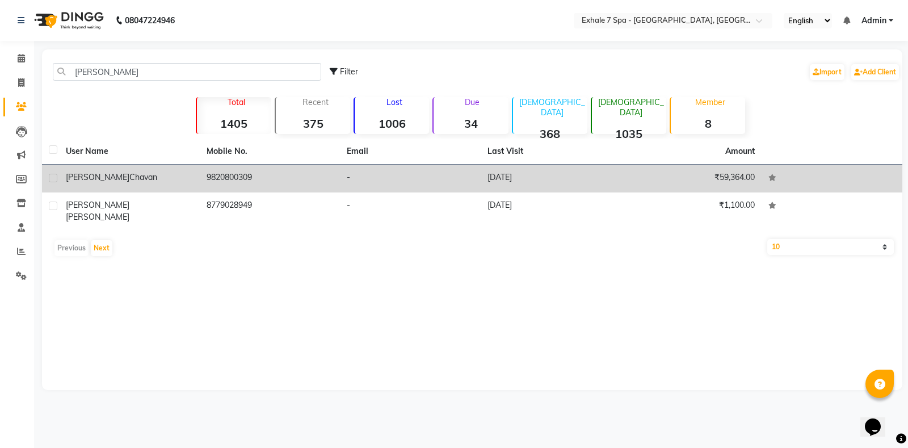
click at [127, 181] on div "[PERSON_NAME]" at bounding box center [129, 177] width 127 height 12
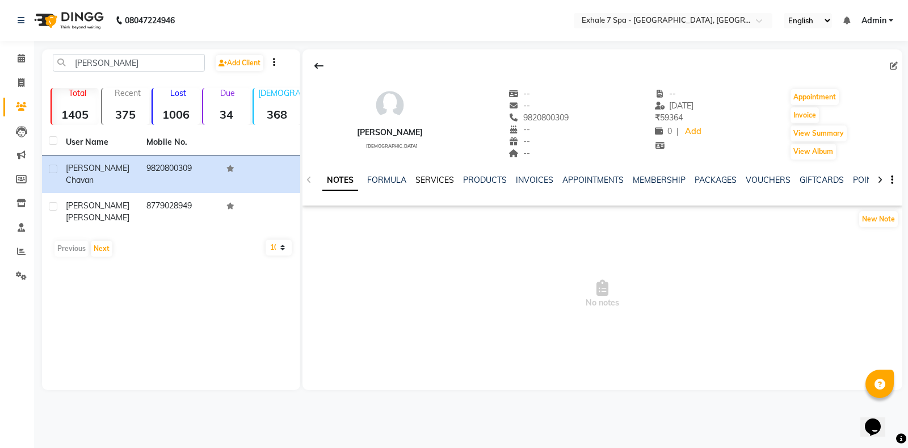
click at [428, 183] on link "SERVICES" at bounding box center [435, 180] width 39 height 10
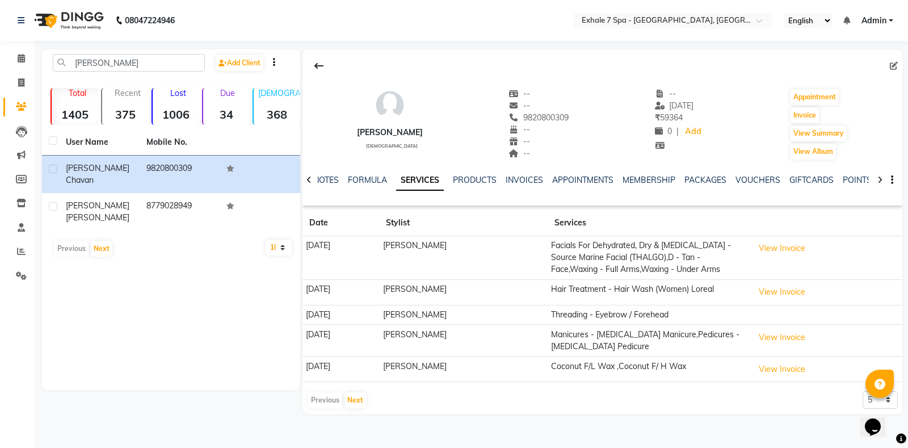
click at [422, 184] on link "SERVICES" at bounding box center [420, 180] width 48 height 20
click at [360, 405] on button "Next" at bounding box center [356, 400] width 22 height 16
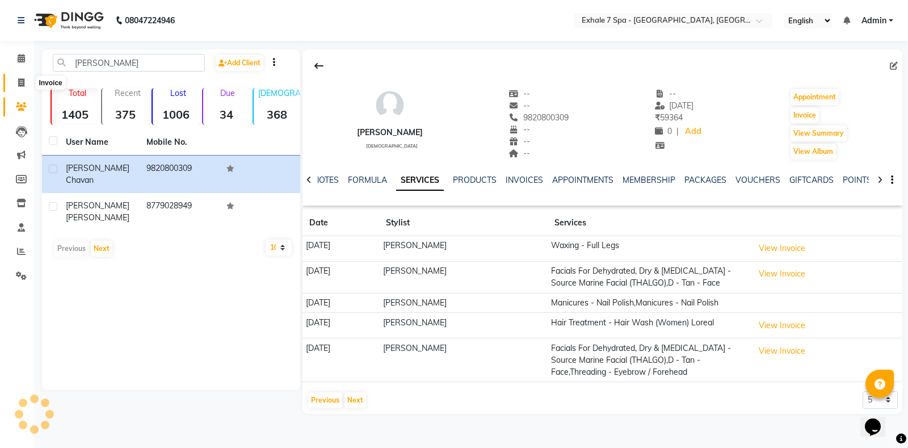
click at [27, 81] on span at bounding box center [21, 83] width 20 height 13
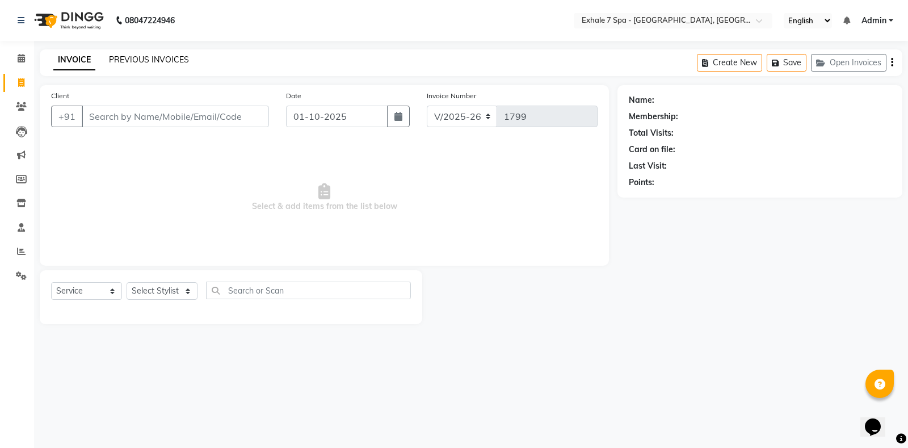
click at [142, 60] on link "PREVIOUS INVOICES" at bounding box center [149, 60] width 80 height 10
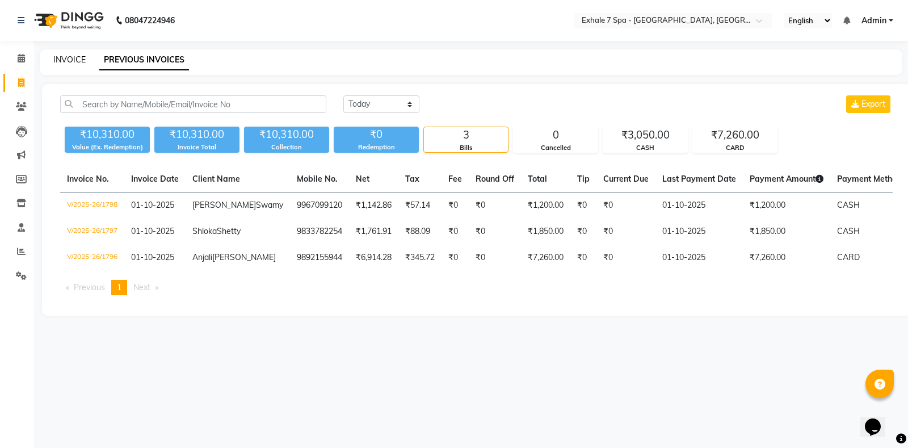
click at [60, 64] on link "INVOICE" at bounding box center [69, 60] width 32 height 10
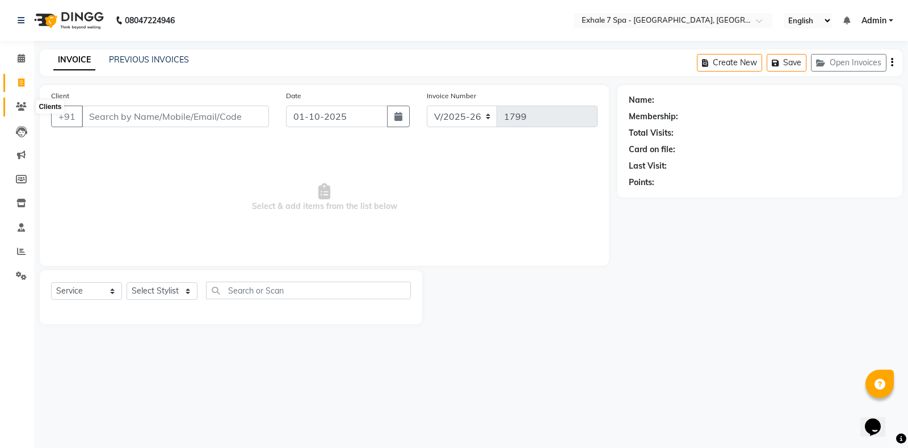
click at [20, 108] on icon at bounding box center [21, 106] width 11 height 9
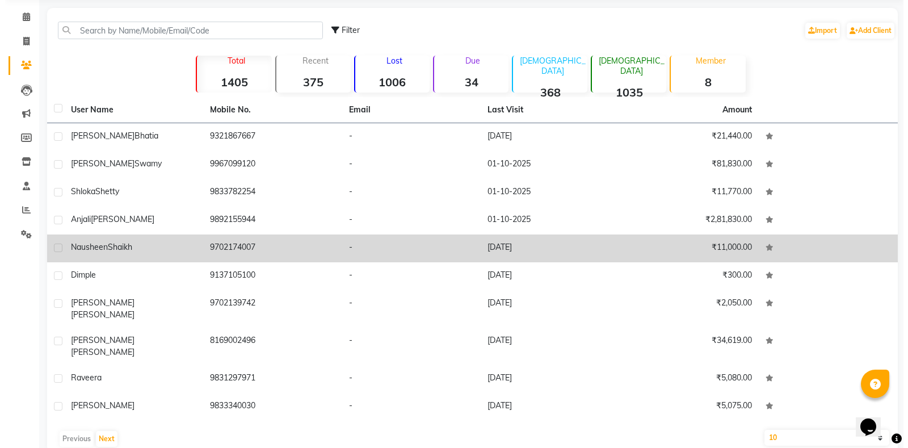
scroll to position [44, 0]
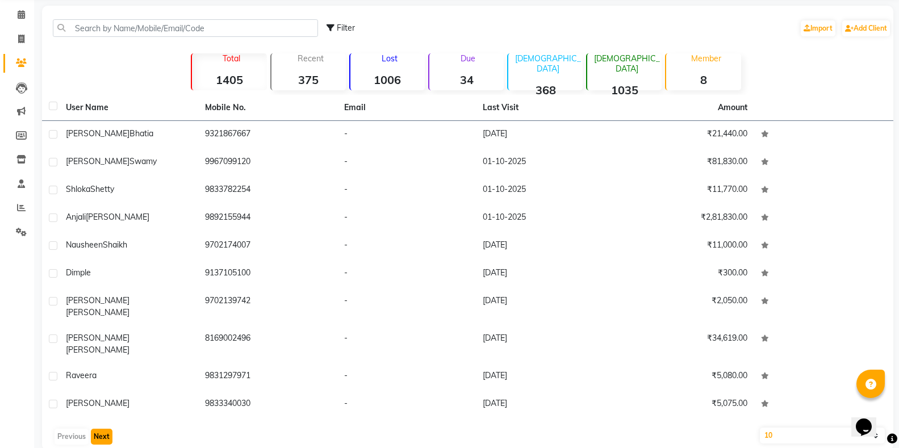
click at [96, 429] on button "Next" at bounding box center [102, 437] width 22 height 16
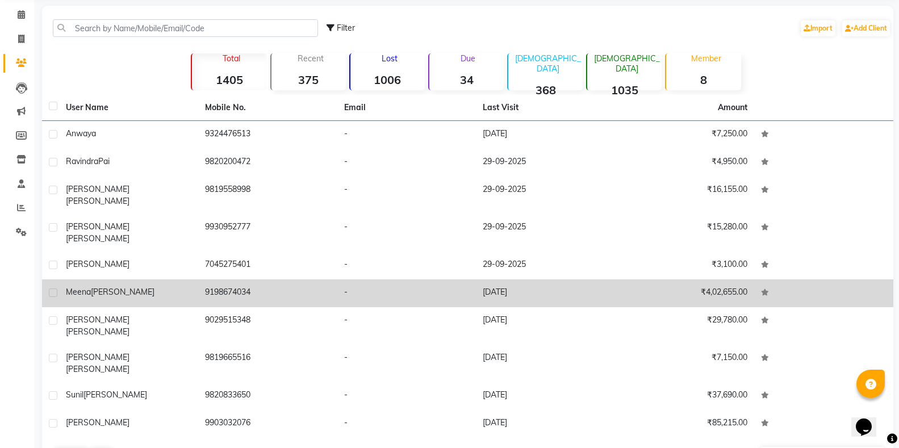
click at [95, 282] on td "[PERSON_NAME]" at bounding box center [128, 293] width 139 height 28
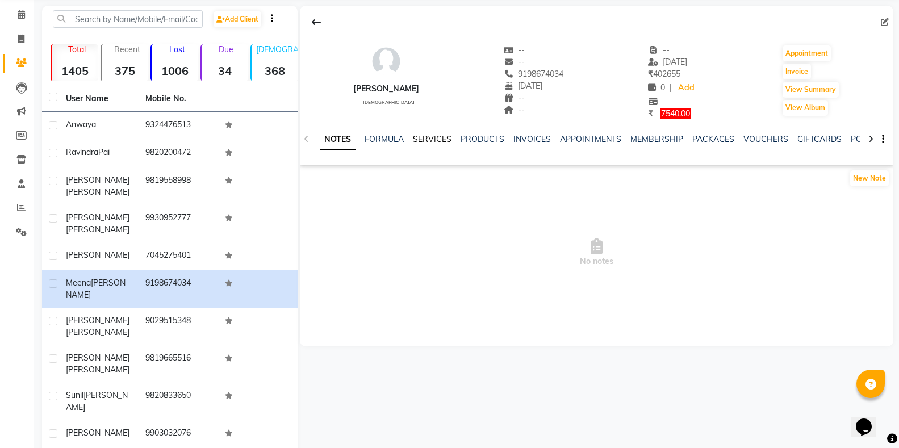
click at [431, 134] on link "SERVICES" at bounding box center [432, 139] width 39 height 10
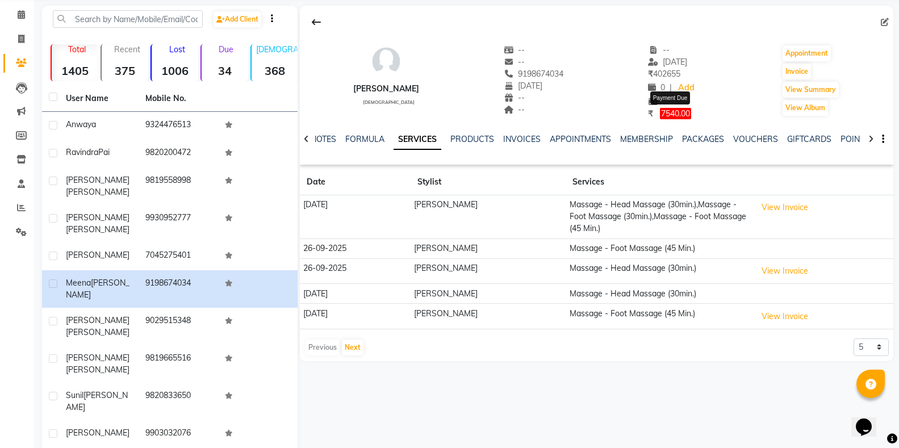
click at [666, 116] on span "7540.00" at bounding box center [675, 113] width 31 height 11
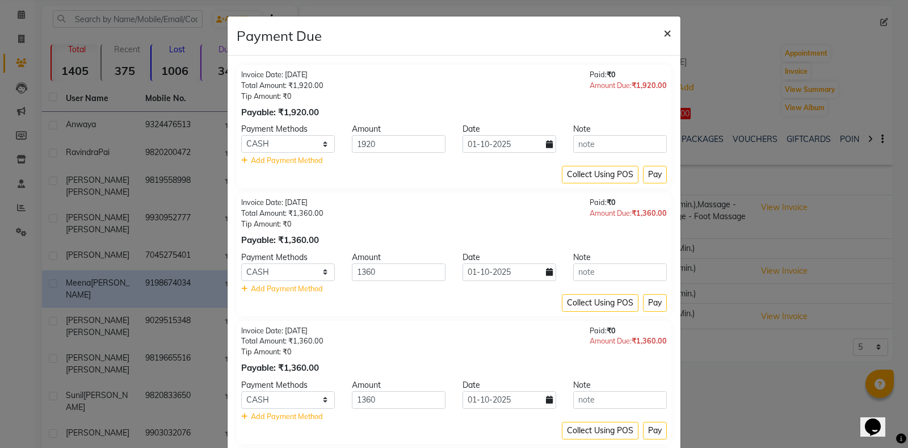
click at [664, 32] on span "×" at bounding box center [668, 32] width 8 height 17
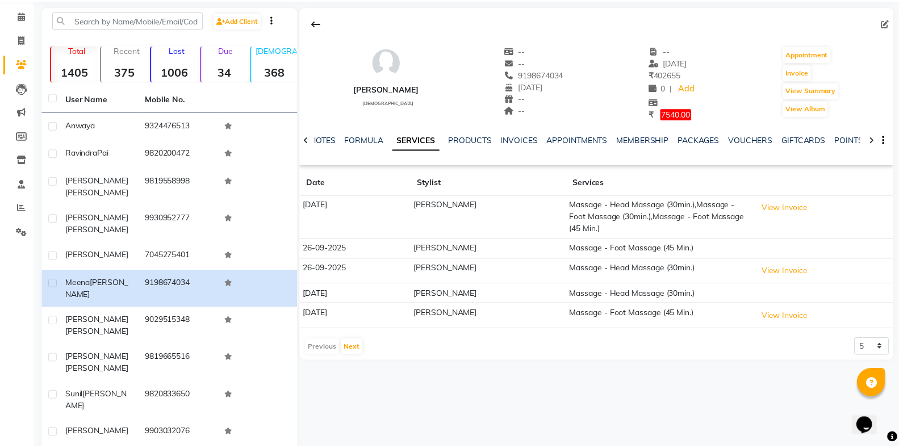
scroll to position [35, 0]
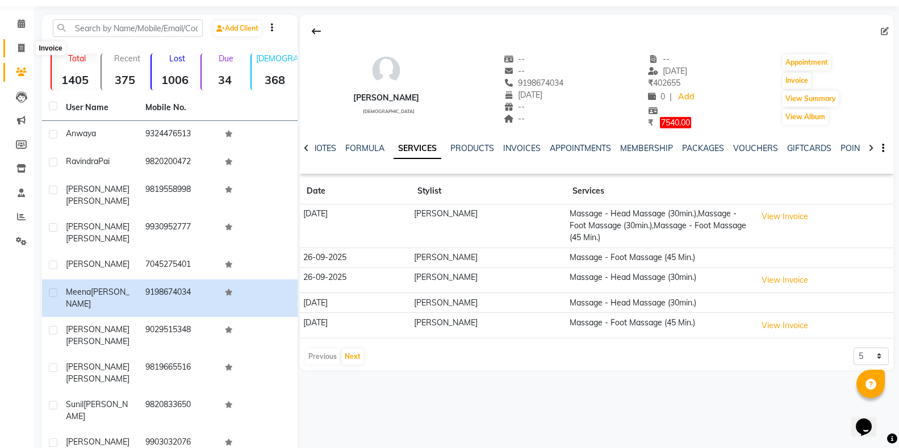
click at [21, 44] on icon at bounding box center [21, 48] width 6 height 9
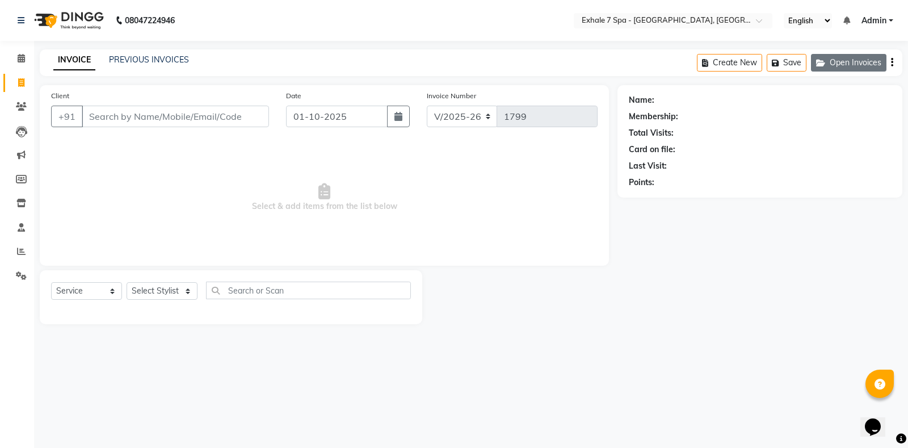
click at [854, 57] on button "Open Invoices" at bounding box center [849, 63] width 76 height 18
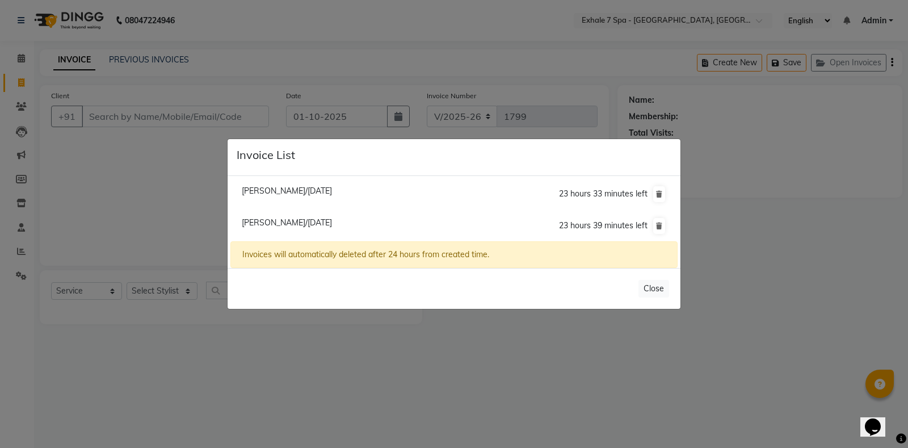
click at [289, 191] on span "[PERSON_NAME]/[DATE]" at bounding box center [287, 191] width 90 height 10
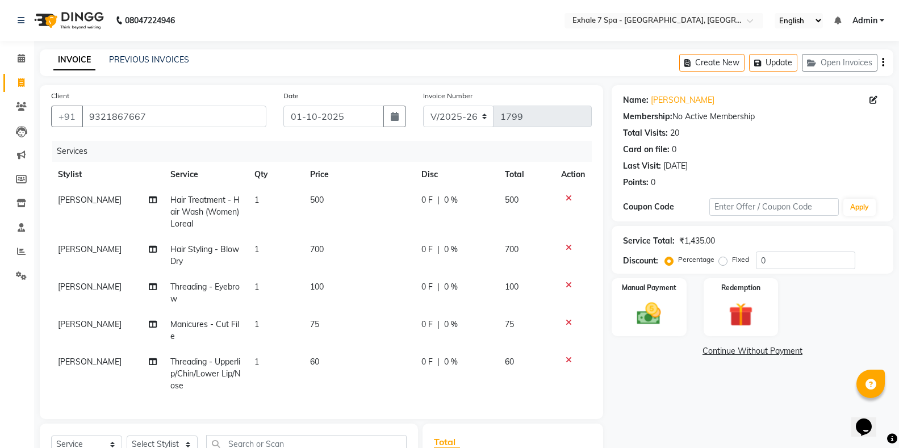
click at [316, 262] on td "700" at bounding box center [358, 255] width 111 height 37
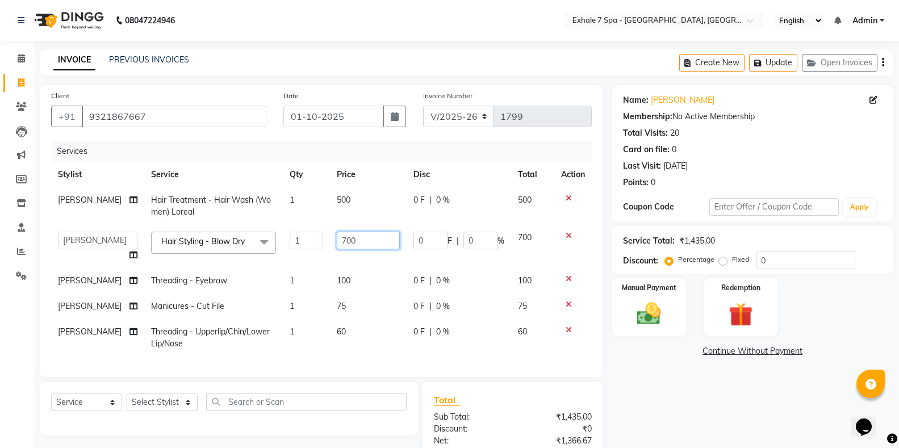
click at [337, 242] on input "700" at bounding box center [368, 241] width 63 height 18
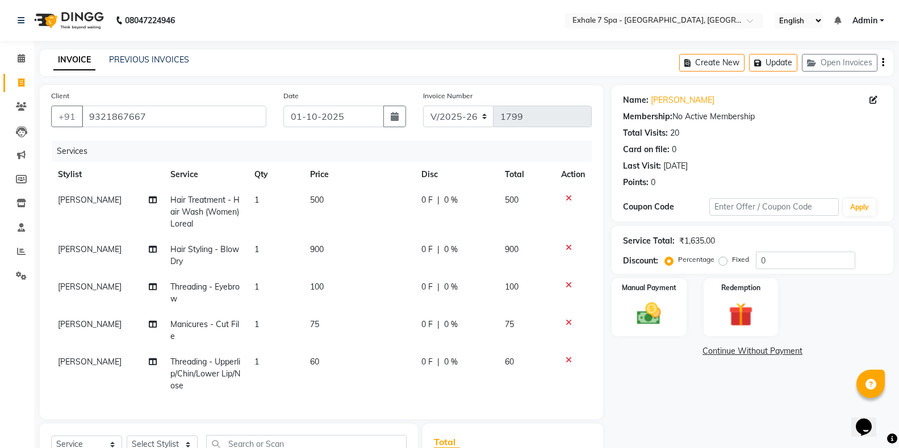
click at [356, 262] on td "900" at bounding box center [358, 255] width 111 height 37
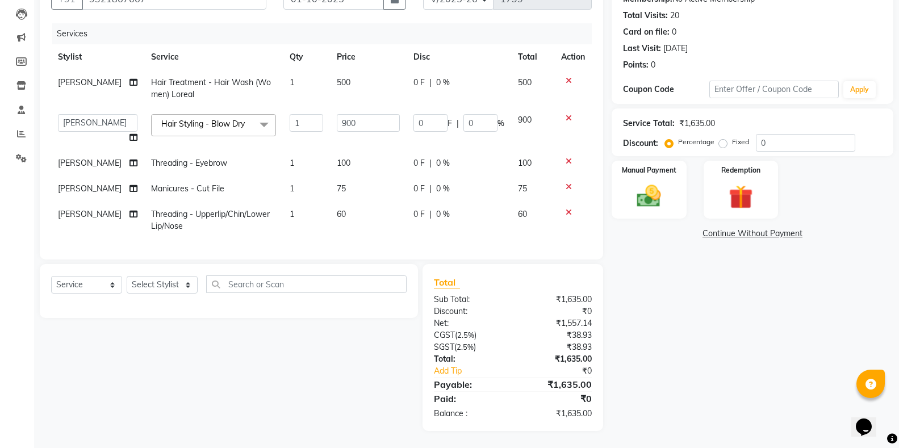
scroll to position [0, 9]
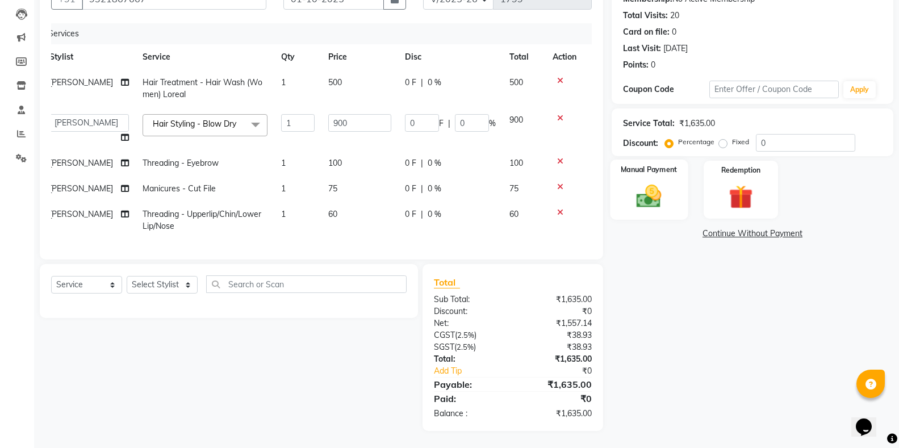
click at [643, 203] on div "Manual Payment" at bounding box center [649, 190] width 78 height 61
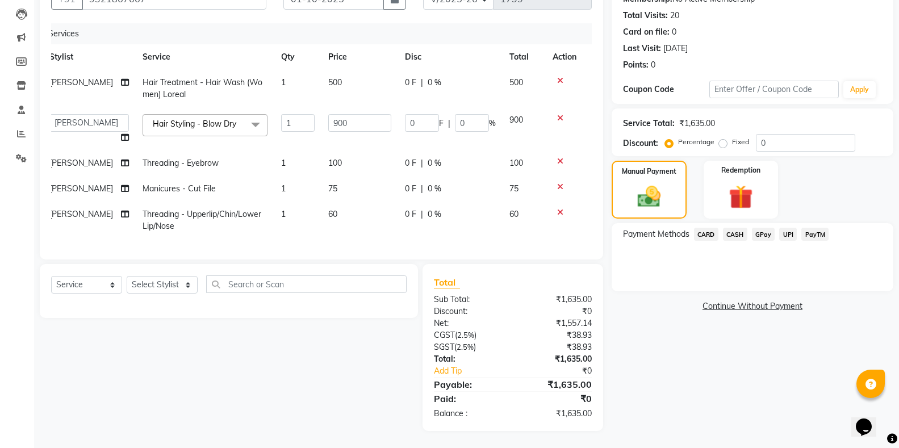
click at [723, 228] on span "CASH" at bounding box center [735, 234] width 24 height 13
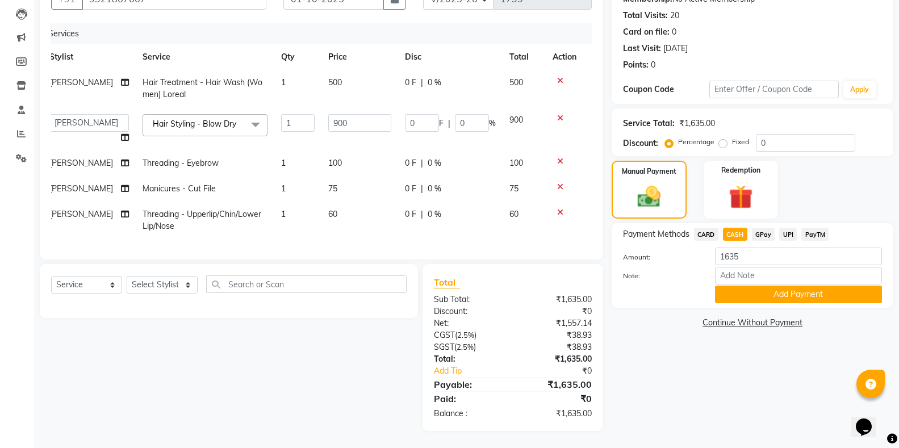
click at [736, 228] on span "CASH" at bounding box center [735, 234] width 24 height 13
click at [770, 286] on button "Add Payment" at bounding box center [798, 295] width 167 height 18
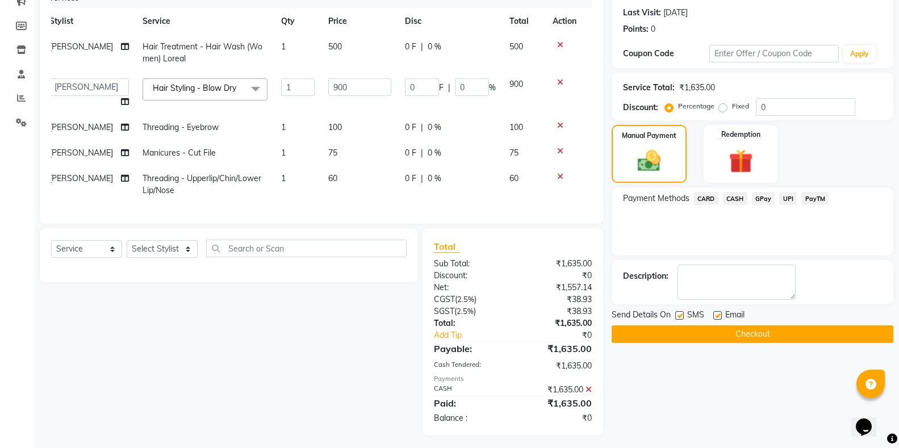
scroll to position [167, 0]
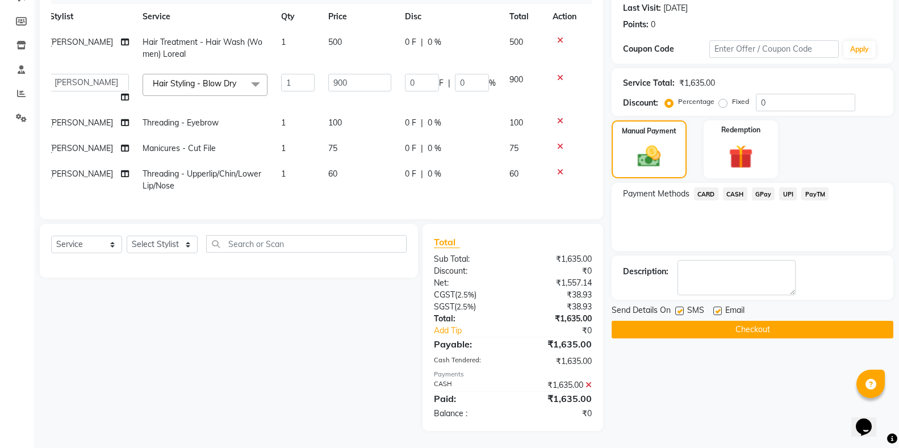
drag, startPoint x: 673, startPoint y: 300, endPoint x: 678, endPoint y: 303, distance: 5.8
click at [673, 304] on div "Send Details On SMS Email" at bounding box center [752, 311] width 282 height 14
click at [678, 307] on label at bounding box center [679, 311] width 9 height 9
click at [678, 308] on input "checkbox" at bounding box center [678, 311] width 7 height 7
click at [693, 321] on button "Checkout" at bounding box center [752, 330] width 282 height 18
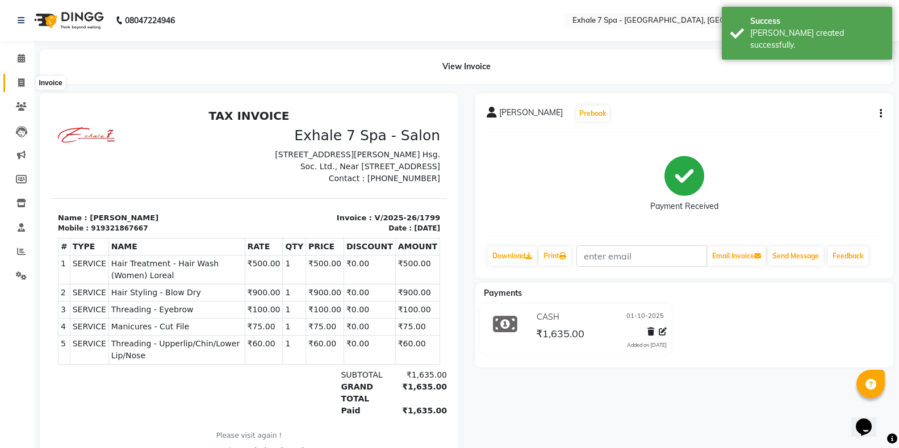
click at [20, 85] on icon at bounding box center [21, 82] width 6 height 9
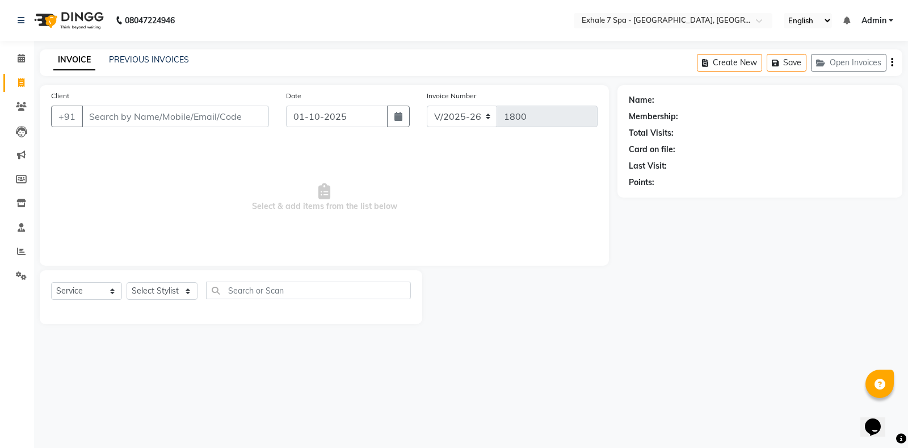
click at [73, 61] on link "INVOICE" at bounding box center [74, 60] width 42 height 20
click at [158, 60] on link "PREVIOUS INVOICES" at bounding box center [149, 60] width 80 height 10
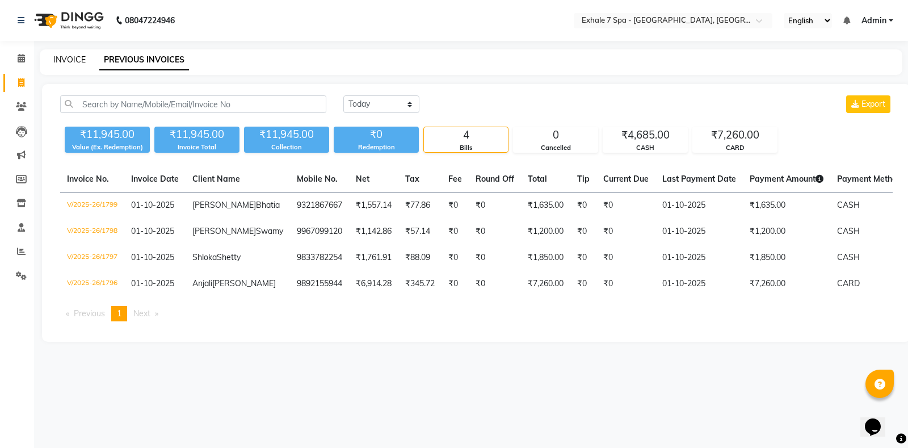
click at [66, 58] on link "INVOICE" at bounding box center [69, 60] width 32 height 10
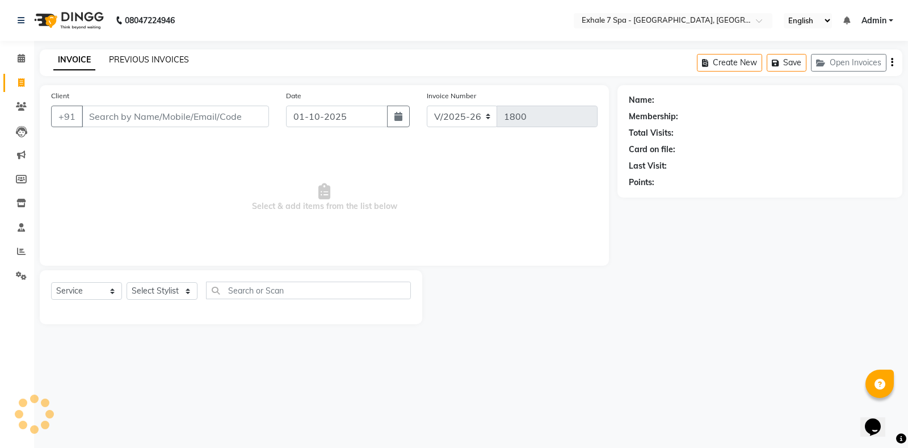
click at [110, 56] on link "PREVIOUS INVOICES" at bounding box center [149, 60] width 80 height 10
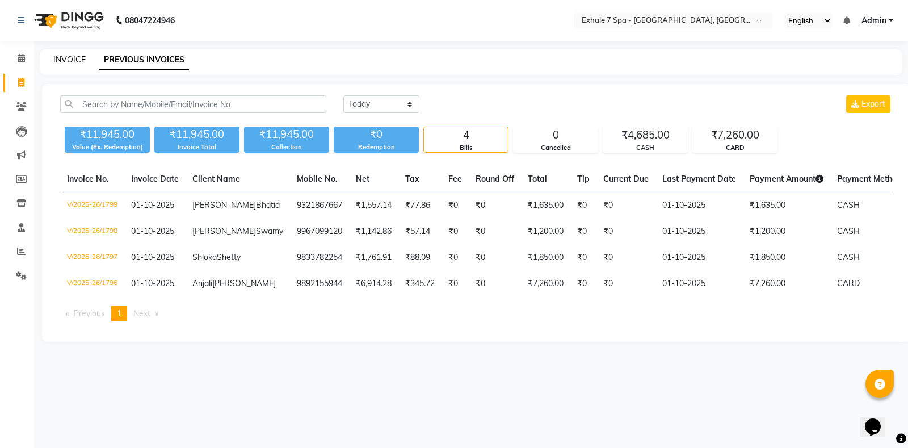
click at [60, 58] on link "INVOICE" at bounding box center [69, 60] width 32 height 10
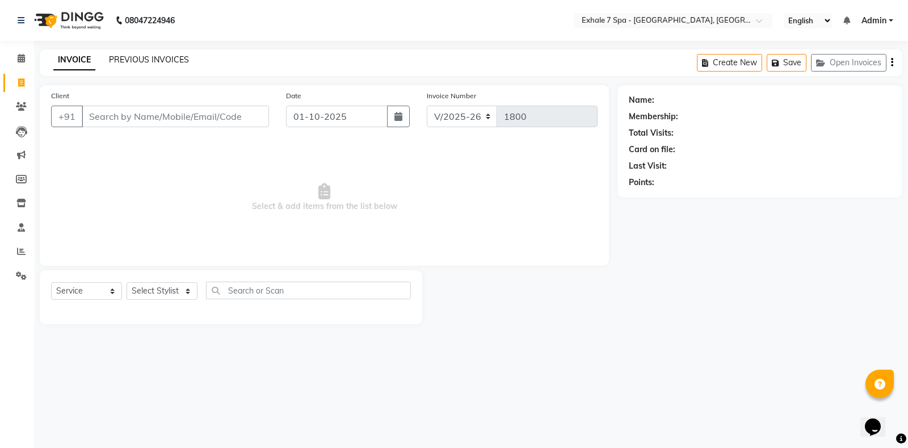
click at [129, 60] on link "PREVIOUS INVOICES" at bounding box center [149, 60] width 80 height 10
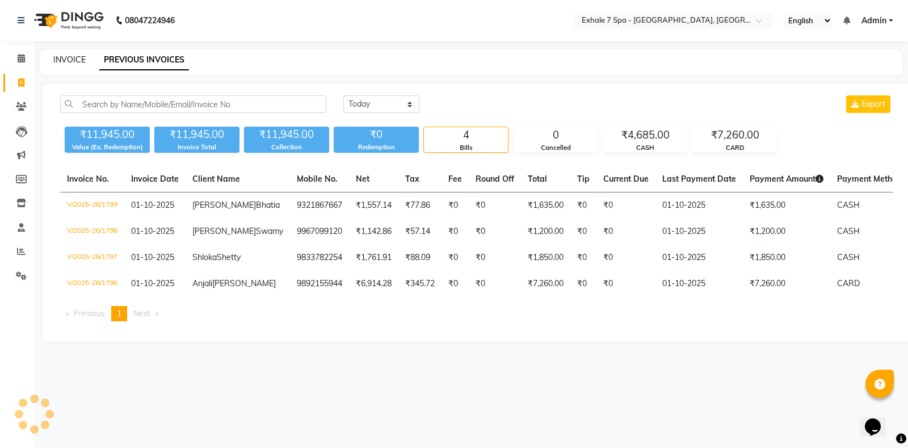
click at [60, 59] on link "INVOICE" at bounding box center [69, 60] width 32 height 10
